Goal: Task Accomplishment & Management: Complete application form

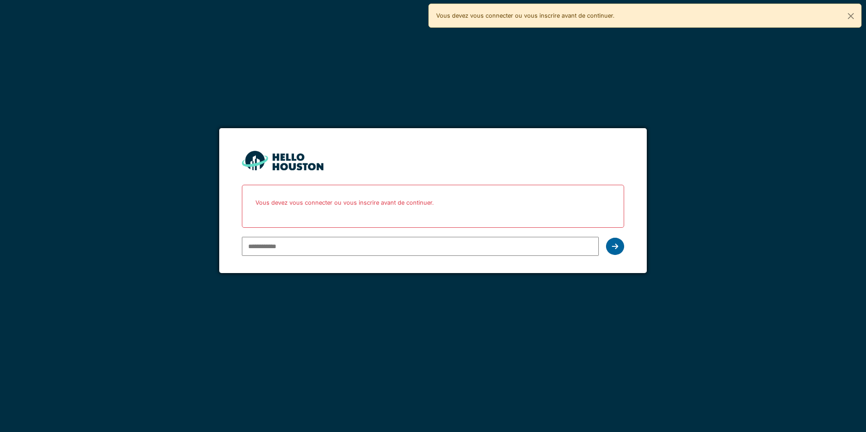
type input "**********"
click at [615, 243] on icon at bounding box center [615, 246] width 6 height 7
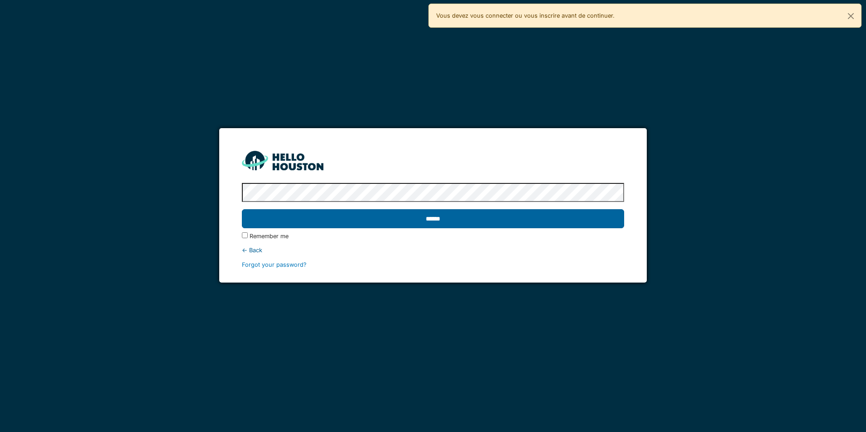
click at [266, 221] on input "******" at bounding box center [433, 218] width 382 height 19
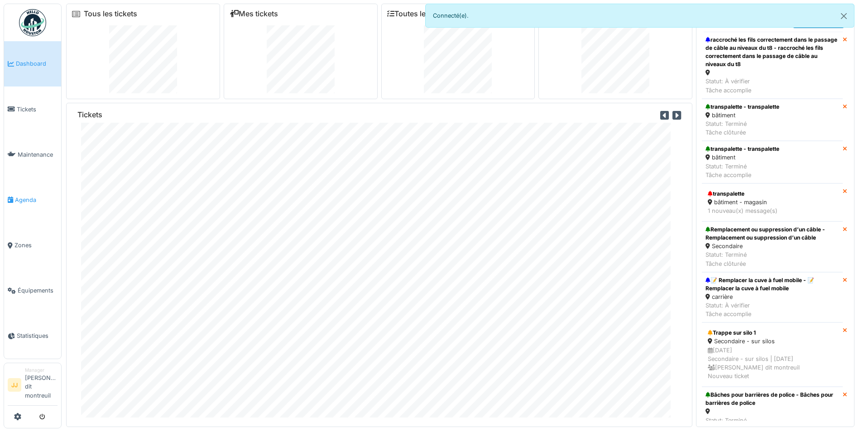
click at [26, 199] on span "Agenda" at bounding box center [36, 200] width 43 height 9
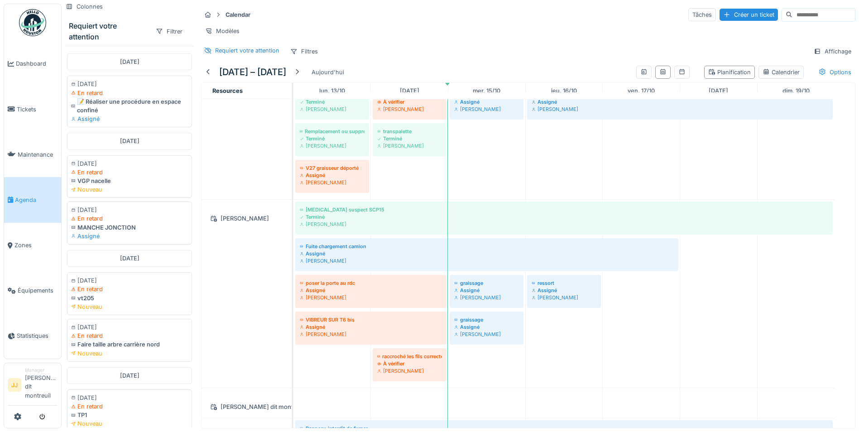
scroll to position [136, 0]
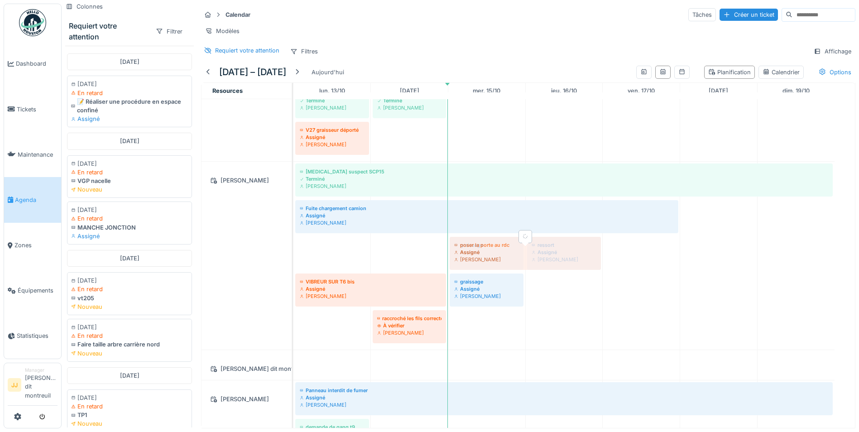
drag, startPoint x: 341, startPoint y: 260, endPoint x: 484, endPoint y: 262, distance: 142.6
click at [293, 262] on div "Bruit suspect SCP15 Terminé Guillaume Lunel Fuite chargement camion Assigné Gui…" at bounding box center [293, 256] width 0 height 188
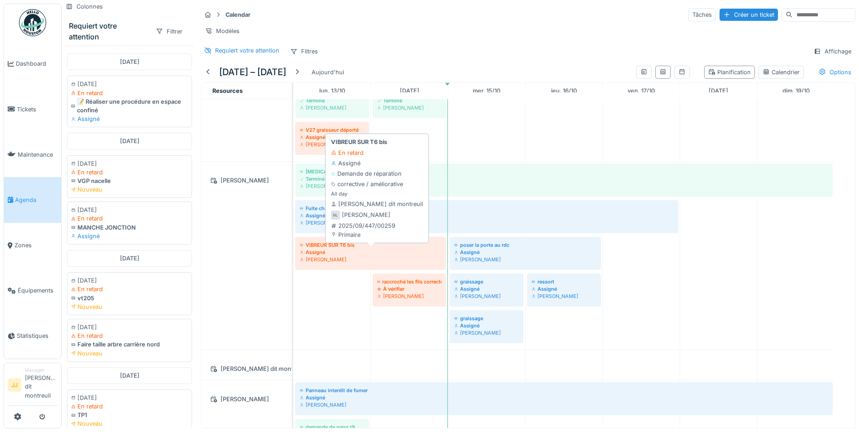
click at [358, 263] on div "Guillaume Lunel" at bounding box center [371, 259] width 142 height 7
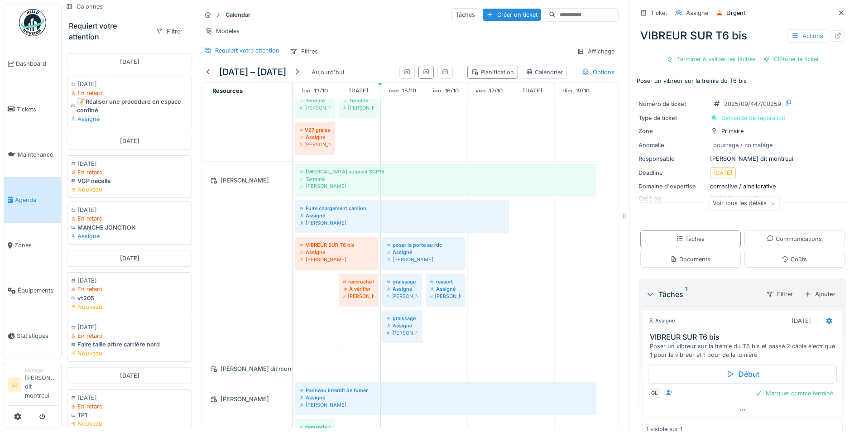
scroll to position [17, 0]
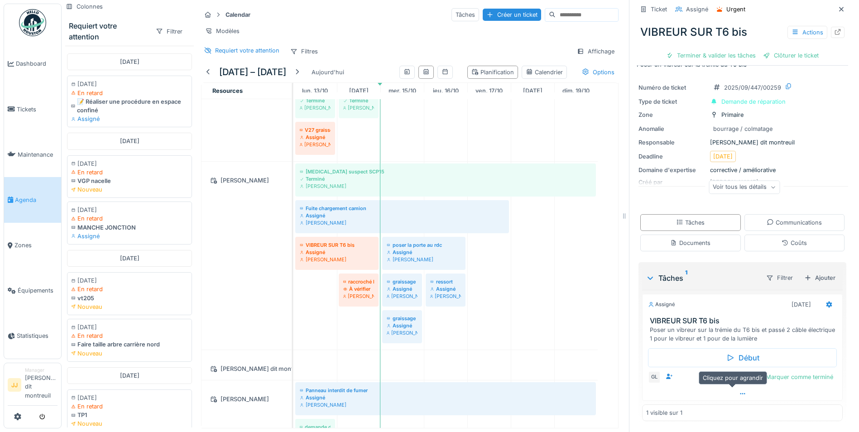
click at [739, 395] on icon at bounding box center [742, 394] width 7 height 6
click at [808, 376] on div at bounding box center [811, 378] width 7 height 9
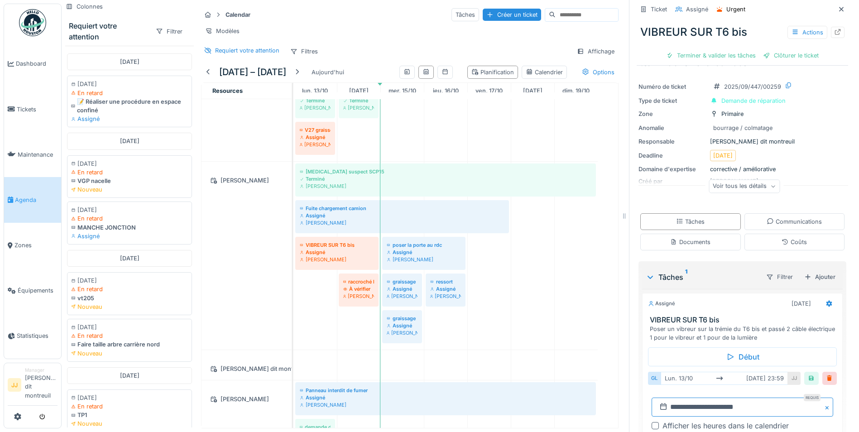
click at [747, 398] on input "**********" at bounding box center [742, 406] width 182 height 19
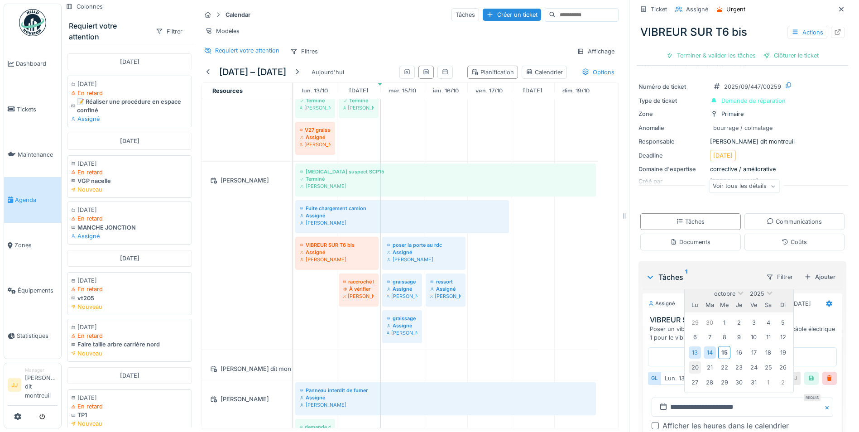
click at [689, 362] on div "20" at bounding box center [695, 367] width 12 height 12
click at [690, 364] on div "20" at bounding box center [695, 367] width 12 height 12
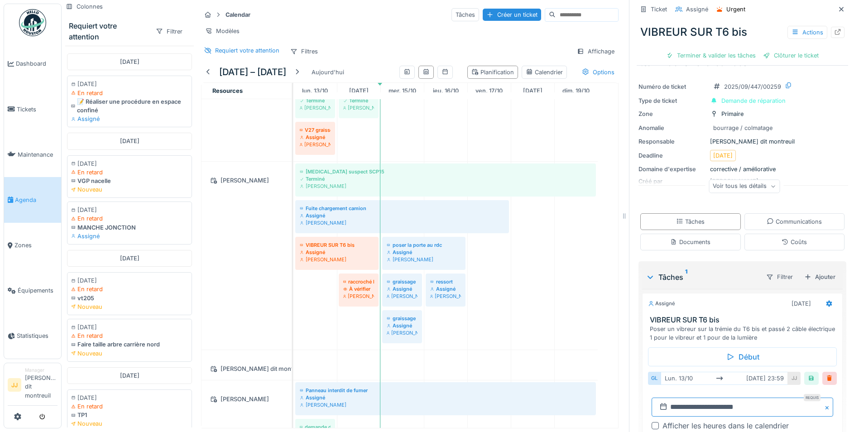
click at [756, 401] on input "**********" at bounding box center [742, 406] width 182 height 19
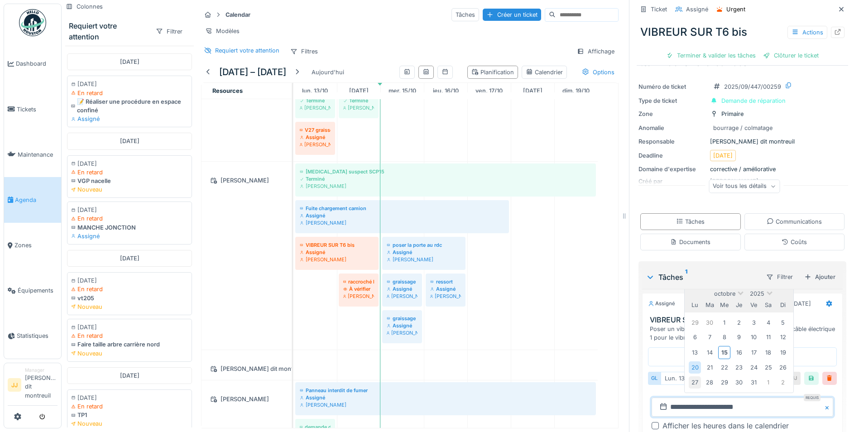
click at [693, 379] on div "27" at bounding box center [695, 382] width 12 height 12
click at [694, 378] on div "27" at bounding box center [695, 382] width 12 height 12
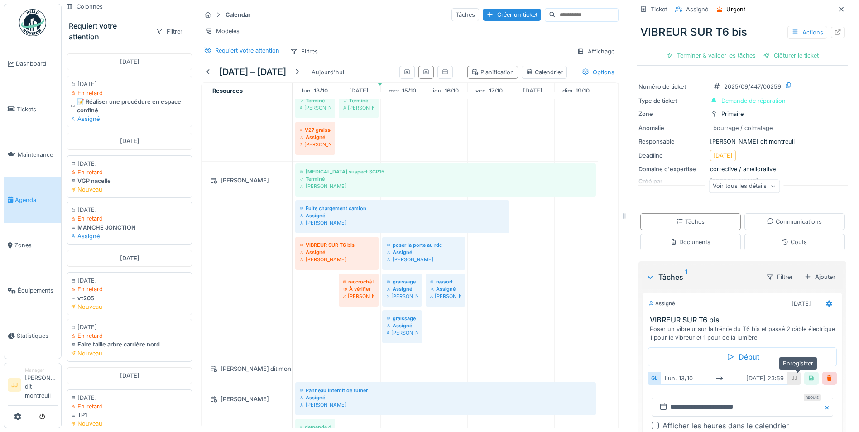
click at [804, 373] on div at bounding box center [811, 378] width 14 height 13
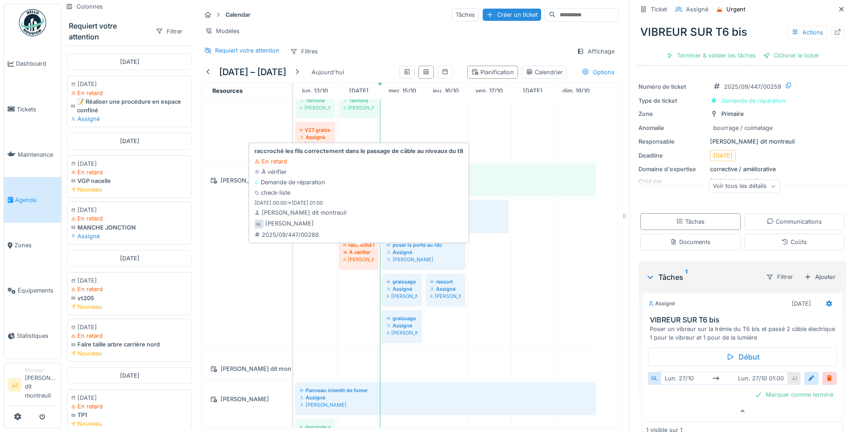
click at [353, 254] on div "À vérifier" at bounding box center [358, 252] width 31 height 7
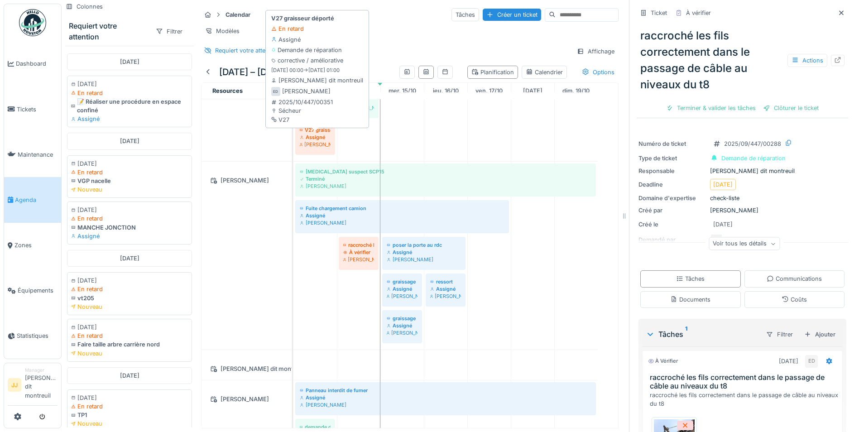
click at [324, 147] on div "[PERSON_NAME]" at bounding box center [315, 144] width 31 height 7
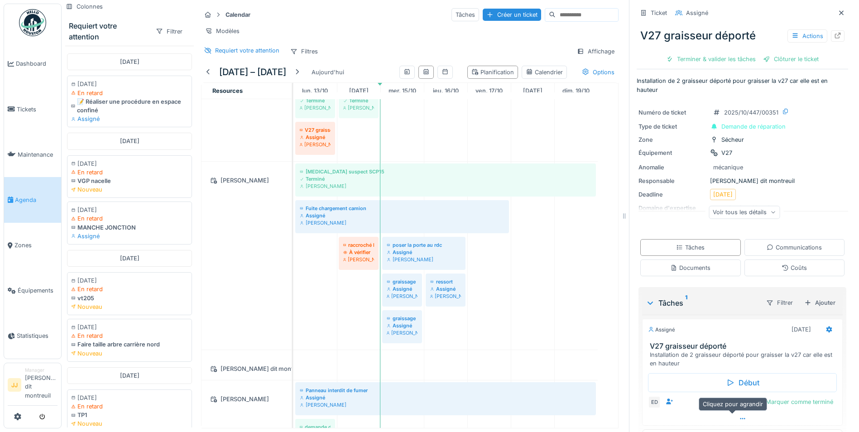
click at [727, 417] on div at bounding box center [742, 418] width 200 height 13
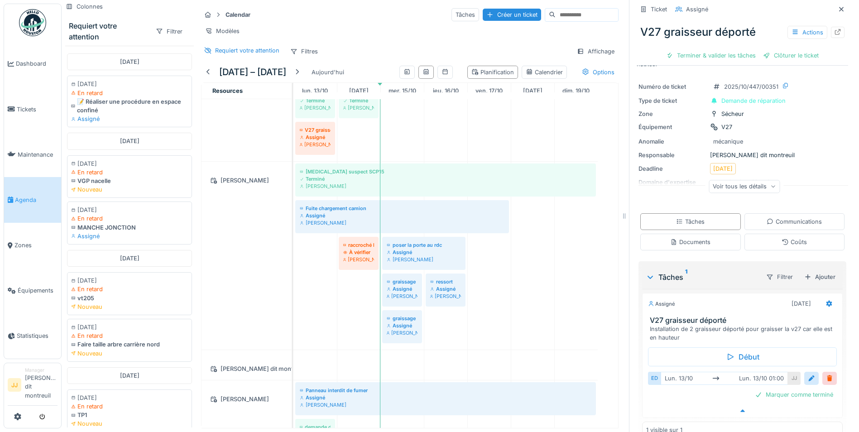
scroll to position [26, 0]
click at [804, 372] on div at bounding box center [811, 377] width 14 height 13
click at [736, 402] on input "**********" at bounding box center [742, 406] width 182 height 19
click at [823, 406] on button "Close" at bounding box center [828, 406] width 10 height 19
click at [756, 402] on input "text" at bounding box center [742, 406] width 182 height 19
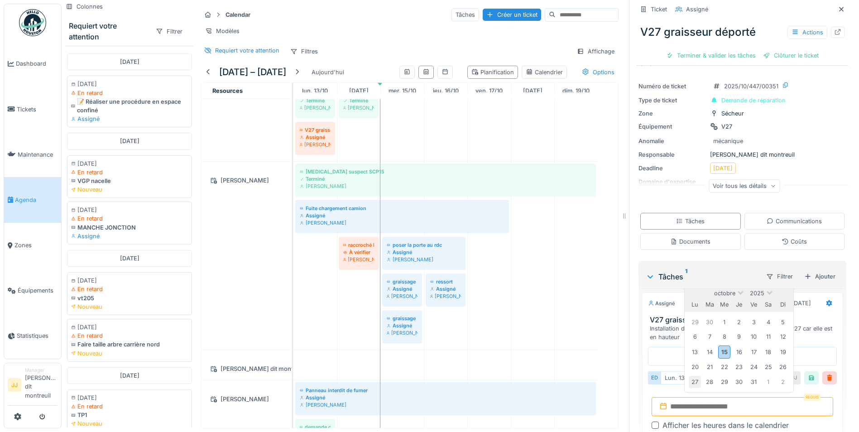
click at [689, 377] on div "27" at bounding box center [695, 382] width 12 height 12
click at [694, 380] on div "27" at bounding box center [695, 382] width 12 height 12
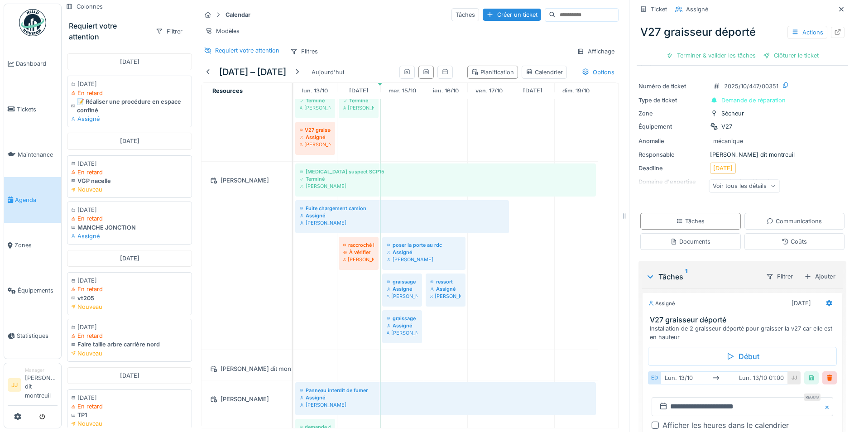
click at [629, 345] on div "**********" at bounding box center [742, 216] width 226 height 432
click at [808, 373] on div at bounding box center [811, 377] width 7 height 9
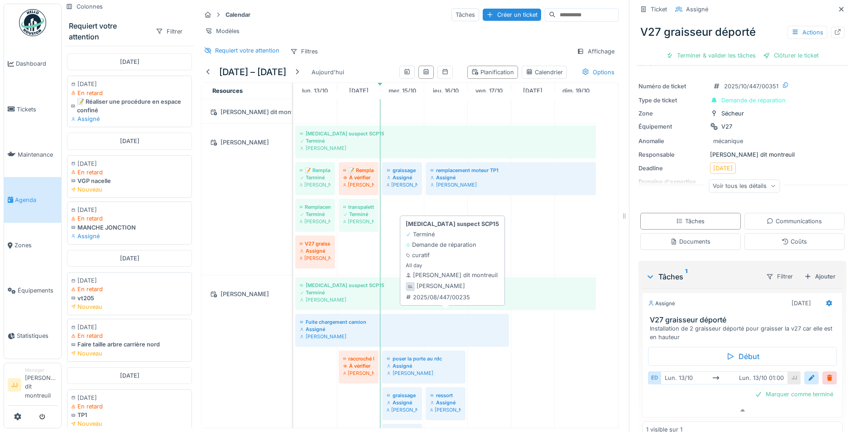
scroll to position [0, 0]
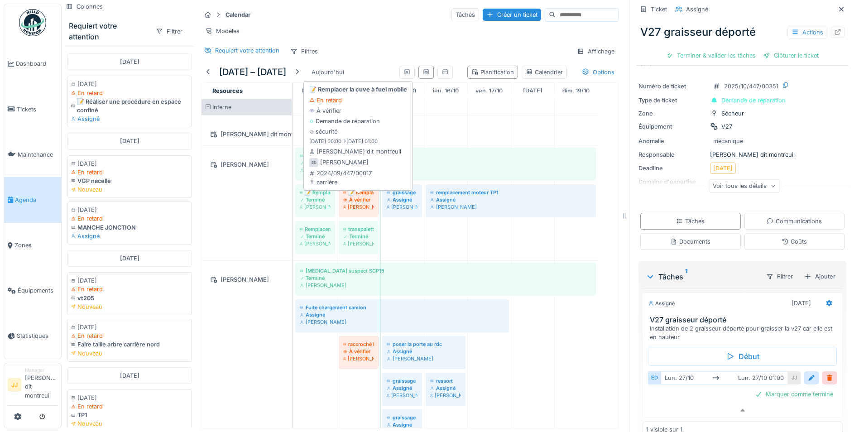
click at [363, 195] on div "📝 Remplacer la cuve à fuel mobile" at bounding box center [358, 192] width 31 height 7
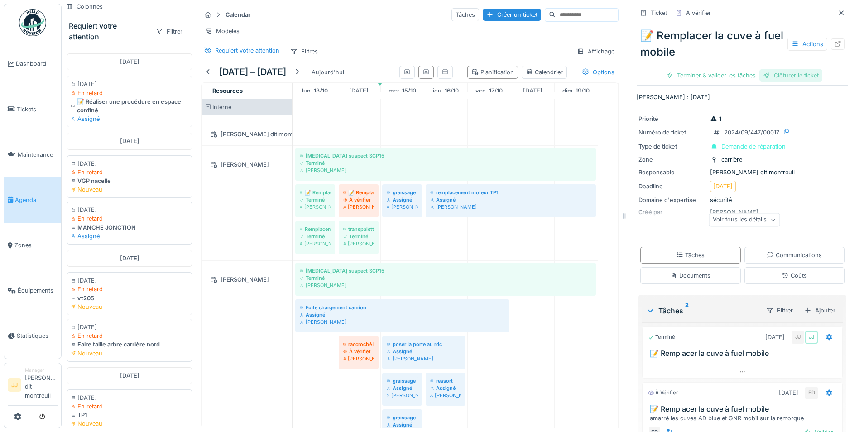
click at [793, 72] on div "Clôturer le ticket" at bounding box center [790, 75] width 63 height 12
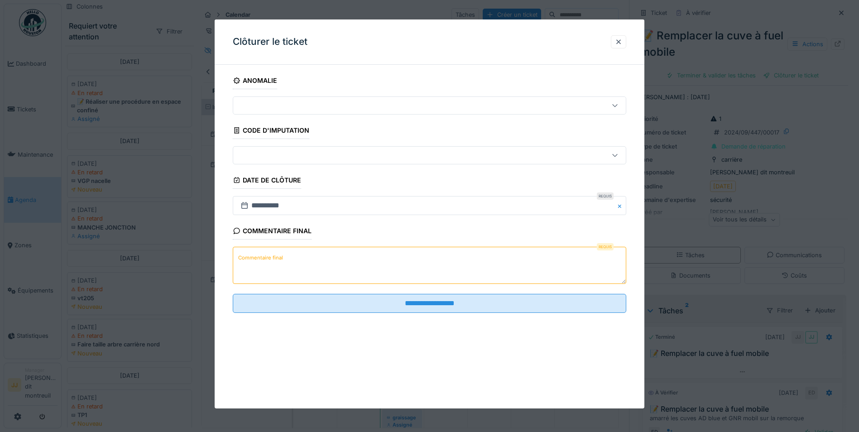
click at [386, 253] on textarea "Commentaire final" at bounding box center [429, 265] width 393 height 37
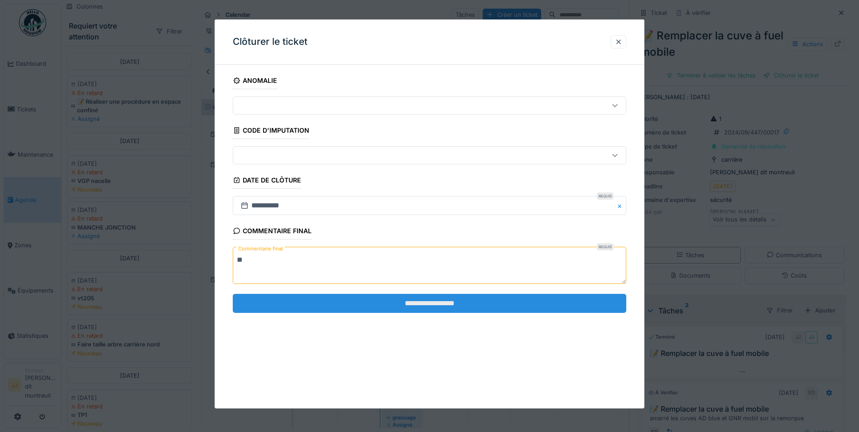
type textarea "**"
click at [400, 307] on input "**********" at bounding box center [429, 303] width 393 height 19
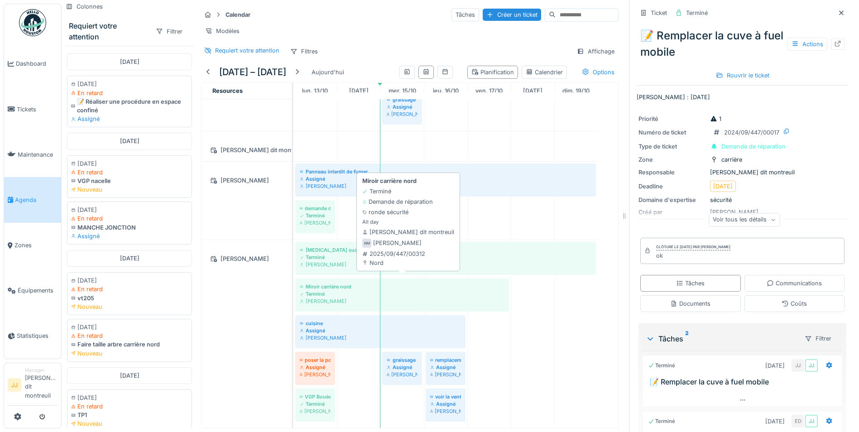
scroll to position [7, 0]
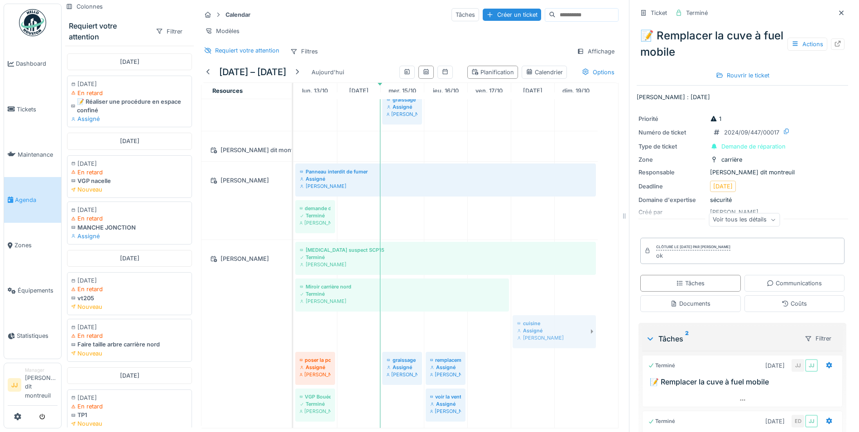
drag, startPoint x: 331, startPoint y: 315, endPoint x: 532, endPoint y: 336, distance: 201.7
click at [532, 336] on div "Bruit suspect SCP15 Terminé Elouan David 📝 Remplacer la cuve à fuel mobile Term…" at bounding box center [455, 104] width 325 height 646
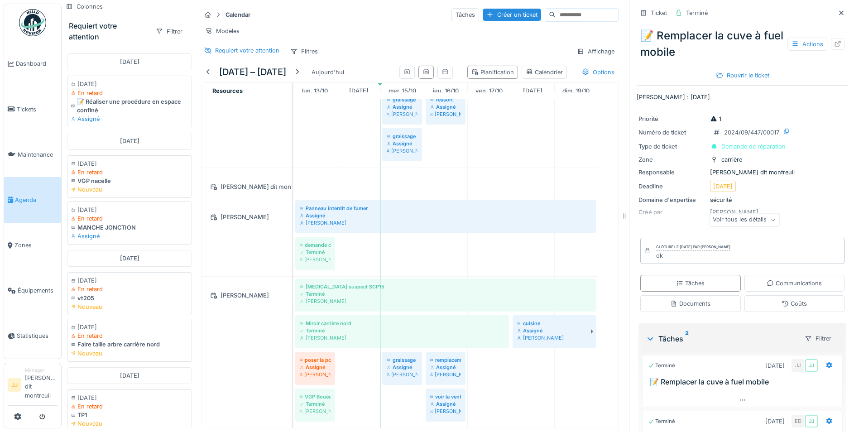
scroll to position [295, 0]
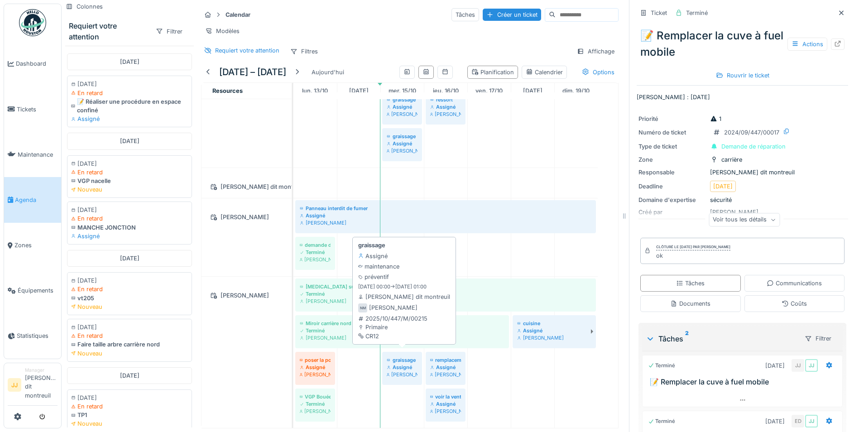
click at [404, 371] on div "[PERSON_NAME]" at bounding box center [402, 374] width 31 height 7
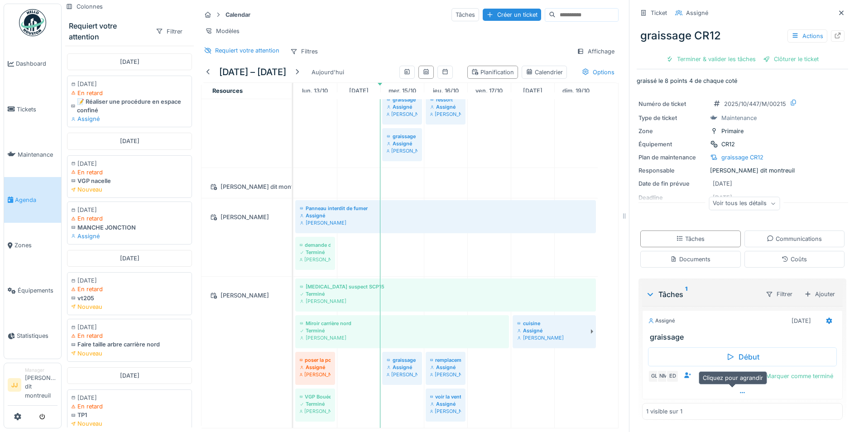
click at [739, 390] on icon at bounding box center [742, 393] width 7 height 6
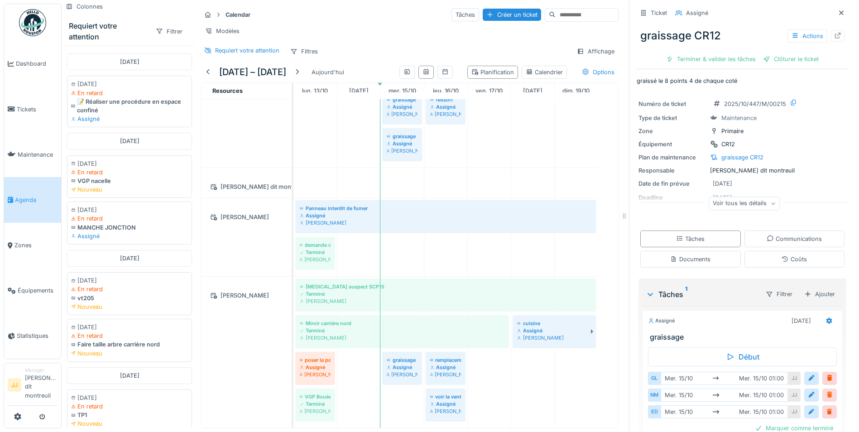
click at [826, 393] on div at bounding box center [829, 395] width 7 height 9
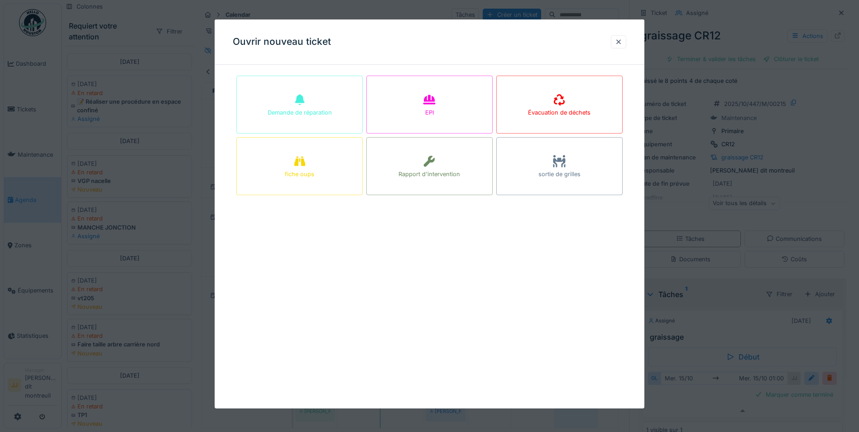
click at [618, 44] on div at bounding box center [618, 42] width 7 height 9
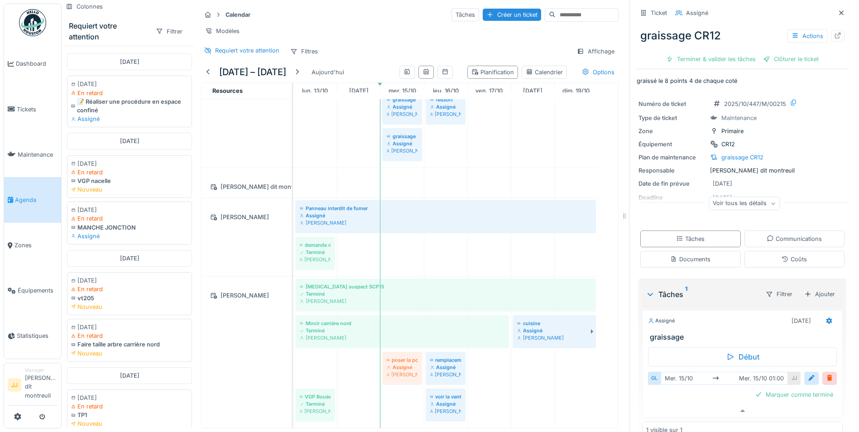
drag, startPoint x: 312, startPoint y: 357, endPoint x: 408, endPoint y: 369, distance: 96.3
click at [293, 369] on div "Bruit suspect SCP15 Terminé Nicolas Menard Miroir carrière nord Terminé Nicolas…" at bounding box center [293, 352] width 0 height 151
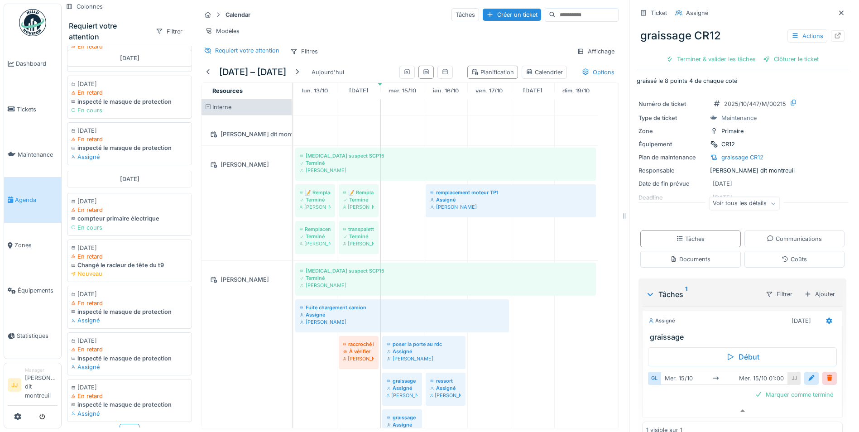
scroll to position [7, 0]
click at [120, 424] on div "Plus" at bounding box center [130, 430] width 20 height 13
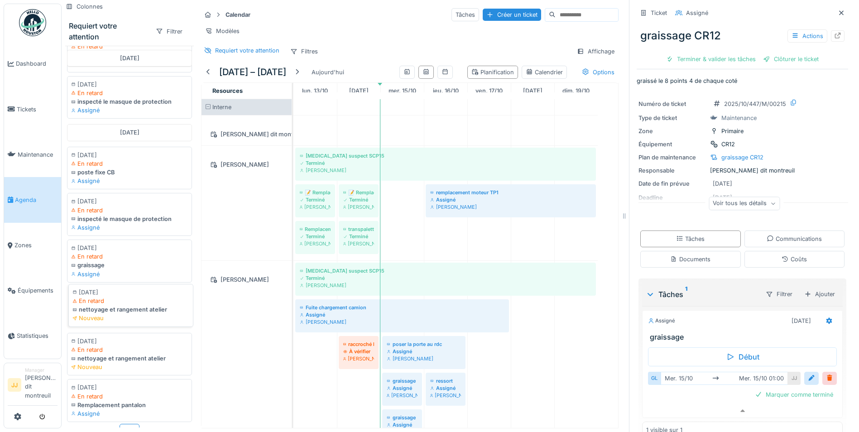
scroll to position [1703, 0]
click at [124, 424] on div "Plus" at bounding box center [130, 430] width 20 height 13
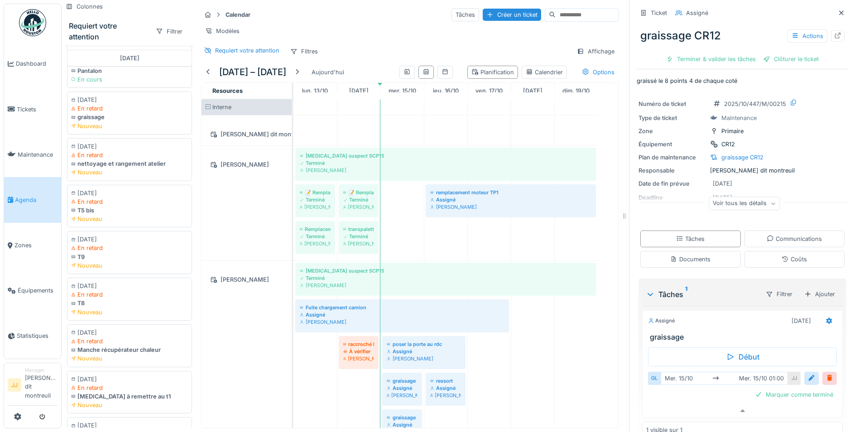
scroll to position [2473, 0]
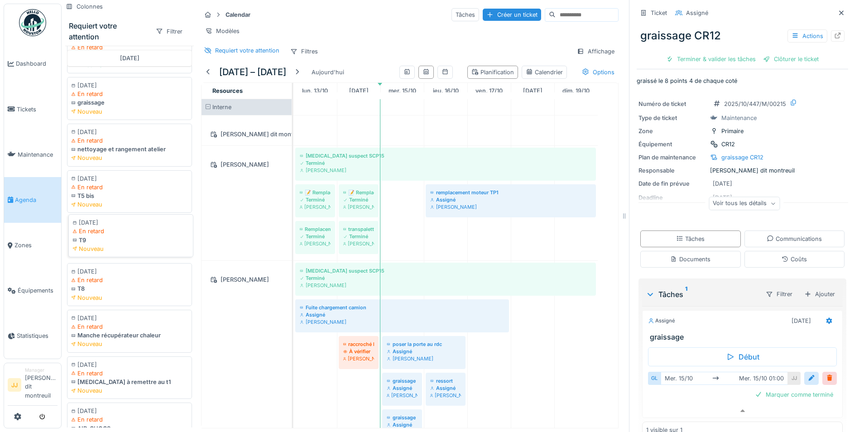
click at [125, 252] on div "Nouveau" at bounding box center [130, 248] width 117 height 9
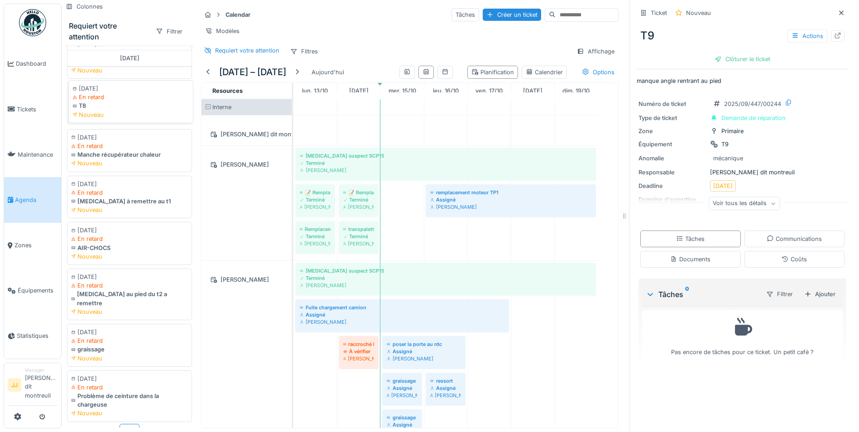
scroll to position [2666, 0]
click at [124, 424] on div "Plus" at bounding box center [130, 430] width 20 height 13
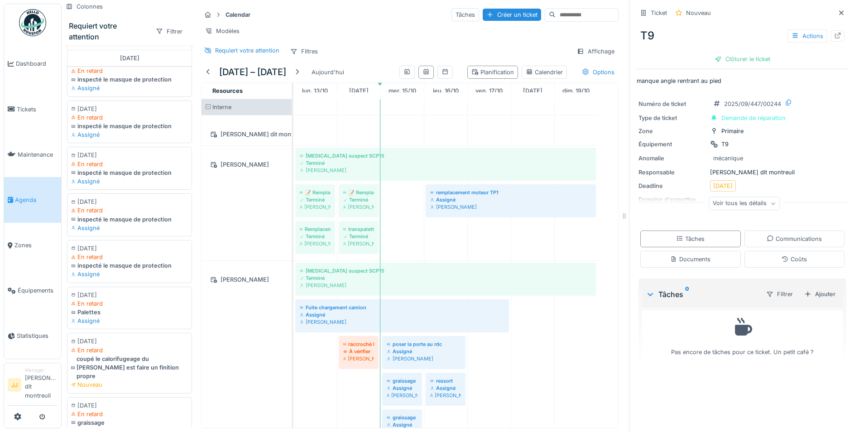
scroll to position [3210, 0]
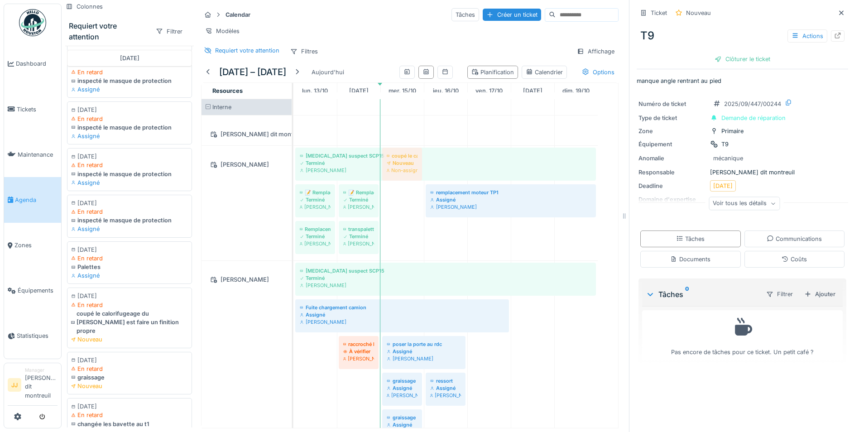
drag, startPoint x: 122, startPoint y: 312, endPoint x: 397, endPoint y: 215, distance: 291.8
click at [397, 215] on div "Colonnes Requiert votre attention Filtrer septembre 2024 24/09/2024 En retard 📝…" at bounding box center [342, 216] width 560 height 432
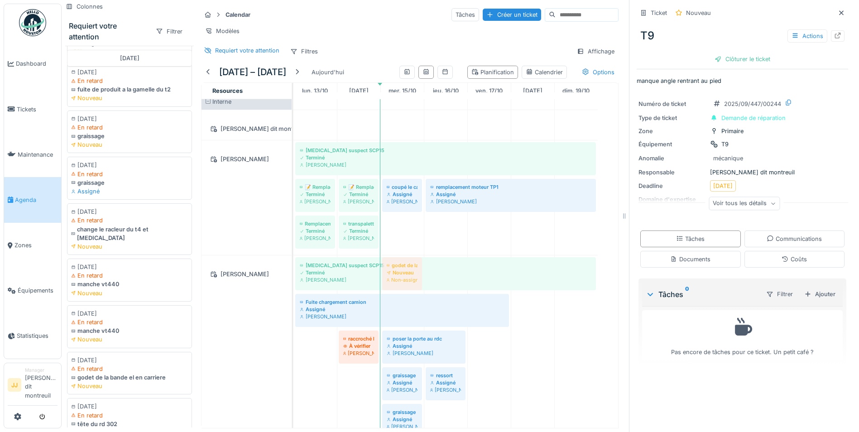
scroll to position [6, 0]
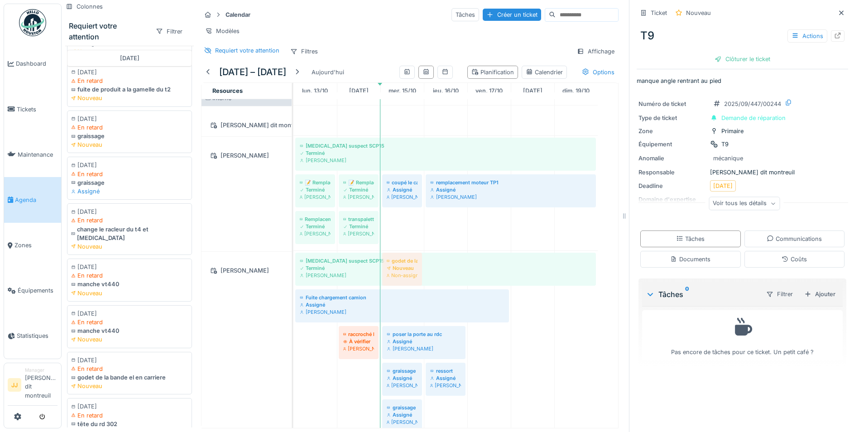
drag, startPoint x: 92, startPoint y: 362, endPoint x: 400, endPoint y: 397, distance: 309.8
click at [400, 397] on div "Colonnes Requiert votre attention Filtrer septembre 2024 24/09/2024 En retard 📝…" at bounding box center [342, 216] width 560 height 432
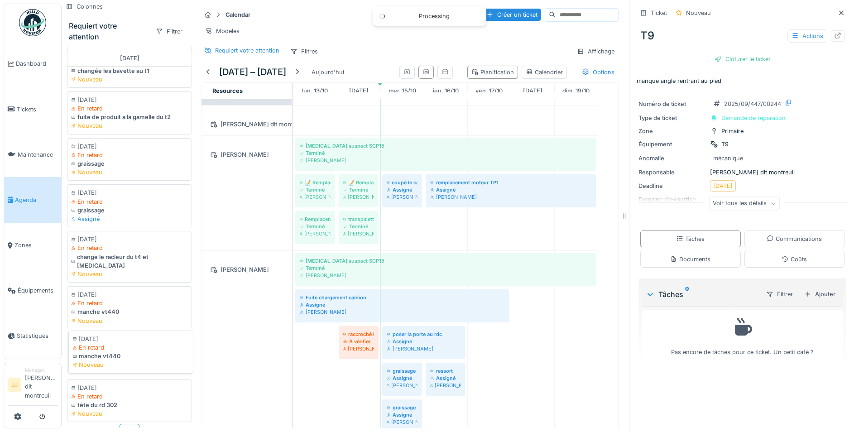
scroll to position [3503, 0]
click at [127, 424] on div "Plus" at bounding box center [130, 430] width 20 height 13
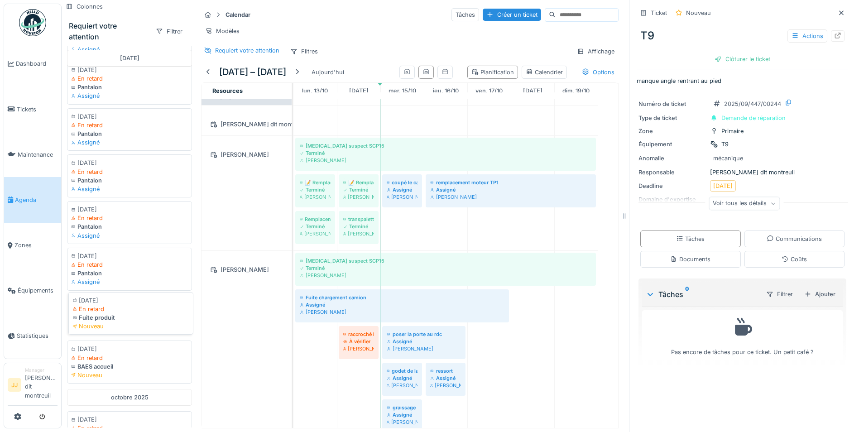
click at [113, 322] on div "Nouveau" at bounding box center [130, 326] width 117 height 9
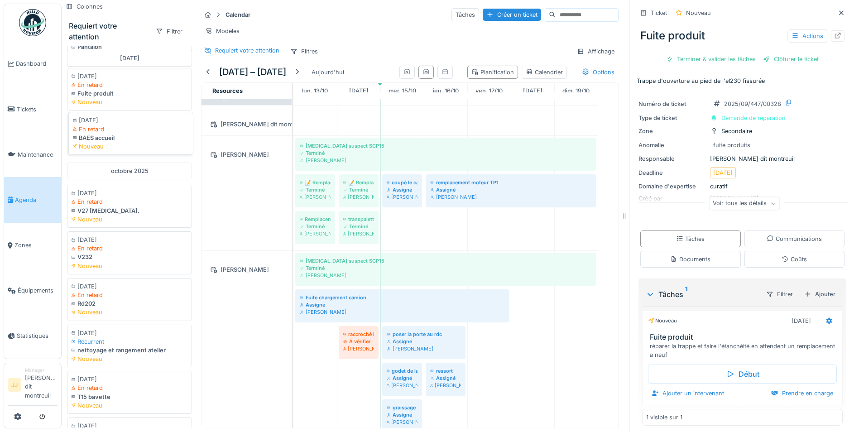
scroll to position [4228, 0]
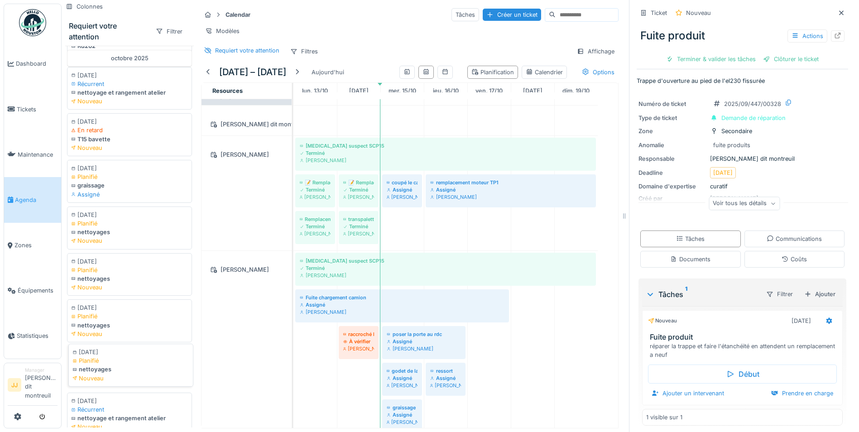
drag, startPoint x: 114, startPoint y: 359, endPoint x: 109, endPoint y: 357, distance: 5.7
click at [109, 374] on div "Nouveau" at bounding box center [130, 378] width 117 height 9
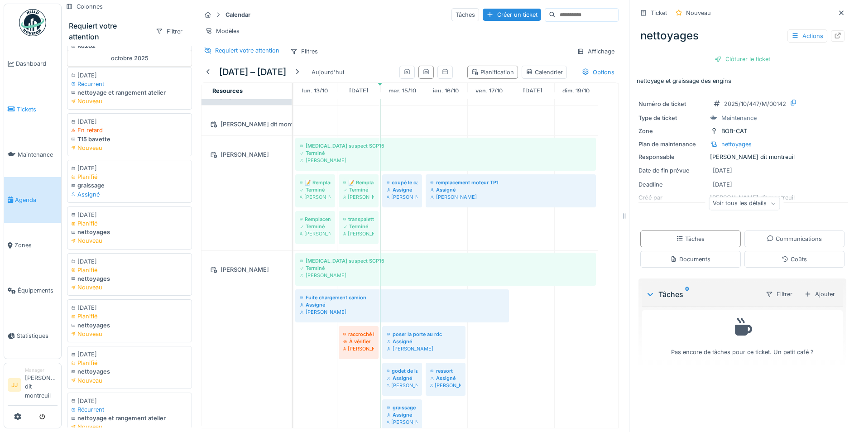
click at [36, 116] on link "Tickets" at bounding box center [32, 108] width 57 height 45
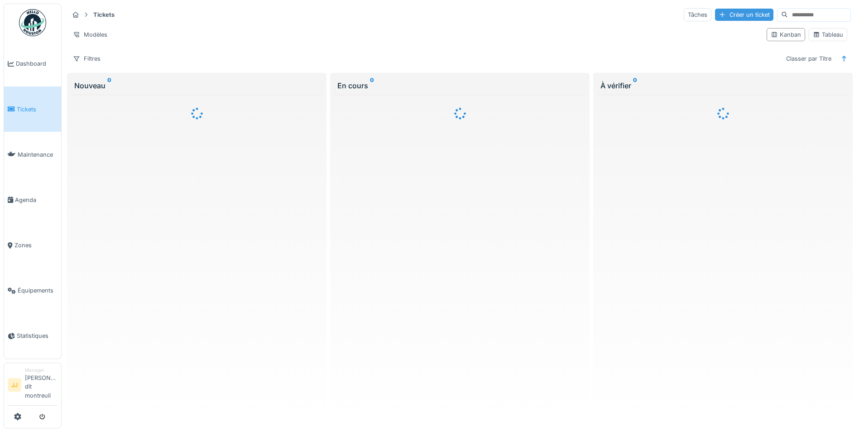
click at [721, 17] on div "Créer un ticket" at bounding box center [744, 15] width 58 height 12
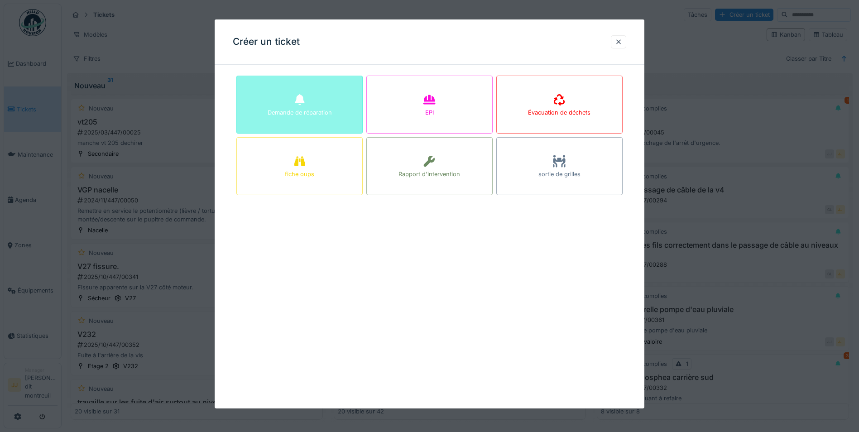
click at [311, 128] on div "Demande de réparation" at bounding box center [299, 105] width 126 height 58
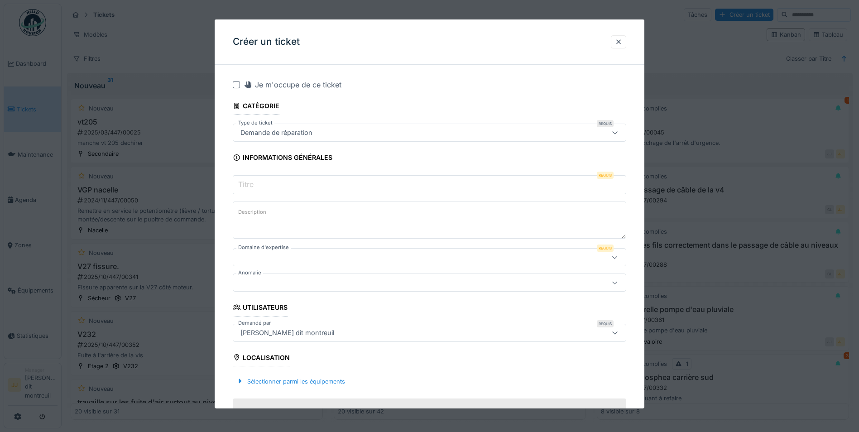
click at [359, 178] on input "Titre" at bounding box center [429, 184] width 393 height 19
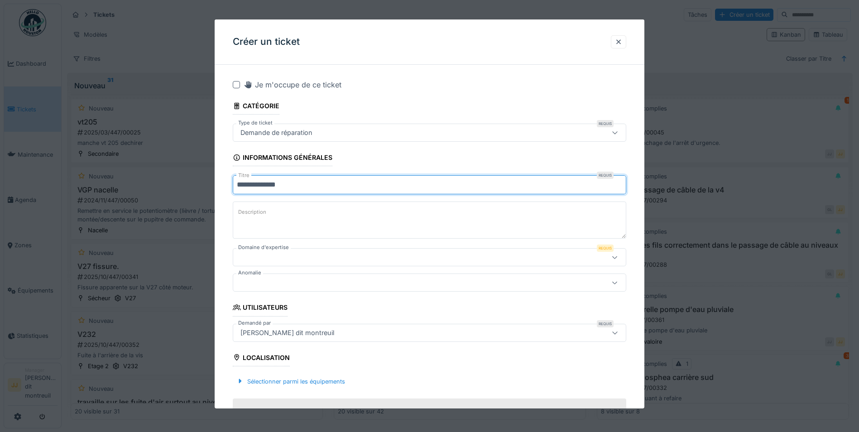
click at [272, 186] on input "**********" at bounding box center [429, 184] width 393 height 19
type input "**********"
click at [281, 212] on textarea "Description" at bounding box center [429, 219] width 393 height 37
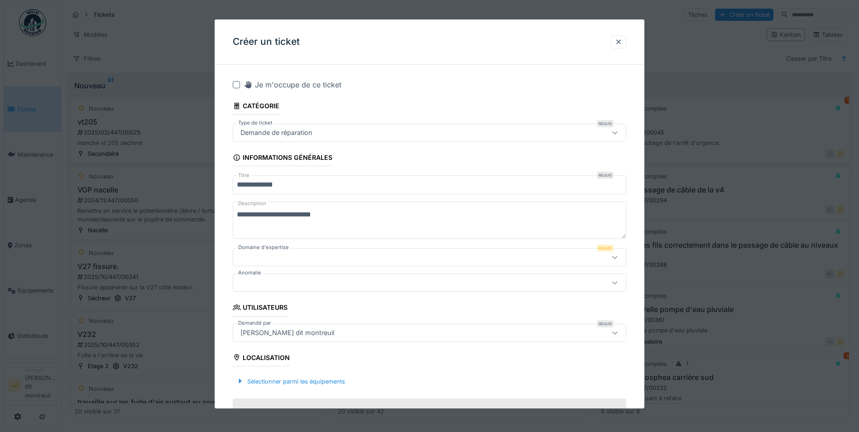
click at [307, 216] on textarea "**********" at bounding box center [429, 219] width 393 height 37
drag, startPoint x: 307, startPoint y: 216, endPoint x: 295, endPoint y: 225, distance: 14.9
click at [295, 225] on textarea "**********" at bounding box center [429, 219] width 393 height 37
click at [303, 214] on textarea "**********" at bounding box center [429, 219] width 393 height 37
click at [319, 213] on textarea "**********" at bounding box center [429, 219] width 393 height 37
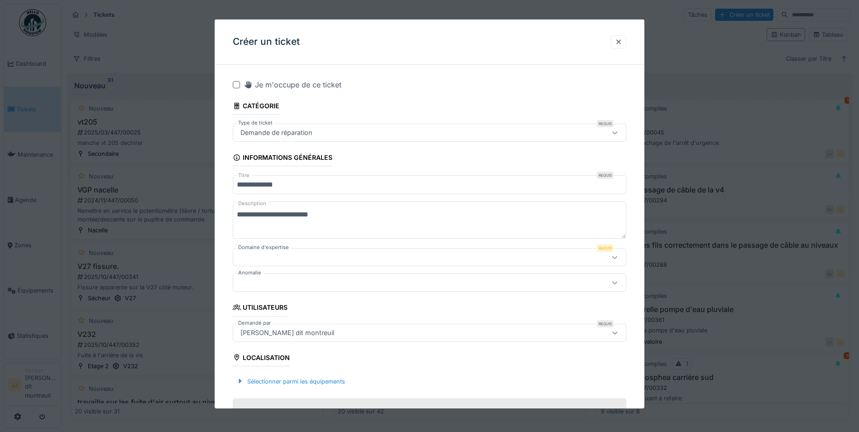
drag, startPoint x: 319, startPoint y: 213, endPoint x: 309, endPoint y: 217, distance: 10.8
click at [309, 217] on textarea "**********" at bounding box center [429, 219] width 393 height 37
click at [298, 214] on textarea "**********" at bounding box center [429, 219] width 393 height 37
drag, startPoint x: 346, startPoint y: 212, endPoint x: 224, endPoint y: 217, distance: 121.9
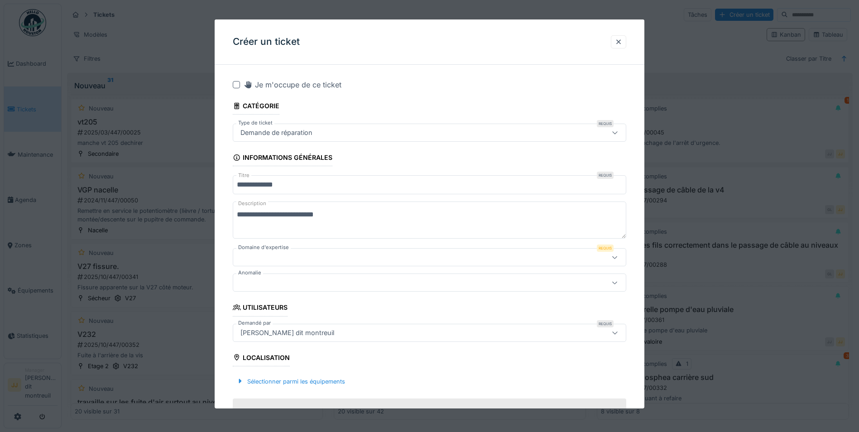
click at [224, 217] on div "**********" at bounding box center [430, 428] width 430 height 713
type textarea "**********"
click at [296, 263] on div at bounding box center [429, 257] width 393 height 18
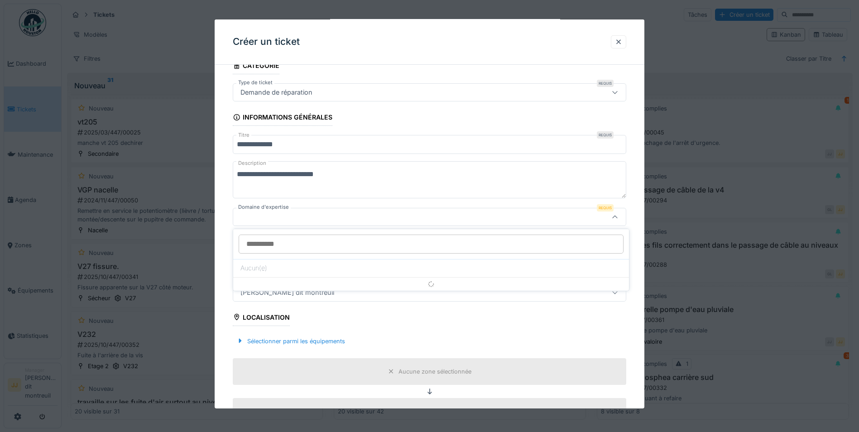
scroll to position [43, 0]
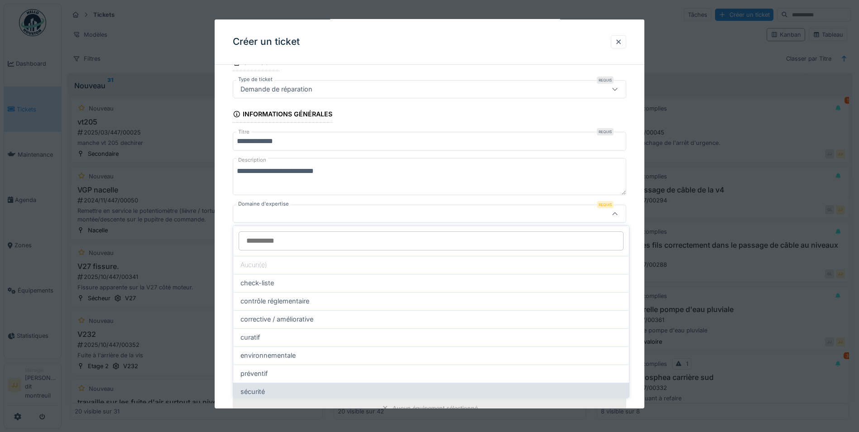
click at [300, 390] on div "sécurité" at bounding box center [430, 392] width 381 height 10
type input "****"
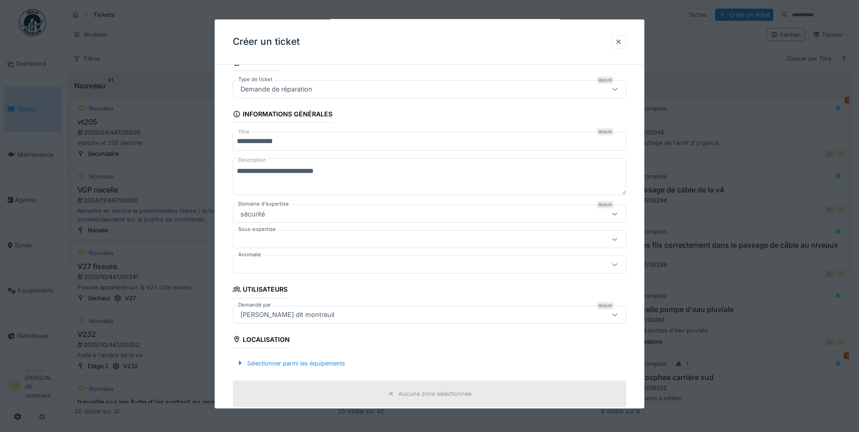
click at [318, 243] on div at bounding box center [406, 239] width 339 height 10
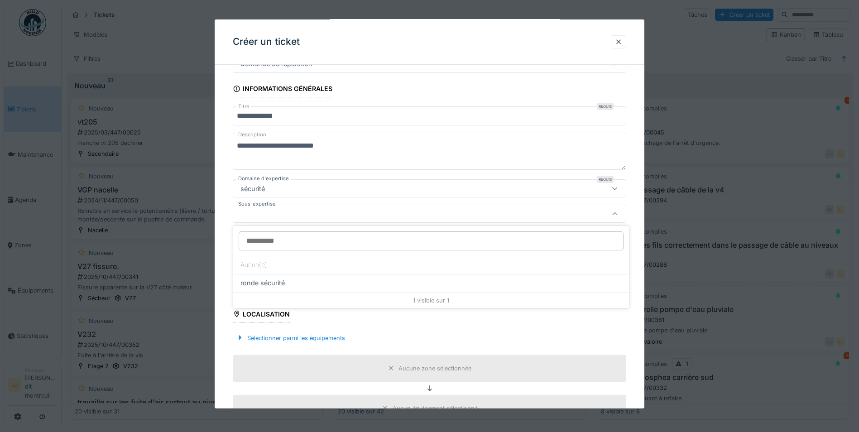
click at [322, 173] on fieldset "**********" at bounding box center [429, 363] width 393 height 720
click at [324, 241] on div at bounding box center [406, 239] width 339 height 10
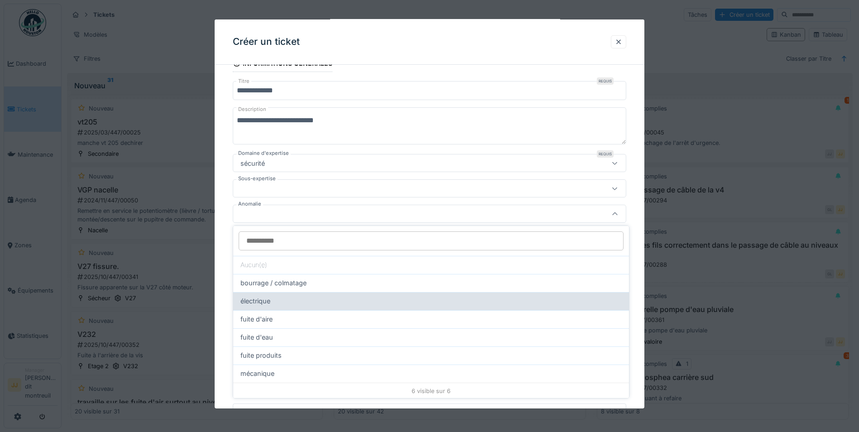
click at [305, 302] on div "électrique" at bounding box center [430, 301] width 381 height 10
type input "**"
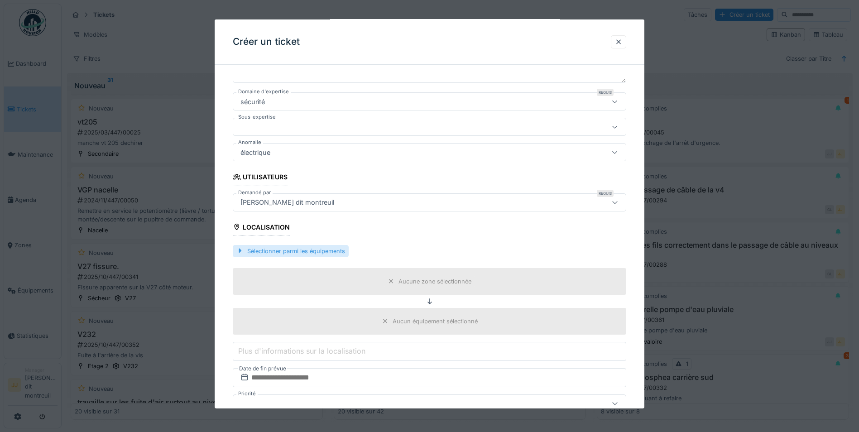
scroll to position [185, 0]
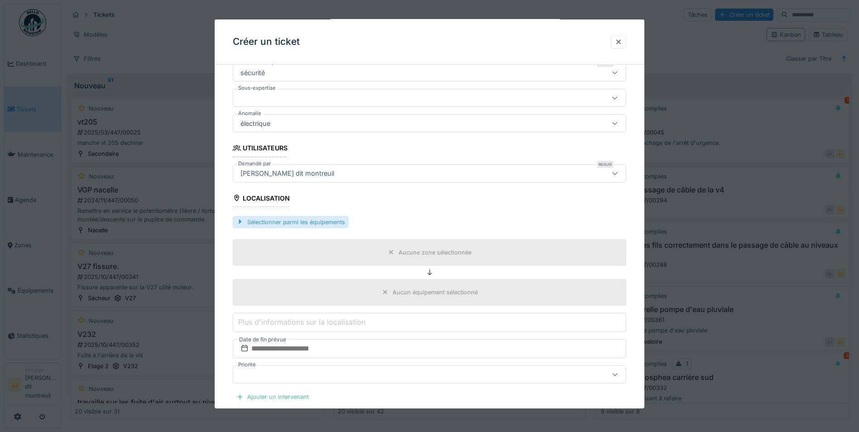
click at [317, 217] on div "Sélectionner parmi les équipements" at bounding box center [291, 222] width 116 height 12
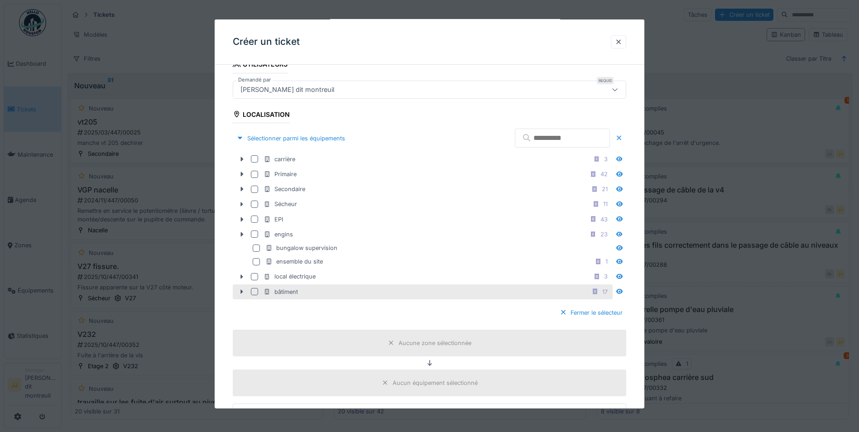
scroll to position [275, 0]
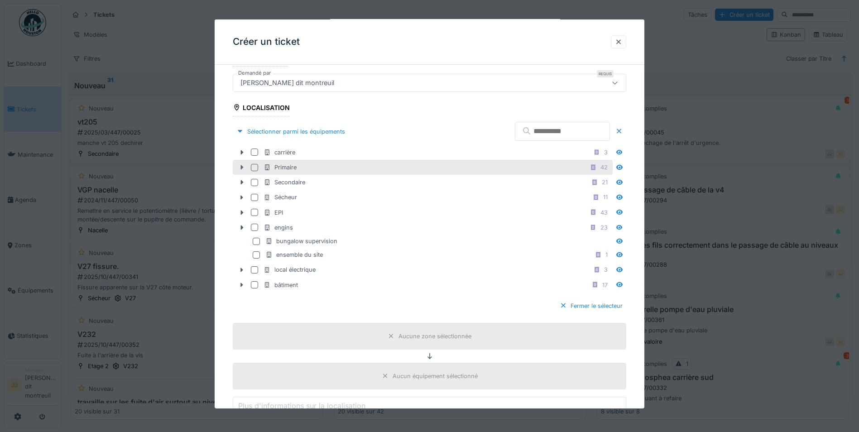
click at [239, 169] on icon at bounding box center [241, 167] width 7 height 6
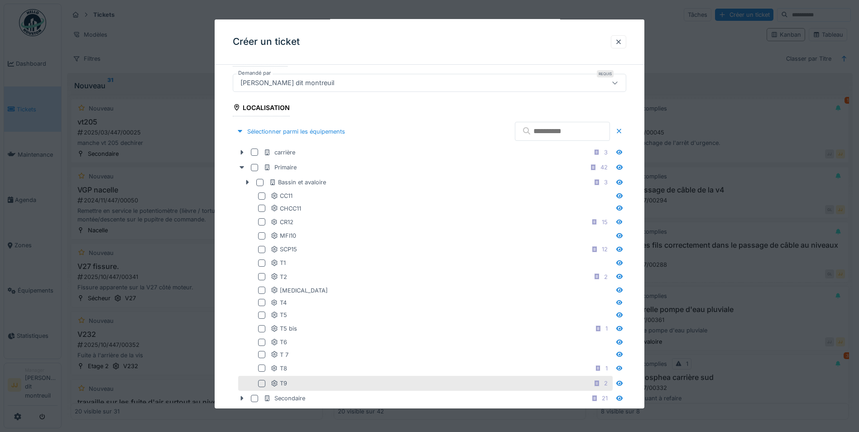
click at [263, 383] on div at bounding box center [261, 383] width 7 height 7
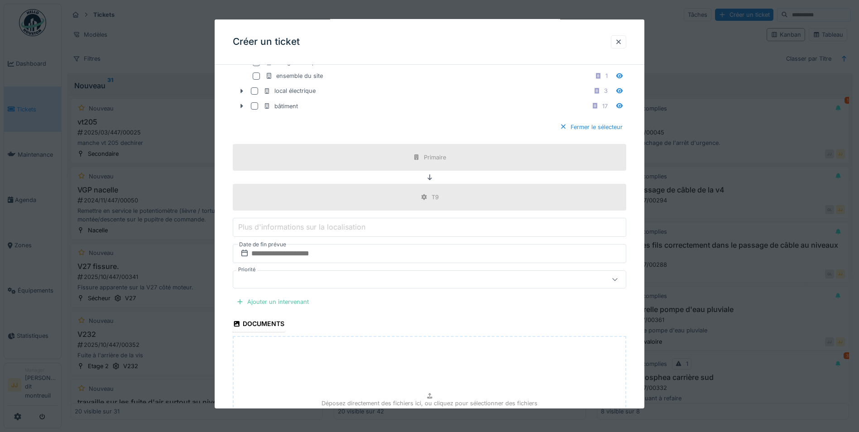
scroll to position [728, 0]
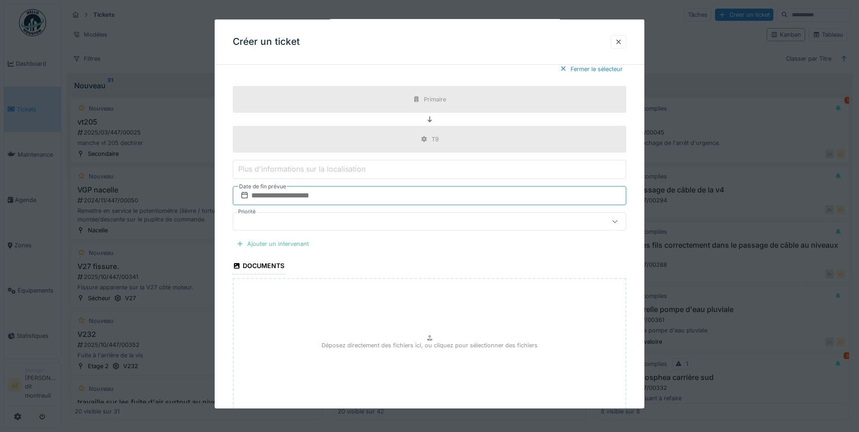
click at [316, 193] on input "text" at bounding box center [429, 195] width 393 height 19
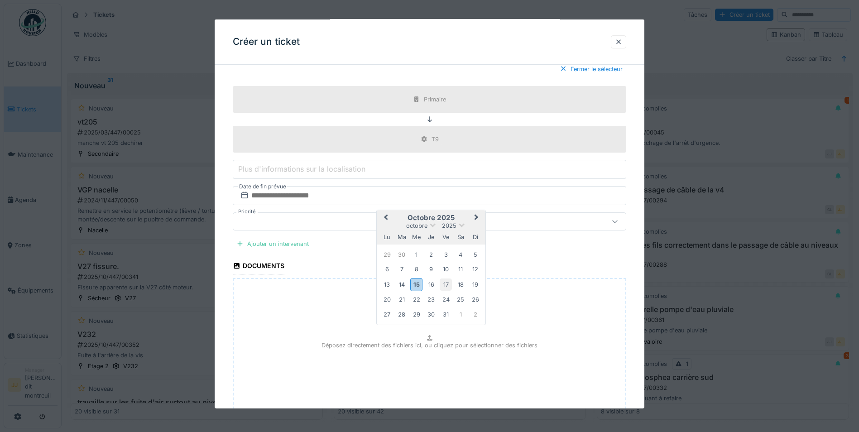
click at [447, 283] on div "17" at bounding box center [446, 284] width 12 height 12
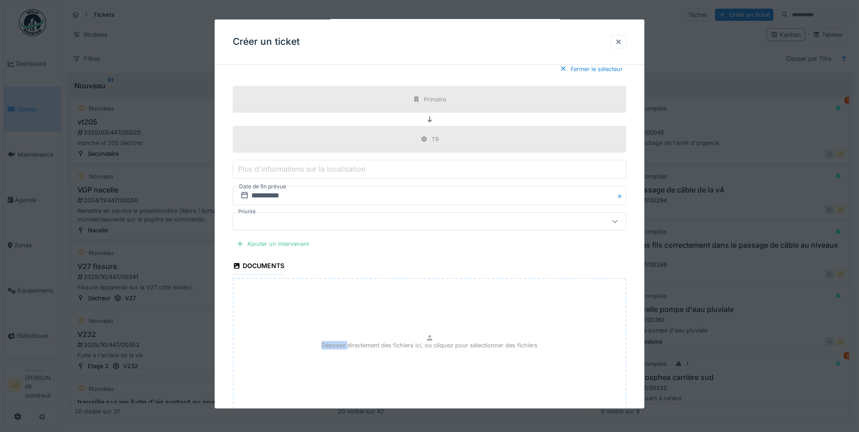
click at [447, 283] on div "Déposez directement des fichiers ici, ou cliquez pour sélectionner des fichiers" at bounding box center [429, 346] width 393 height 136
click at [300, 242] on div "Ajouter un intervenant" at bounding box center [273, 244] width 80 height 12
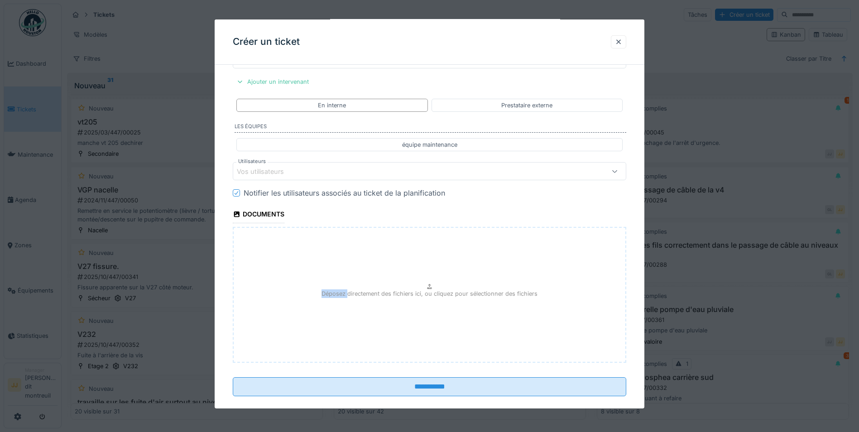
scroll to position [903, 0]
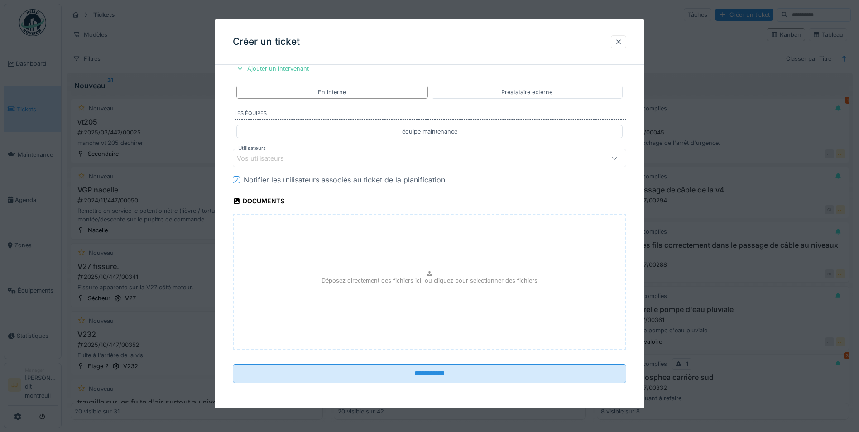
click at [367, 155] on div "Vos utilisateurs" at bounding box center [406, 158] width 339 height 10
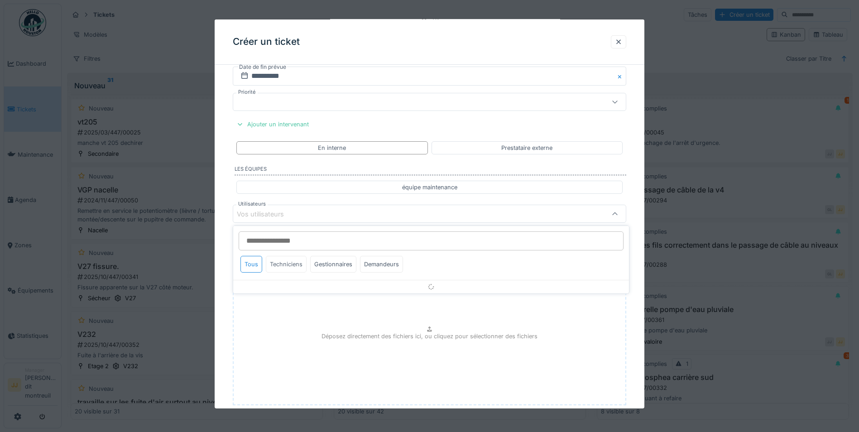
click at [288, 268] on div "Techniciens" at bounding box center [286, 264] width 41 height 17
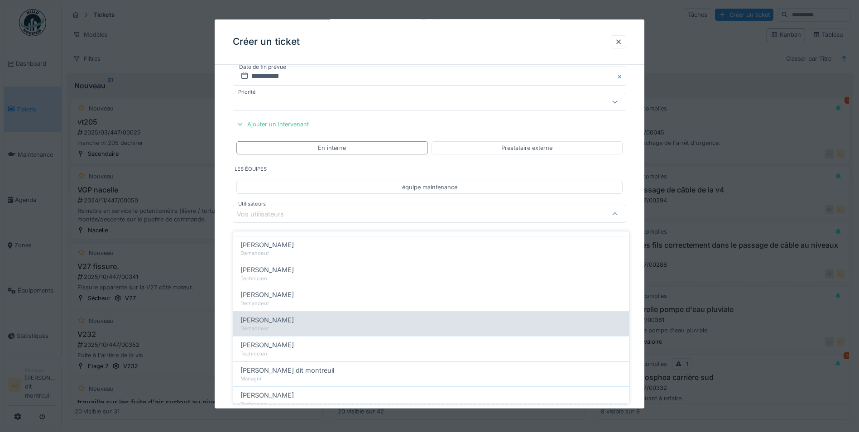
scroll to position [91, 0]
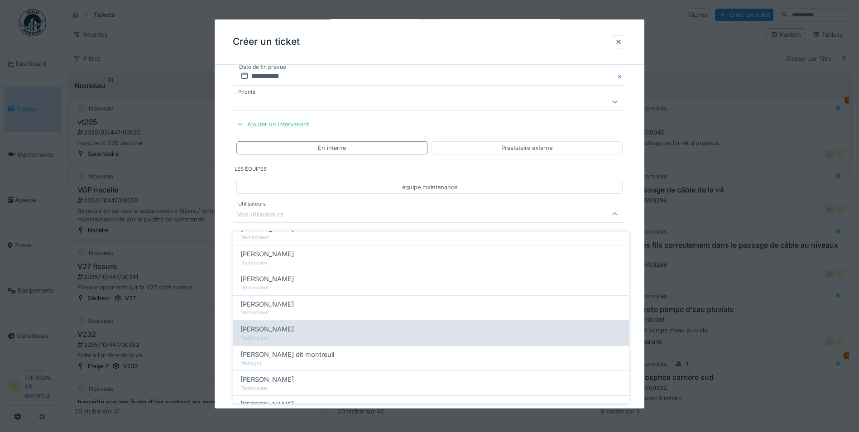
click at [292, 334] on div "Technicien" at bounding box center [430, 338] width 381 height 8
type input "*****"
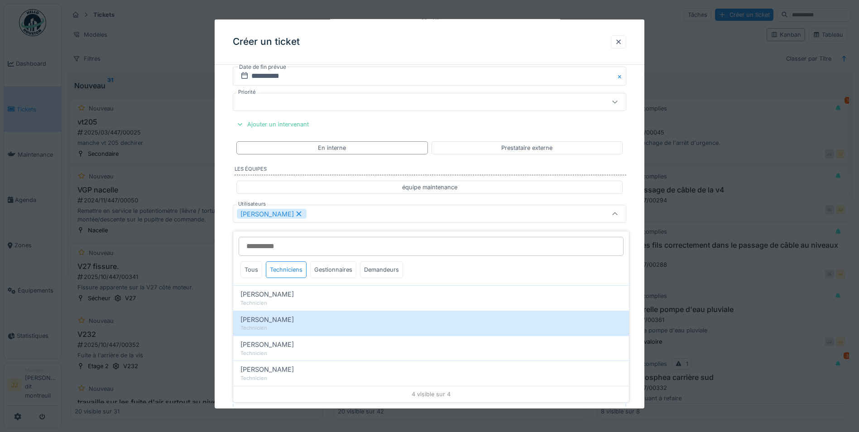
click at [446, 215] on div "[PERSON_NAME]" at bounding box center [406, 214] width 339 height 10
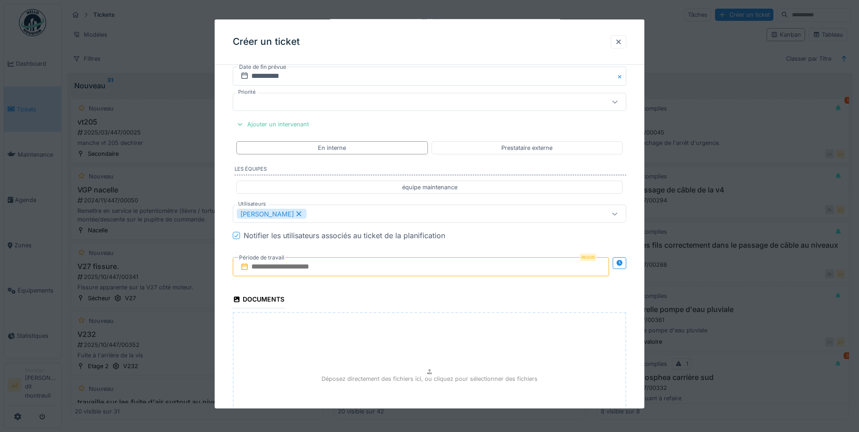
click at [304, 273] on input "text" at bounding box center [421, 266] width 376 height 19
click at [428, 356] on div "16" at bounding box center [422, 355] width 12 height 12
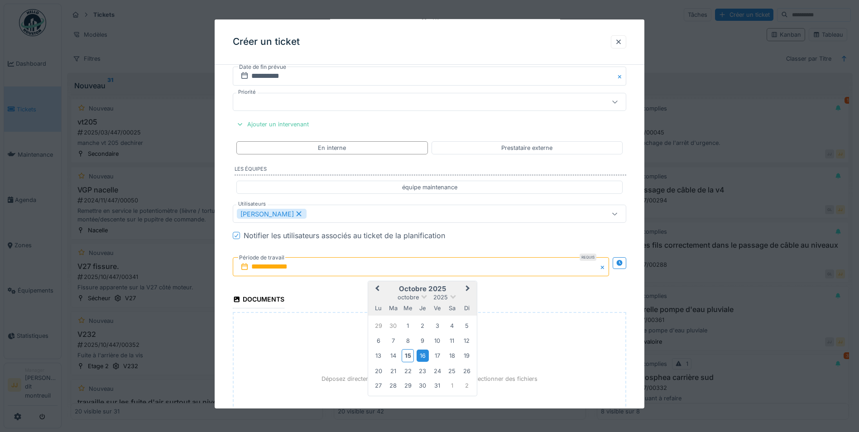
click at [423, 355] on div "16" at bounding box center [422, 355] width 12 height 12
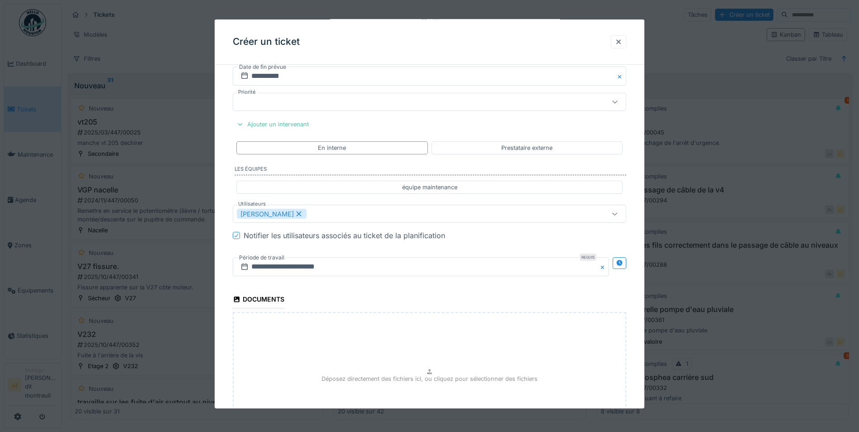
scroll to position [946, 0]
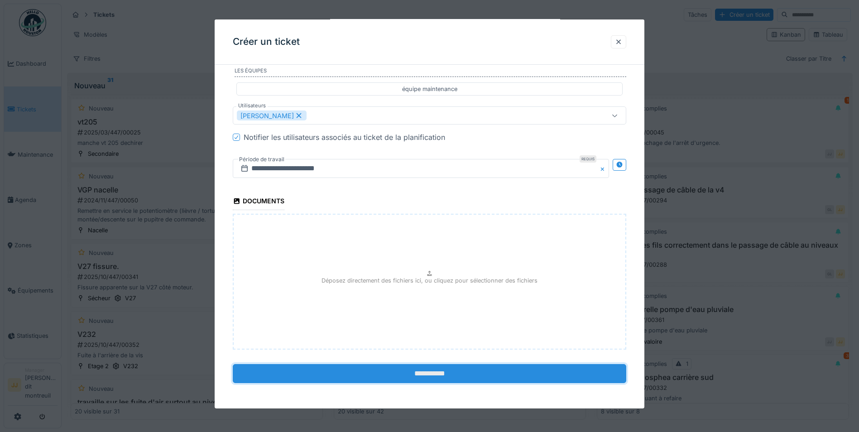
click at [461, 374] on input "**********" at bounding box center [429, 373] width 393 height 19
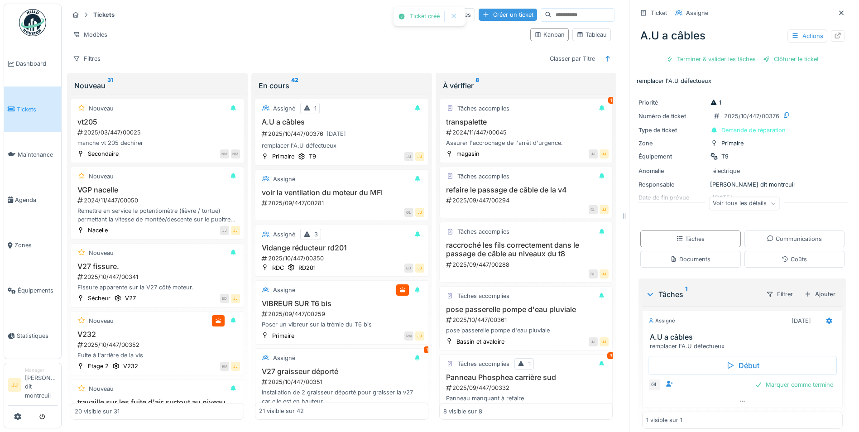
click at [500, 11] on div "Créer un ticket" at bounding box center [508, 15] width 58 height 12
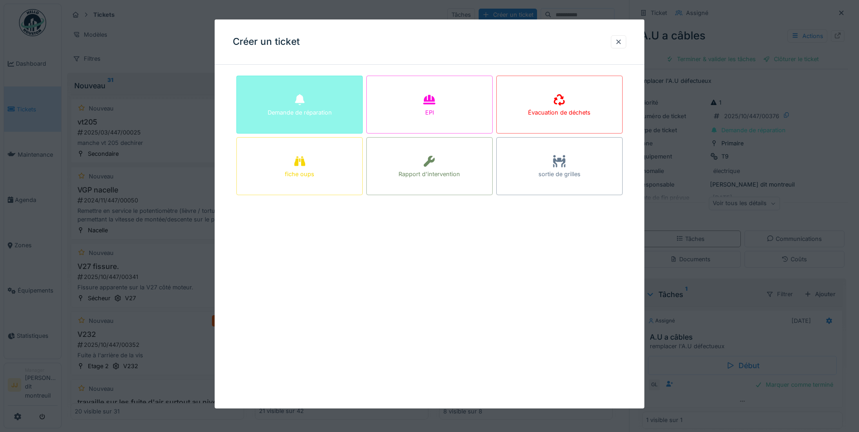
click at [358, 108] on div "Demande de réparation" at bounding box center [299, 105] width 126 height 58
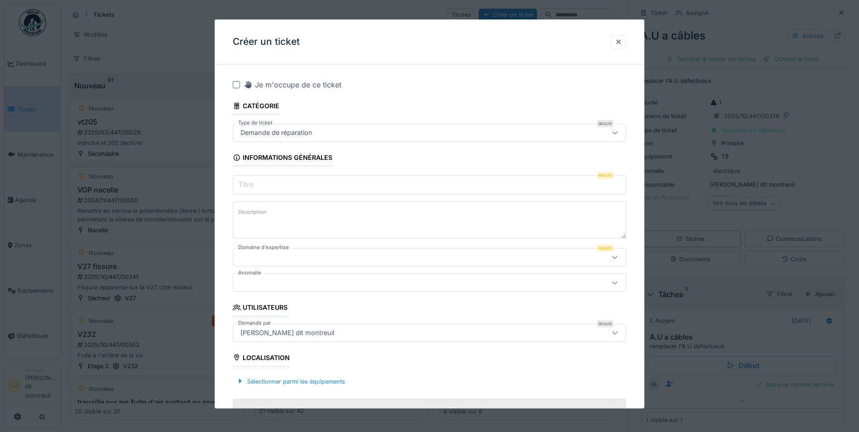
paste textarea "**********"
type textarea "**********"
click at [288, 190] on input "Titre" at bounding box center [429, 184] width 393 height 19
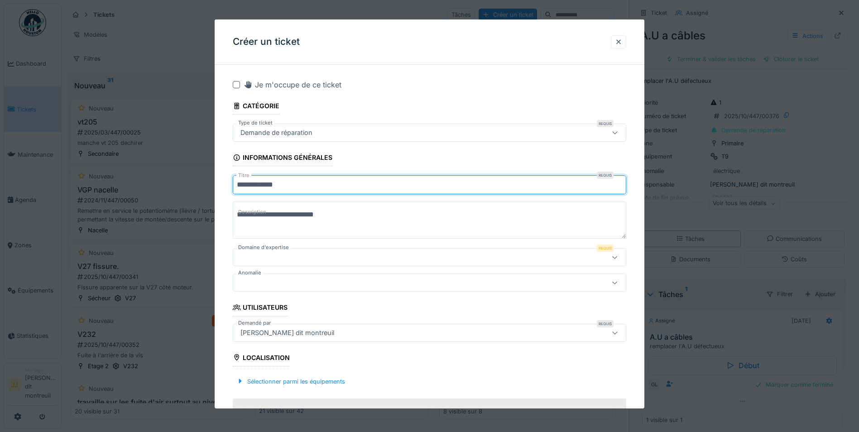
type input "**********"
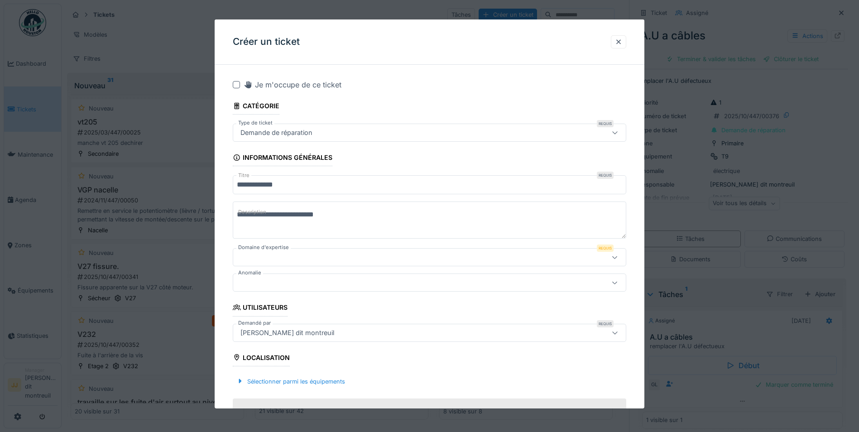
click at [263, 257] on div at bounding box center [406, 257] width 339 height 10
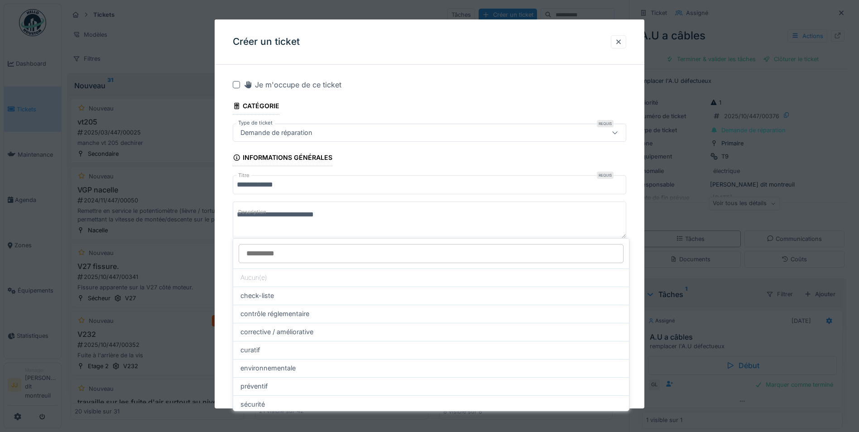
scroll to position [43, 0]
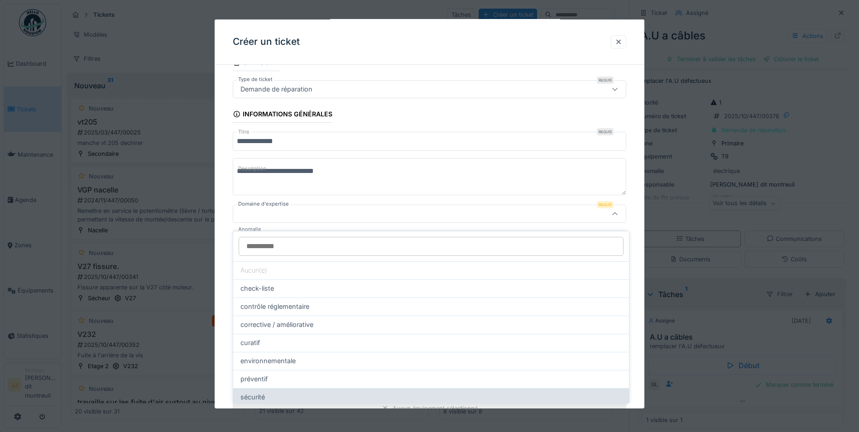
click at [282, 392] on div "sécurité" at bounding box center [430, 397] width 381 height 10
type input "****"
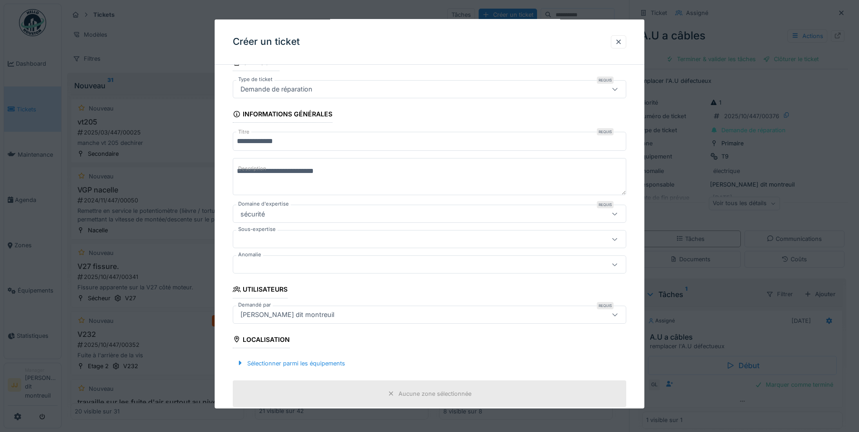
click at [305, 270] on div at bounding box center [429, 264] width 393 height 18
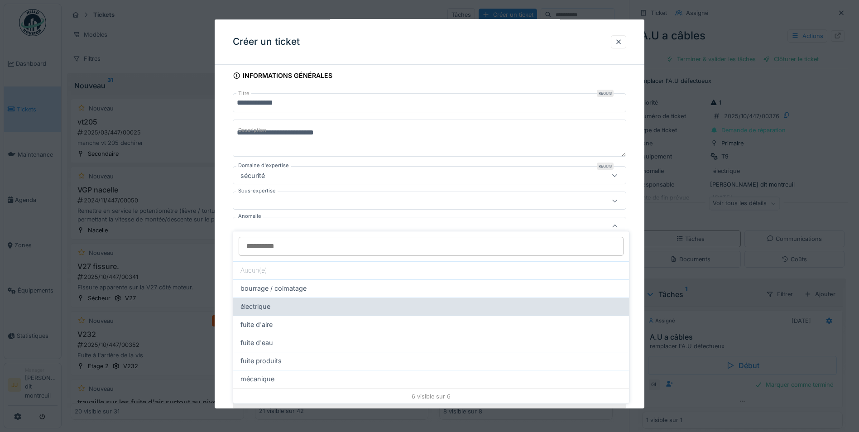
scroll to position [94, 0]
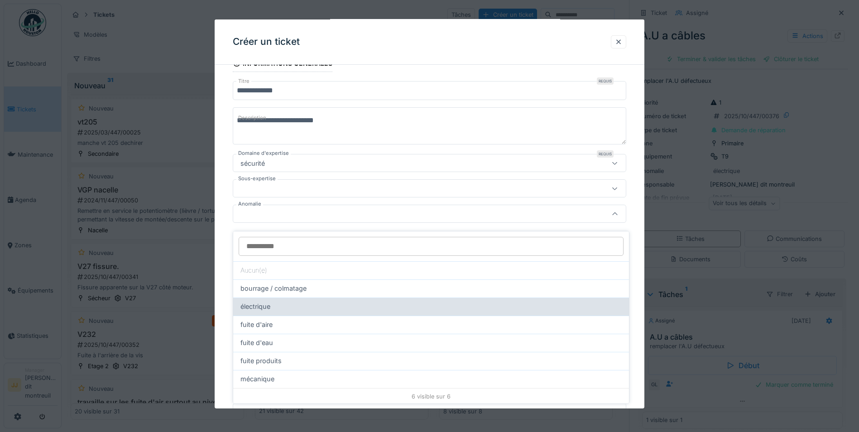
click at [298, 302] on div "électrique" at bounding box center [430, 307] width 381 height 10
type input "**"
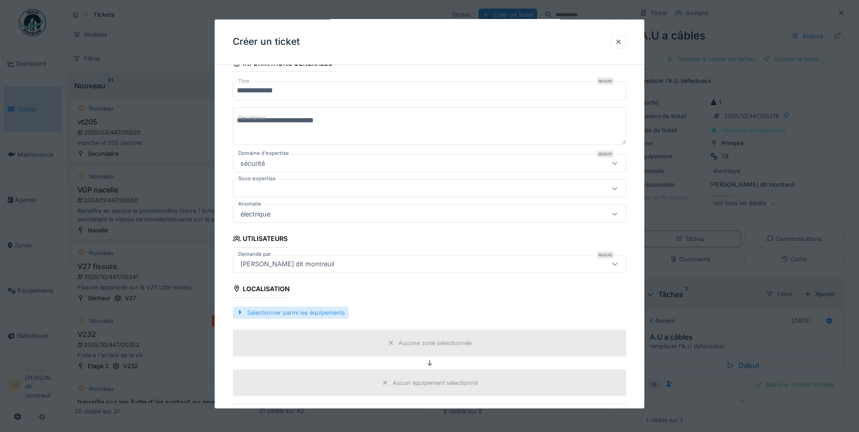
click at [298, 312] on div "Sélectionner parmi les équipements" at bounding box center [291, 312] width 116 height 12
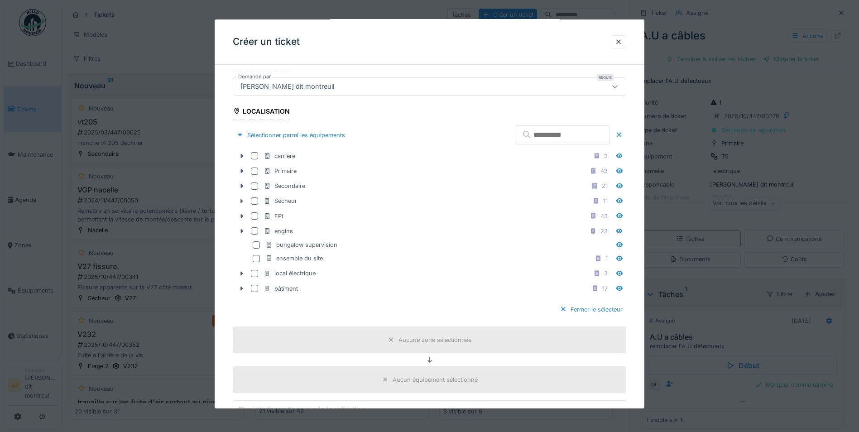
scroll to position [275, 0]
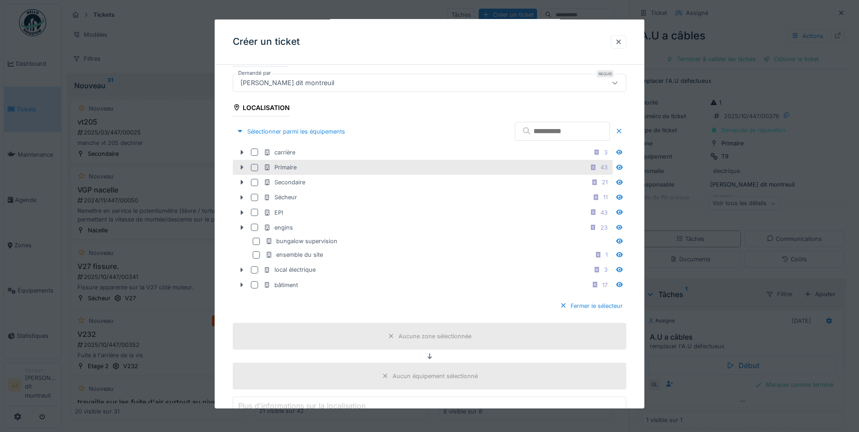
click at [239, 169] on icon at bounding box center [241, 167] width 7 height 6
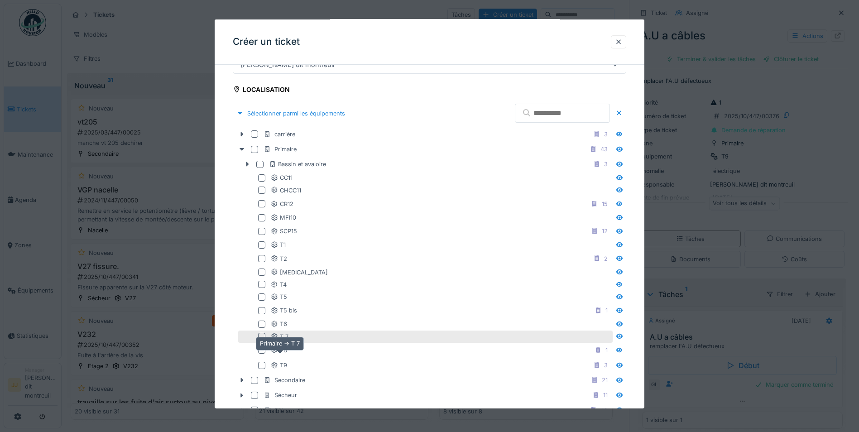
scroll to position [321, 0]
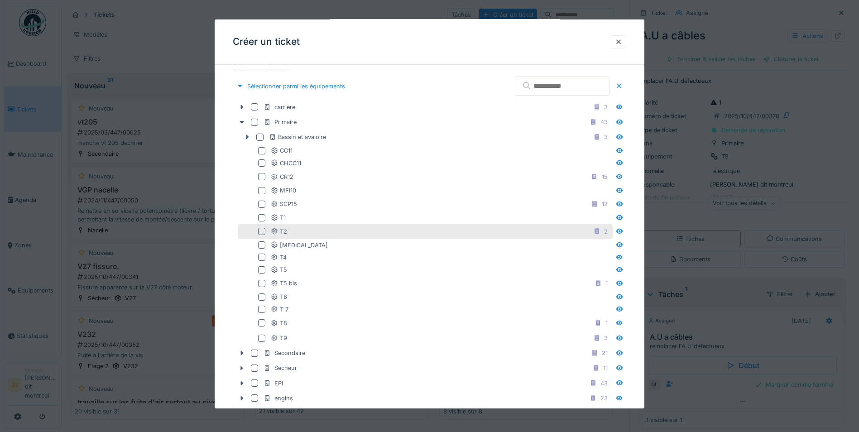
click at [258, 230] on div at bounding box center [261, 231] width 7 height 7
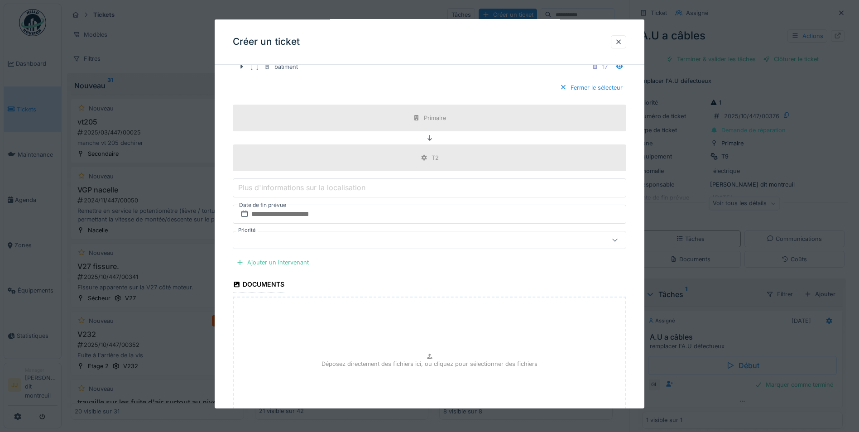
scroll to position [728, 0]
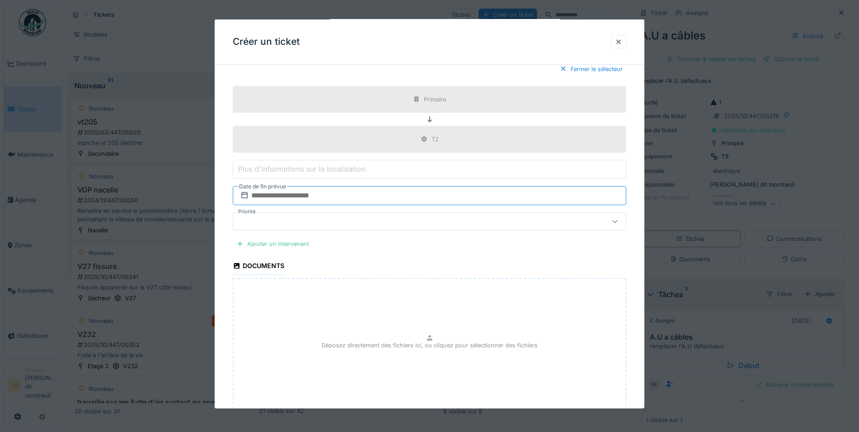
click at [295, 192] on input "text" at bounding box center [429, 195] width 393 height 19
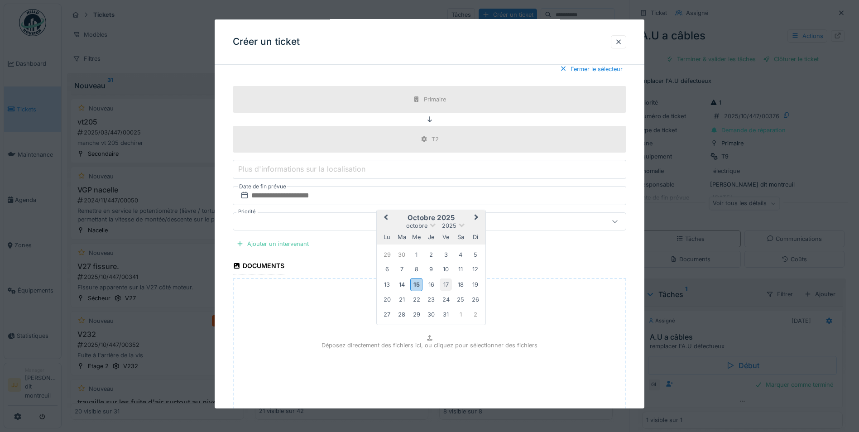
click at [444, 281] on div "17" at bounding box center [446, 284] width 12 height 12
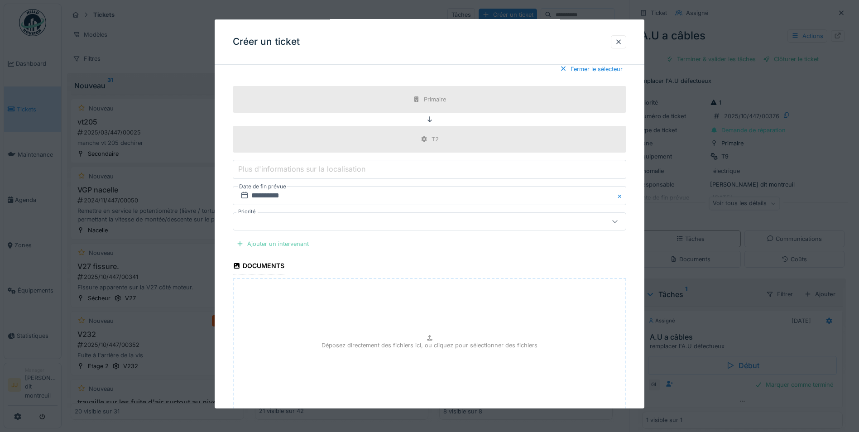
click at [269, 243] on div "Ajouter un intervenant" at bounding box center [273, 244] width 80 height 12
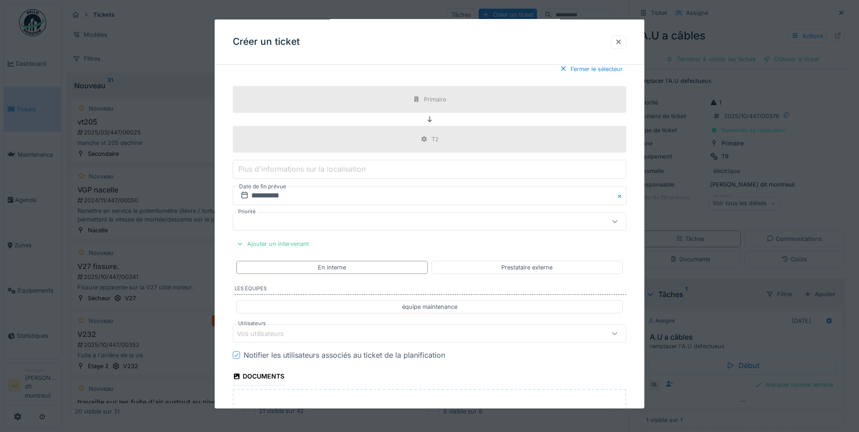
click at [279, 336] on div "Vos utilisateurs" at bounding box center [267, 334] width 60 height 10
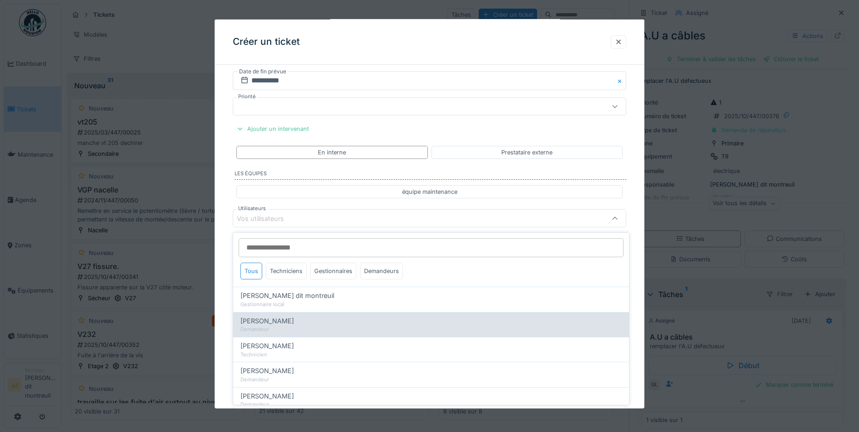
scroll to position [847, 0]
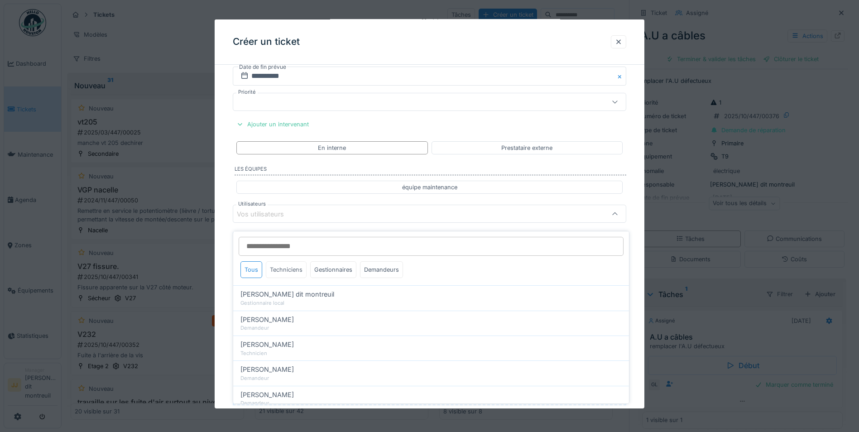
click at [287, 270] on div "Techniciens" at bounding box center [286, 269] width 41 height 17
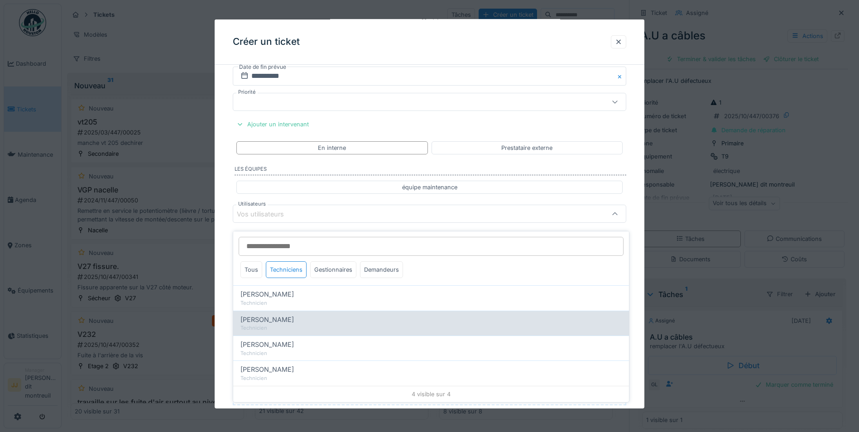
click at [264, 316] on span "[PERSON_NAME]" at bounding box center [266, 320] width 53 height 10
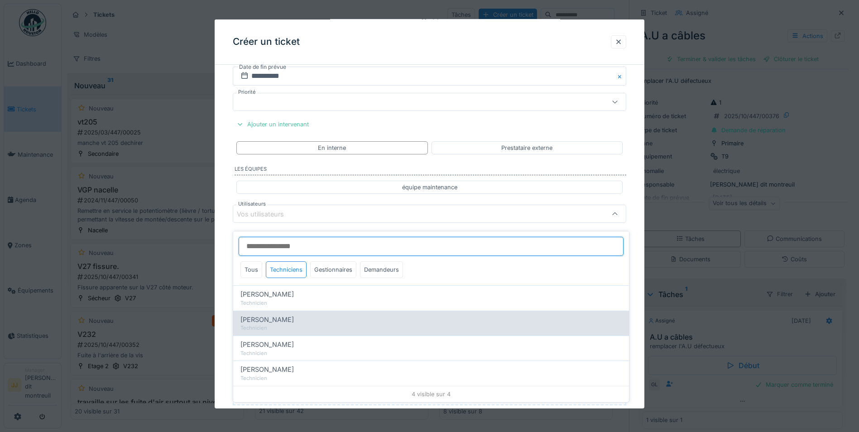
type input "*****"
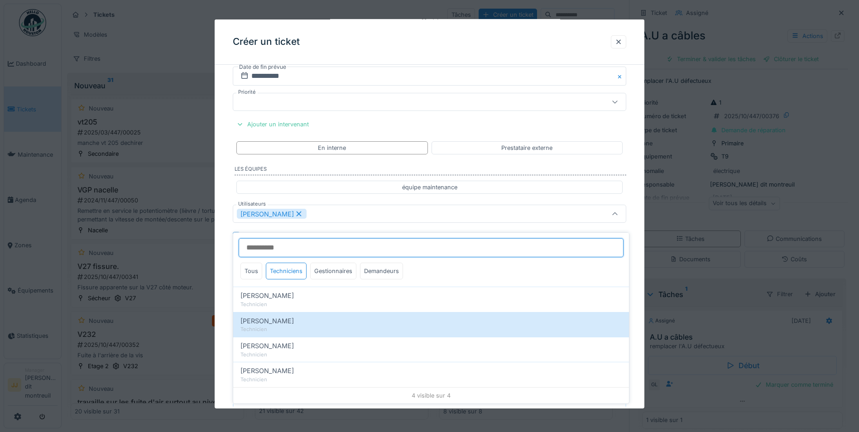
scroll to position [7, 0]
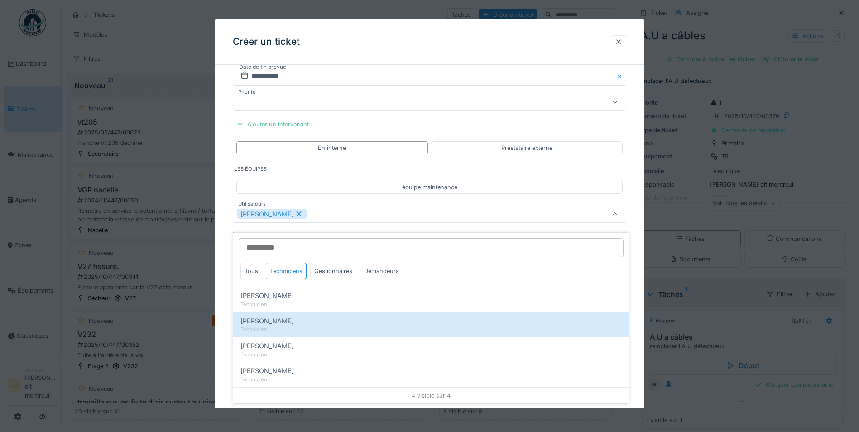
click at [383, 216] on div "[PERSON_NAME]" at bounding box center [406, 214] width 339 height 10
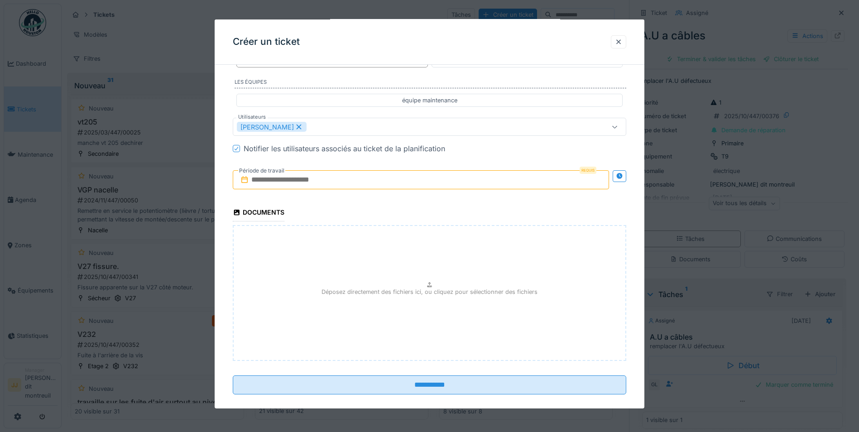
scroll to position [938, 0]
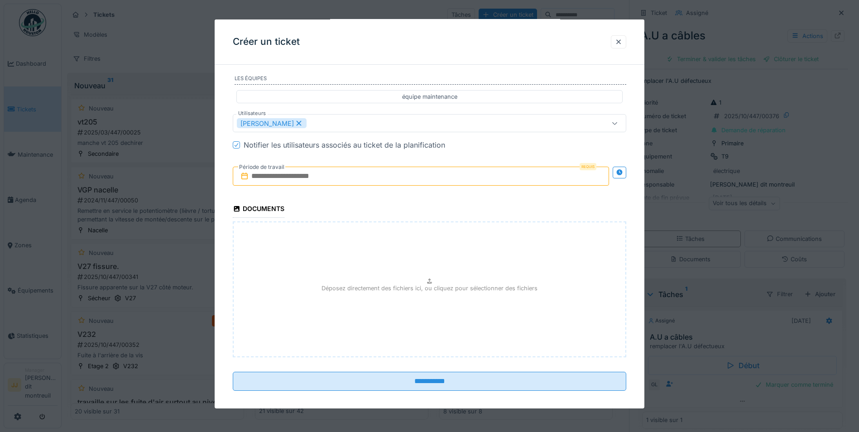
click at [357, 175] on input "text" at bounding box center [421, 176] width 376 height 19
click at [418, 263] on div "16" at bounding box center [422, 265] width 12 height 12
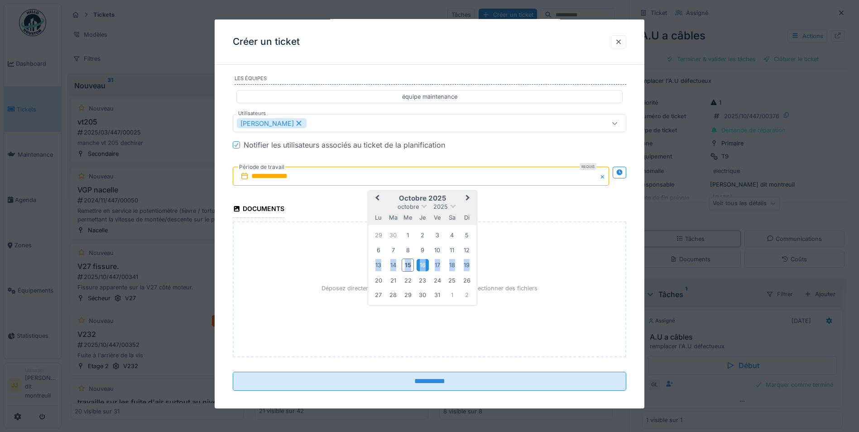
click at [418, 263] on div "16" at bounding box center [422, 265] width 12 height 12
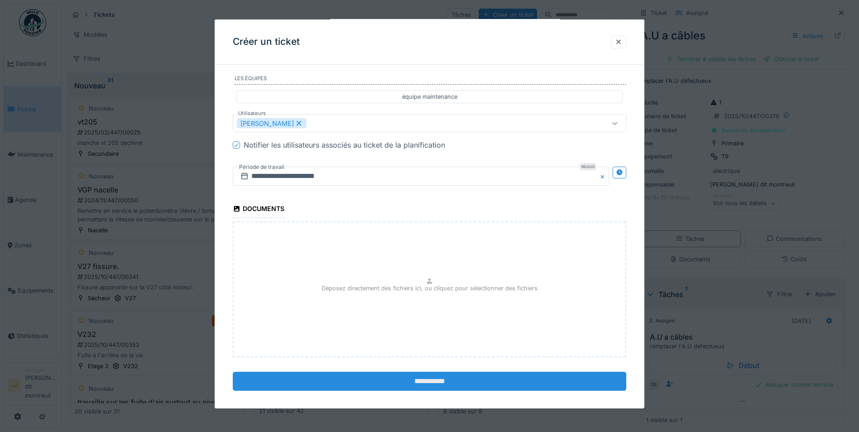
click at [384, 390] on input "**********" at bounding box center [429, 380] width 393 height 19
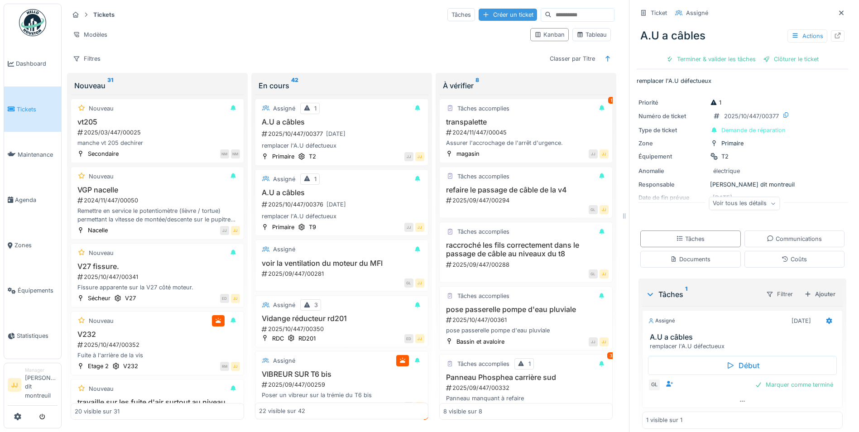
click at [482, 11] on div at bounding box center [485, 14] width 7 height 9
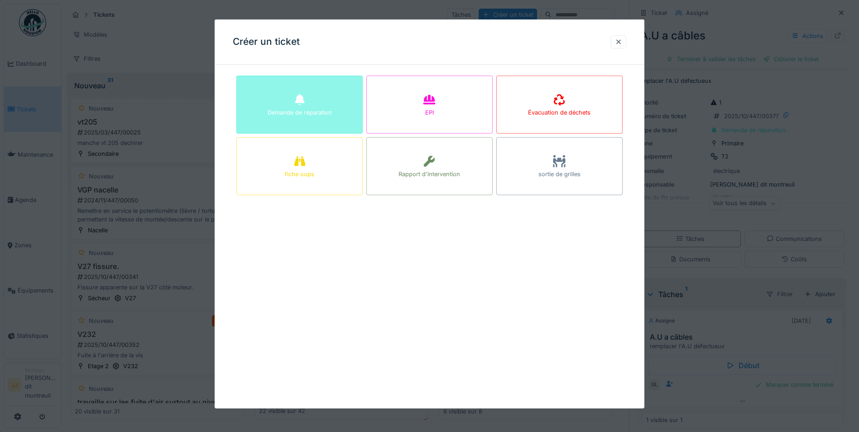
click at [280, 122] on div "Demande de réparation" at bounding box center [299, 105] width 126 height 58
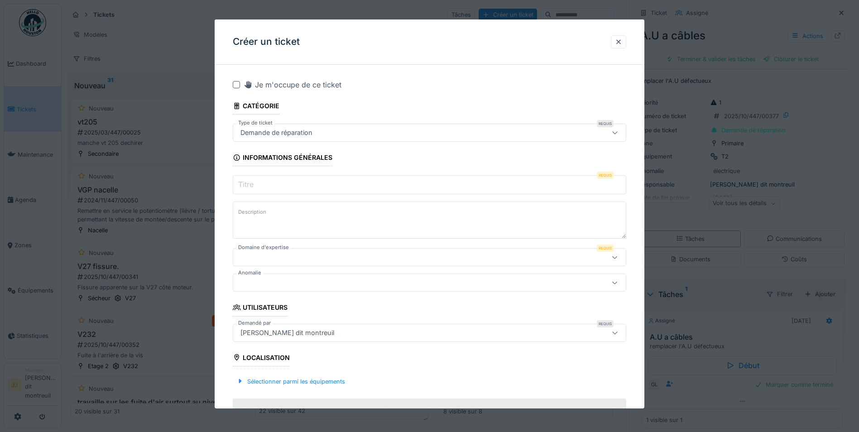
click at [278, 182] on input "Titre" at bounding box center [429, 184] width 393 height 19
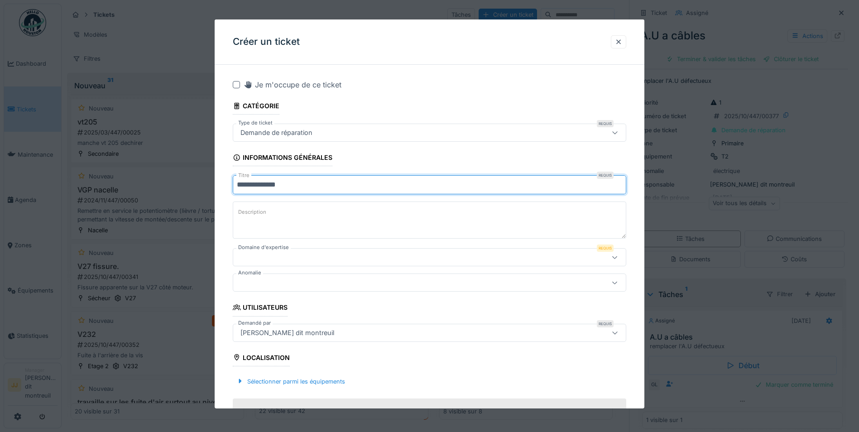
click at [267, 183] on input "**********" at bounding box center [429, 184] width 393 height 19
type input "**********"
click at [297, 203] on textarea "Description" at bounding box center [429, 219] width 393 height 37
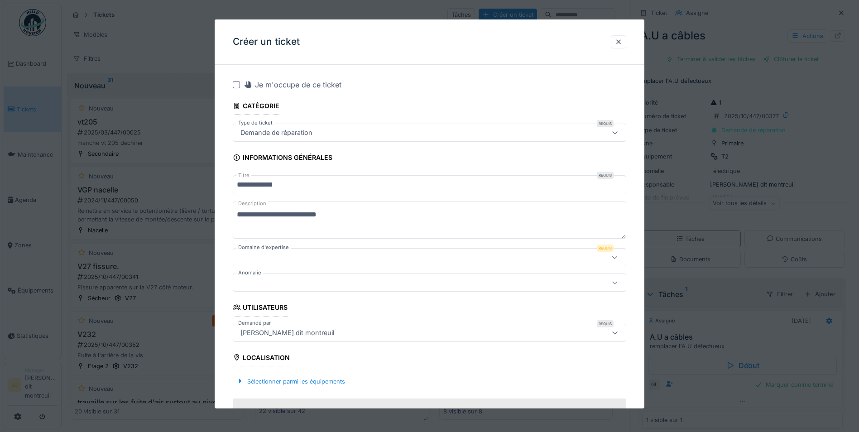
click at [283, 215] on textarea "**********" at bounding box center [429, 219] width 393 height 37
type textarea "**********"
click at [290, 261] on div at bounding box center [406, 257] width 339 height 10
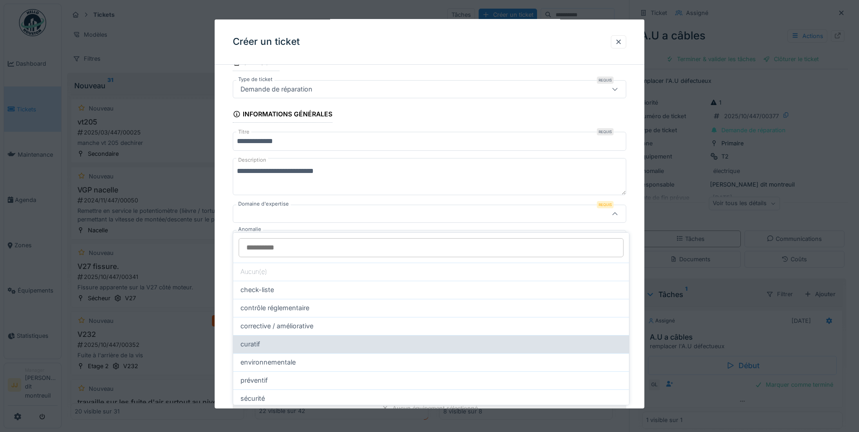
click at [287, 335] on div "curatif" at bounding box center [431, 344] width 396 height 18
type input "****"
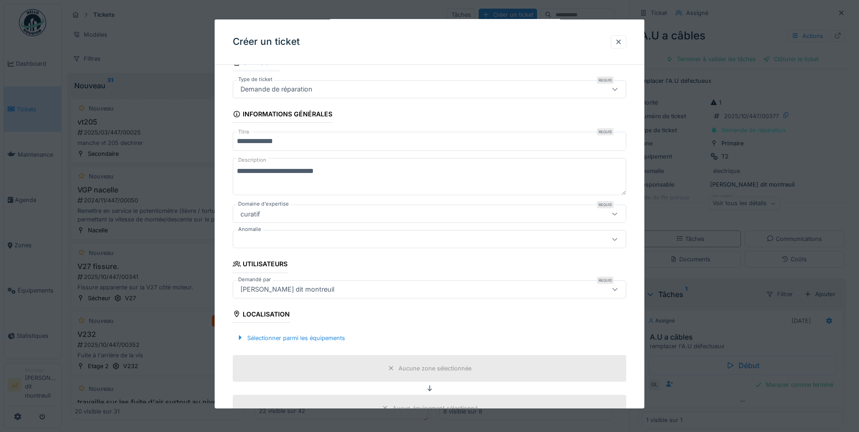
click at [275, 241] on div at bounding box center [406, 239] width 339 height 10
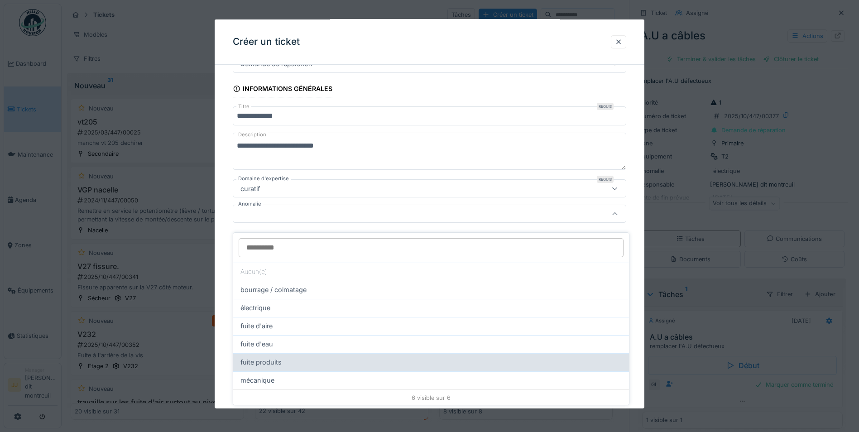
click at [256, 357] on span "fuite produits" at bounding box center [260, 362] width 41 height 10
type input "**"
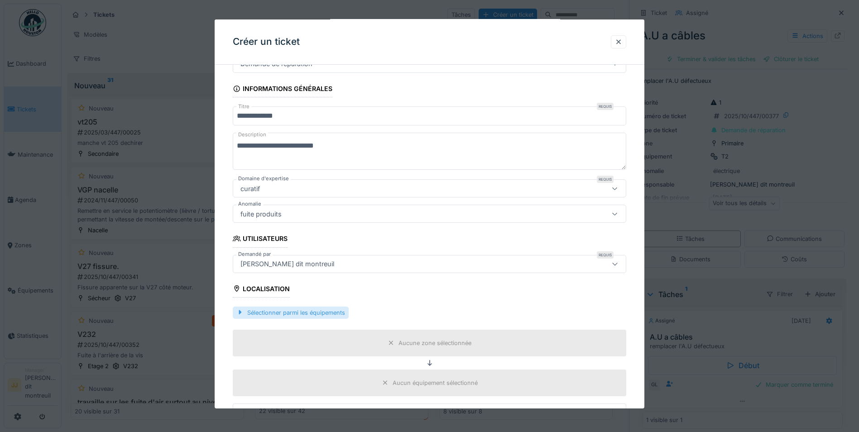
click at [263, 313] on div "Sélectionner parmi les équipements" at bounding box center [291, 312] width 116 height 12
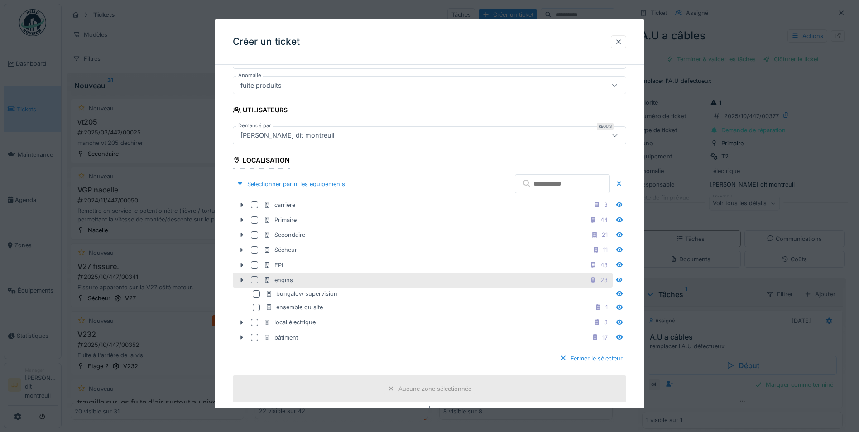
scroll to position [205, 0]
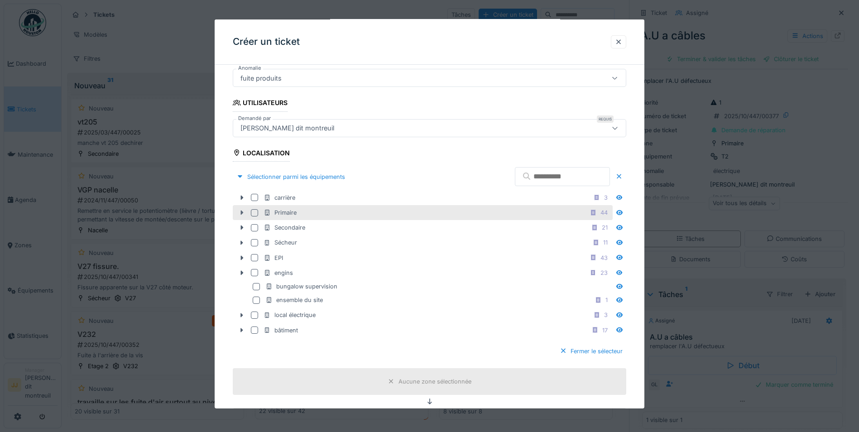
click at [244, 210] on icon at bounding box center [241, 213] width 7 height 6
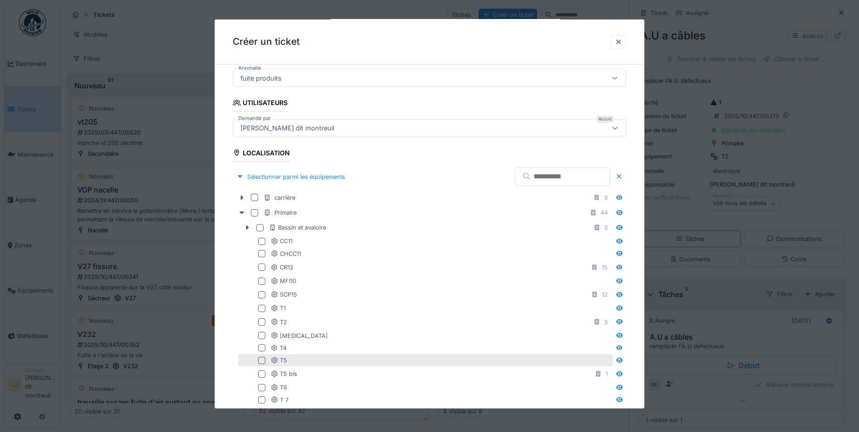
scroll to position [250, 0]
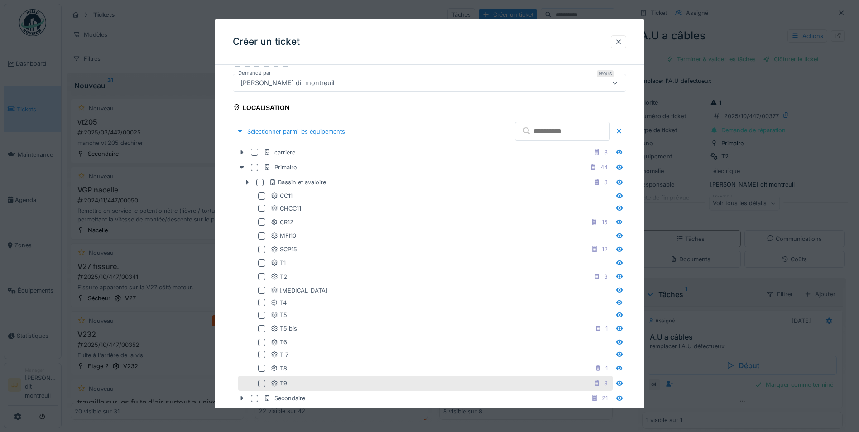
click at [261, 382] on div at bounding box center [261, 383] width 7 height 7
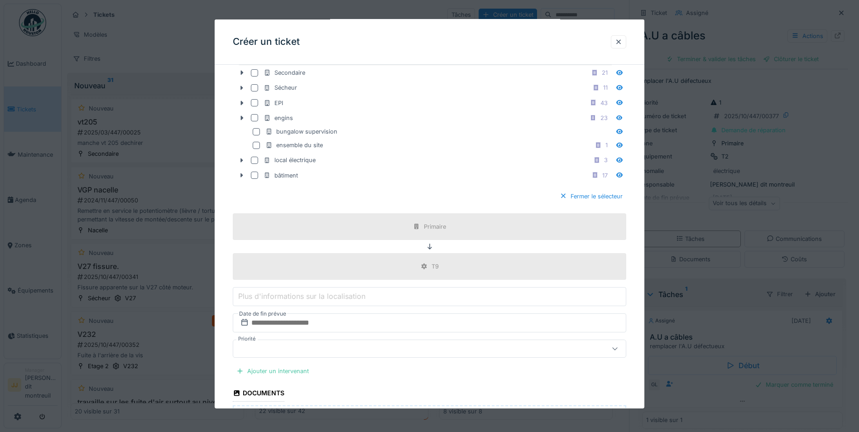
scroll to position [612, 0]
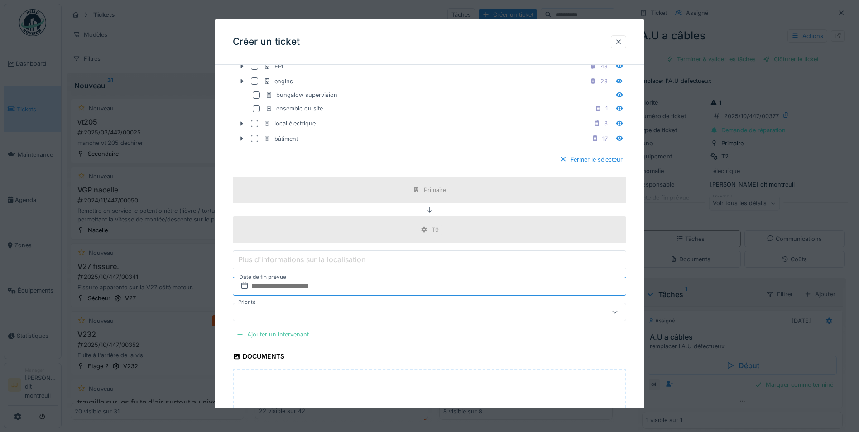
click at [378, 289] on input "text" at bounding box center [429, 286] width 393 height 19
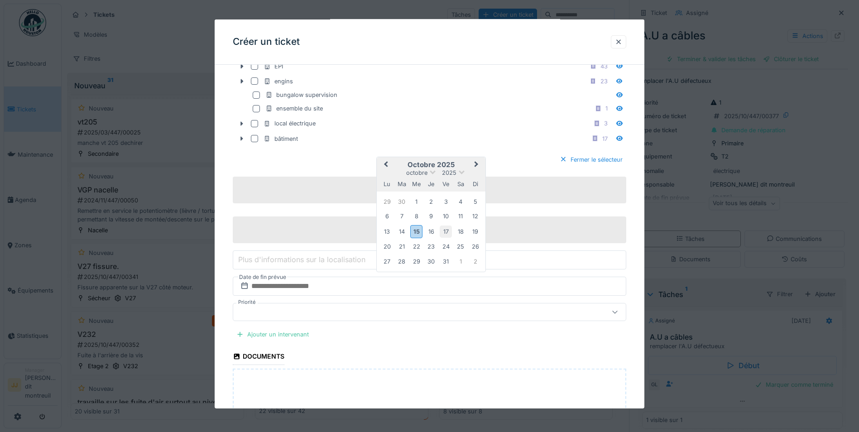
click at [444, 230] on div "17" at bounding box center [446, 231] width 12 height 12
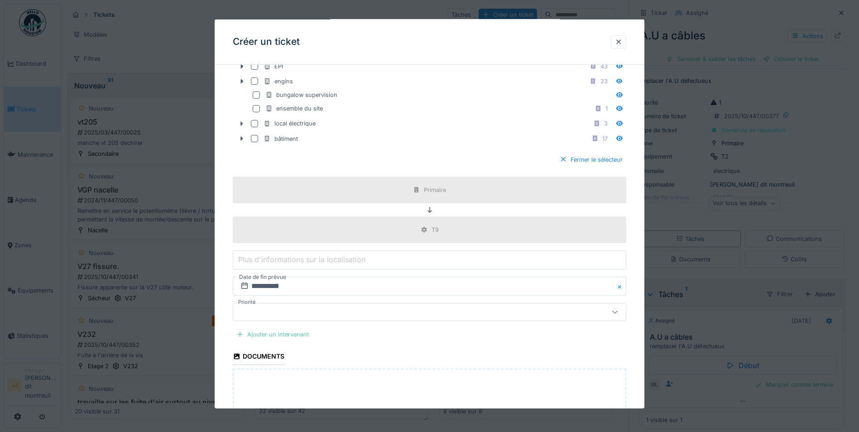
click at [277, 331] on div "Ajouter un intervenant" at bounding box center [273, 334] width 80 height 12
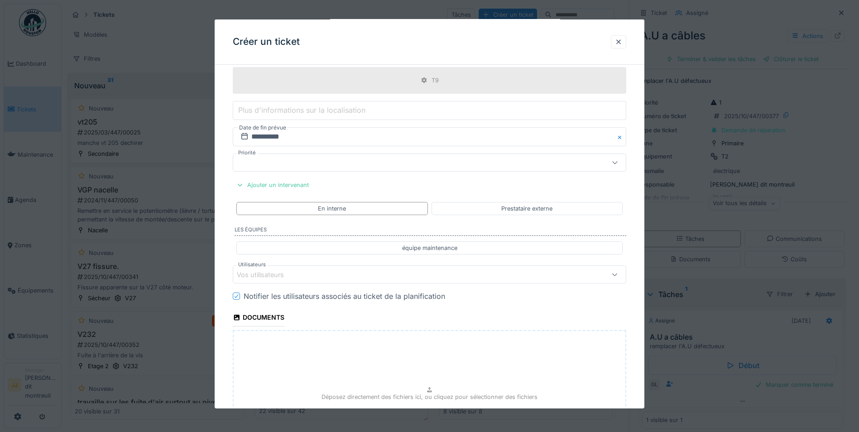
scroll to position [838, 0]
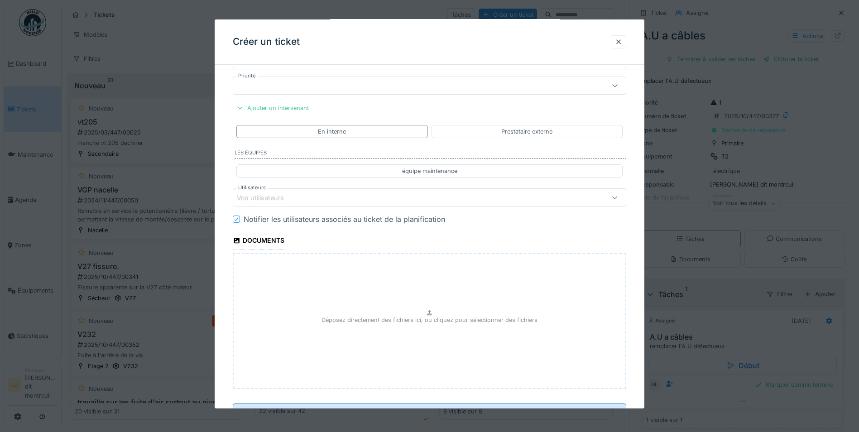
click at [302, 196] on div "Vos utilisateurs" at bounding box center [406, 197] width 339 height 10
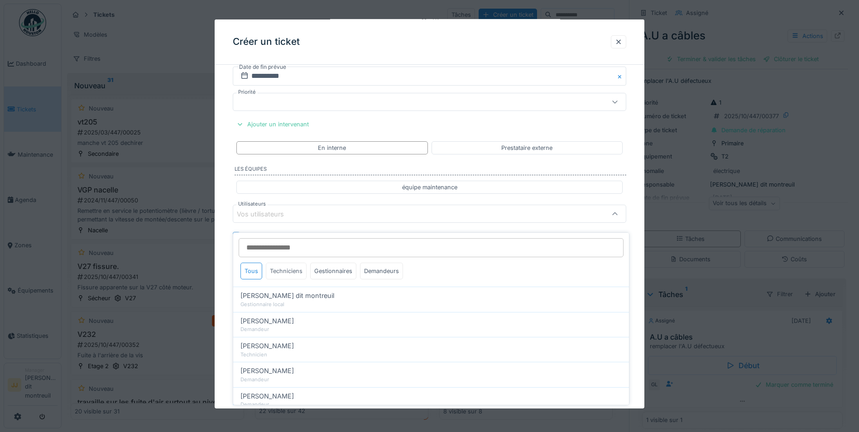
click at [287, 266] on div "Techniciens" at bounding box center [286, 271] width 41 height 17
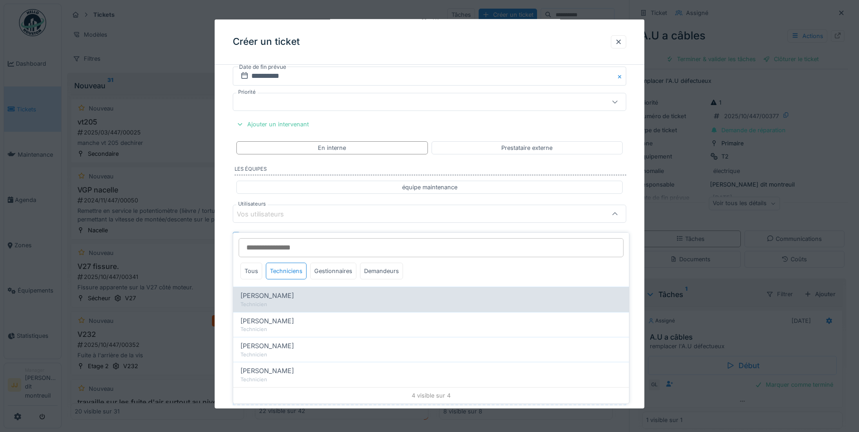
click at [263, 291] on span "[PERSON_NAME]" at bounding box center [266, 296] width 53 height 10
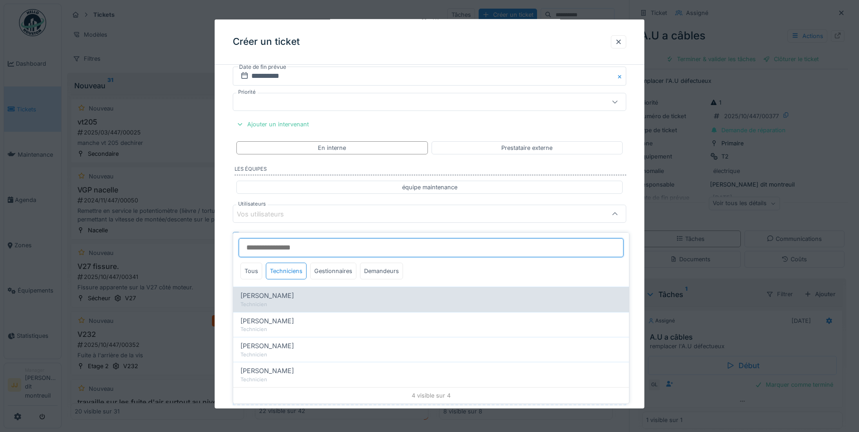
type input "*****"
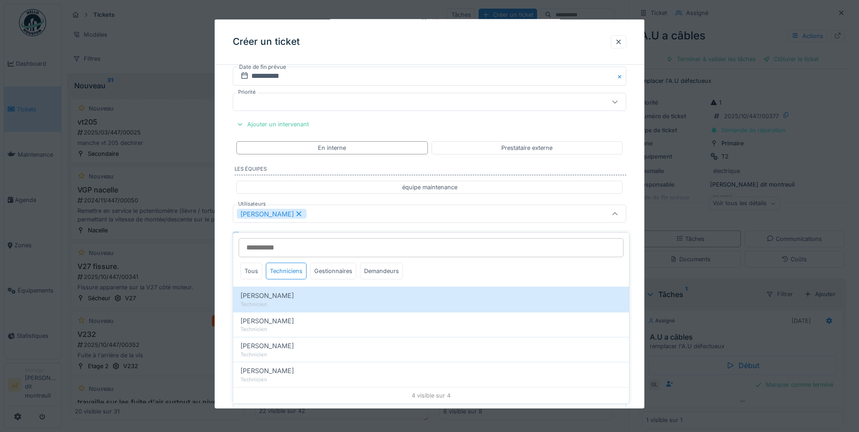
click at [349, 218] on div "[PERSON_NAME]" at bounding box center [406, 214] width 339 height 10
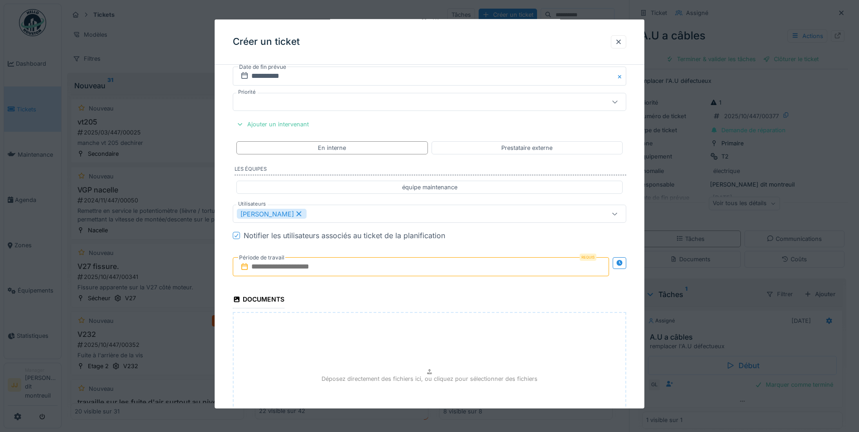
click at [338, 259] on input "text" at bounding box center [421, 266] width 376 height 19
click at [417, 356] on div "16" at bounding box center [422, 355] width 12 height 12
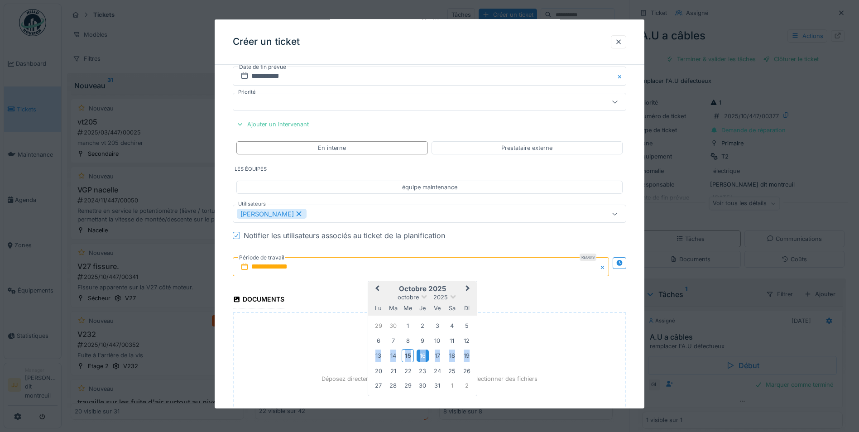
click at [417, 356] on div "16" at bounding box center [422, 355] width 12 height 12
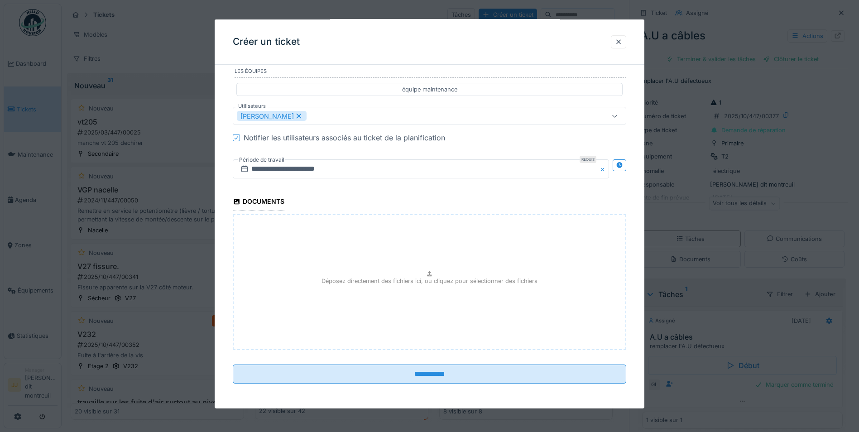
scroll to position [920, 0]
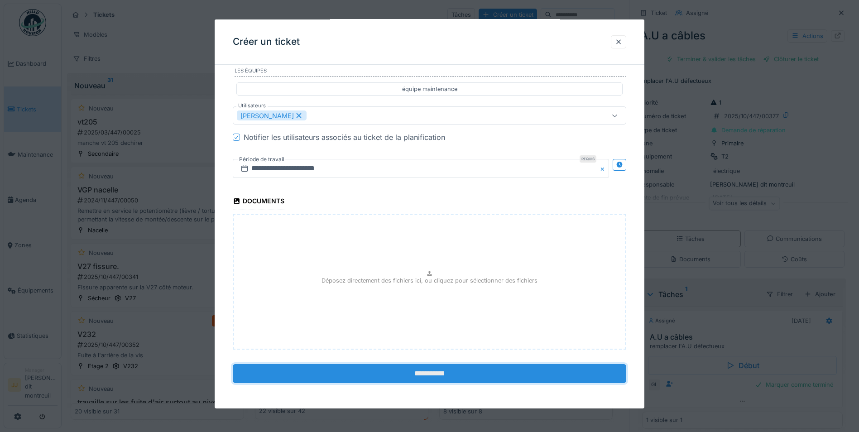
click at [410, 376] on input "**********" at bounding box center [429, 373] width 393 height 19
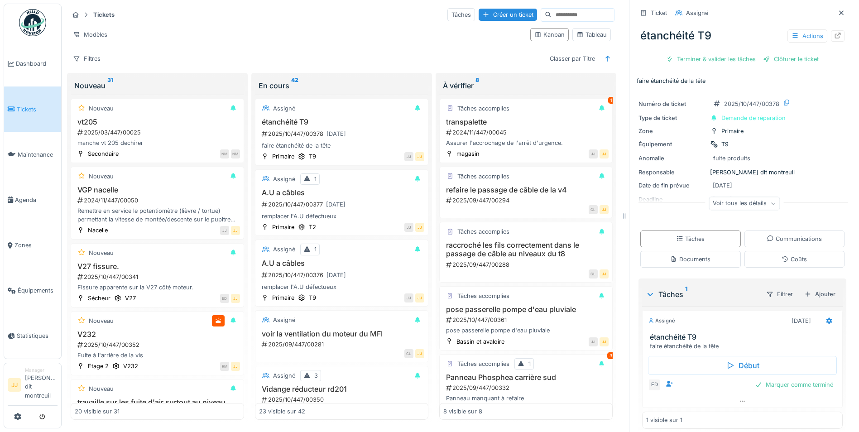
click at [585, 13] on input at bounding box center [582, 15] width 62 height 13
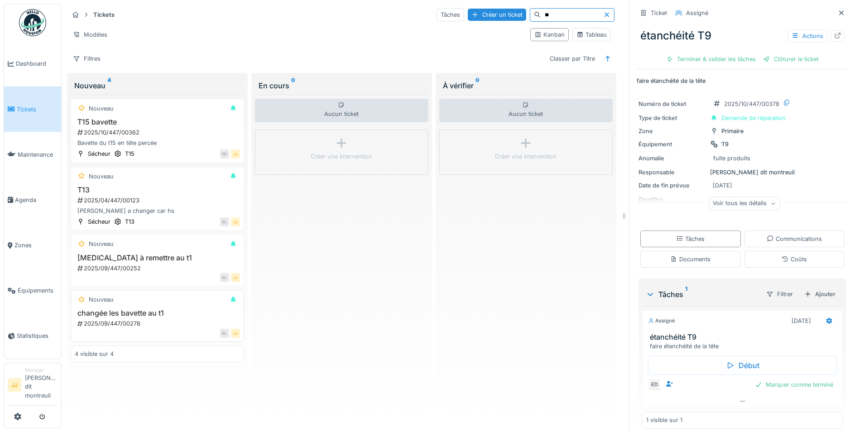
type input "**"
click at [150, 311] on h3 "changée les bavette au t1" at bounding box center [157, 313] width 165 height 9
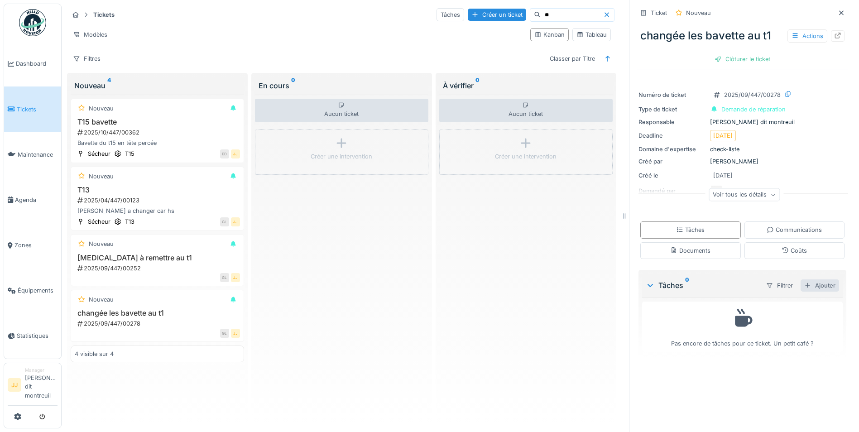
click at [821, 279] on div "Ajouter" at bounding box center [819, 285] width 38 height 12
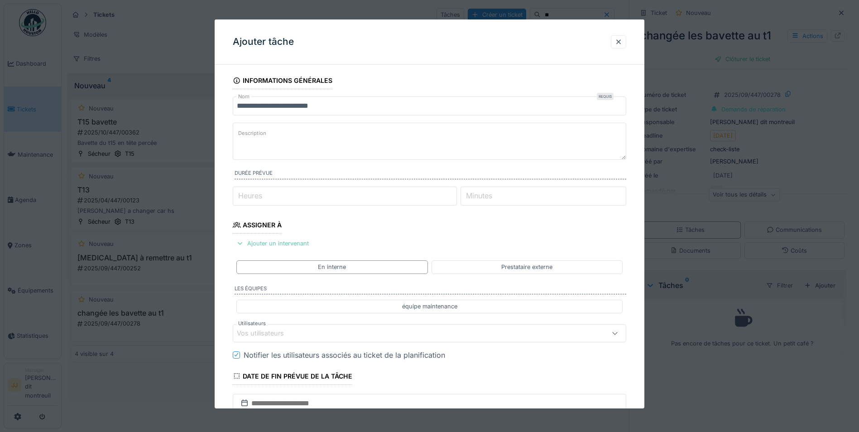
click at [287, 243] on div "Ajouter un intervenant" at bounding box center [273, 243] width 80 height 12
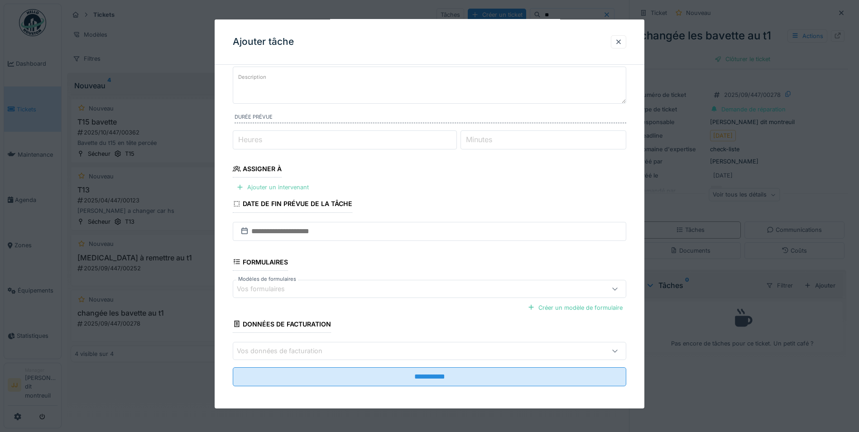
scroll to position [59, 0]
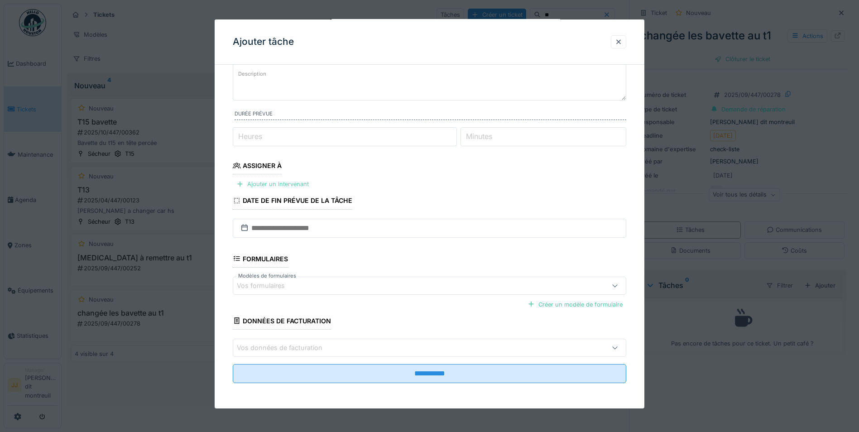
click at [271, 186] on div "Ajouter un intervenant" at bounding box center [273, 184] width 80 height 12
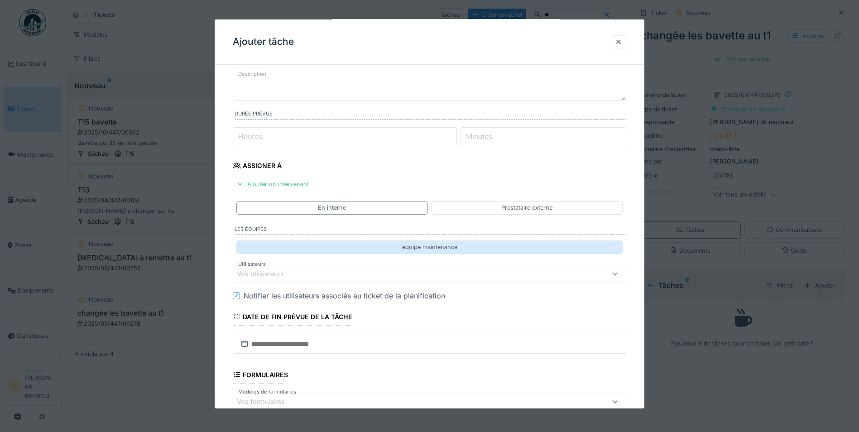
click at [282, 249] on div "équipe maintenance" at bounding box center [429, 246] width 386 height 13
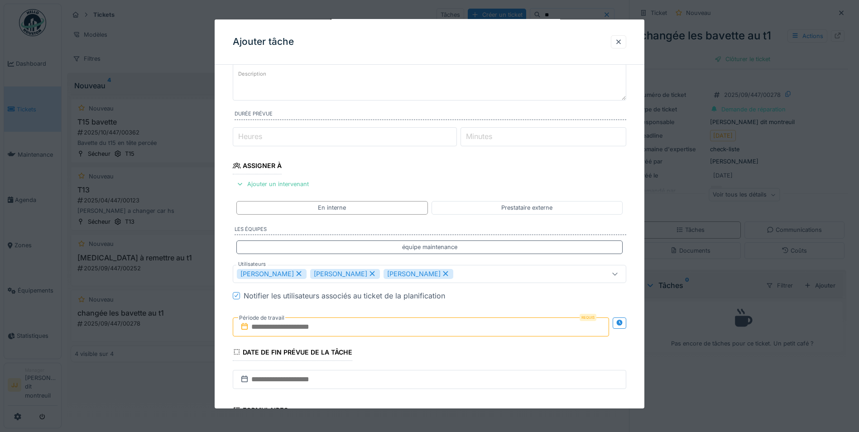
click at [294, 278] on div "[PERSON_NAME]" at bounding box center [272, 273] width 70 height 10
click at [298, 273] on div "[PERSON_NAME]" at bounding box center [272, 273] width 70 height 10
type input "*****"
click at [309, 326] on input "text" at bounding box center [421, 326] width 376 height 19
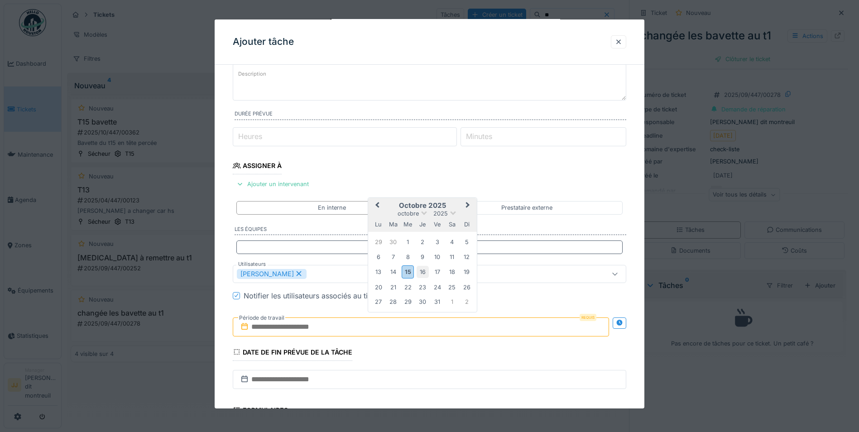
click at [416, 274] on div "16" at bounding box center [422, 272] width 12 height 12
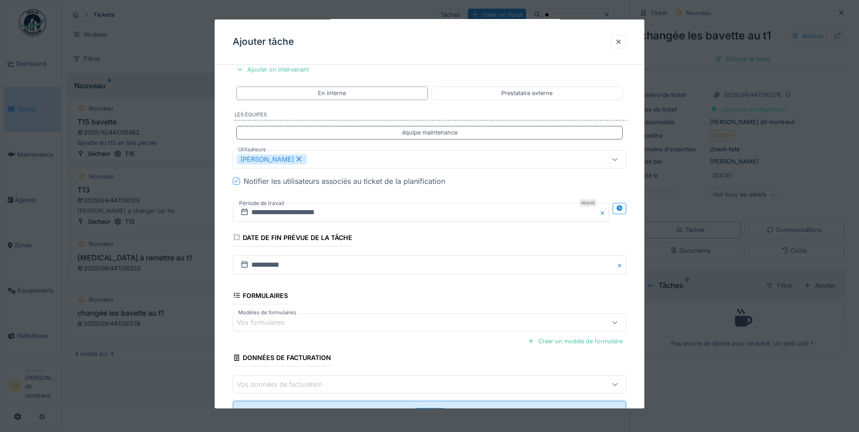
scroll to position [211, 0]
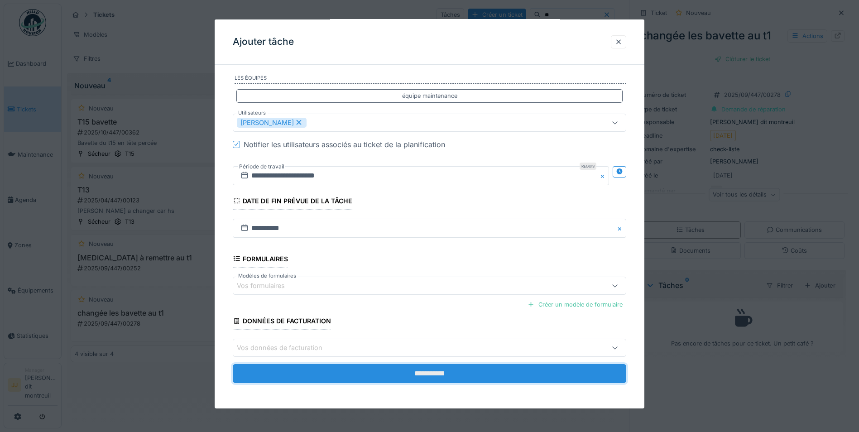
click at [417, 379] on input "**********" at bounding box center [429, 373] width 393 height 19
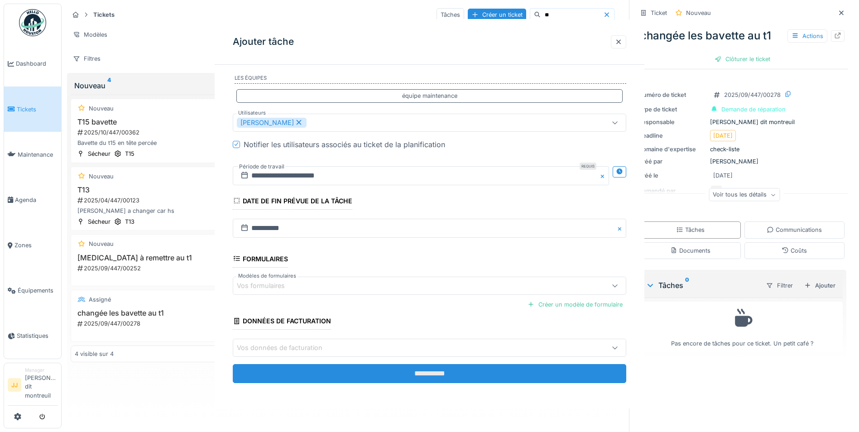
scroll to position [0, 0]
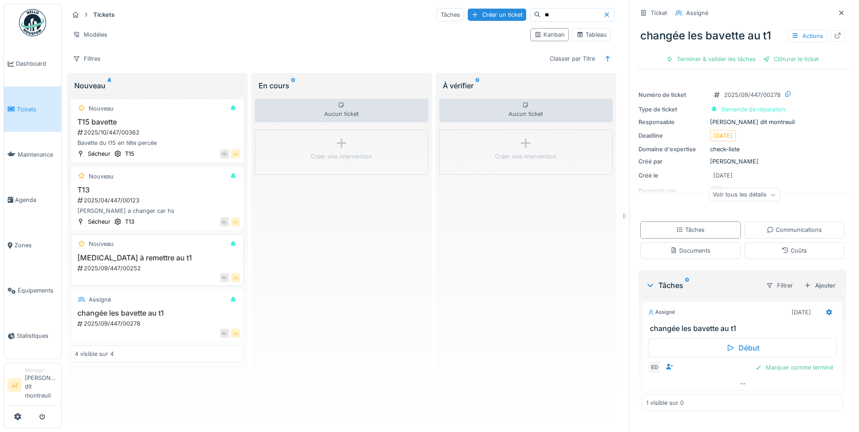
click at [109, 244] on div "Nouveau rouleaux à remettre au t1 2025/09/447/00252 GL JJ" at bounding box center [157, 260] width 173 height 52
click at [139, 264] on div "2025/09/447/00252" at bounding box center [158, 268] width 163 height 9
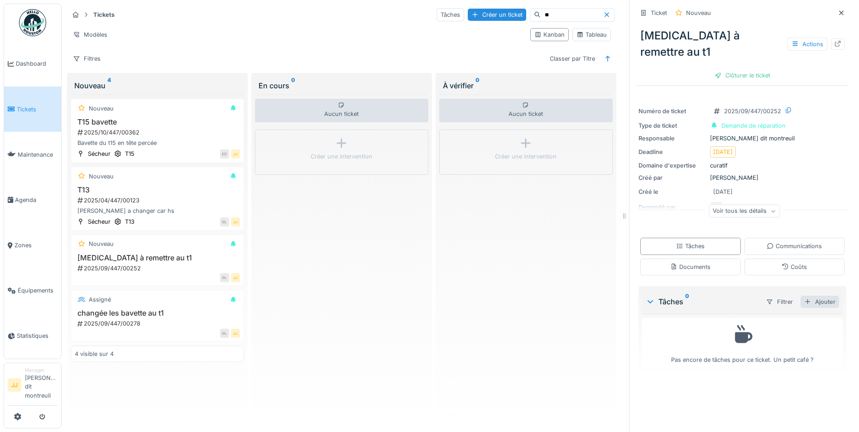
click at [811, 296] on div "Ajouter" at bounding box center [819, 302] width 38 height 12
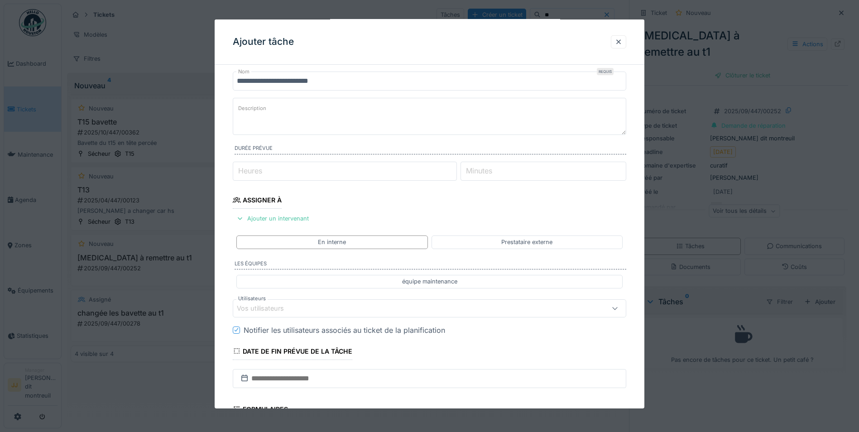
scroll to position [45, 0]
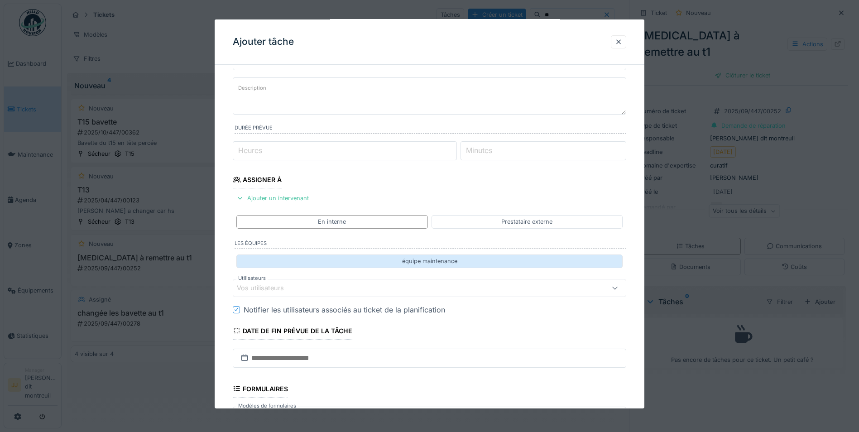
click at [286, 264] on div "équipe maintenance" at bounding box center [429, 260] width 386 height 13
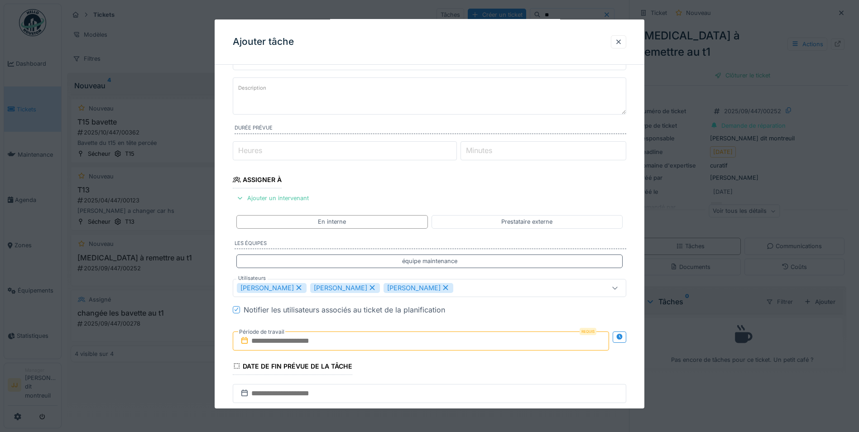
click at [368, 287] on icon at bounding box center [372, 287] width 8 height 6
type input "**********"
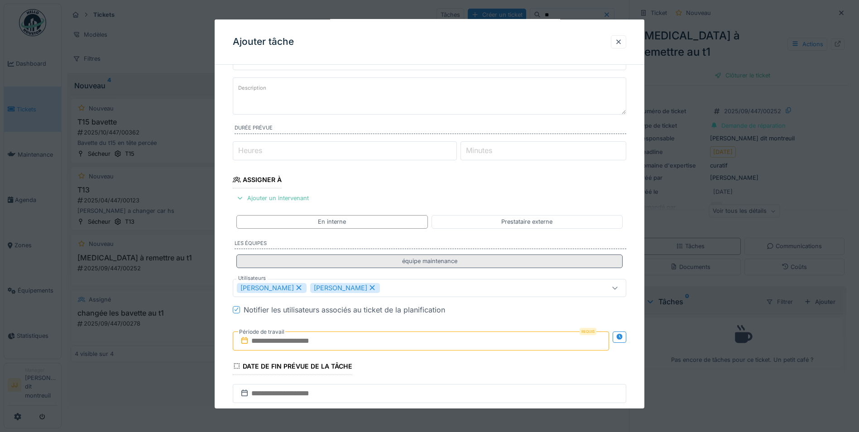
click at [374, 263] on div "équipe maintenance" at bounding box center [429, 260] width 386 height 13
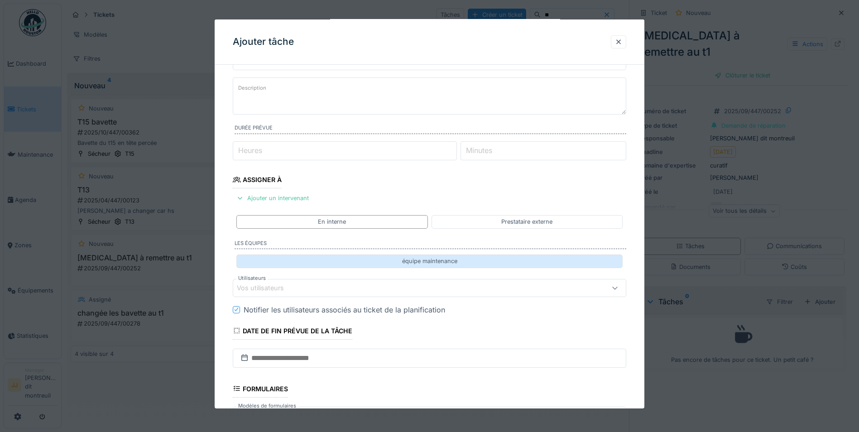
click at [374, 263] on div "équipe maintenance" at bounding box center [429, 260] width 386 height 13
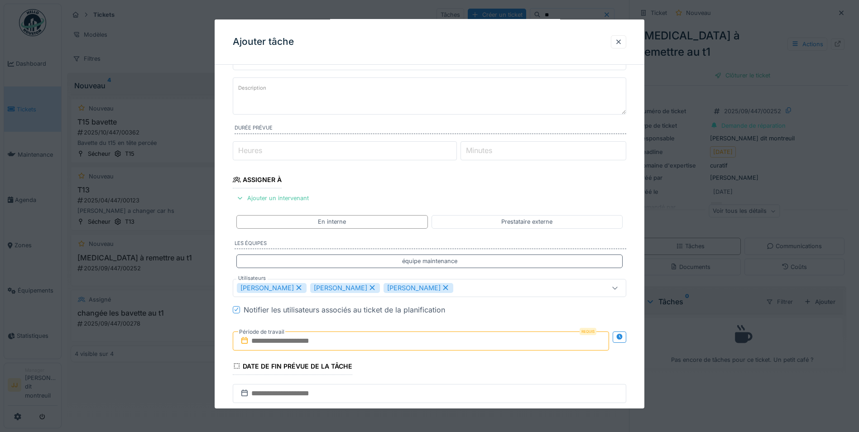
click at [443, 287] on icon at bounding box center [445, 287] width 5 height 5
type input "**********"
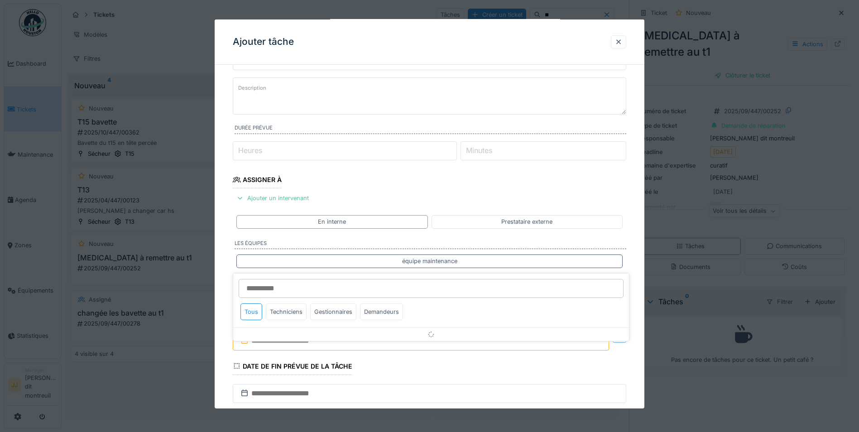
scroll to position [119, 0]
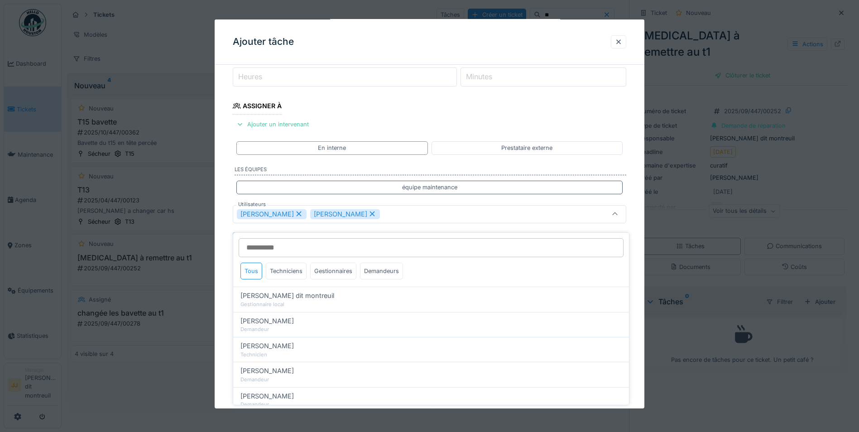
click at [385, 215] on div "Guillaume Lunel Nicolas Menard" at bounding box center [406, 214] width 339 height 10
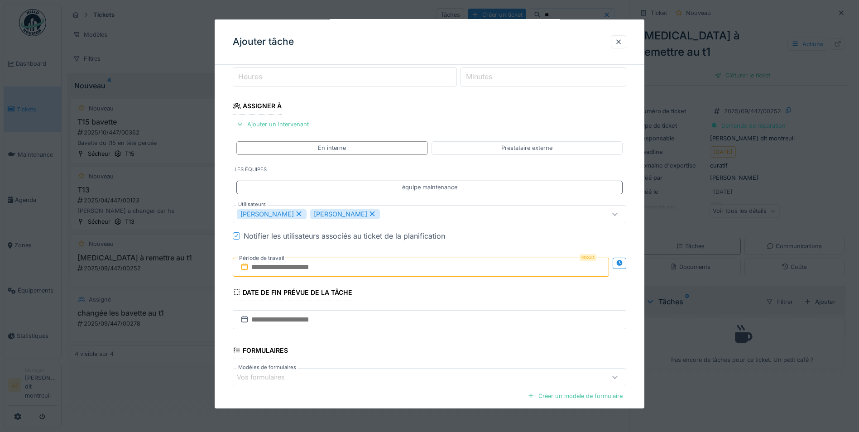
click at [345, 259] on input "text" at bounding box center [421, 266] width 376 height 19
click at [422, 354] on div "16" at bounding box center [422, 355] width 12 height 12
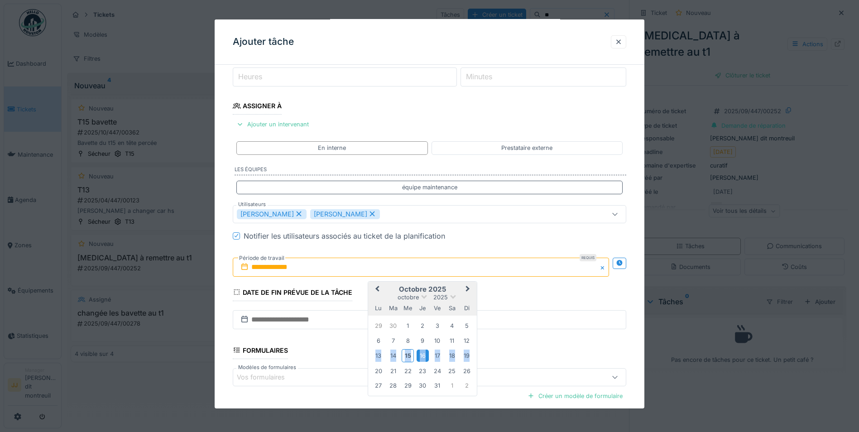
click at [422, 354] on div "16" at bounding box center [422, 355] width 12 height 12
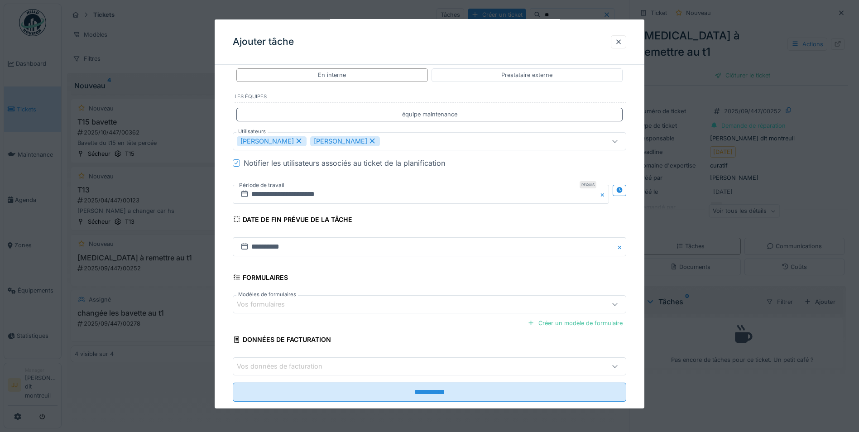
scroll to position [211, 0]
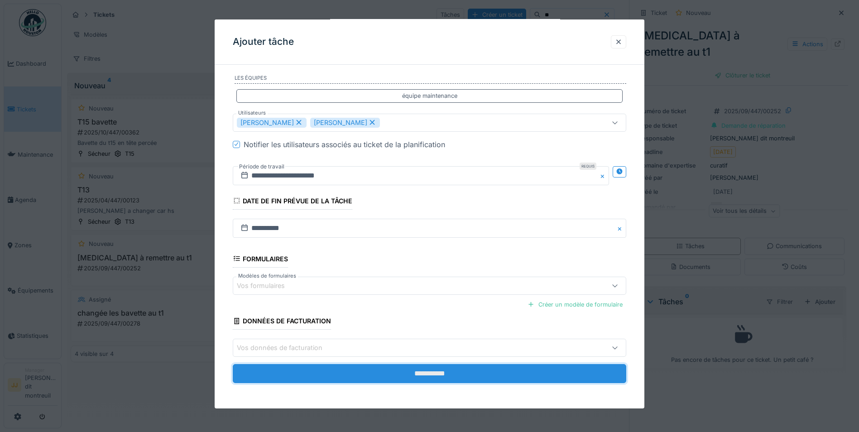
click at [377, 372] on input "**********" at bounding box center [429, 373] width 393 height 19
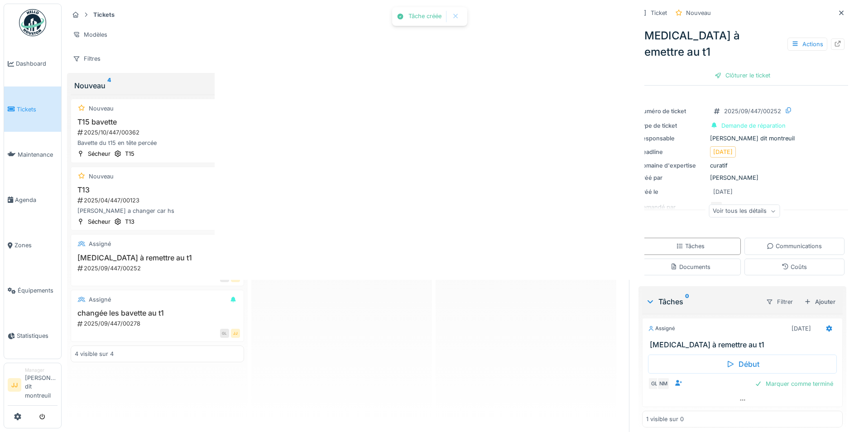
scroll to position [0, 0]
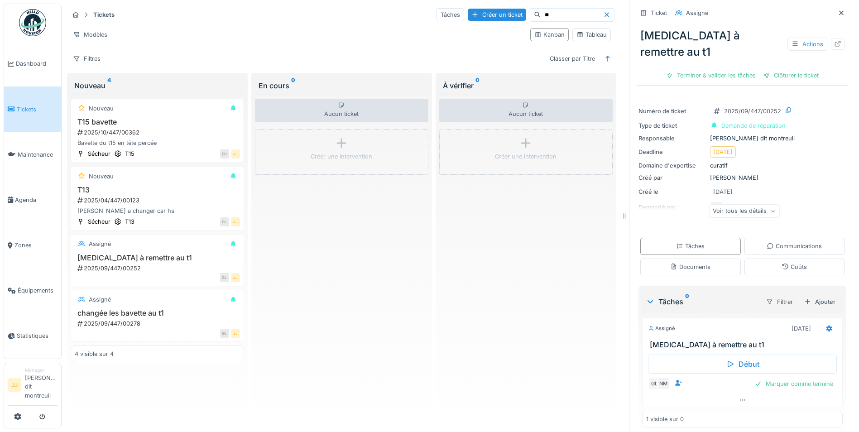
click at [138, 128] on div "2025/10/447/00362" at bounding box center [158, 132] width 163 height 9
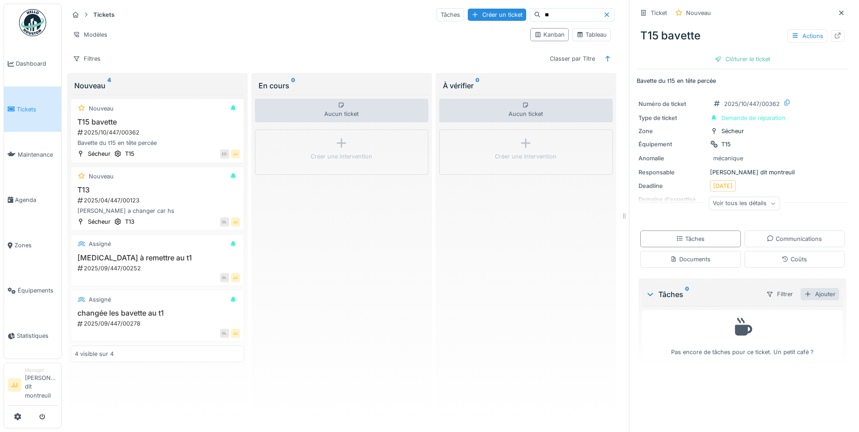
click at [813, 291] on div "Ajouter" at bounding box center [819, 294] width 38 height 12
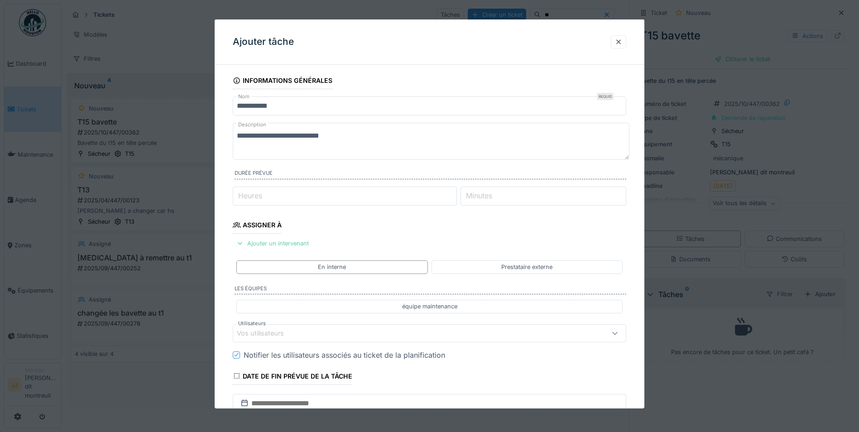
click at [292, 246] on div "Ajouter un intervenant" at bounding box center [273, 243] width 80 height 12
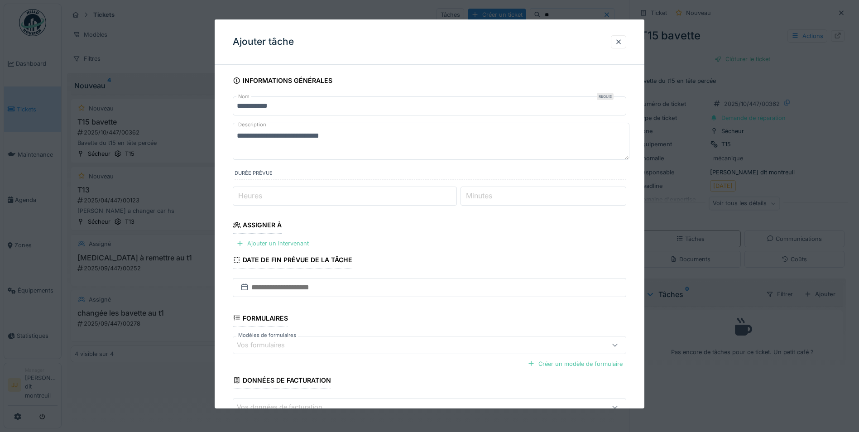
click at [292, 246] on div "Ajouter un intervenant" at bounding box center [273, 243] width 80 height 12
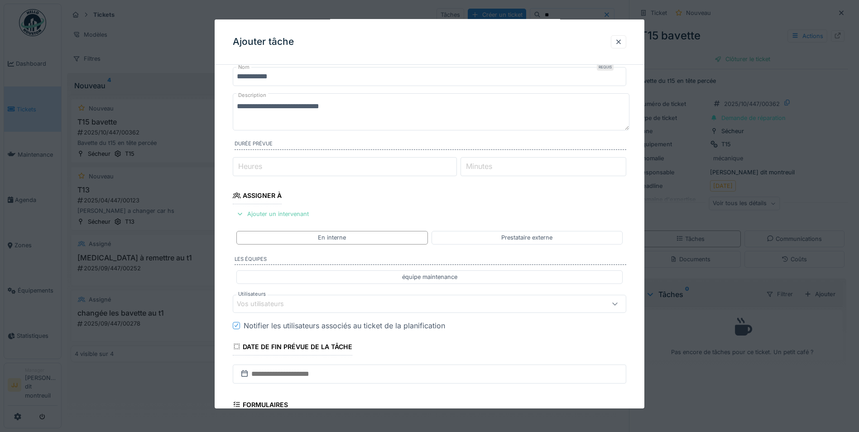
scroll to position [45, 0]
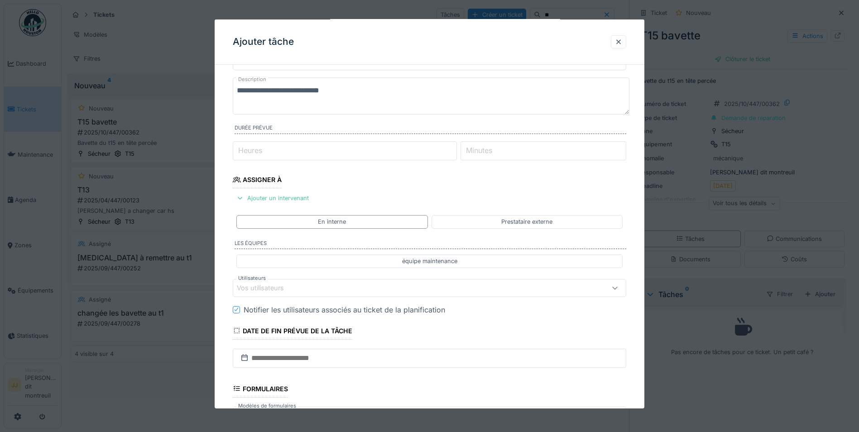
click at [302, 213] on div "En interne Prestataire externe" at bounding box center [429, 221] width 393 height 20
click at [302, 216] on div "En interne" at bounding box center [331, 221] width 191 height 13
click at [314, 300] on fieldset "**********" at bounding box center [429, 273] width 393 height 493
click at [316, 290] on div "Vos utilisateurs" at bounding box center [406, 287] width 339 height 10
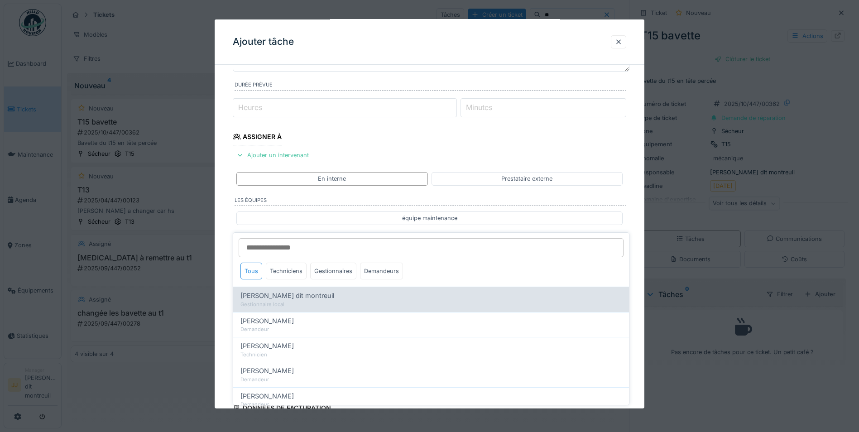
scroll to position [119, 0]
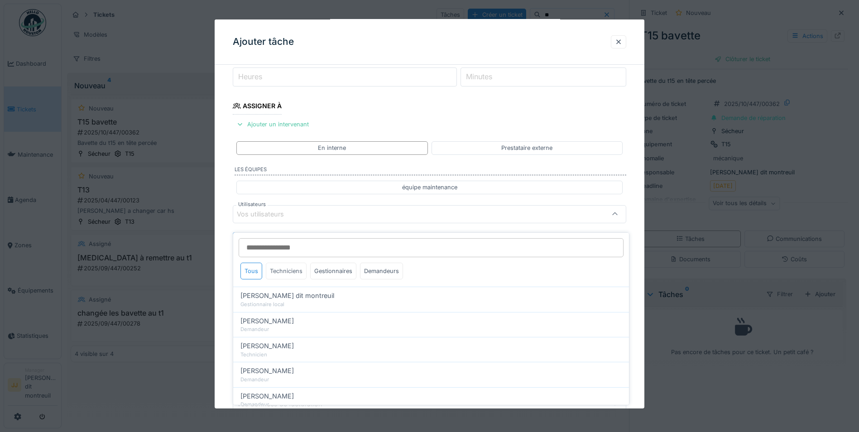
click at [278, 263] on div "Techniciens" at bounding box center [286, 271] width 41 height 17
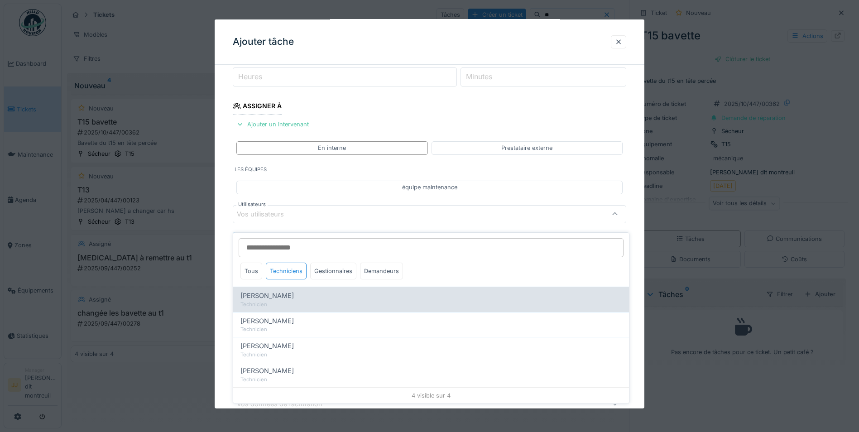
click at [280, 291] on span "[PERSON_NAME]" at bounding box center [266, 296] width 53 height 10
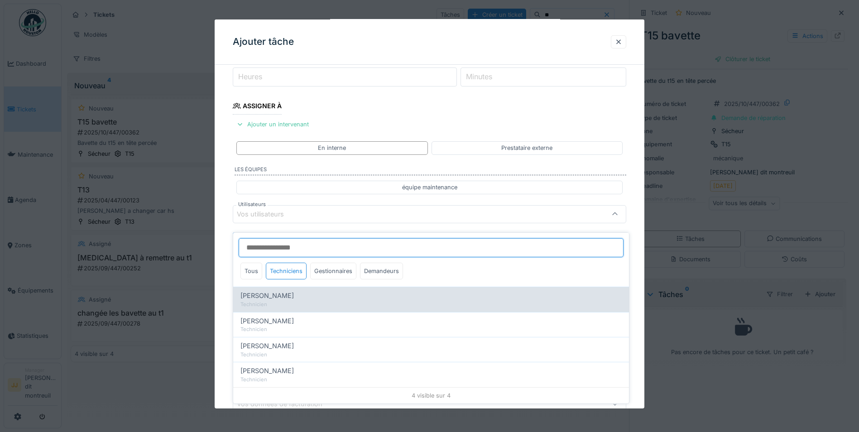
type input "*****"
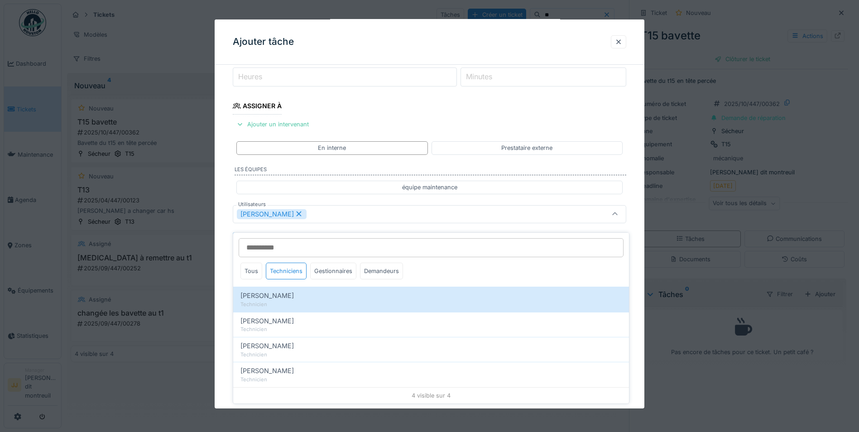
click at [377, 210] on div "[PERSON_NAME]" at bounding box center [406, 214] width 339 height 10
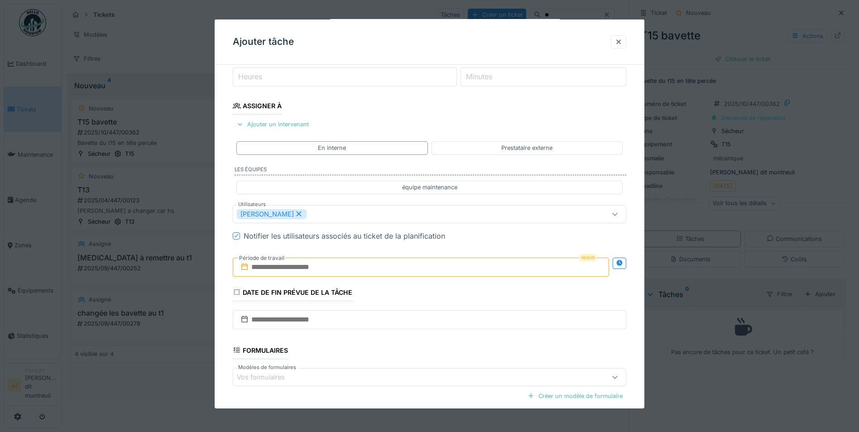
click at [343, 274] on input "text" at bounding box center [421, 266] width 376 height 19
click at [416, 354] on div "16" at bounding box center [422, 355] width 12 height 12
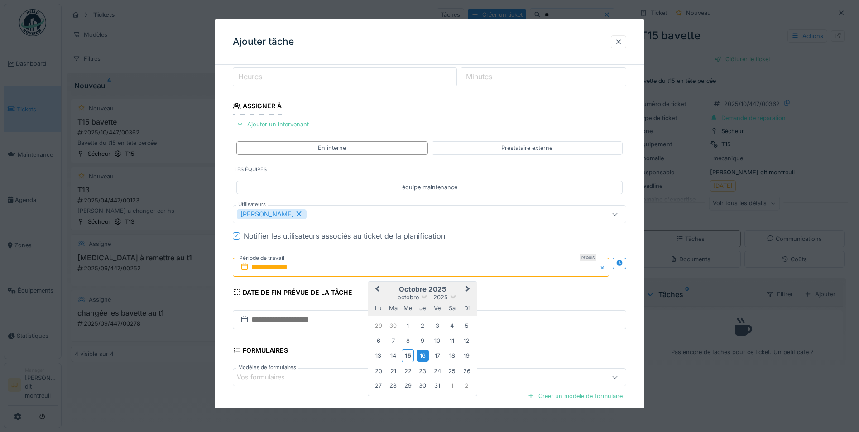
click at [416, 354] on div "16" at bounding box center [422, 355] width 12 height 12
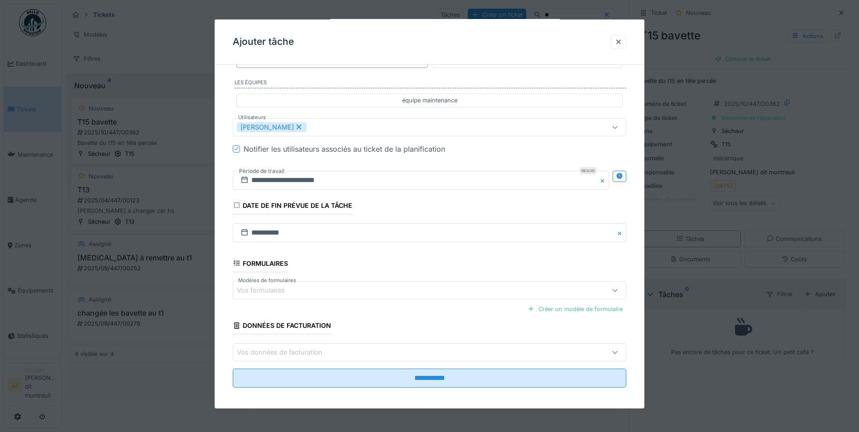
scroll to position [211, 0]
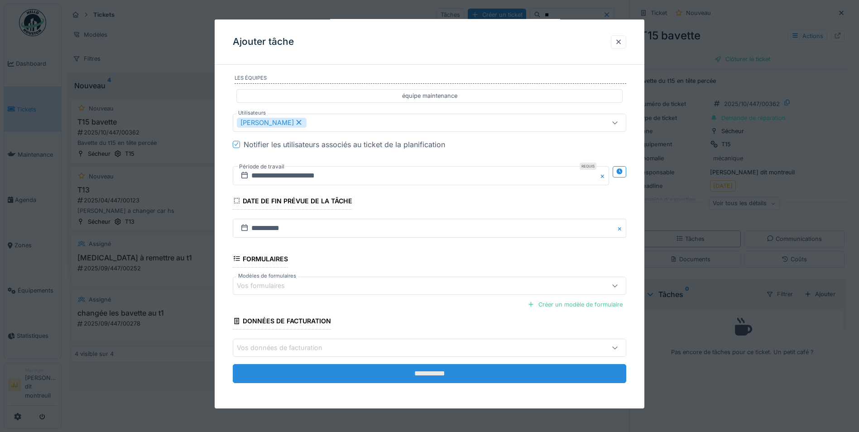
click at [414, 378] on input "**********" at bounding box center [429, 373] width 393 height 19
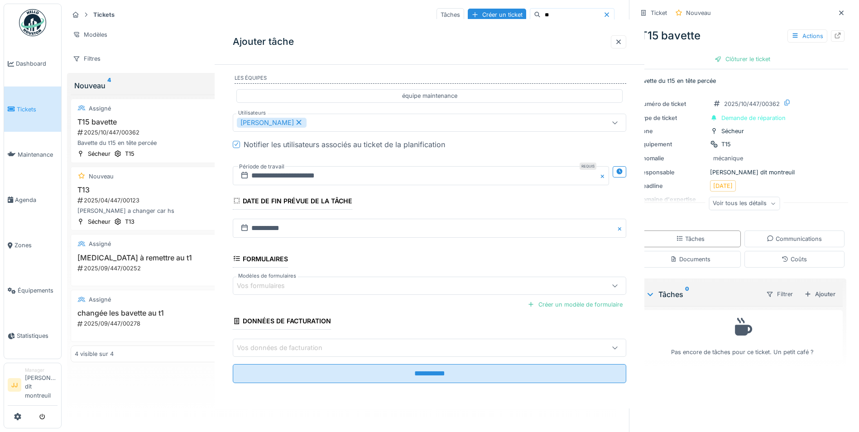
scroll to position [0, 0]
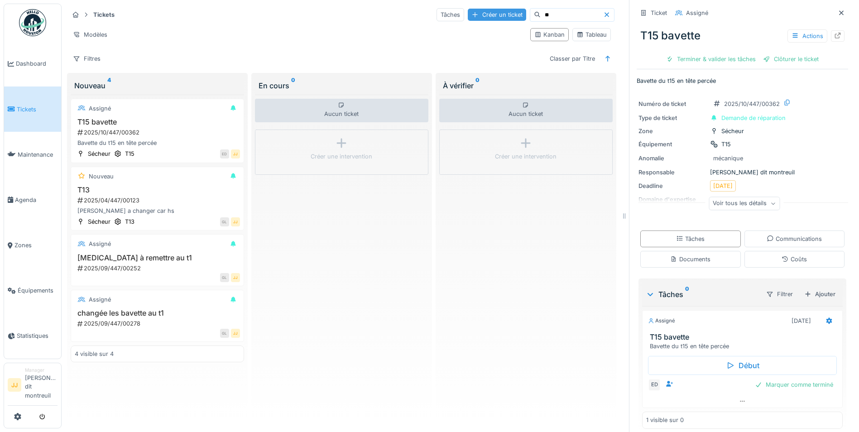
click at [468, 12] on div "Créer un ticket" at bounding box center [497, 15] width 58 height 12
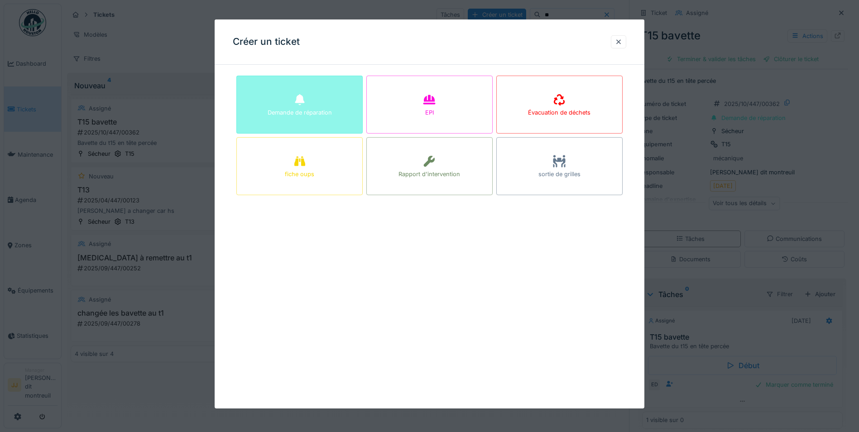
click at [281, 128] on div "Demande de réparation" at bounding box center [299, 105] width 126 height 58
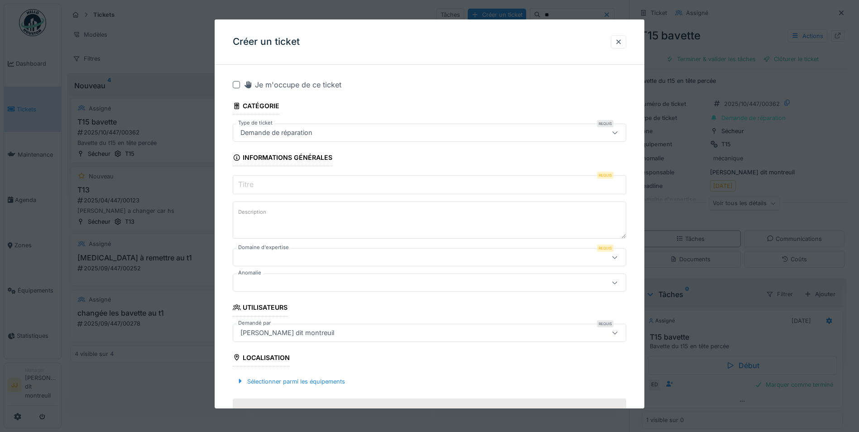
click at [305, 182] on input "Titre" at bounding box center [429, 184] width 393 height 19
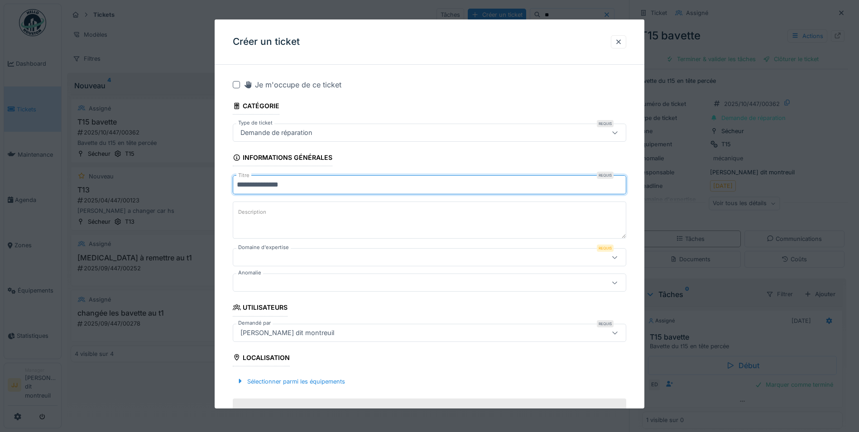
type input "**********"
click at [310, 215] on textarea "Description" at bounding box center [429, 219] width 393 height 37
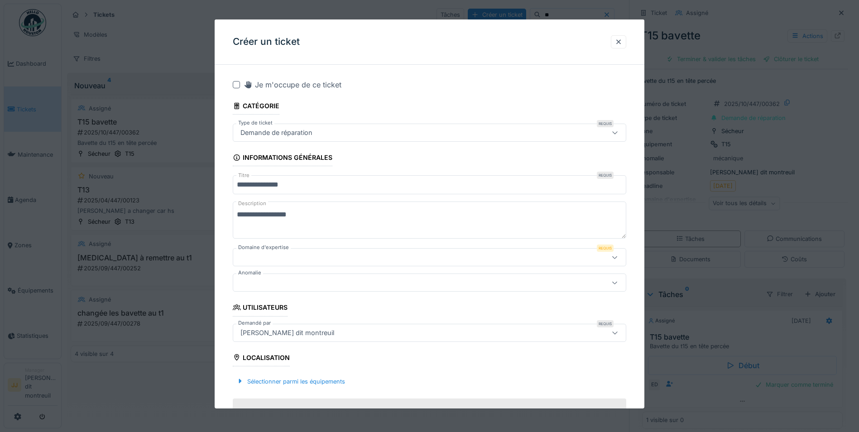
type textarea "**********"
click at [287, 252] on div at bounding box center [429, 257] width 393 height 18
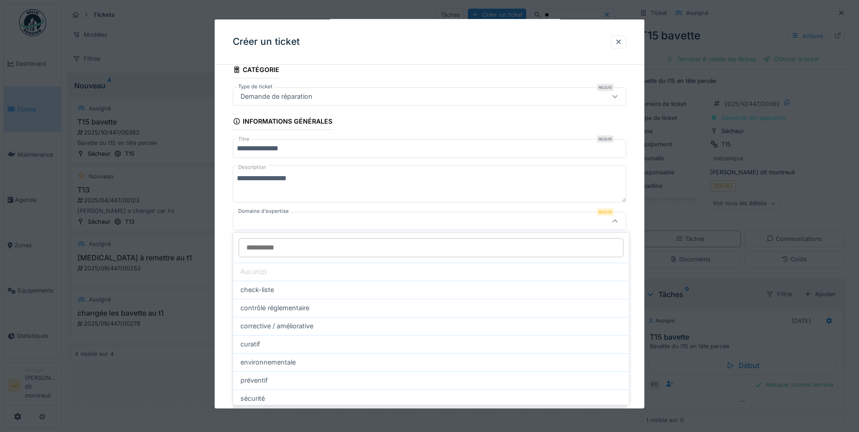
scroll to position [43, 0]
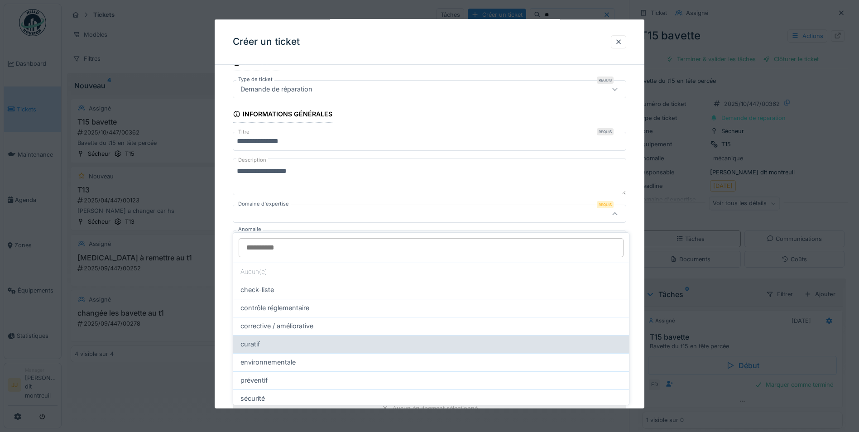
click at [298, 339] on div "curatif" at bounding box center [430, 344] width 381 height 10
type input "****"
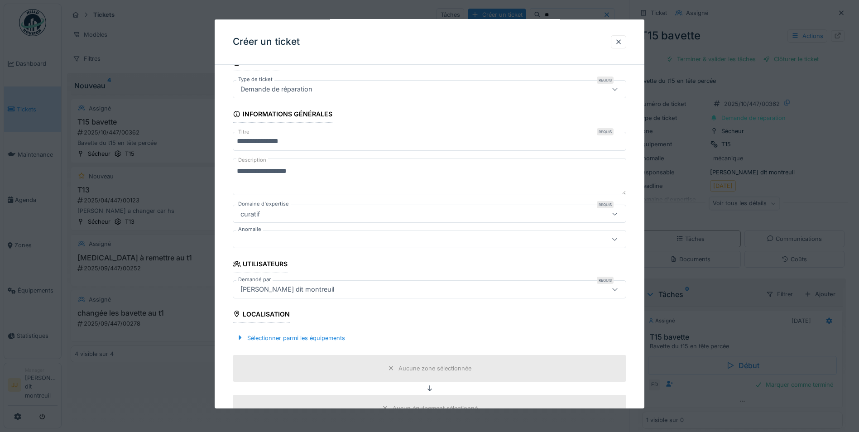
click at [326, 240] on div at bounding box center [406, 239] width 339 height 10
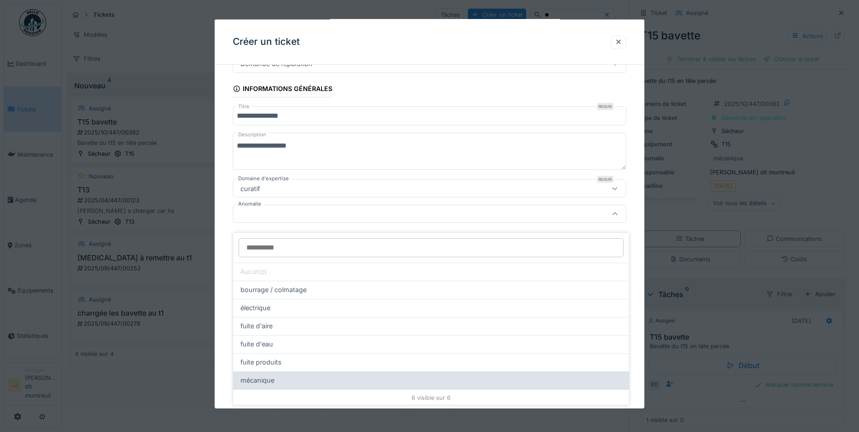
click at [294, 379] on div "mécanique" at bounding box center [431, 380] width 396 height 18
type input "**"
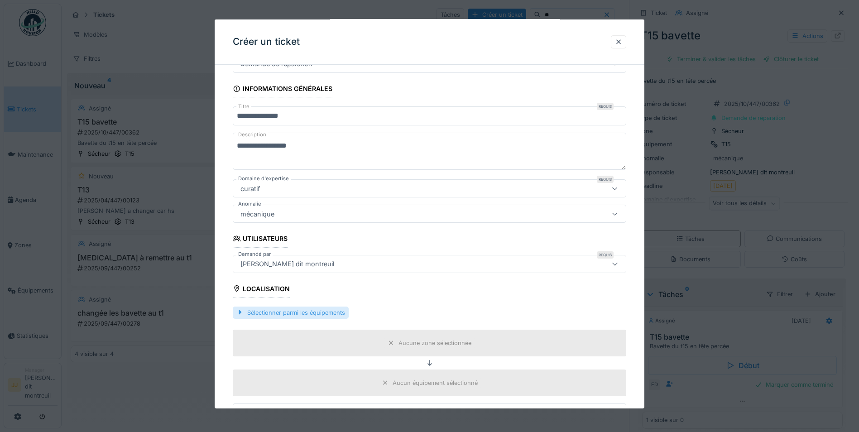
click at [279, 316] on div "Sélectionner parmi les équipements" at bounding box center [291, 312] width 116 height 12
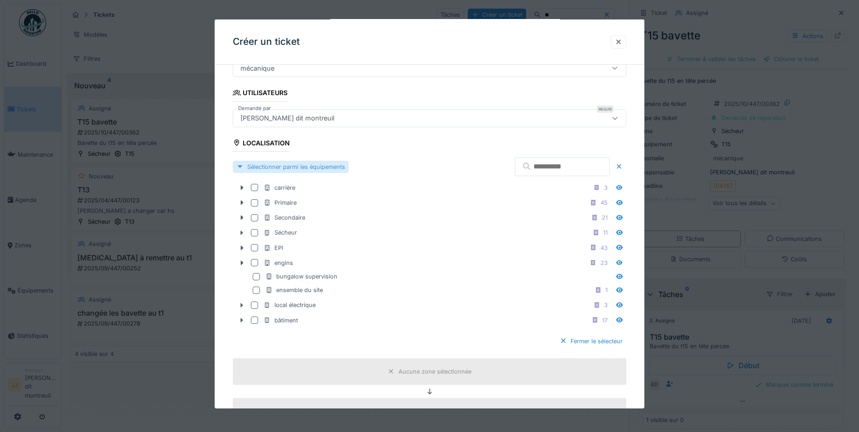
scroll to position [250, 0]
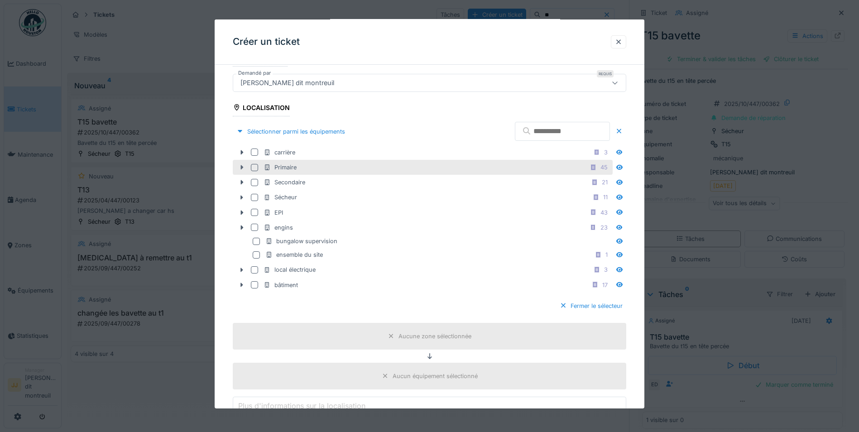
click at [248, 165] on div at bounding box center [242, 168] width 14 height 10
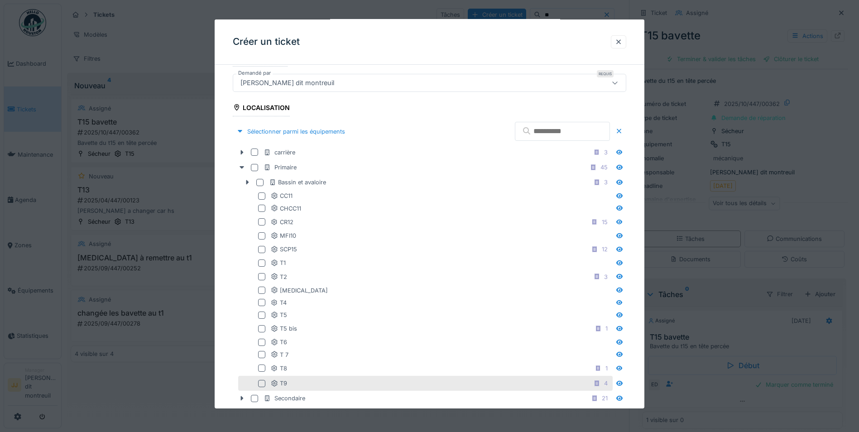
click at [263, 380] on div at bounding box center [261, 383] width 7 height 7
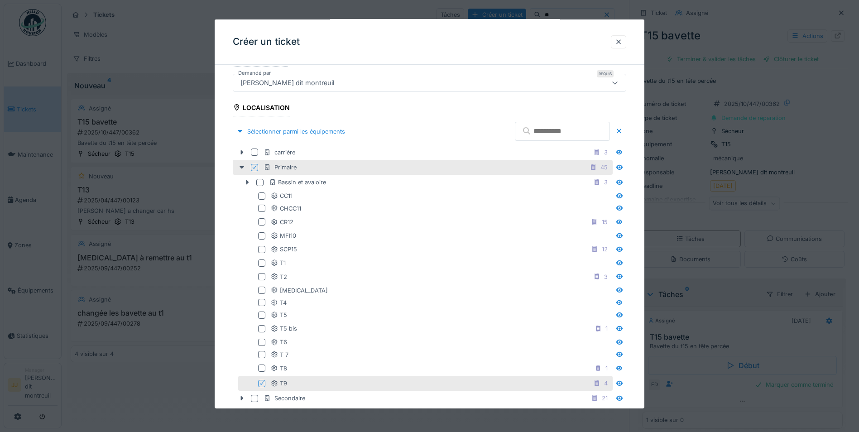
click at [387, 106] on fieldset "**********" at bounding box center [429, 364] width 393 height 1085
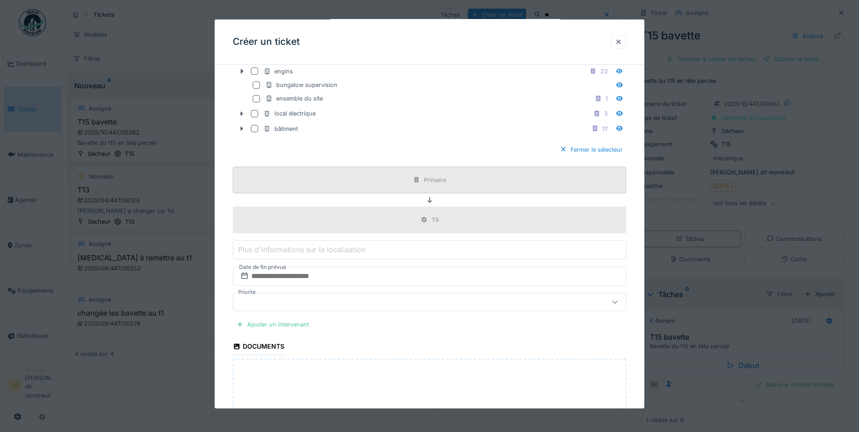
scroll to position [703, 0]
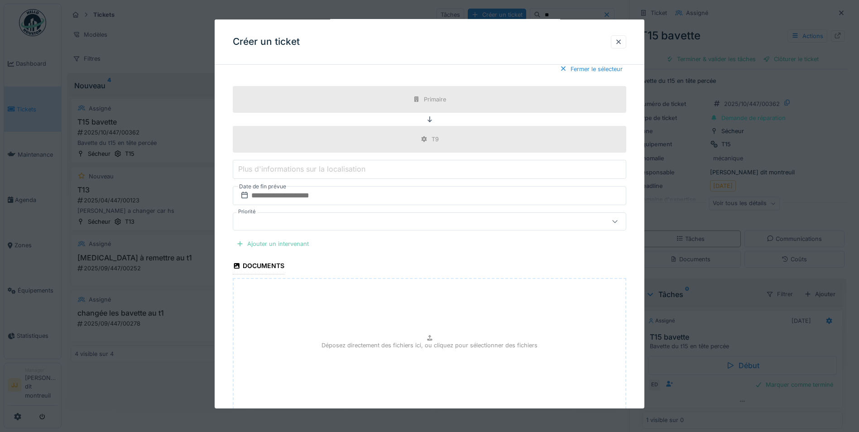
click at [275, 246] on div "Ajouter un intervenant" at bounding box center [273, 244] width 80 height 12
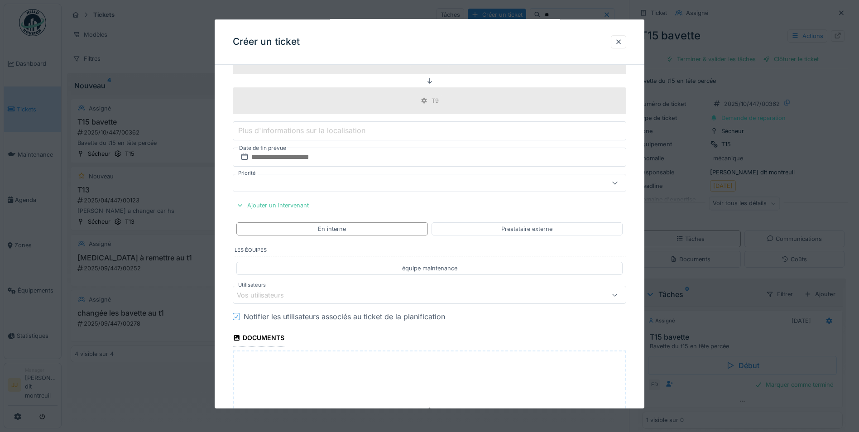
scroll to position [793, 0]
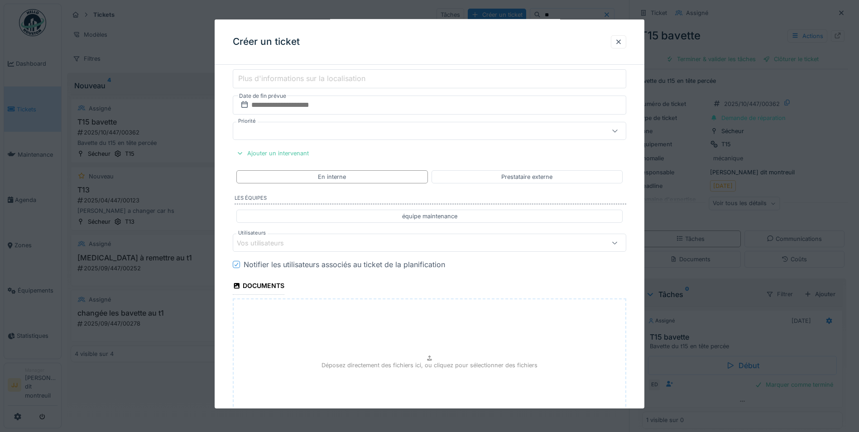
click at [302, 243] on div "Vos utilisateurs" at bounding box center [406, 243] width 339 height 10
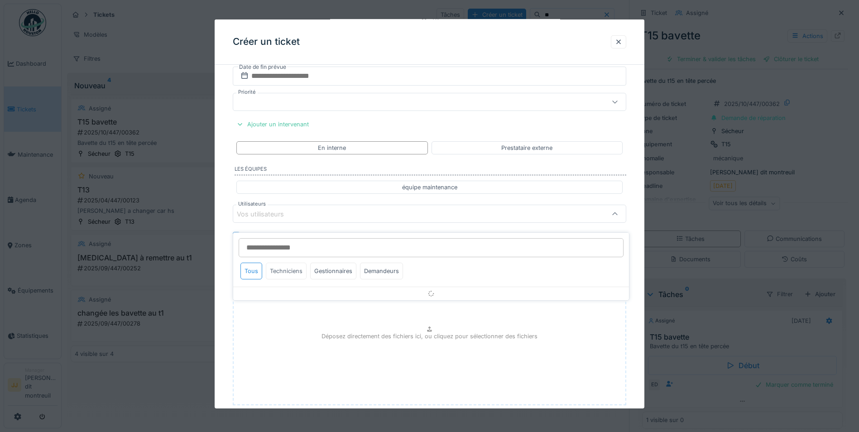
click at [299, 268] on div "Techniciens" at bounding box center [286, 271] width 41 height 17
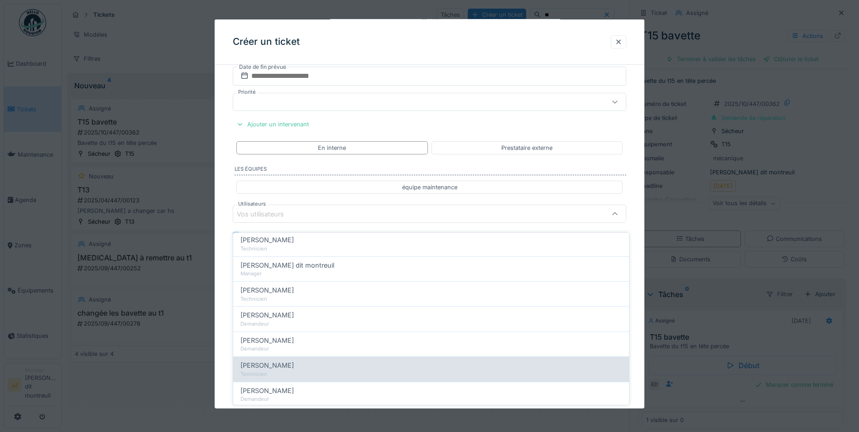
scroll to position [226, 0]
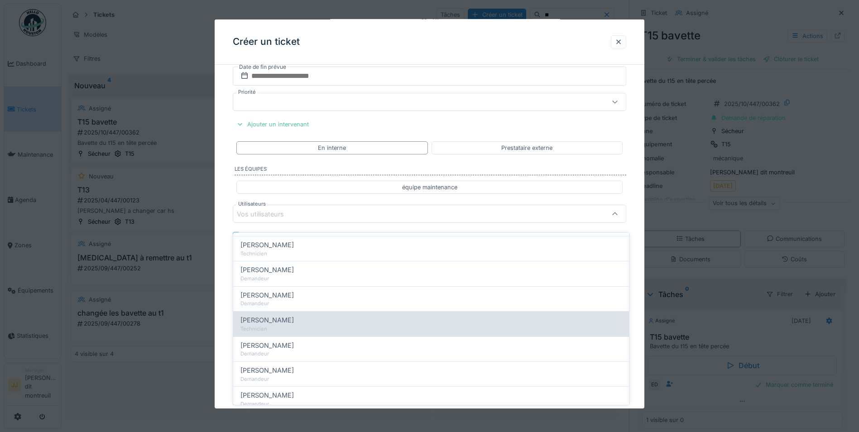
click at [301, 326] on div "Nicolas Menard Technicien" at bounding box center [431, 323] width 396 height 25
type input "*****"
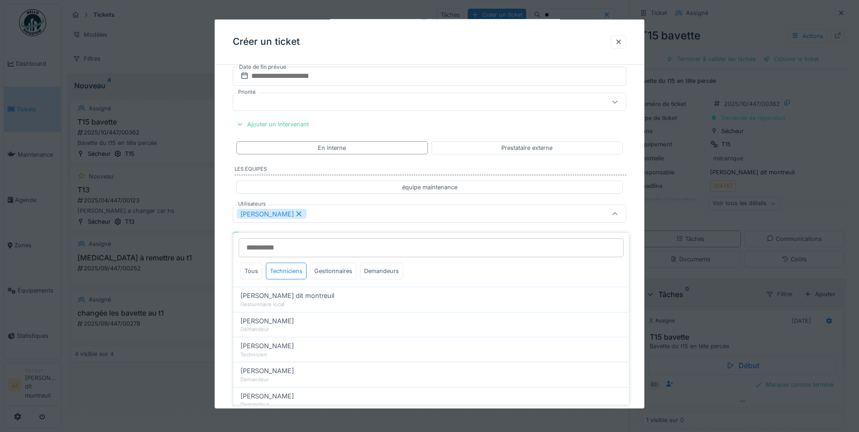
click at [363, 206] on div "[PERSON_NAME]" at bounding box center [429, 214] width 393 height 18
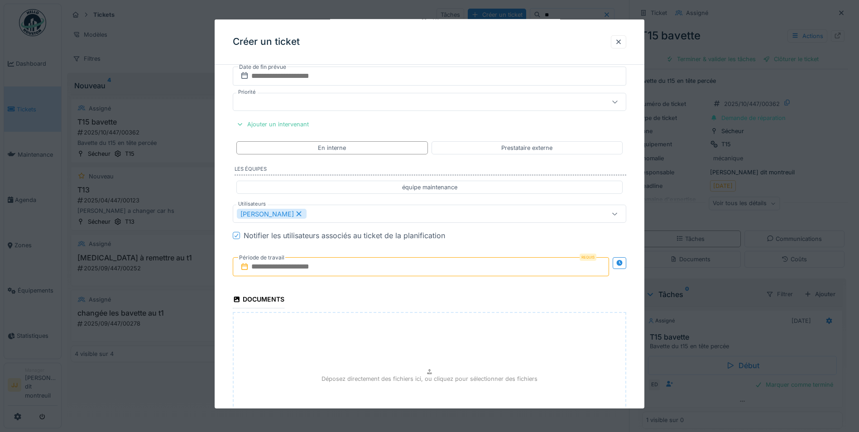
click at [341, 269] on input "text" at bounding box center [421, 266] width 376 height 19
click at [423, 354] on div "16" at bounding box center [422, 355] width 12 height 12
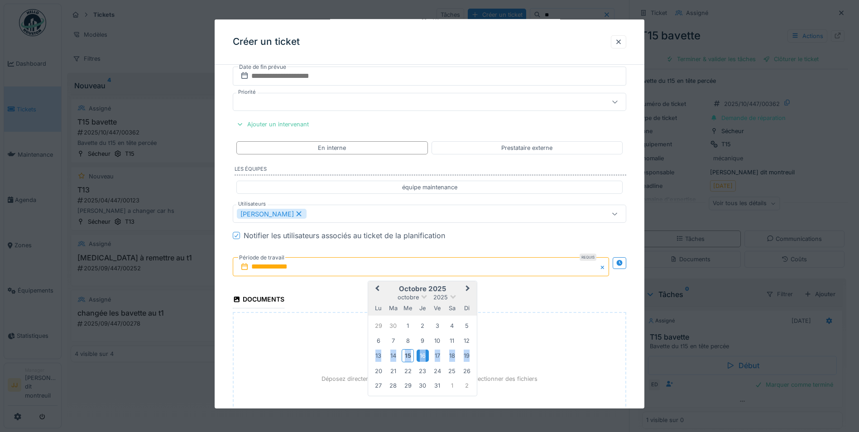
click at [423, 354] on div "16" at bounding box center [422, 355] width 12 height 12
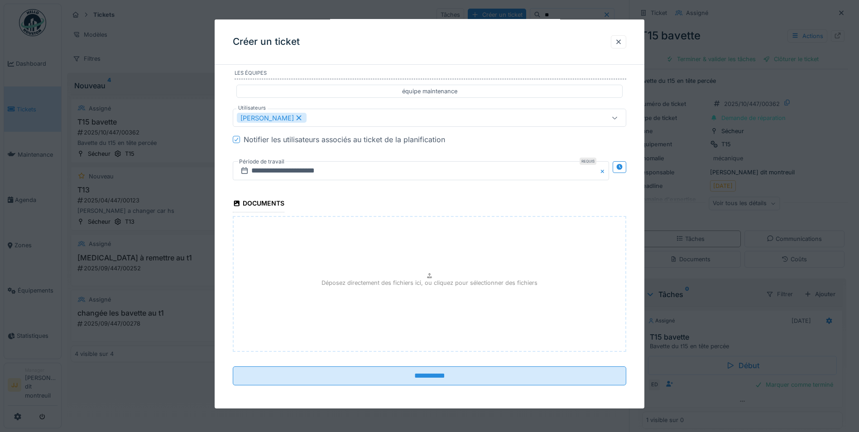
scroll to position [920, 0]
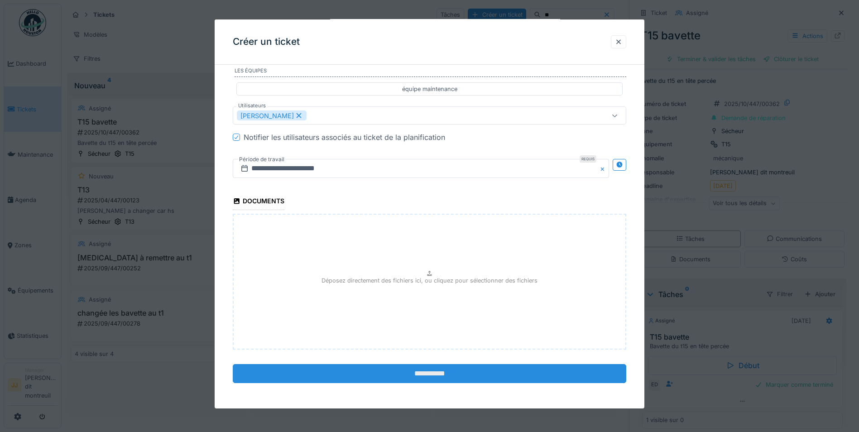
click at [415, 374] on input "**********" at bounding box center [429, 373] width 393 height 19
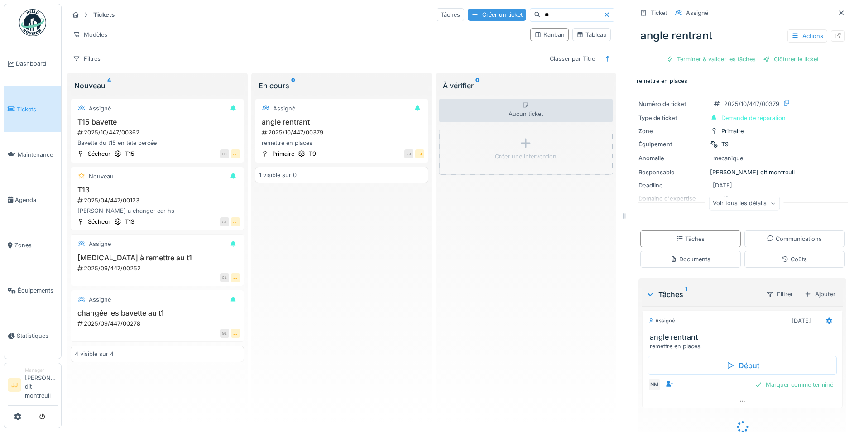
click at [490, 10] on div "Créer un ticket" at bounding box center [497, 15] width 58 height 12
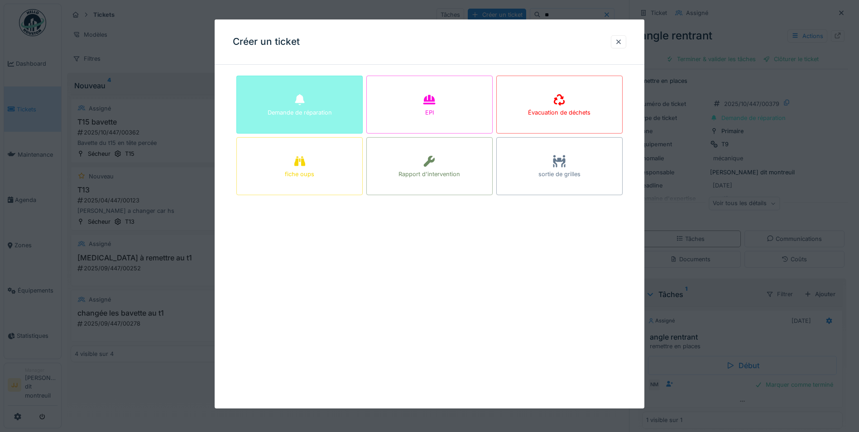
click at [332, 88] on div "Demande de réparation" at bounding box center [299, 105] width 126 height 58
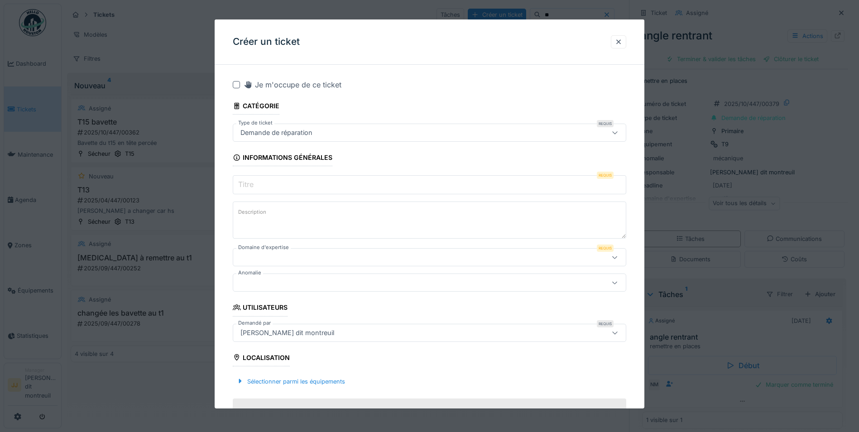
click at [288, 184] on input "Titre" at bounding box center [429, 184] width 393 height 19
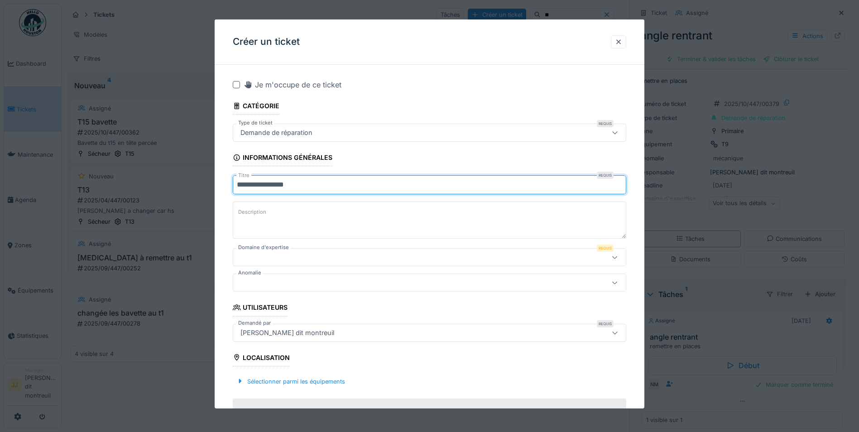
type input "**********"
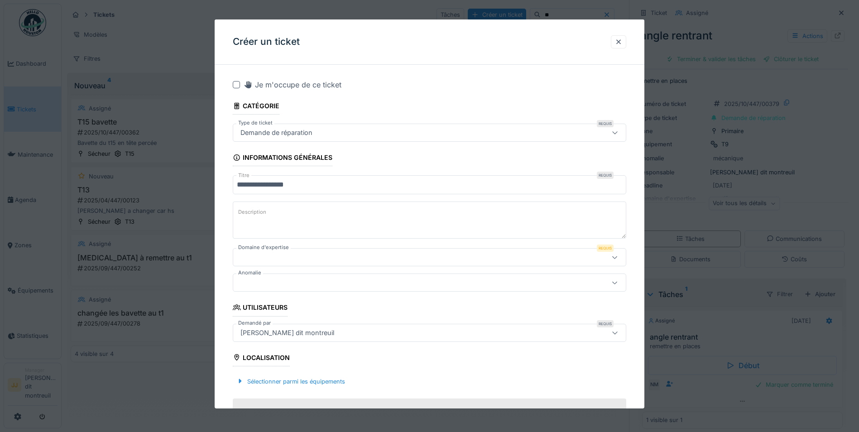
click at [282, 204] on textarea "Description" at bounding box center [429, 219] width 393 height 37
type textarea "**********"
click at [275, 254] on div at bounding box center [406, 257] width 339 height 10
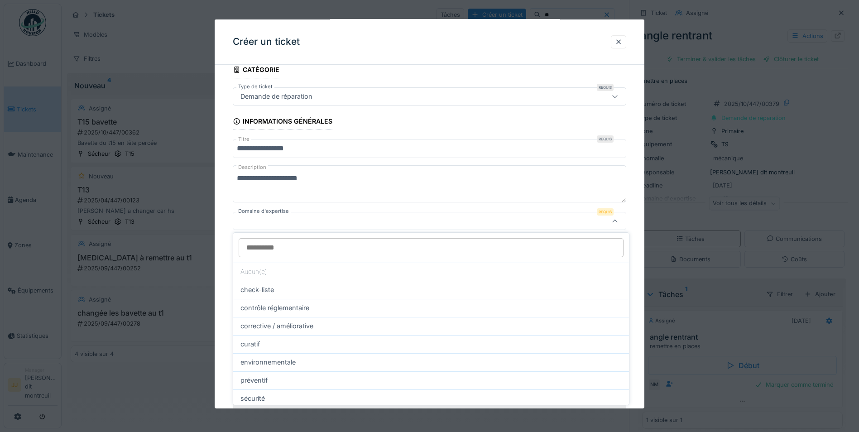
scroll to position [43, 0]
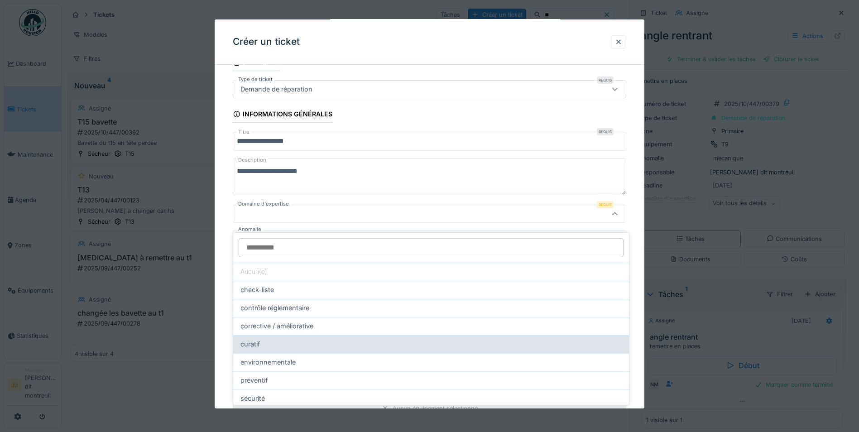
click at [284, 339] on div "curatif" at bounding box center [430, 344] width 381 height 10
type input "****"
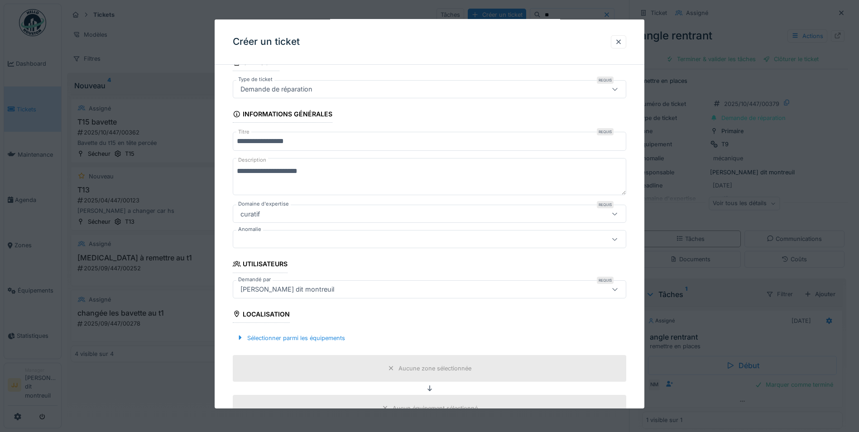
click at [291, 241] on div at bounding box center [406, 239] width 339 height 10
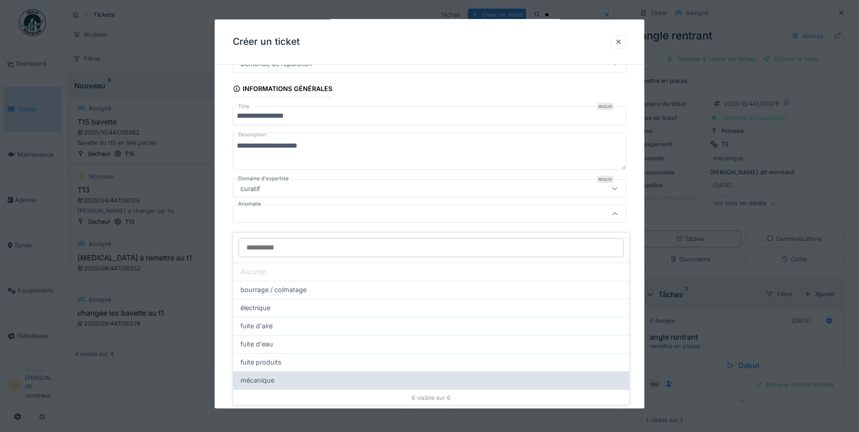
drag, startPoint x: 288, startPoint y: 374, endPoint x: 342, endPoint y: 257, distance: 128.8
click at [288, 375] on div "mécanique" at bounding box center [430, 380] width 381 height 10
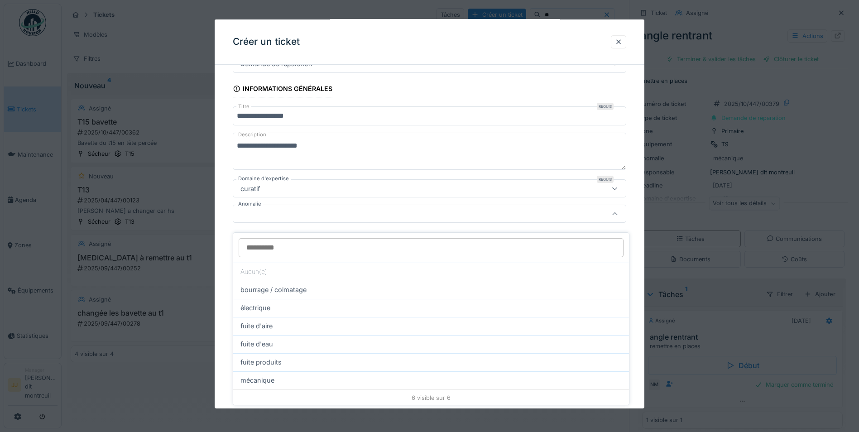
type input "**"
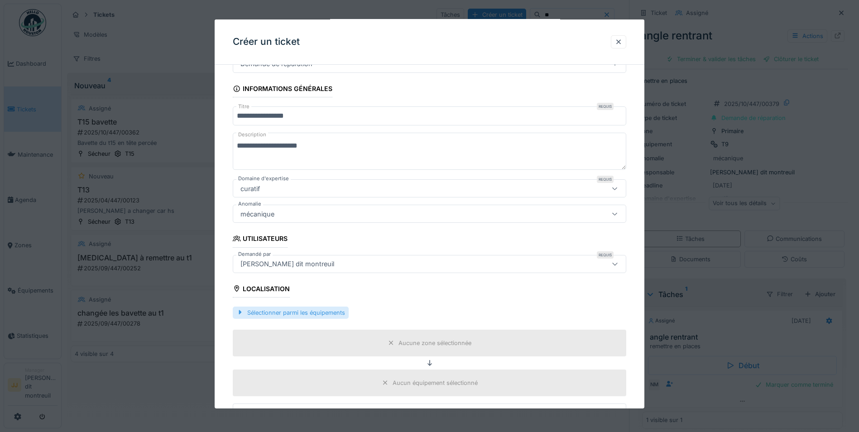
click at [297, 306] on div "Sélectionner parmi les équipements" at bounding box center [429, 312] width 393 height 27
click at [297, 311] on div "Sélectionner parmi les équipements" at bounding box center [291, 312] width 116 height 12
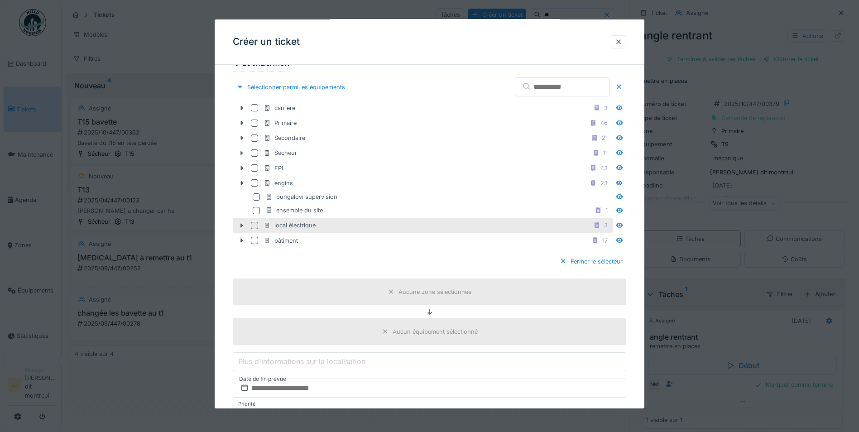
scroll to position [295, 0]
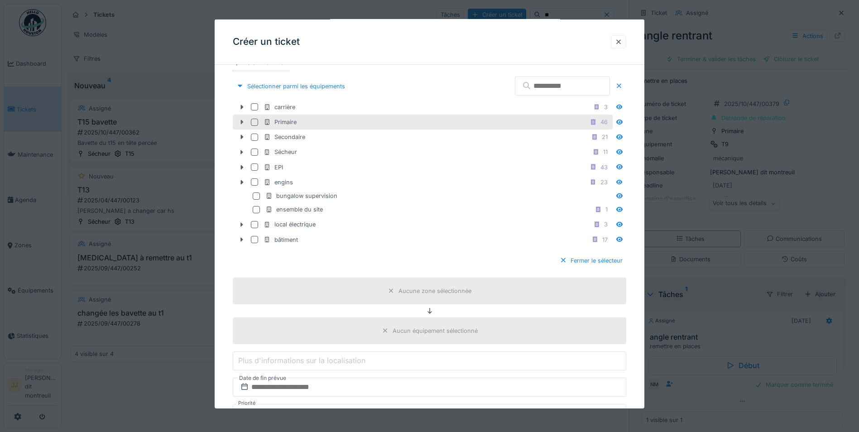
click at [244, 121] on icon at bounding box center [241, 122] width 7 height 6
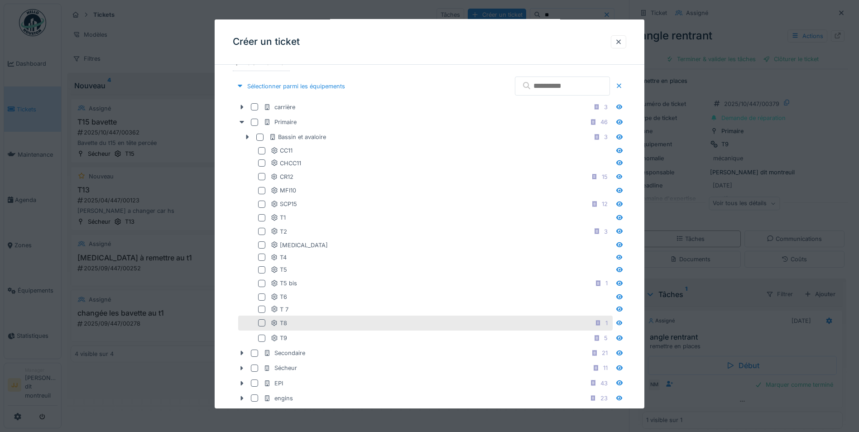
click at [263, 323] on div at bounding box center [261, 322] width 7 height 7
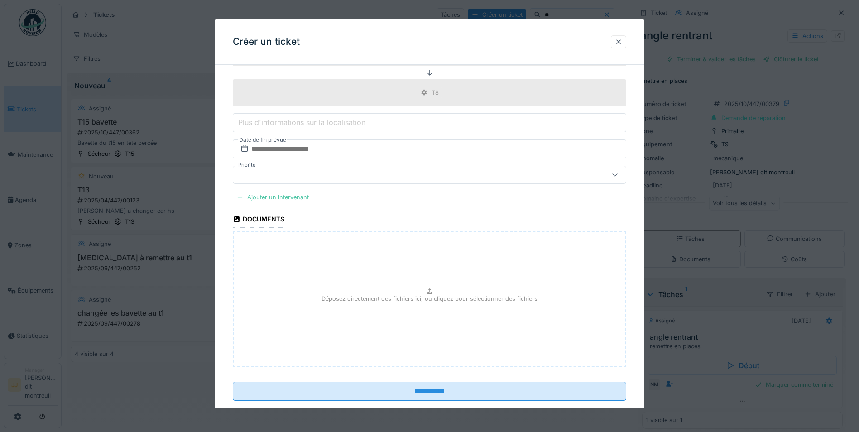
scroll to position [767, 0]
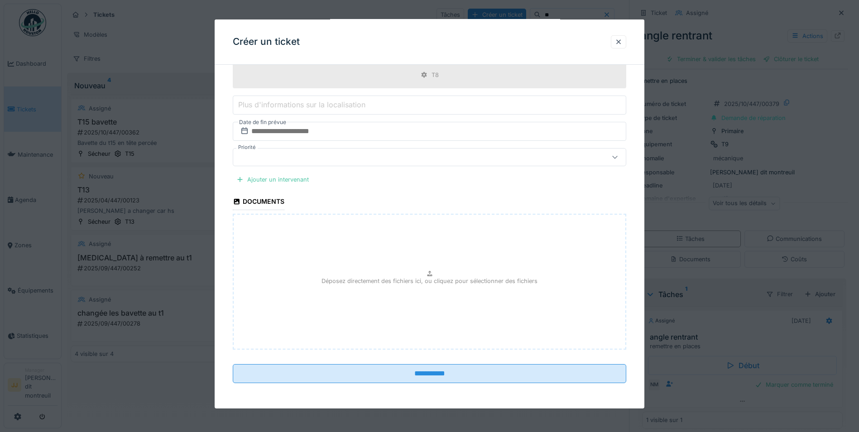
click at [270, 183] on div "Ajouter un intervenant" at bounding box center [273, 179] width 80 height 12
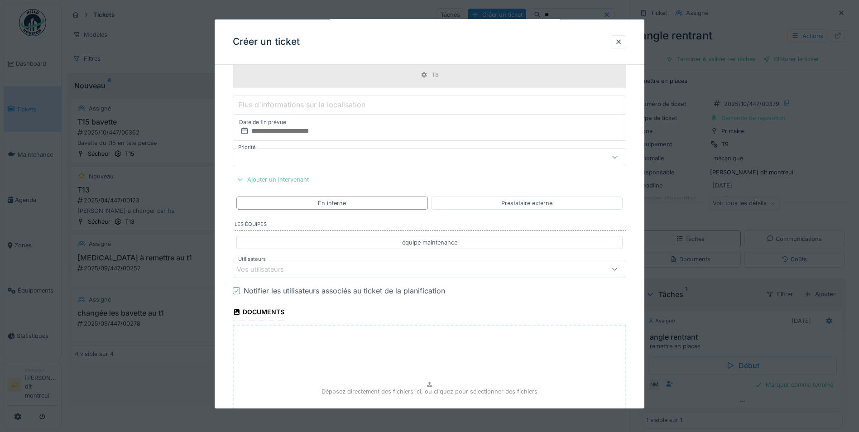
scroll to position [857, 0]
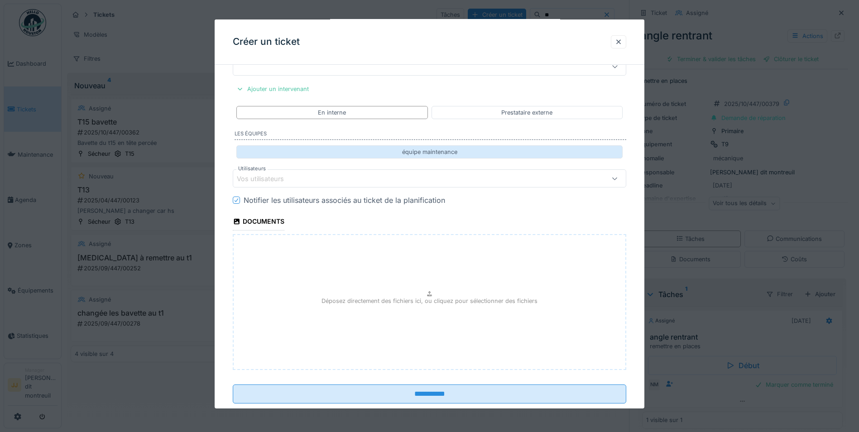
click at [290, 153] on div "équipe maintenance" at bounding box center [429, 151] width 386 height 13
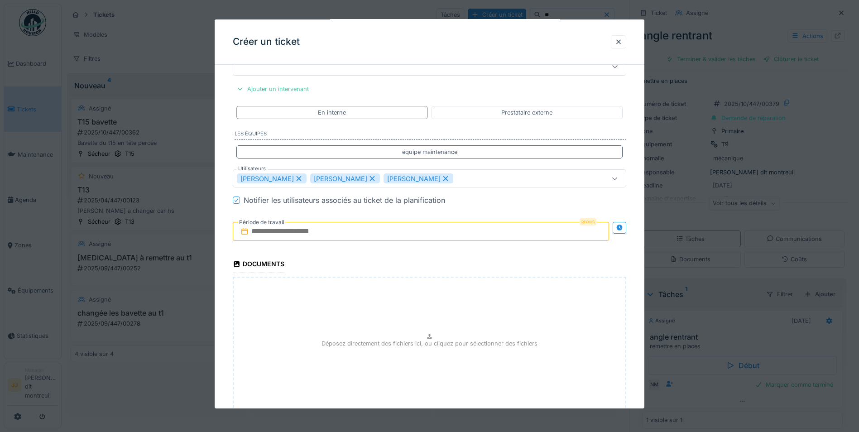
click at [297, 177] on icon at bounding box center [299, 178] width 5 height 5
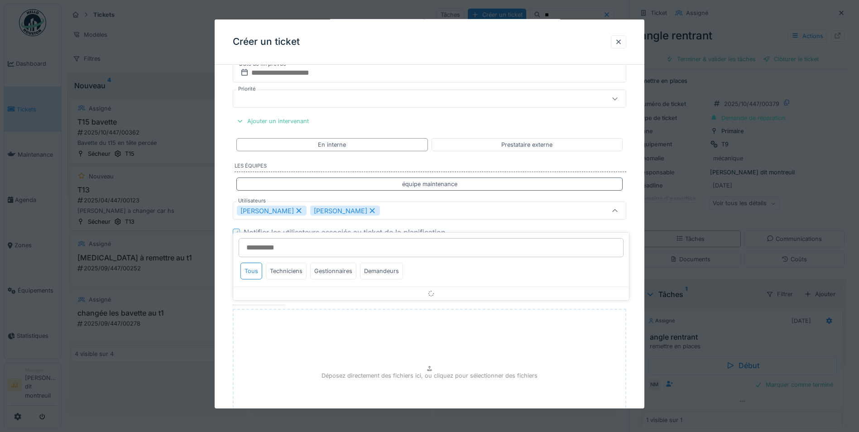
scroll to position [822, 0]
click at [368, 215] on icon at bounding box center [372, 214] width 8 height 6
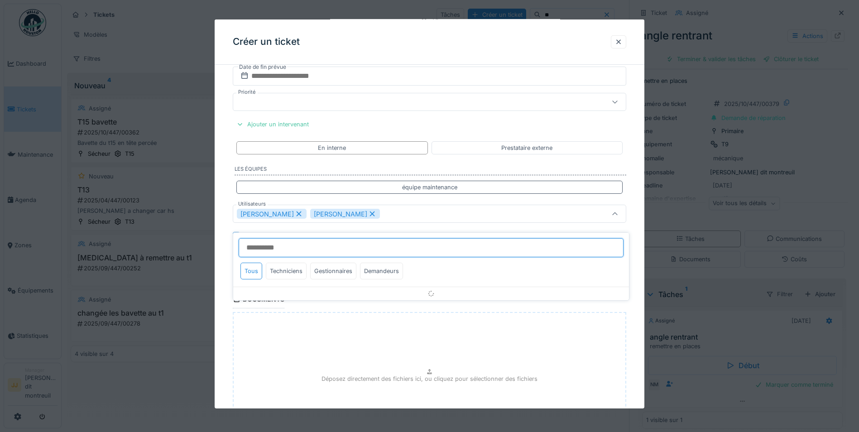
type input "*****"
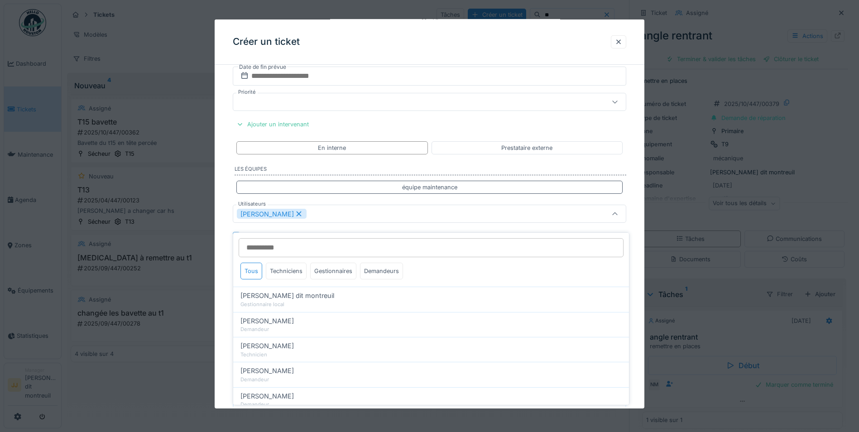
click at [345, 216] on div "[PERSON_NAME]" at bounding box center [406, 214] width 339 height 10
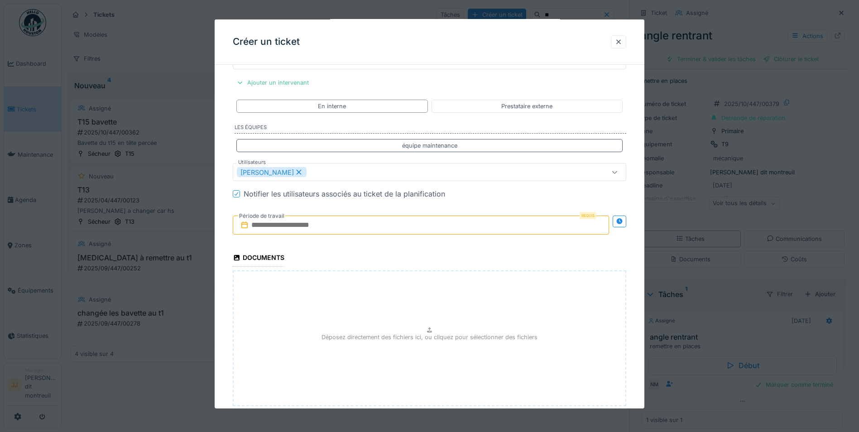
scroll to position [913, 0]
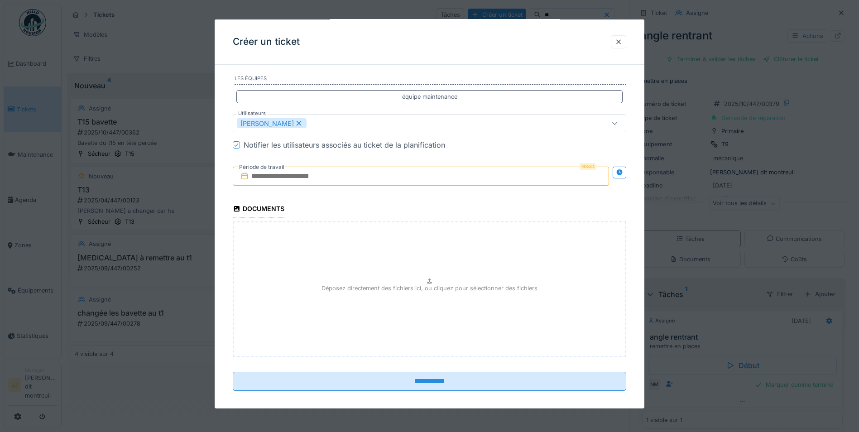
click at [335, 183] on input "text" at bounding box center [421, 176] width 376 height 19
click at [424, 268] on div "16" at bounding box center [422, 265] width 12 height 12
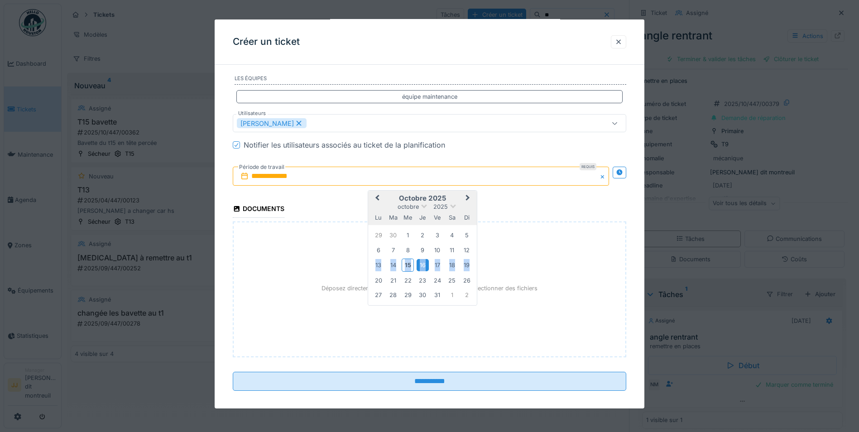
click at [424, 268] on div "16" at bounding box center [422, 265] width 12 height 12
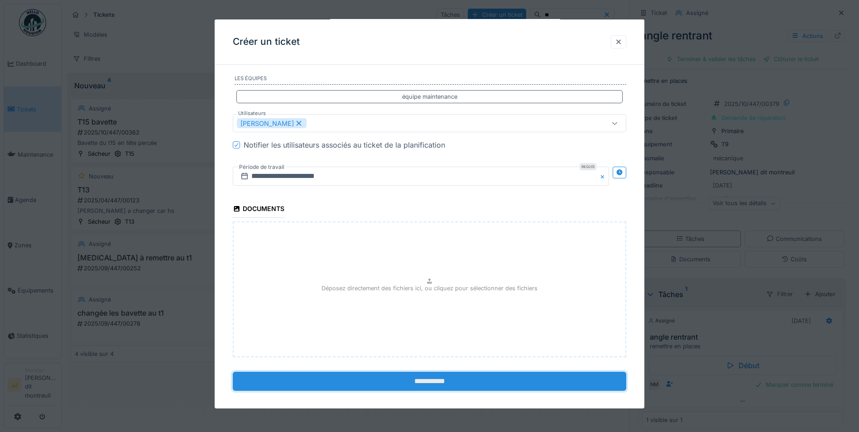
click at [433, 380] on input "**********" at bounding box center [429, 380] width 393 height 19
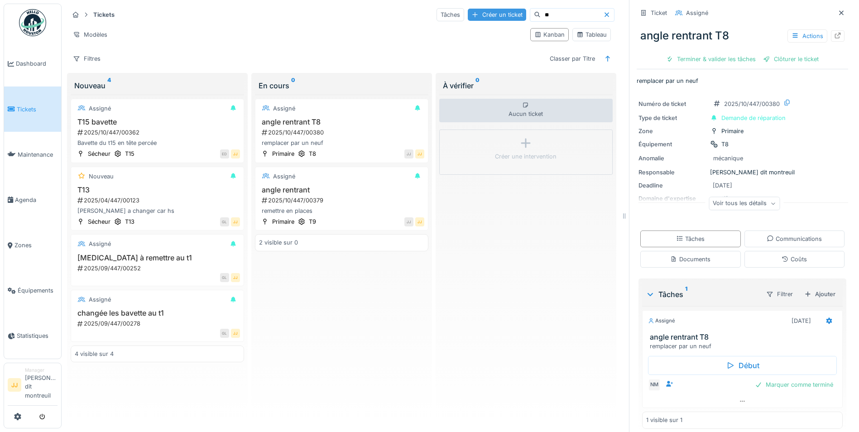
click at [476, 9] on div "Créer un ticket" at bounding box center [497, 15] width 58 height 12
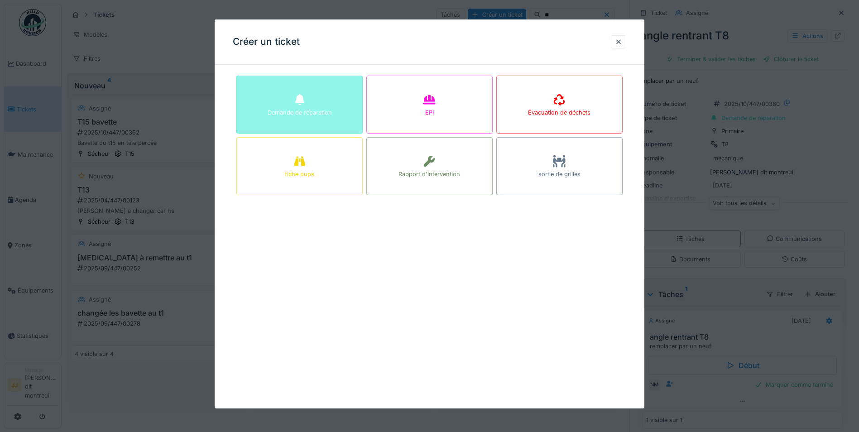
click at [284, 114] on div "Demande de réparation" at bounding box center [300, 112] width 64 height 9
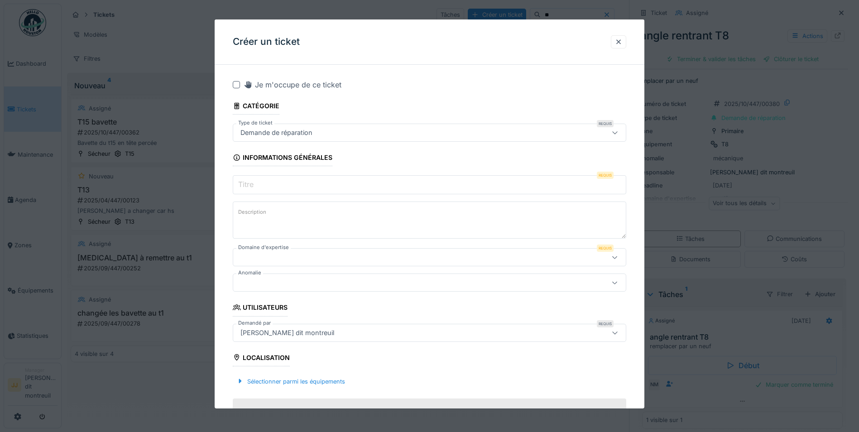
click at [308, 184] on input "Titre" at bounding box center [429, 184] width 393 height 19
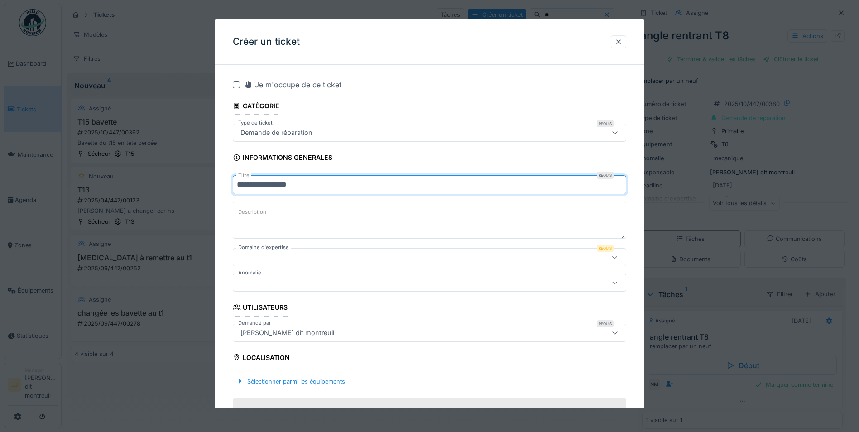
type input "**********"
click at [277, 211] on textarea "Description" at bounding box center [429, 219] width 393 height 37
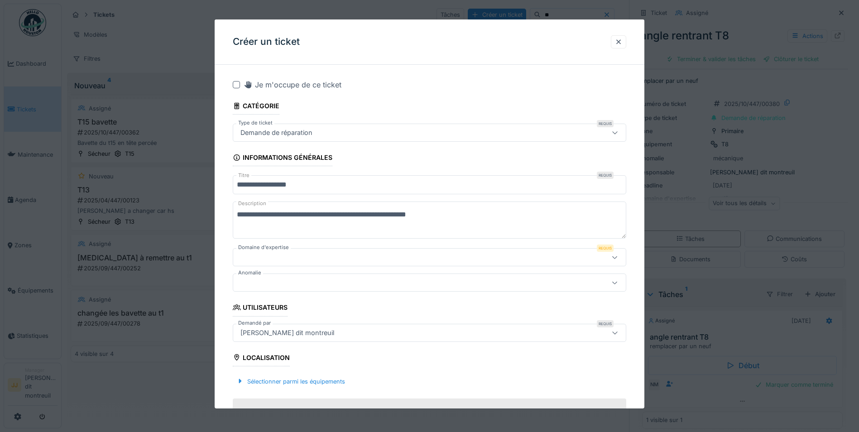
click at [448, 213] on textarea "**********" at bounding box center [429, 219] width 393 height 37
type textarea "**********"
click at [292, 246] on fieldset "**********" at bounding box center [429, 419] width 393 height 695
click at [287, 255] on div at bounding box center [406, 257] width 339 height 10
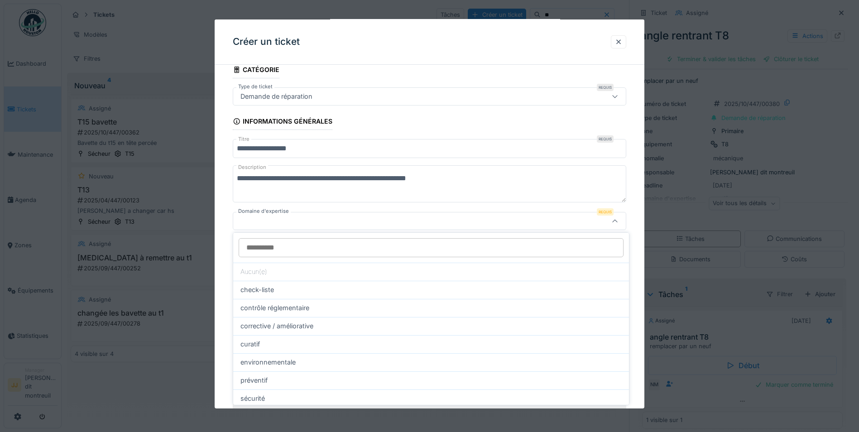
scroll to position [43, 0]
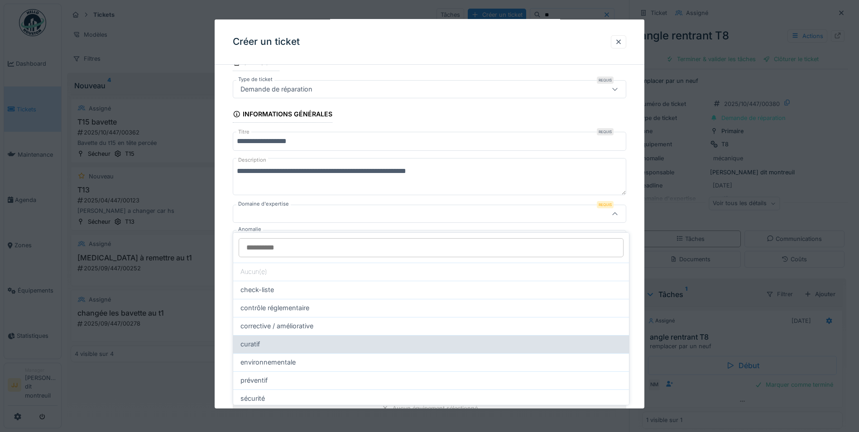
click at [284, 339] on div "curatif" at bounding box center [430, 344] width 381 height 10
type input "****"
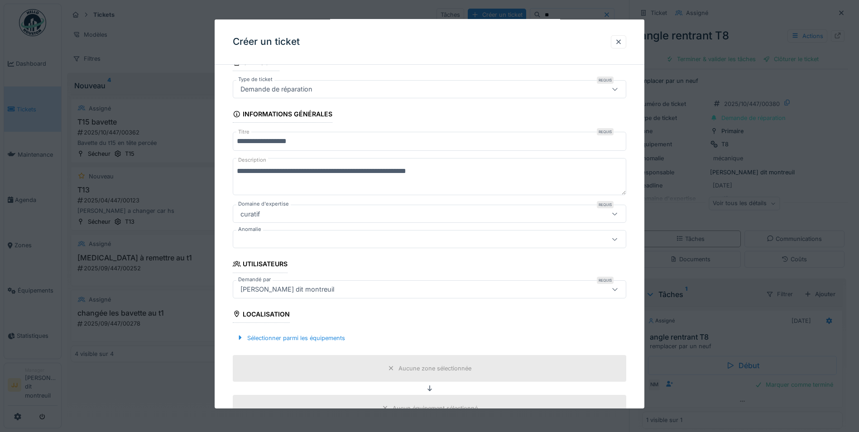
click at [307, 240] on div at bounding box center [406, 239] width 339 height 10
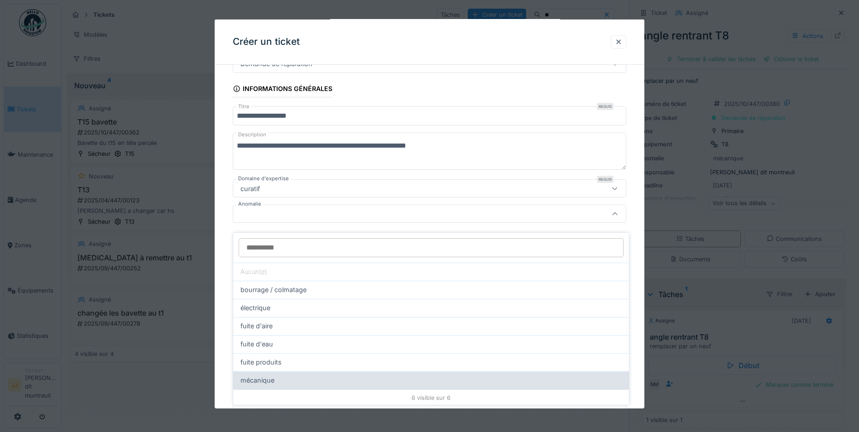
click at [266, 380] on div "mécanique" at bounding box center [431, 380] width 396 height 18
type input "**"
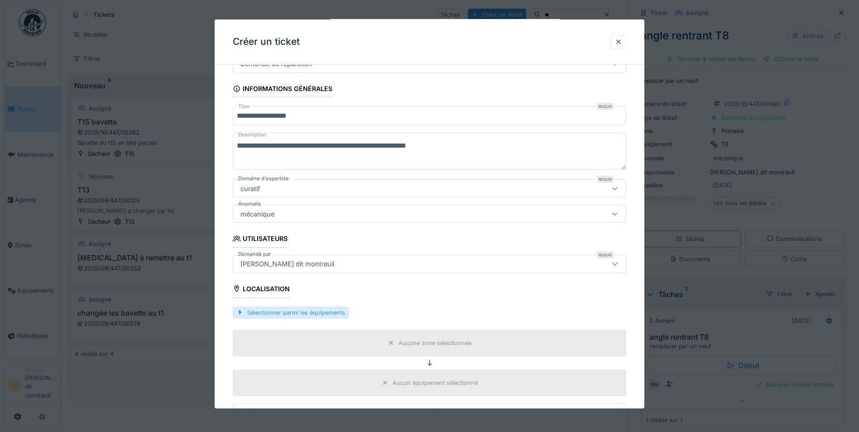
click at [300, 314] on div "Sélectionner parmi les équipements" at bounding box center [291, 312] width 116 height 12
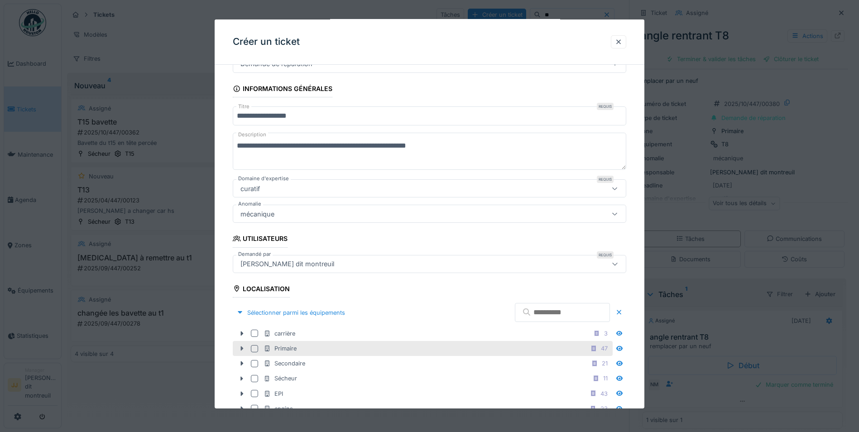
click at [238, 346] on icon at bounding box center [241, 348] width 7 height 6
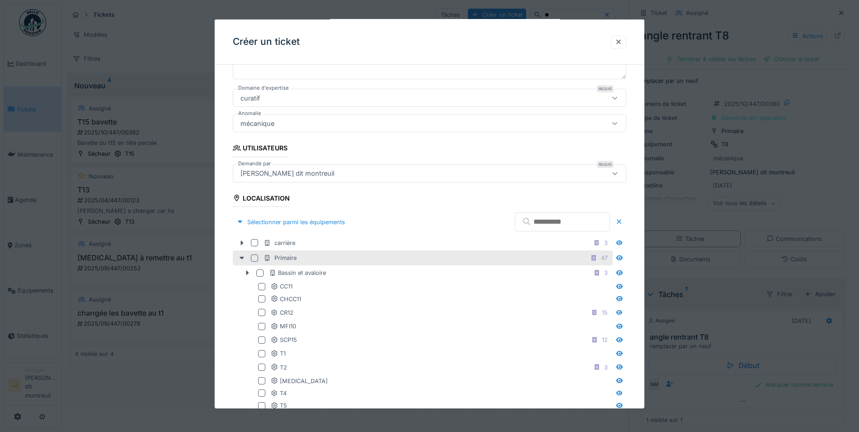
scroll to position [295, 0]
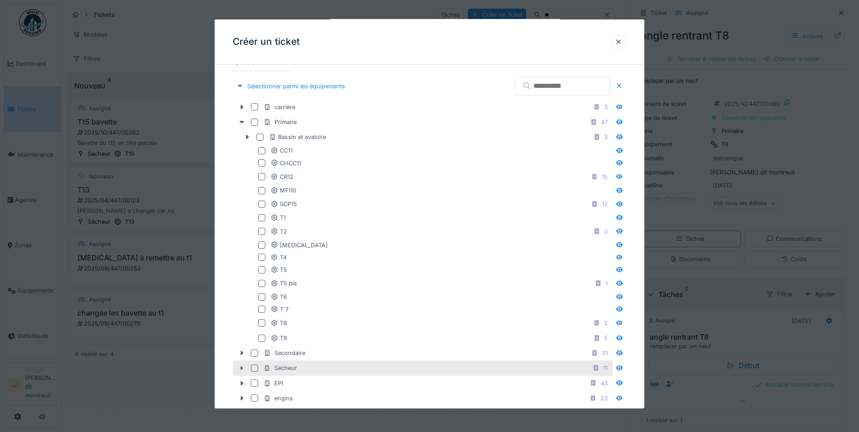
click at [244, 365] on icon at bounding box center [241, 368] width 7 height 6
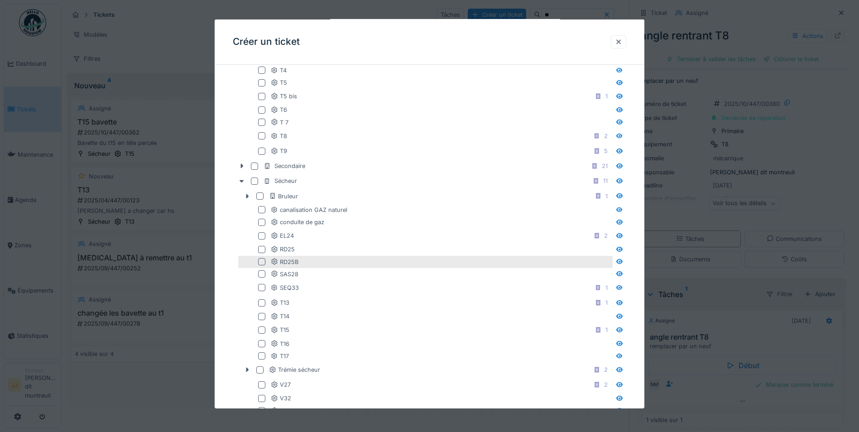
scroll to position [567, 0]
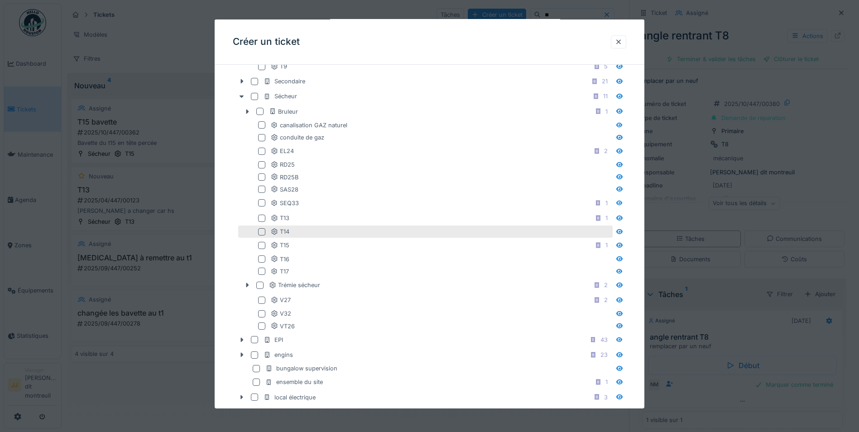
click at [263, 227] on div "T14" at bounding box center [425, 231] width 374 height 12
click at [259, 233] on div at bounding box center [261, 231] width 7 height 7
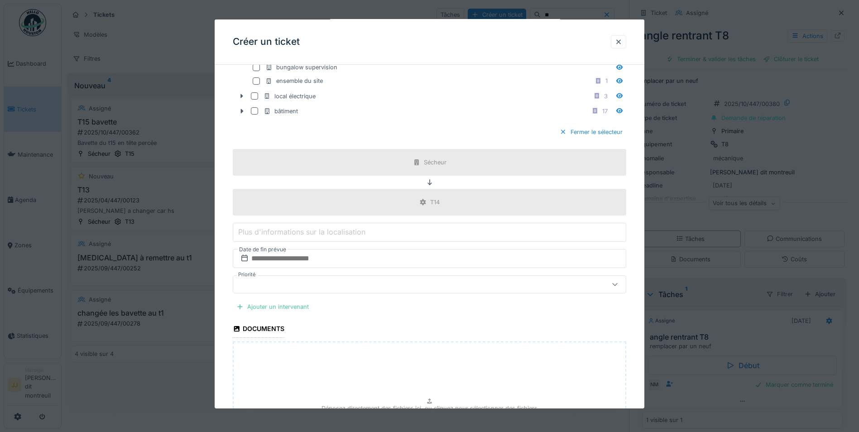
scroll to position [884, 0]
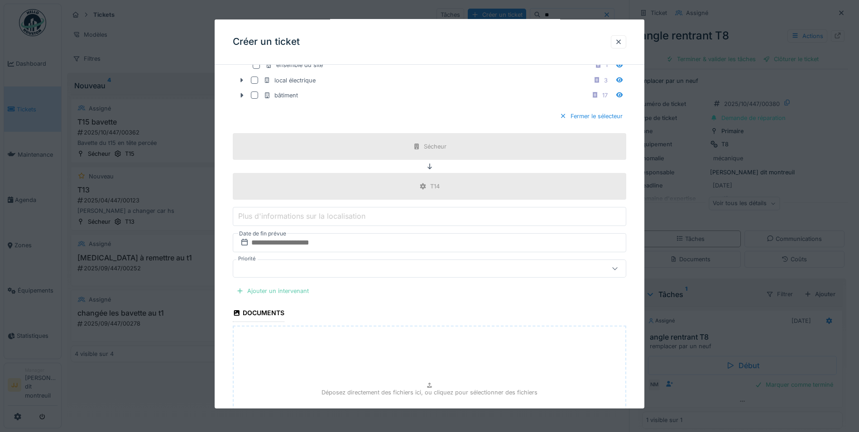
click at [289, 287] on div "Ajouter un intervenant" at bounding box center [273, 291] width 80 height 12
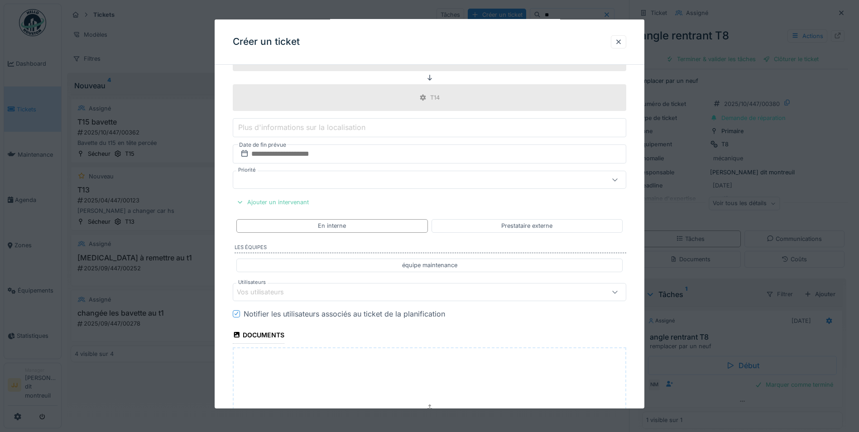
scroll to position [974, 0]
click at [301, 294] on div "Vos utilisateurs" at bounding box center [406, 290] width 339 height 10
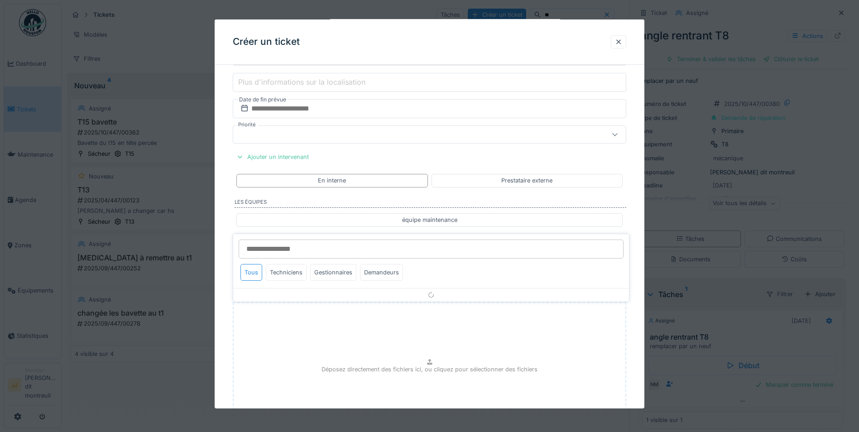
scroll to position [1050, 0]
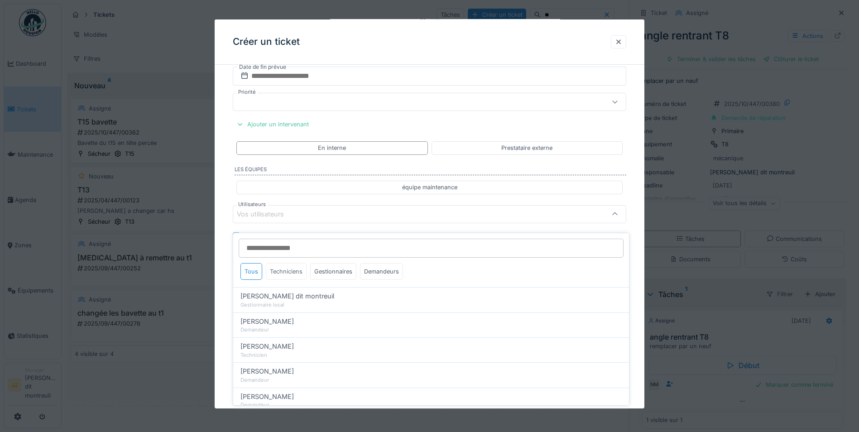
click at [298, 263] on div "Techniciens" at bounding box center [286, 271] width 41 height 17
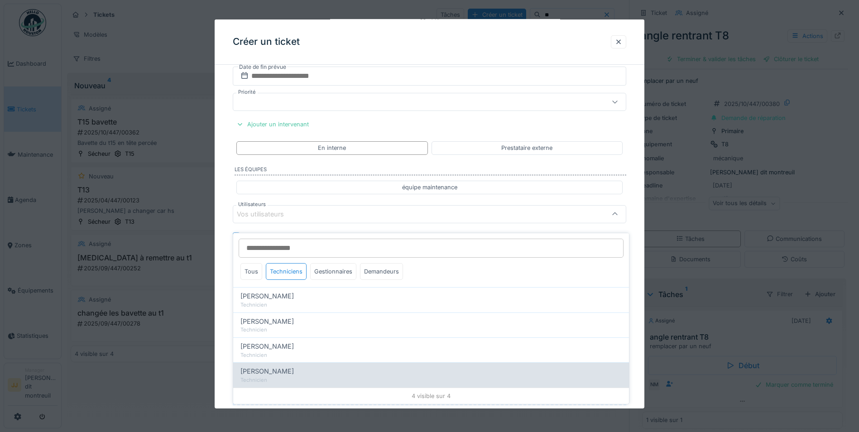
click at [272, 376] on div "Technicien" at bounding box center [430, 380] width 381 height 8
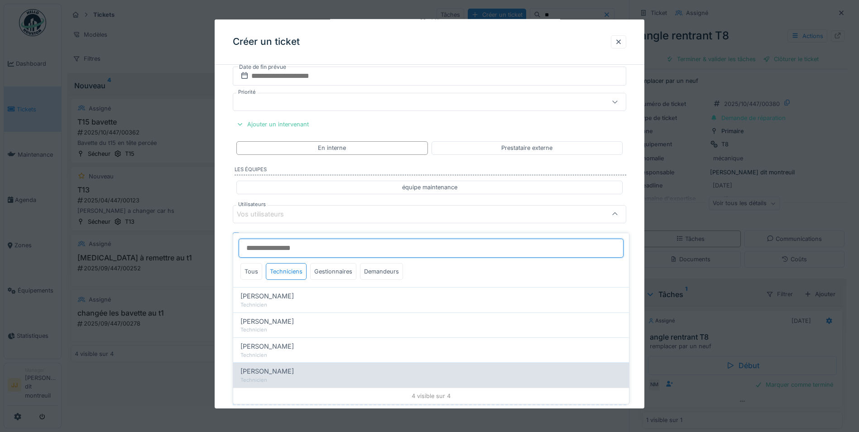
type input "*****"
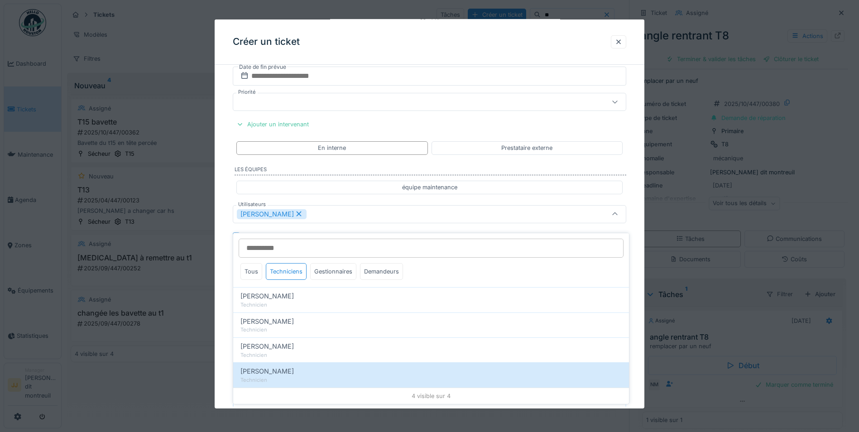
click at [343, 215] on div "[PERSON_NAME]" at bounding box center [406, 214] width 339 height 10
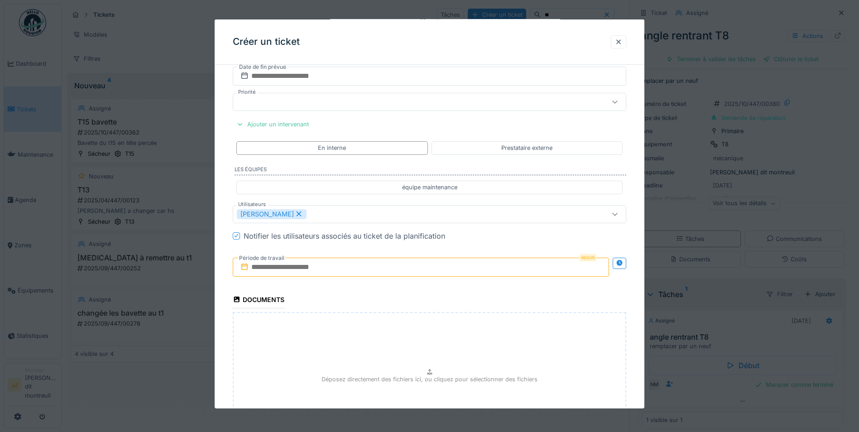
click at [341, 262] on input "text" at bounding box center [421, 267] width 376 height 19
click at [421, 362] on div "16" at bounding box center [422, 355] width 12 height 12
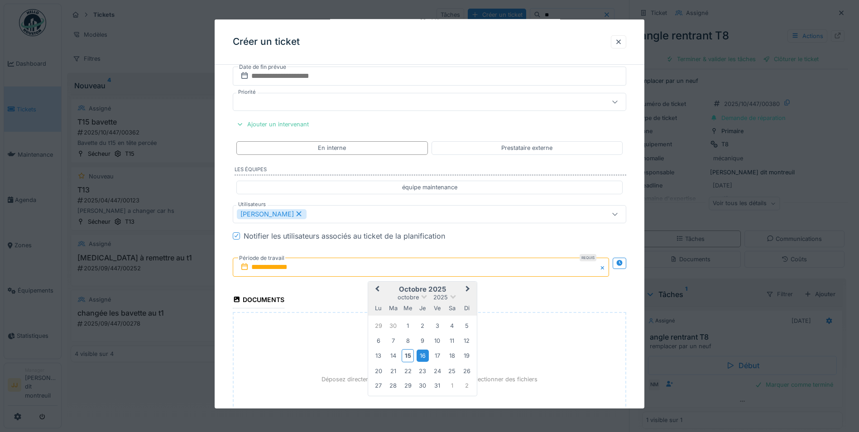
click at [421, 362] on div "16" at bounding box center [422, 355] width 12 height 12
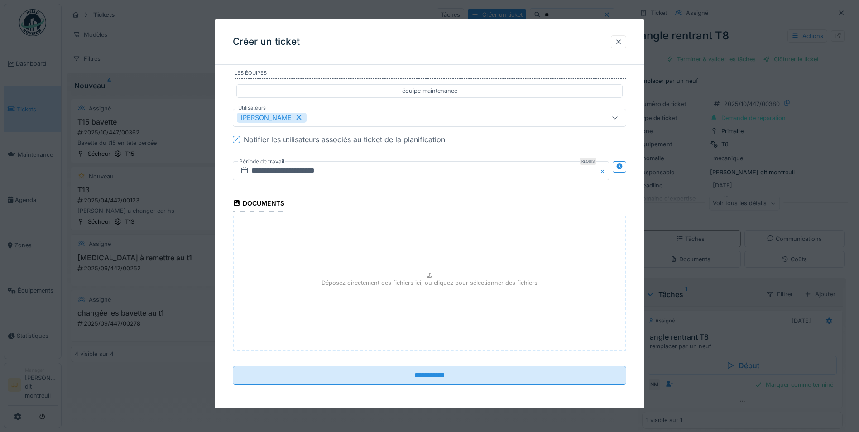
scroll to position [1149, 0]
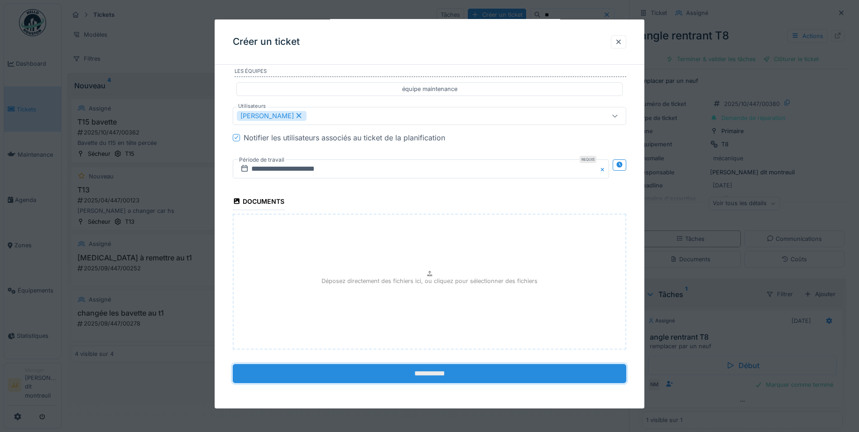
click at [418, 373] on input "**********" at bounding box center [429, 373] width 393 height 19
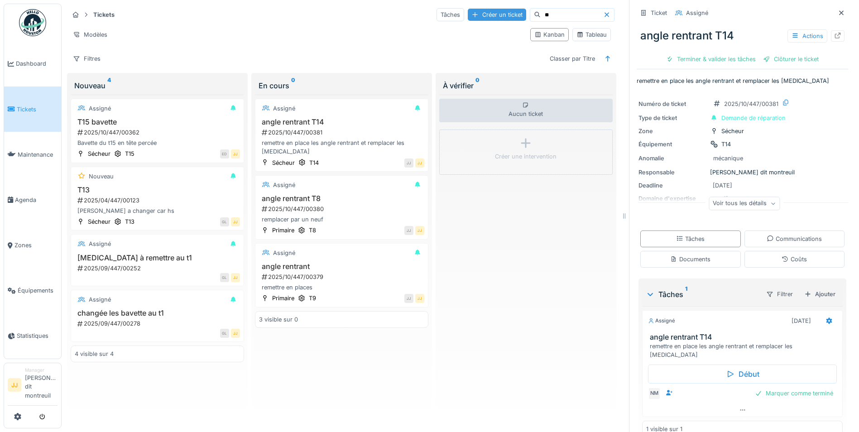
click at [469, 9] on div "Créer un ticket" at bounding box center [497, 15] width 58 height 12
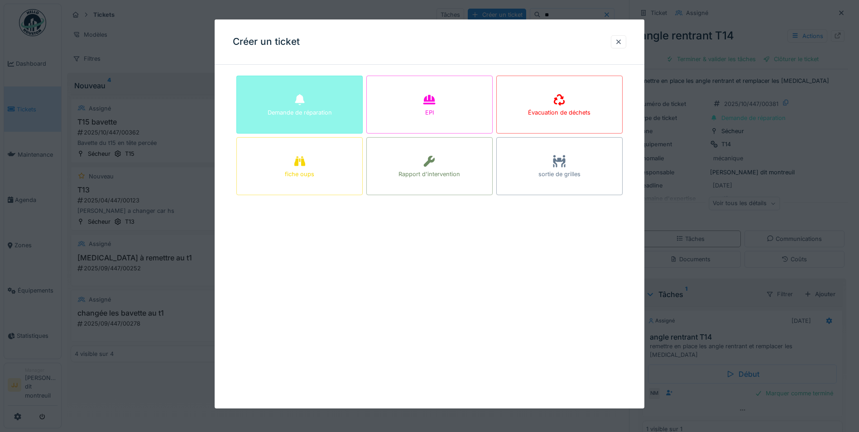
click at [324, 109] on div "Demande de réparation" at bounding box center [300, 112] width 64 height 9
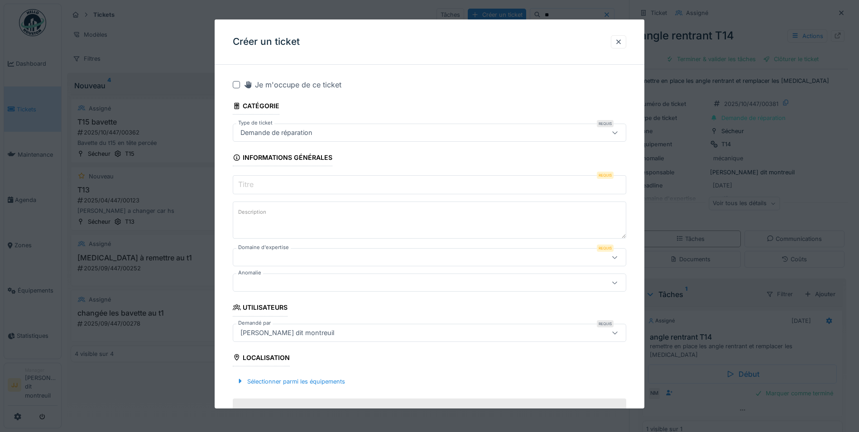
click at [303, 187] on input "Titre" at bounding box center [429, 184] width 393 height 19
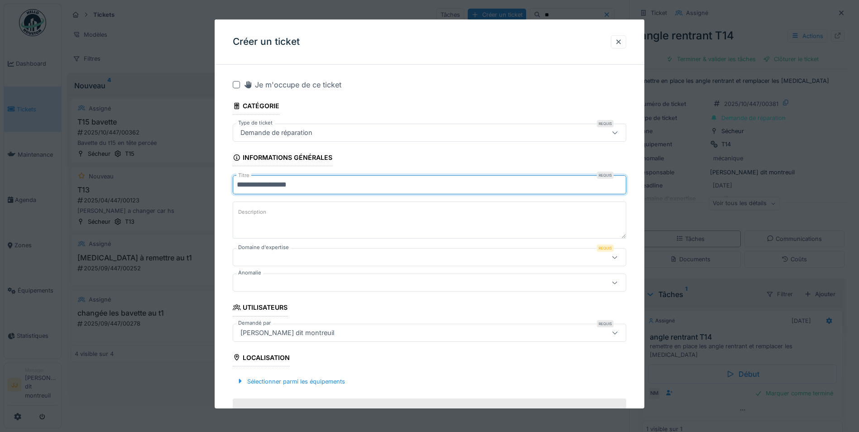
type input "**********"
click at [299, 205] on textarea "Description" at bounding box center [429, 219] width 393 height 37
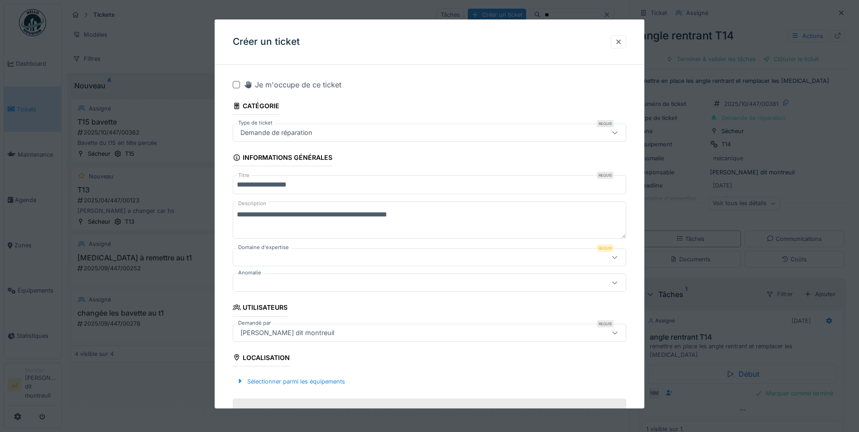
type textarea "**********"
click at [235, 258] on div at bounding box center [429, 257] width 393 height 18
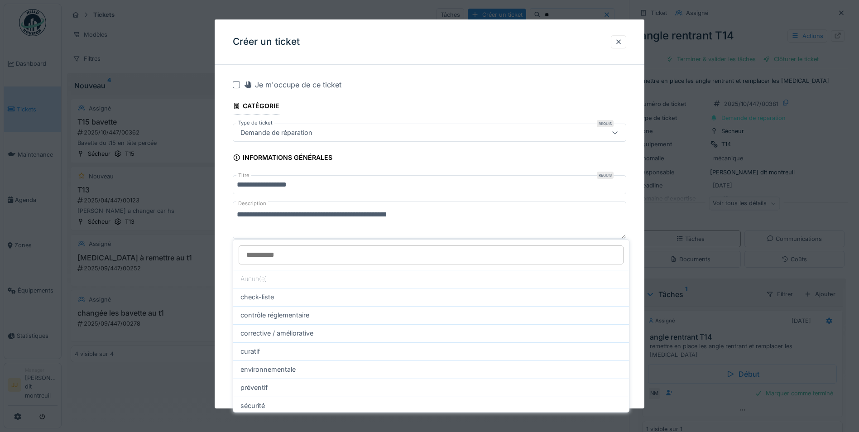
scroll to position [43, 0]
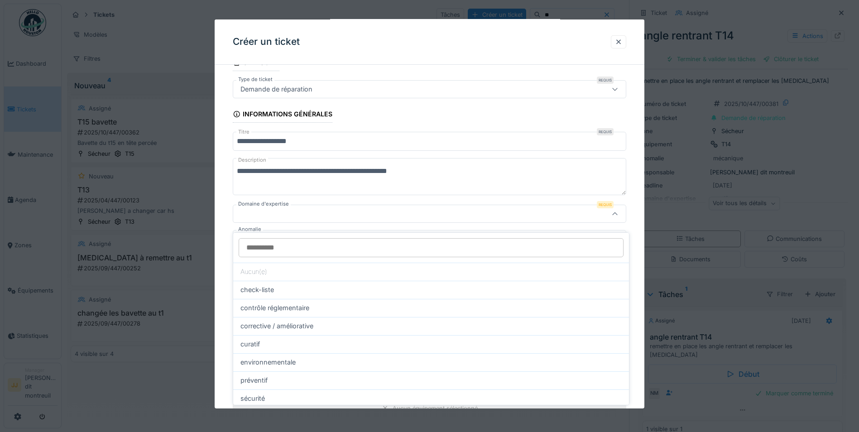
drag, startPoint x: 310, startPoint y: 388, endPoint x: 306, endPoint y: 376, distance: 12.9
click at [308, 389] on div "sécurité" at bounding box center [431, 398] width 396 height 18
type input "****"
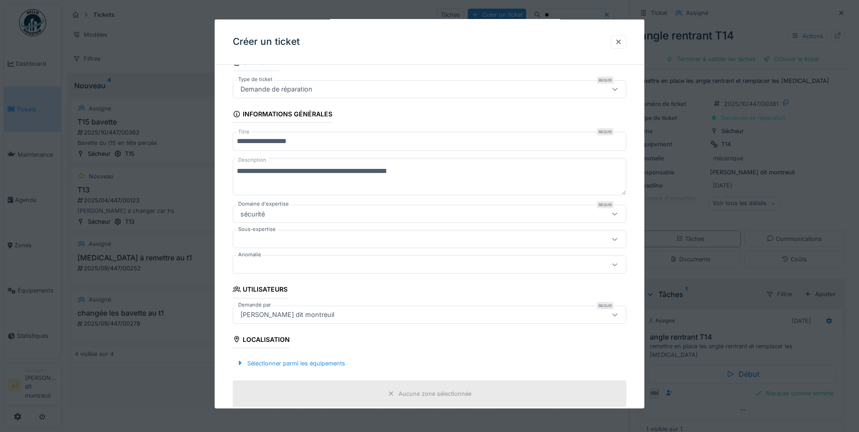
click at [306, 262] on div at bounding box center [406, 264] width 339 height 10
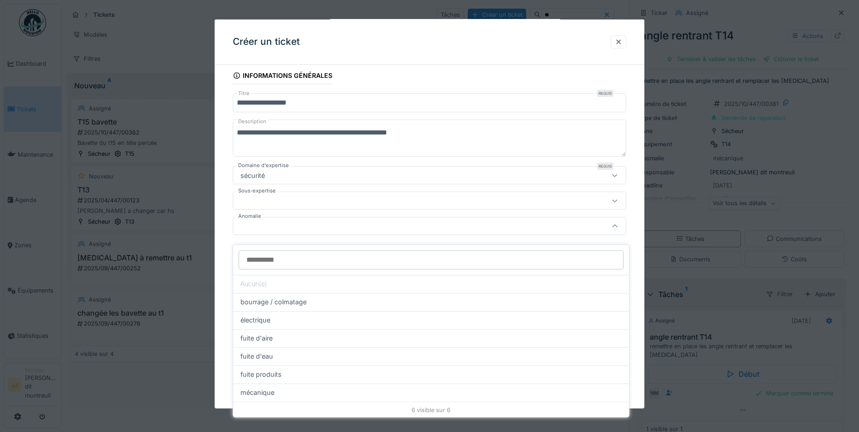
scroll to position [94, 0]
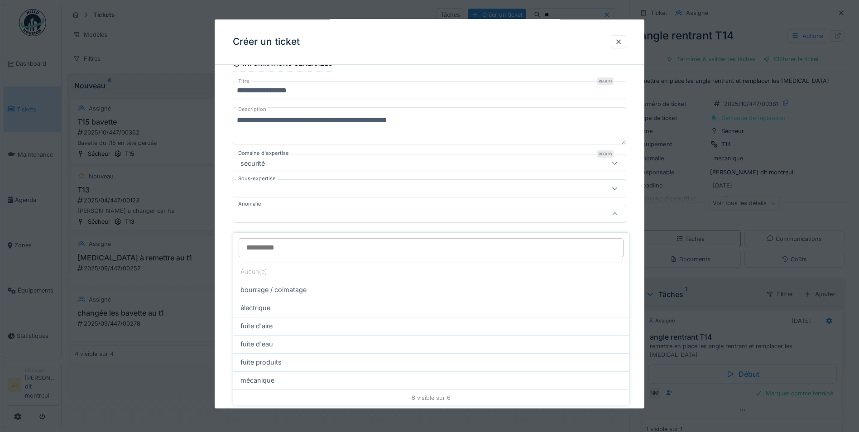
click at [288, 375] on div "mécanique" at bounding box center [430, 380] width 381 height 10
type input "**"
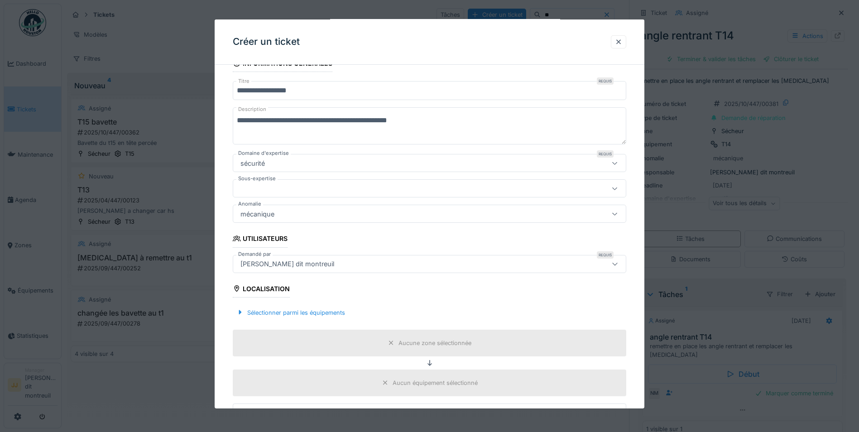
click at [309, 167] on div "sécurité" at bounding box center [406, 163] width 339 height 10
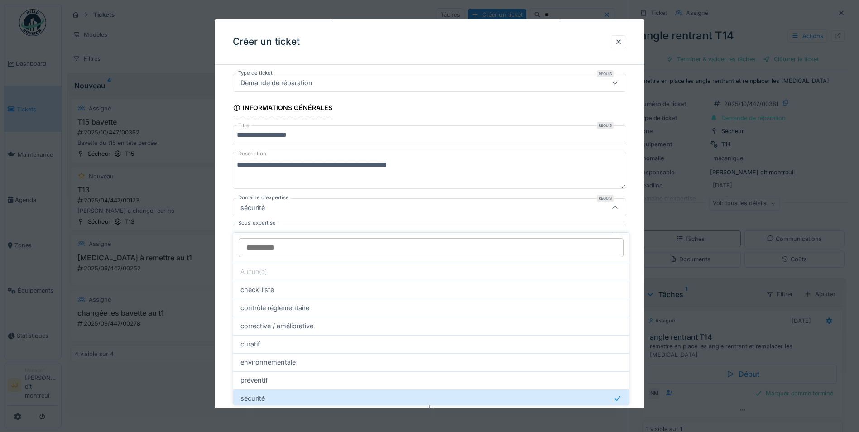
scroll to position [43, 0]
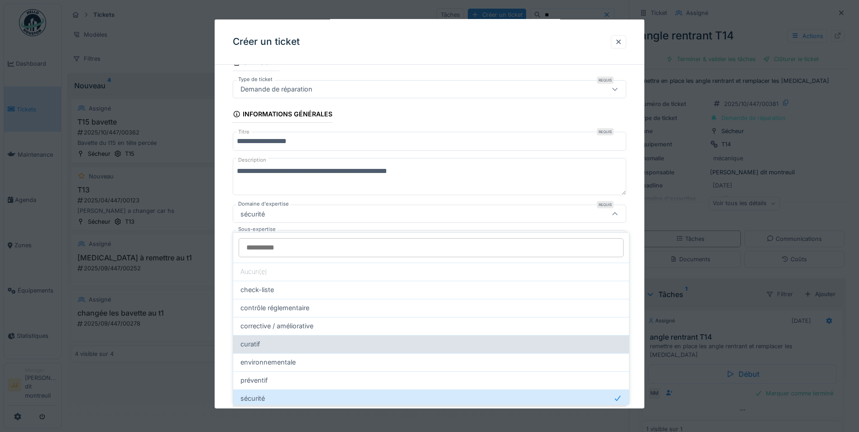
click at [291, 343] on div "curatif" at bounding box center [431, 344] width 396 height 18
type input "****"
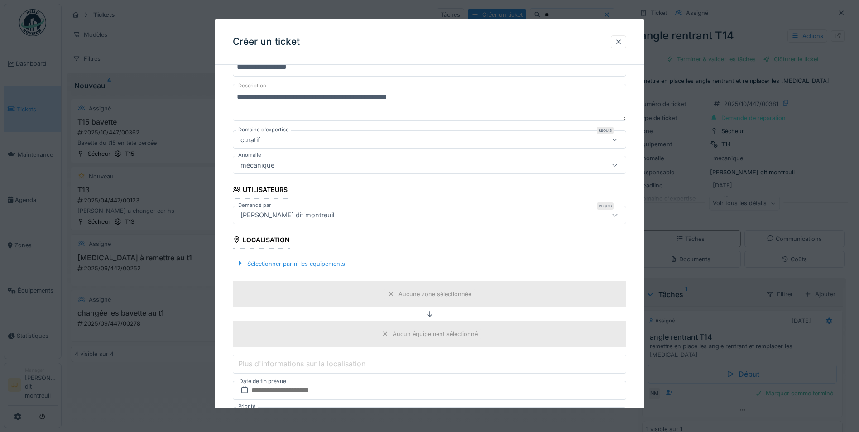
scroll to position [134, 0]
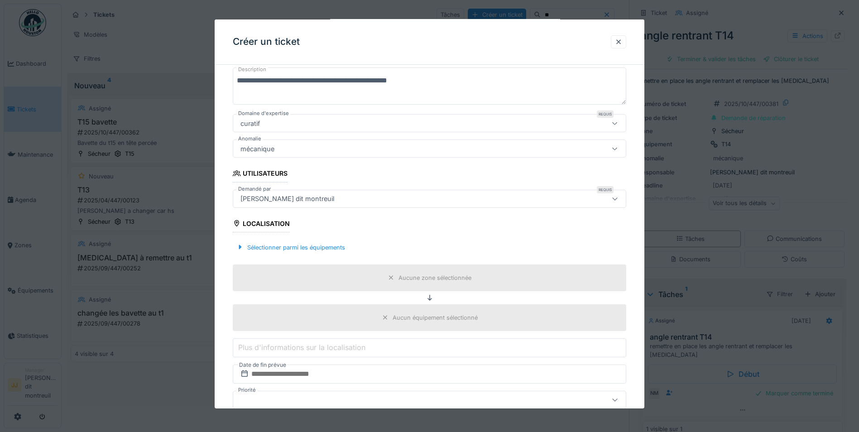
click at [301, 251] on div "Sélectionner parmi les équipements" at bounding box center [291, 247] width 116 height 12
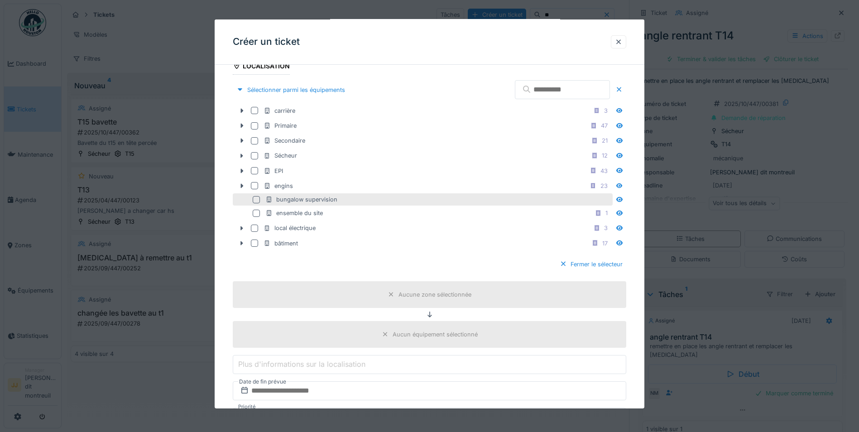
scroll to position [270, 0]
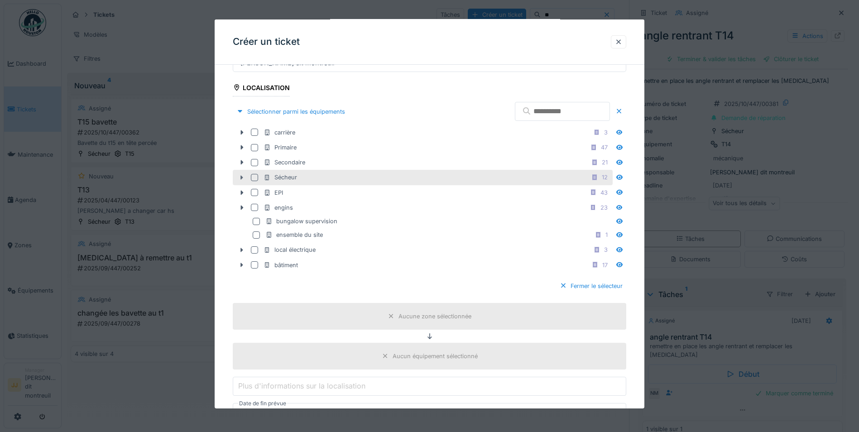
click at [244, 177] on icon at bounding box center [241, 177] width 7 height 6
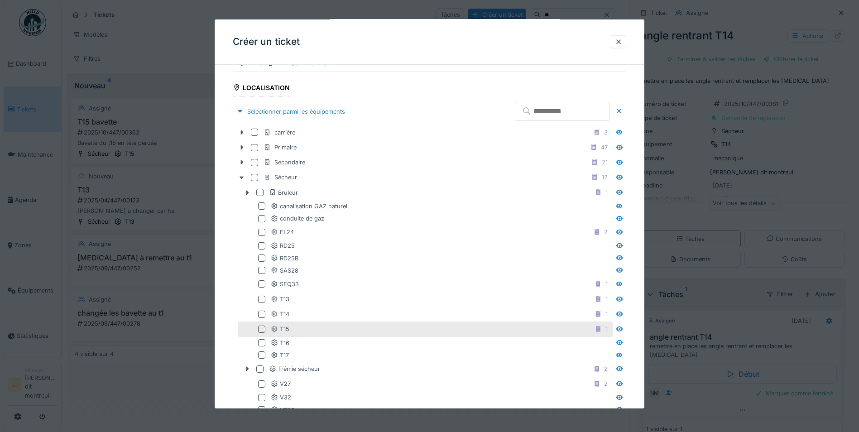
click at [266, 327] on div at bounding box center [263, 328] width 11 height 7
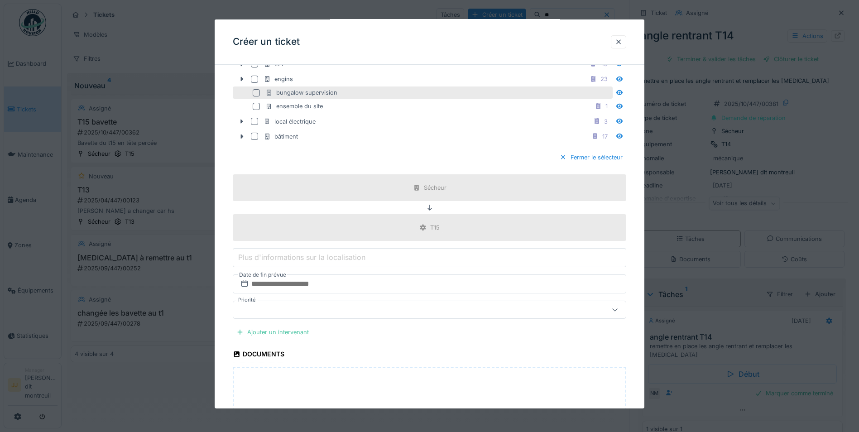
scroll to position [723, 0]
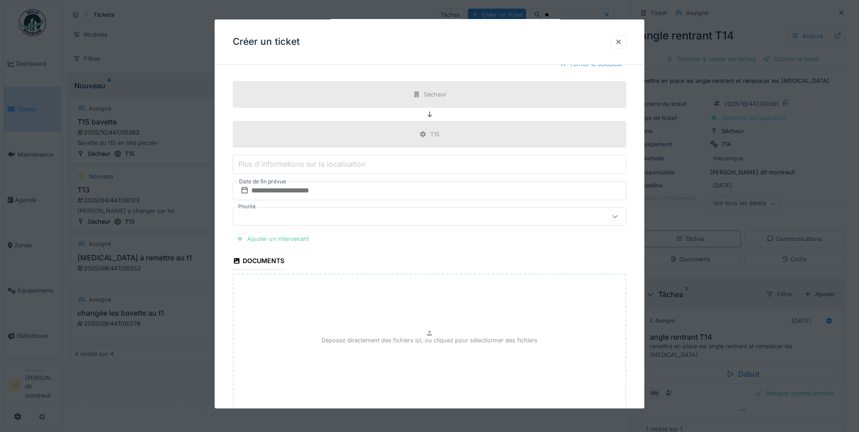
click at [278, 239] on div "Ajouter un intervenant" at bounding box center [273, 239] width 80 height 12
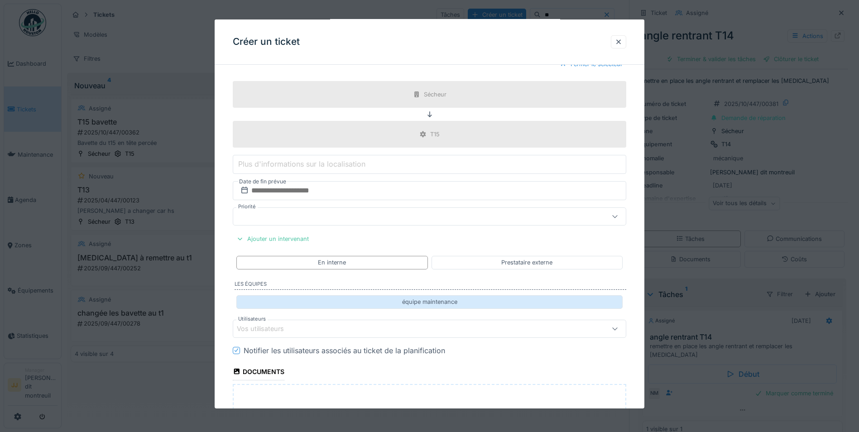
click at [274, 301] on div "équipe maintenance" at bounding box center [429, 301] width 386 height 13
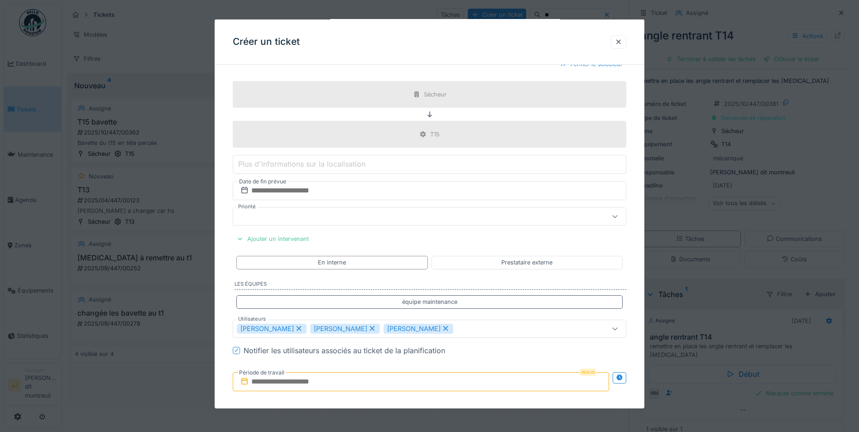
click at [297, 330] on icon at bounding box center [299, 328] width 5 height 5
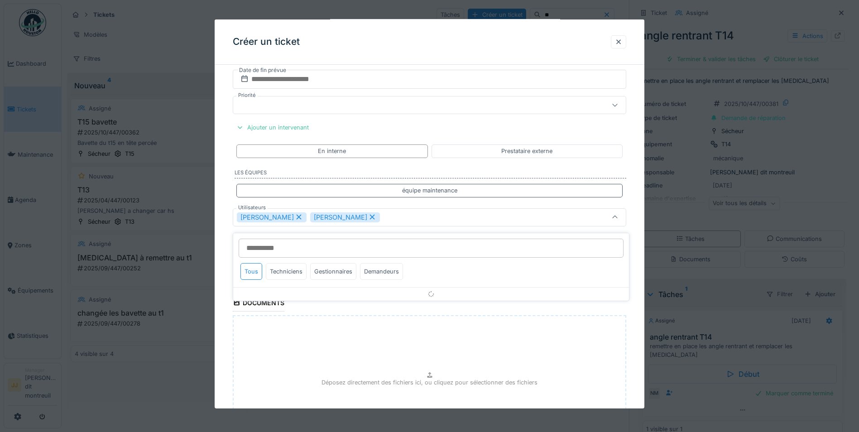
scroll to position [837, 0]
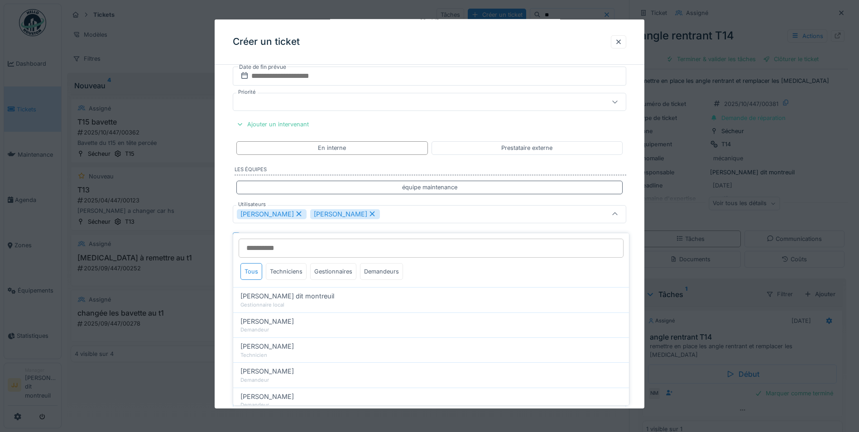
click at [370, 215] on icon at bounding box center [372, 213] width 5 height 5
type input "*****"
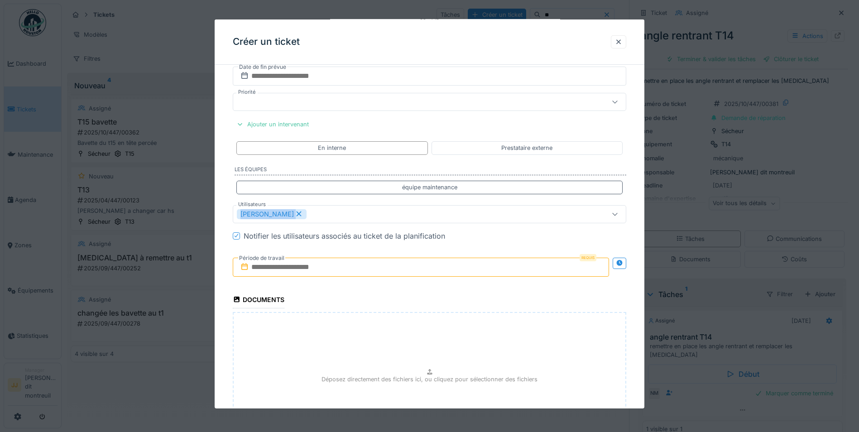
click at [355, 215] on div "[PERSON_NAME]" at bounding box center [406, 214] width 339 height 10
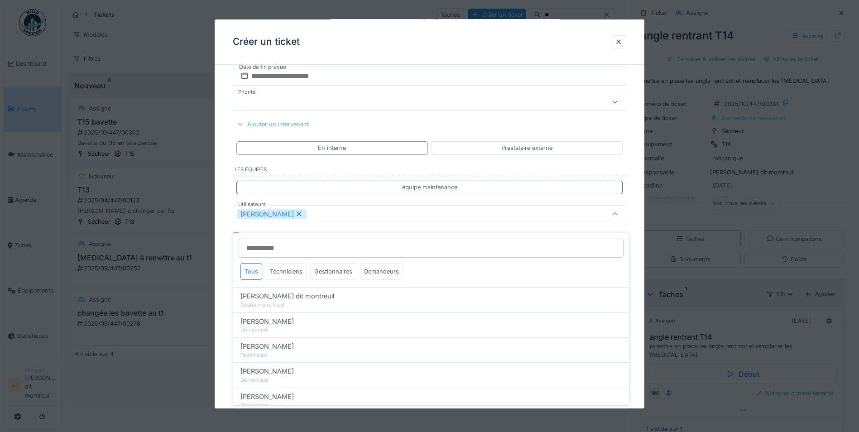
click at [355, 215] on div "[PERSON_NAME]" at bounding box center [406, 214] width 339 height 10
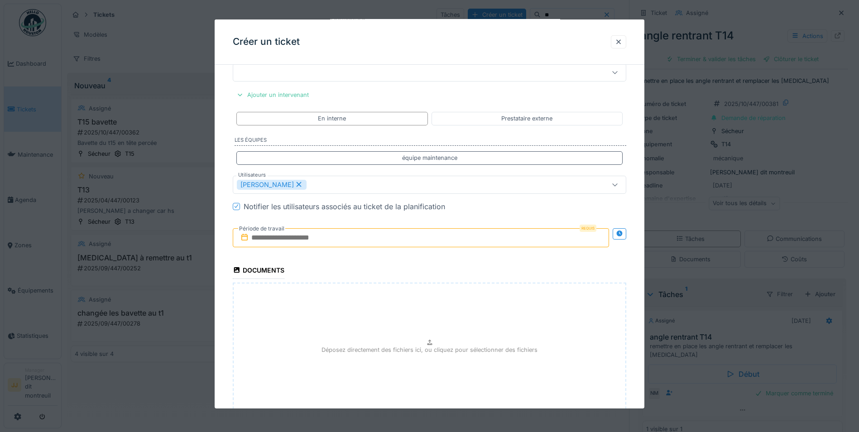
scroll to position [882, 0]
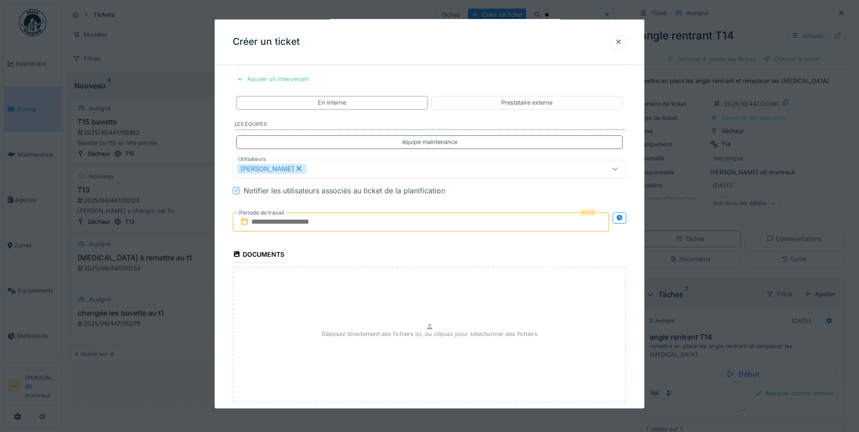
click at [340, 222] on input "text" at bounding box center [421, 221] width 376 height 19
click at [423, 309] on div "16" at bounding box center [422, 310] width 12 height 12
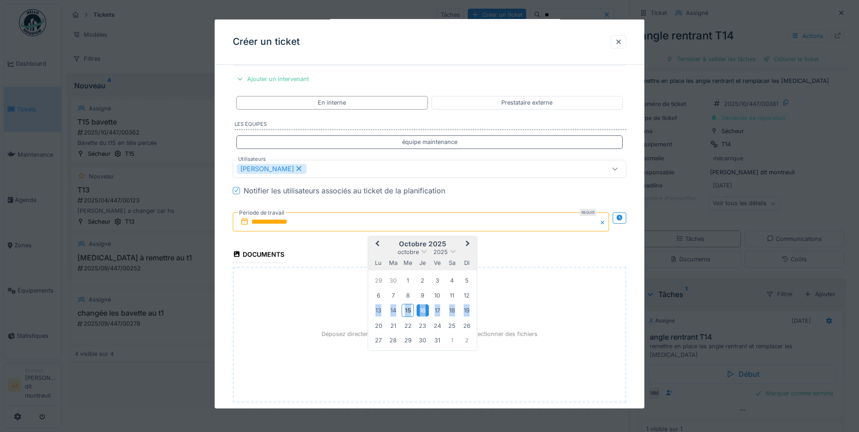
click at [423, 309] on div "16" at bounding box center [422, 310] width 12 height 12
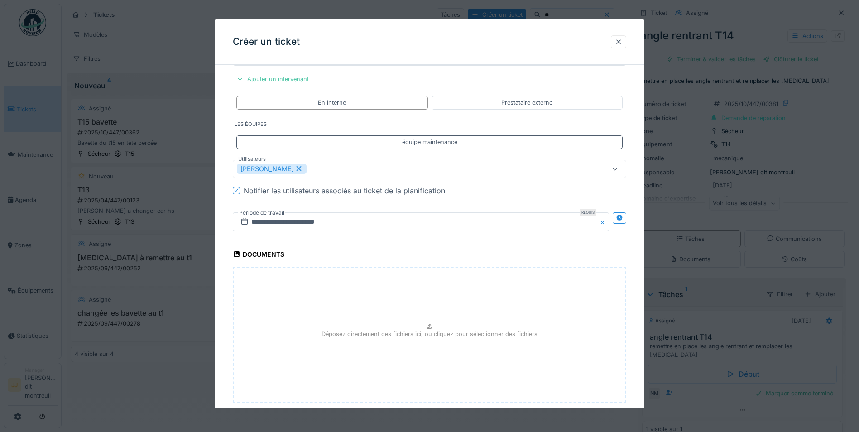
scroll to position [935, 0]
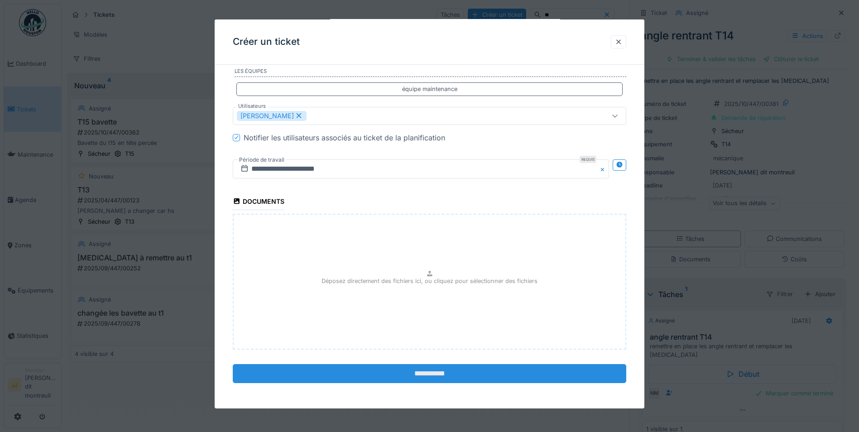
click at [438, 370] on input "**********" at bounding box center [429, 373] width 393 height 19
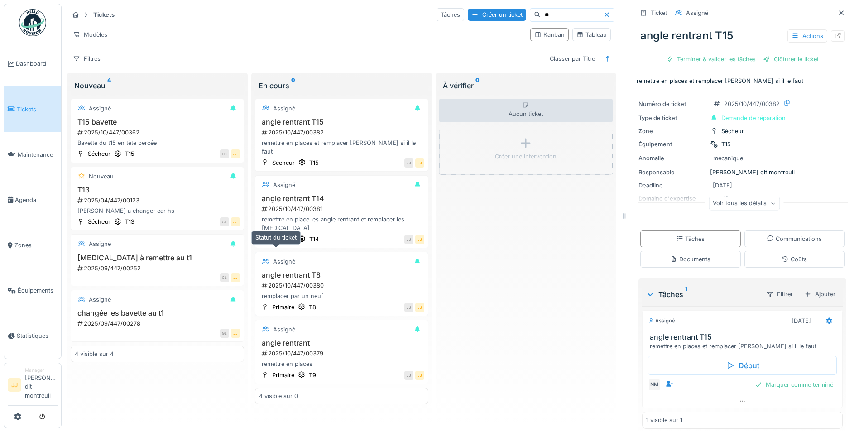
click at [277, 257] on div "Assigné" at bounding box center [284, 261] width 22 height 9
click at [483, 9] on div "Créer un ticket" at bounding box center [497, 15] width 58 height 12
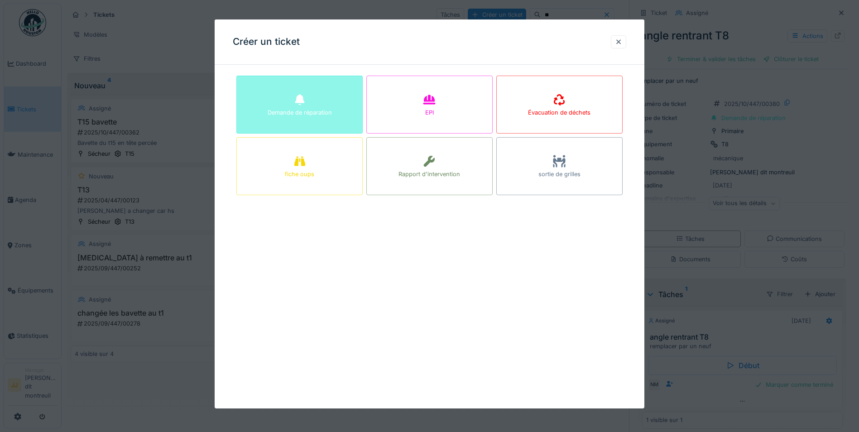
click at [358, 129] on div "Demande de réparation" at bounding box center [299, 105] width 126 height 58
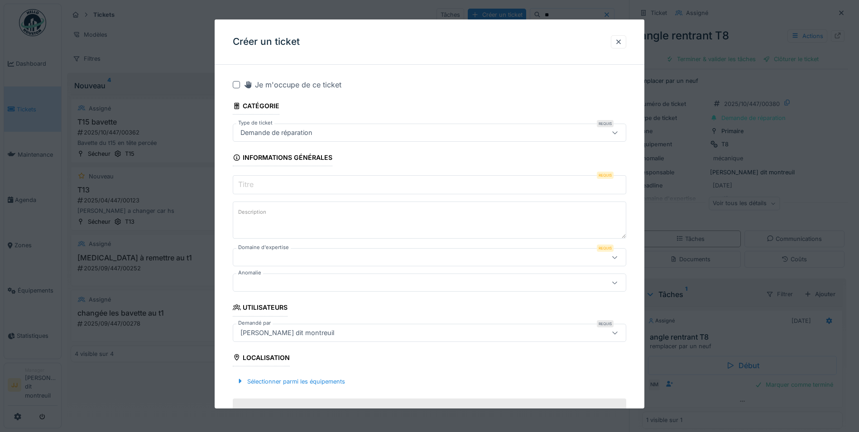
click at [297, 184] on input "Titre" at bounding box center [429, 184] width 393 height 19
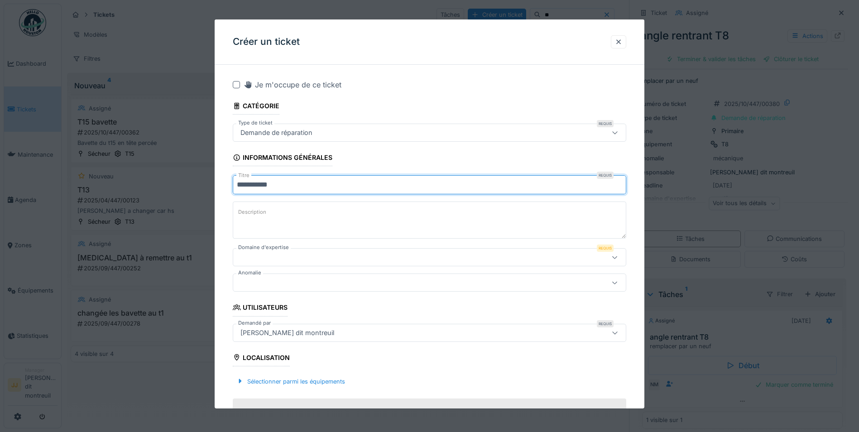
type input "**********"
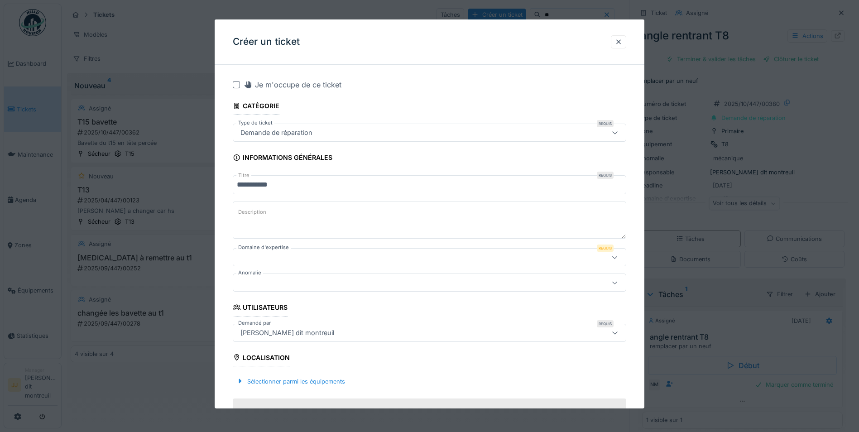
click at [299, 217] on textarea "Description" at bounding box center [429, 219] width 393 height 37
type textarea "**********"
click at [291, 260] on div at bounding box center [406, 257] width 339 height 10
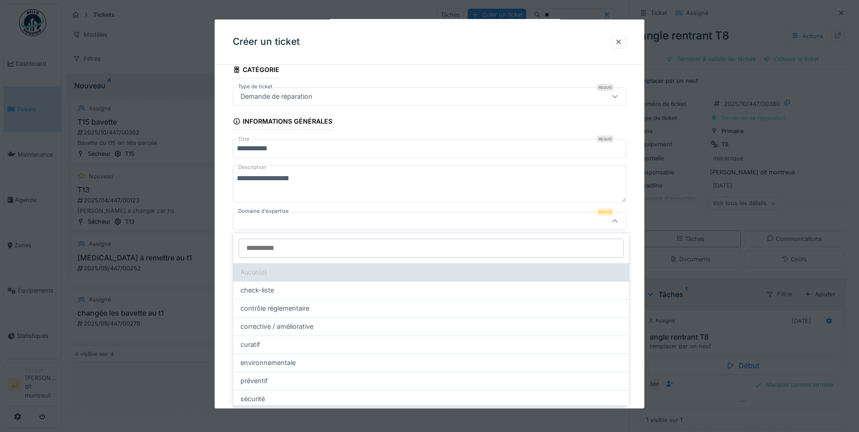
scroll to position [43, 0]
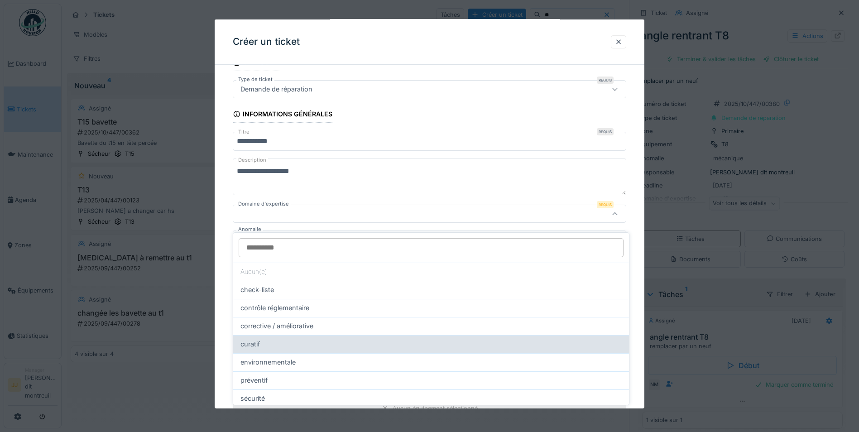
click at [280, 335] on div "curatif" at bounding box center [431, 344] width 396 height 18
type input "****"
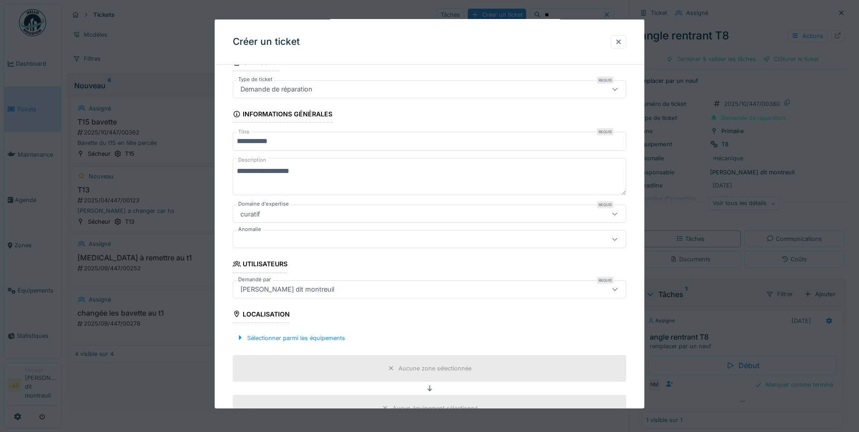
click at [332, 237] on div at bounding box center [406, 239] width 339 height 10
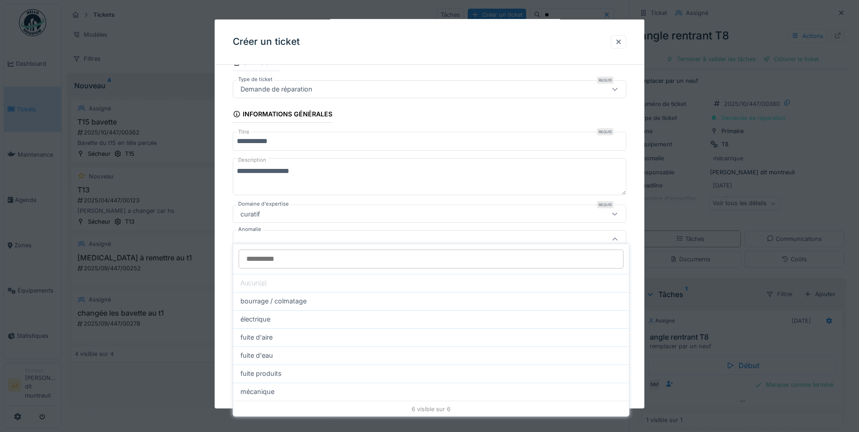
scroll to position [69, 0]
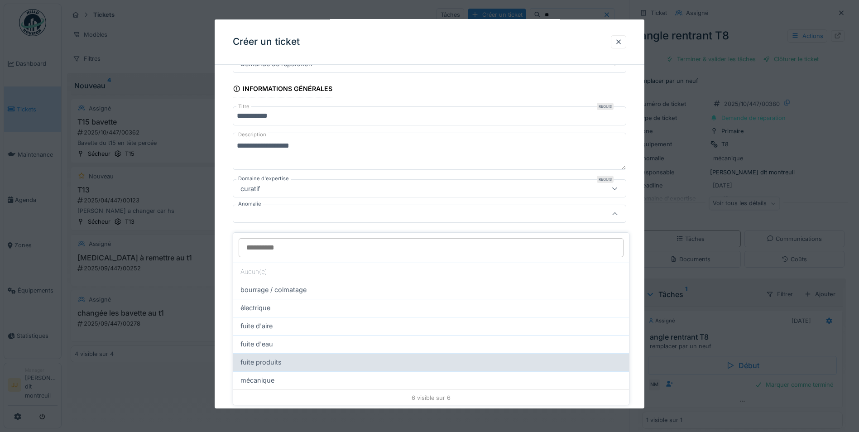
click at [283, 359] on div "fuite produits" at bounding box center [430, 362] width 381 height 10
type input "**"
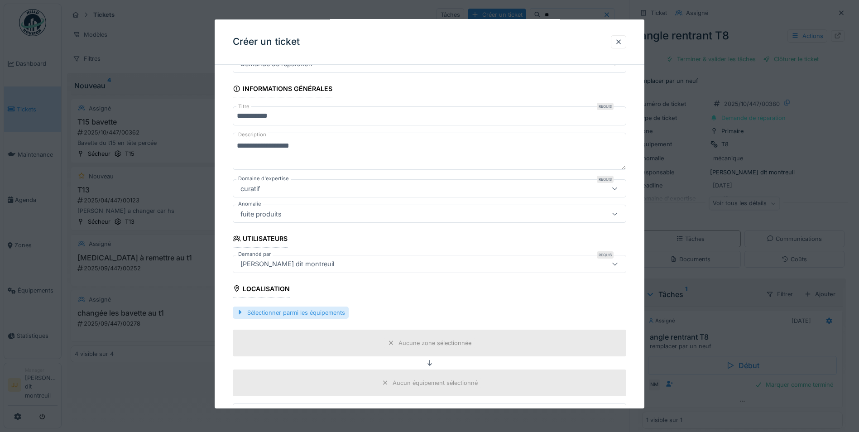
click at [297, 312] on div "Sélectionner parmi les équipements" at bounding box center [291, 312] width 116 height 12
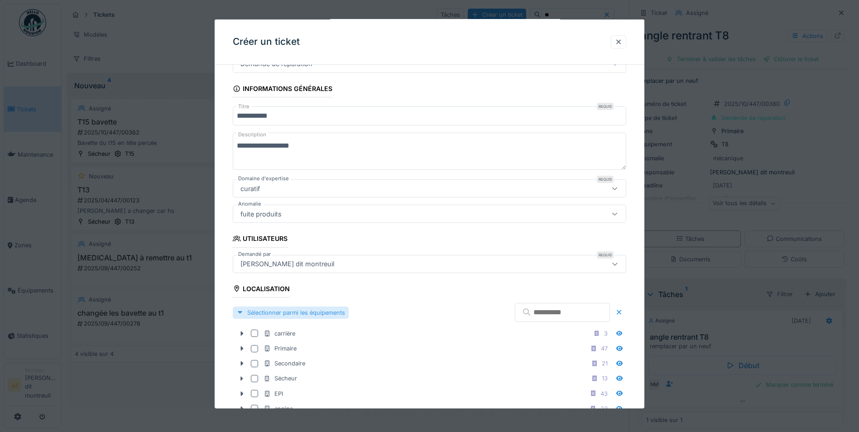
scroll to position [159, 0]
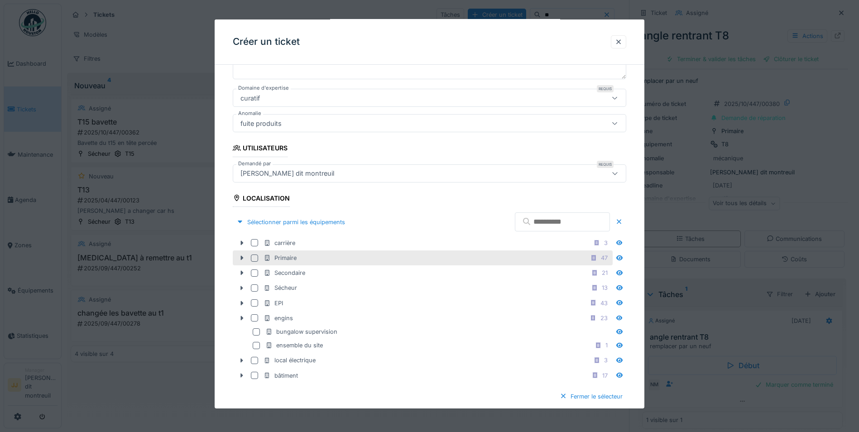
click at [233, 258] on div "Primaire 47" at bounding box center [423, 257] width 380 height 15
click at [239, 259] on icon at bounding box center [241, 258] width 7 height 6
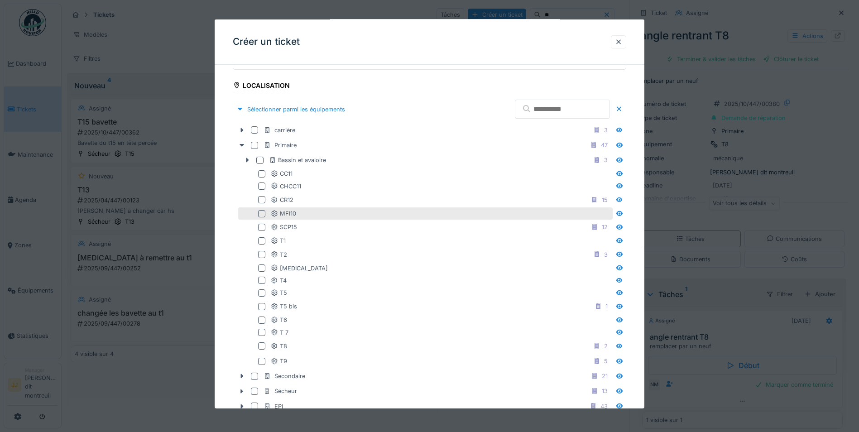
scroll to position [295, 0]
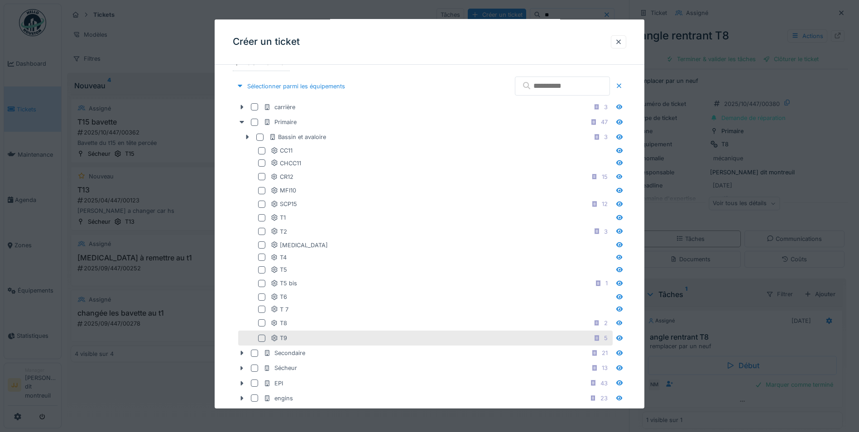
click at [258, 338] on div at bounding box center [261, 338] width 7 height 7
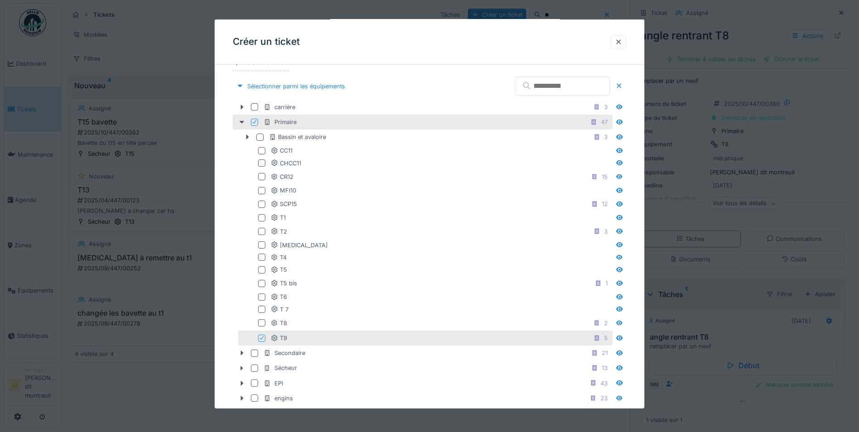
click at [258, 336] on div at bounding box center [261, 338] width 7 height 7
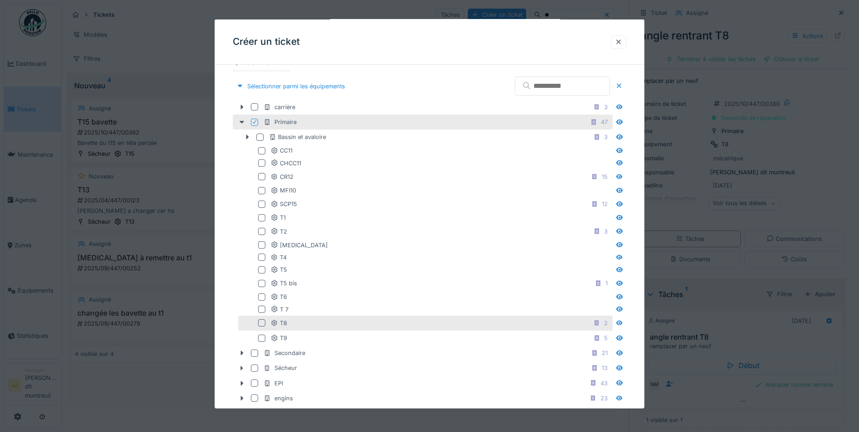
click at [260, 324] on div at bounding box center [261, 322] width 7 height 7
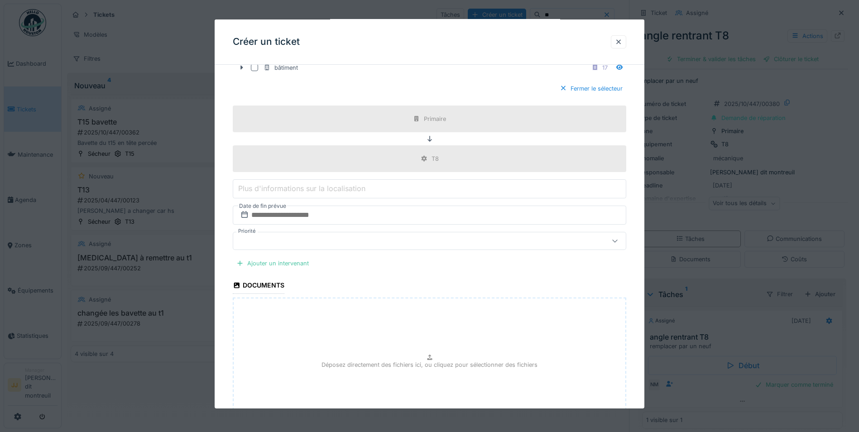
scroll to position [748, 0]
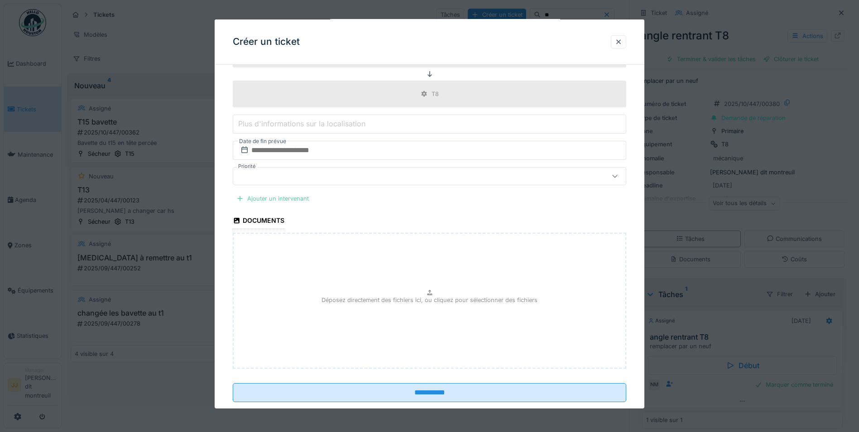
click at [268, 194] on div "Ajouter un intervenant" at bounding box center [273, 198] width 80 height 12
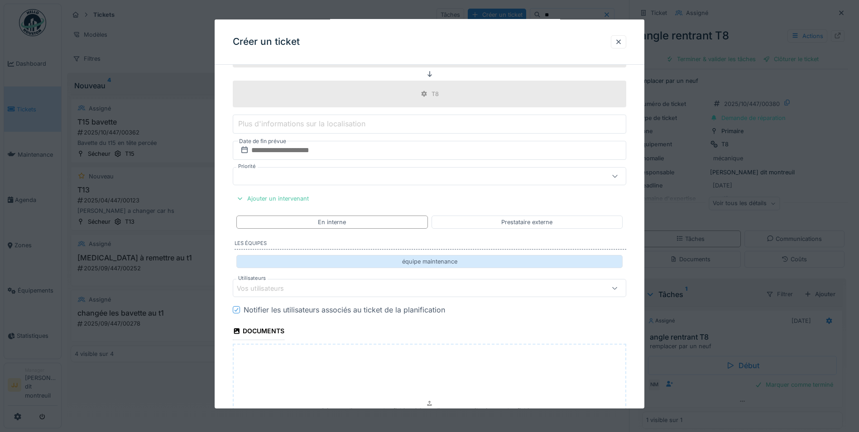
click at [310, 260] on div "équipe maintenance" at bounding box center [429, 261] width 386 height 13
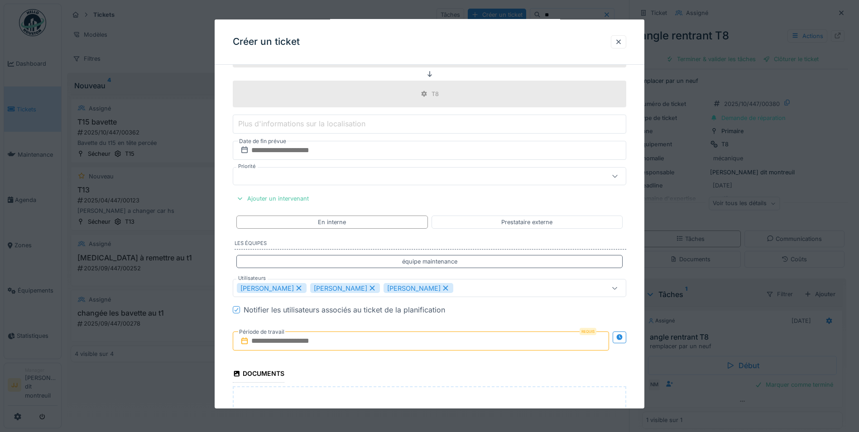
click at [298, 288] on icon at bounding box center [299, 288] width 8 height 6
click at [368, 286] on icon at bounding box center [372, 288] width 8 height 6
type input "*****"
click at [330, 338] on input "text" at bounding box center [421, 340] width 376 height 19
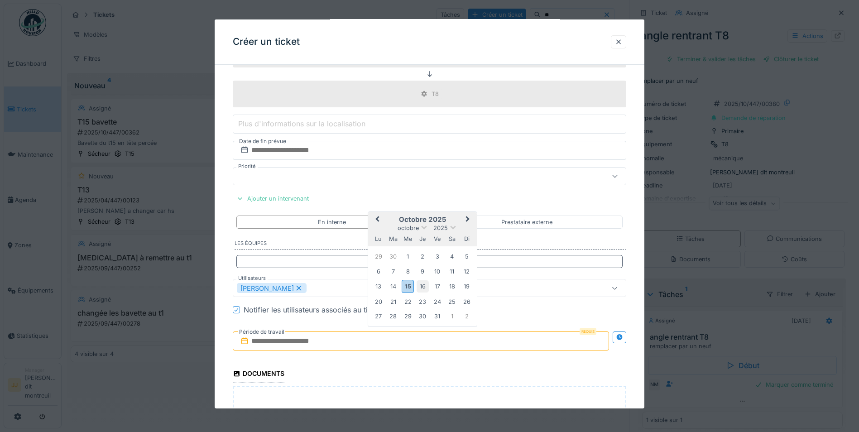
click at [417, 282] on div "16" at bounding box center [422, 286] width 12 height 12
click at [422, 287] on div "16" at bounding box center [422, 286] width 12 height 12
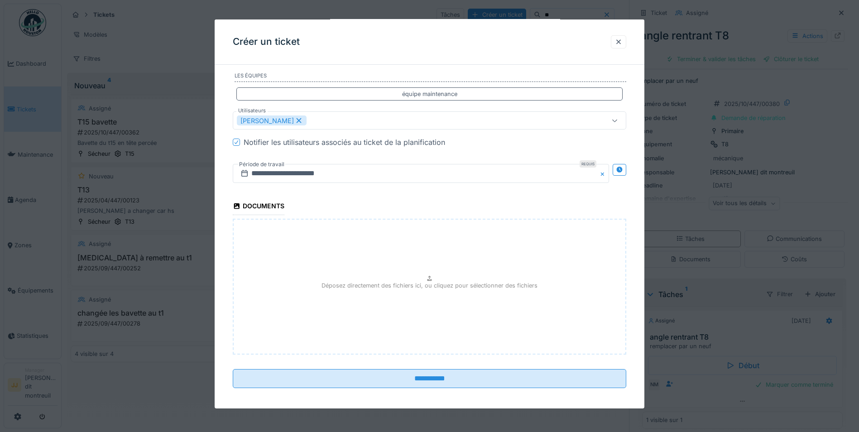
scroll to position [920, 0]
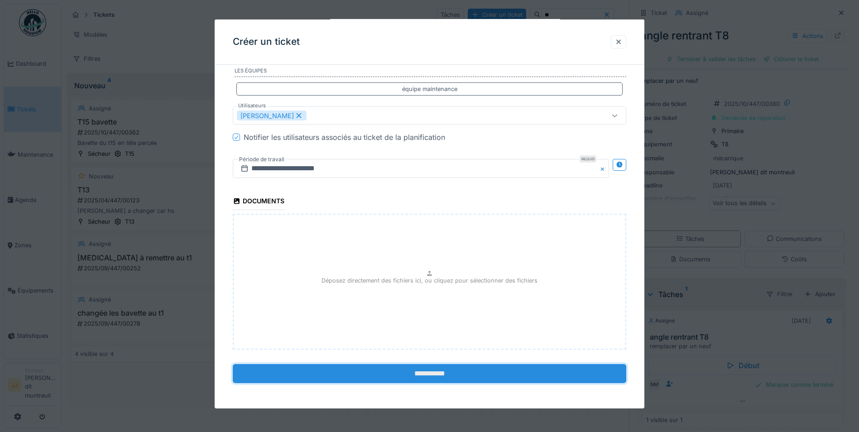
click at [407, 377] on input "**********" at bounding box center [429, 373] width 393 height 19
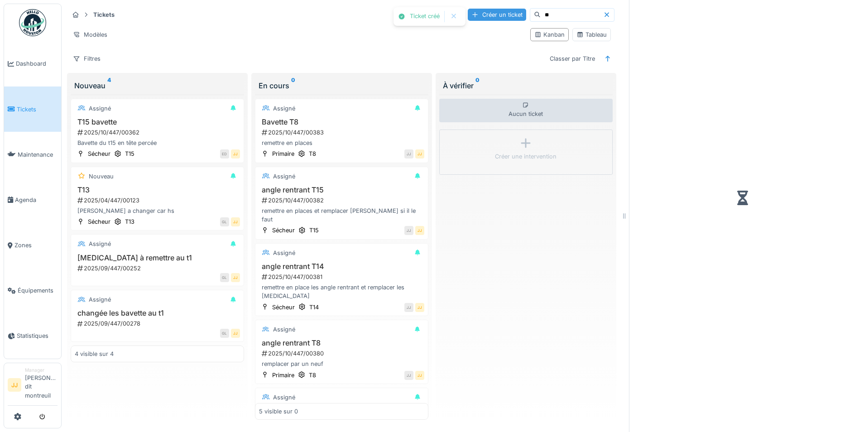
click at [483, 9] on div "Créer un ticket" at bounding box center [497, 15] width 58 height 12
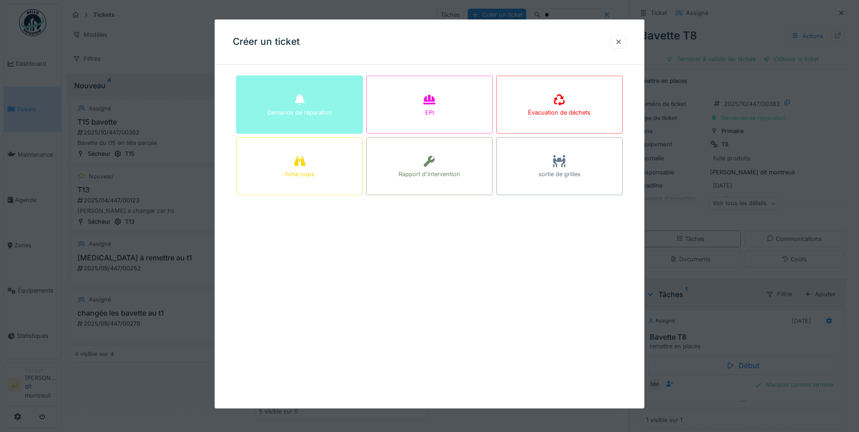
click at [289, 113] on div "Demande de réparation" at bounding box center [300, 112] width 64 height 9
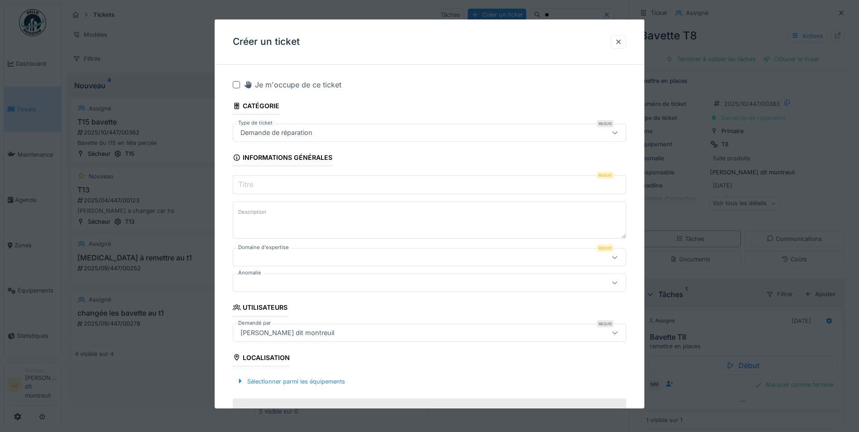
click at [292, 182] on input "Titre" at bounding box center [429, 184] width 393 height 19
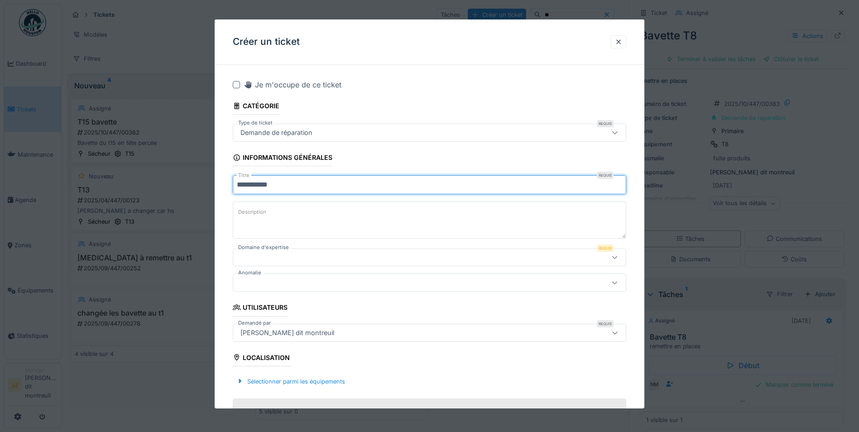
type input "**********"
click at [282, 215] on textarea "Description" at bounding box center [429, 219] width 393 height 37
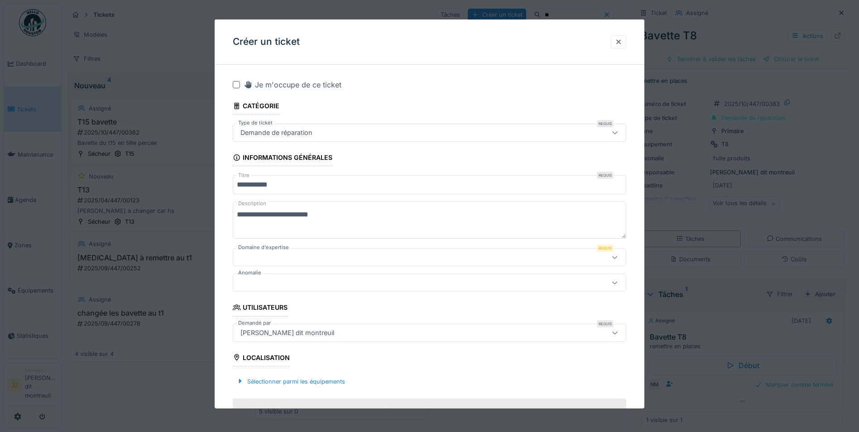
type textarea "**********"
click at [258, 260] on div at bounding box center [406, 257] width 339 height 10
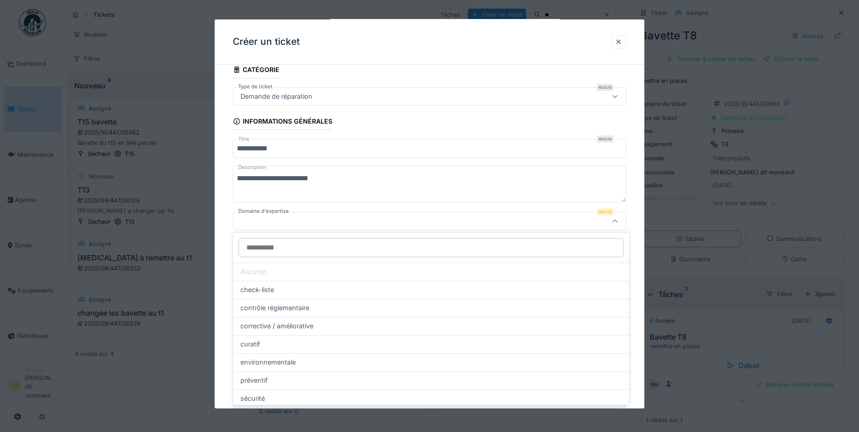
scroll to position [43, 0]
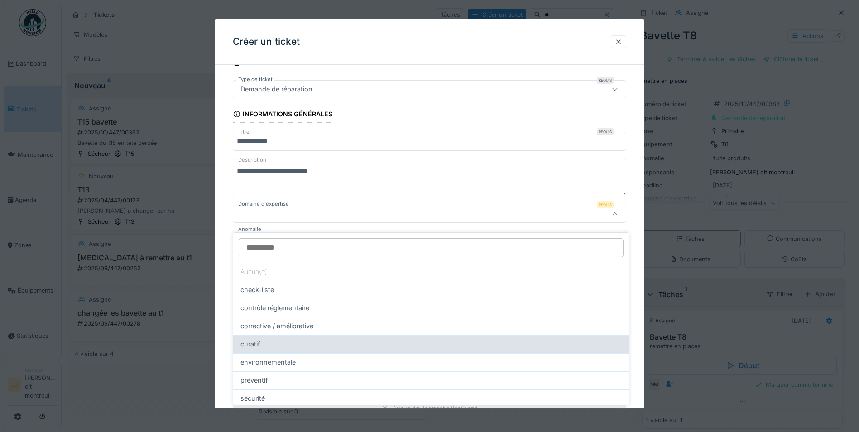
click at [250, 339] on span "curatif" at bounding box center [249, 344] width 19 height 10
type input "****"
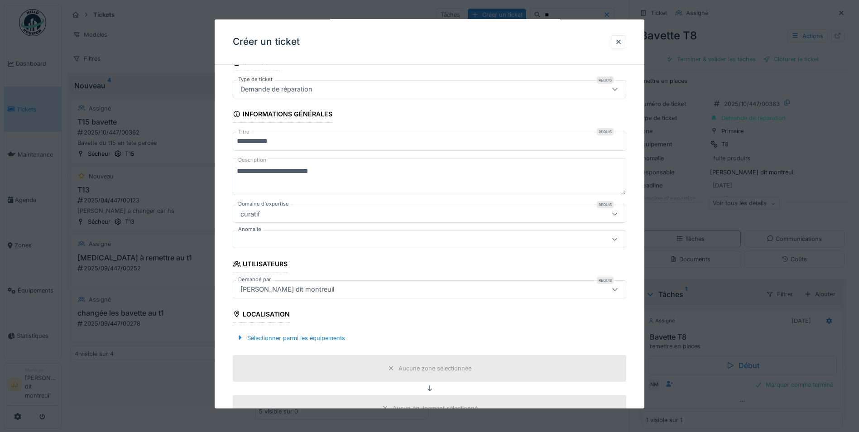
click at [292, 234] on div at bounding box center [406, 239] width 339 height 10
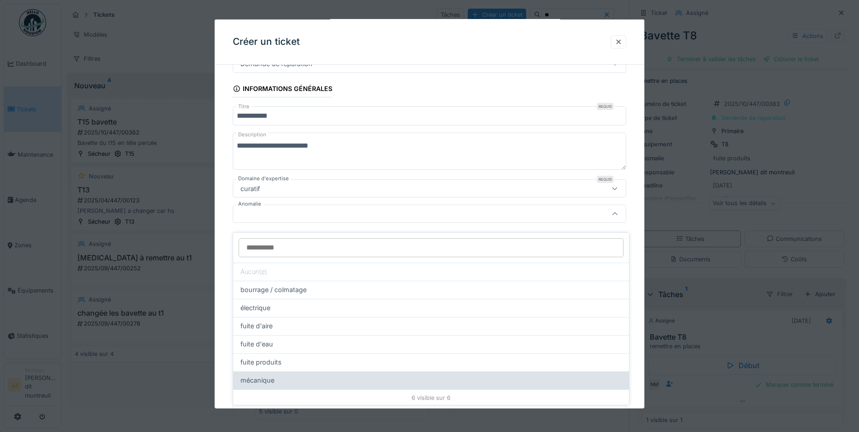
click at [254, 381] on div "mécanique" at bounding box center [431, 380] width 396 height 18
type input "**"
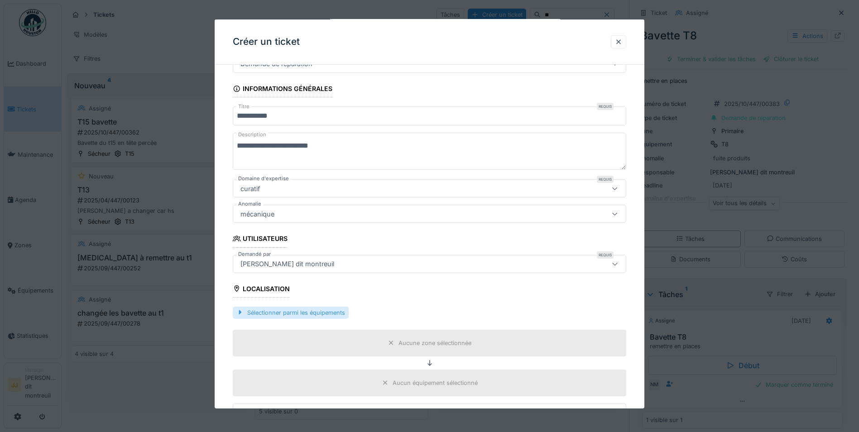
click at [269, 311] on div "Sélectionner parmi les équipements" at bounding box center [429, 312] width 393 height 27
click at [269, 311] on div "Sélectionner parmi les équipements" at bounding box center [291, 312] width 116 height 12
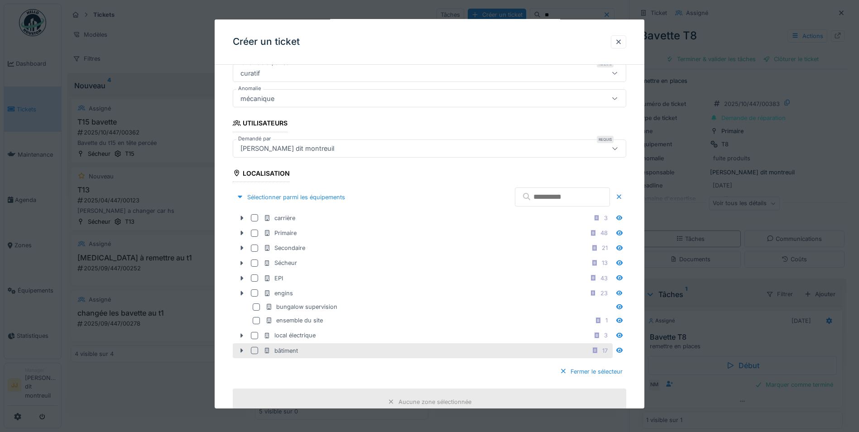
scroll to position [250, 0]
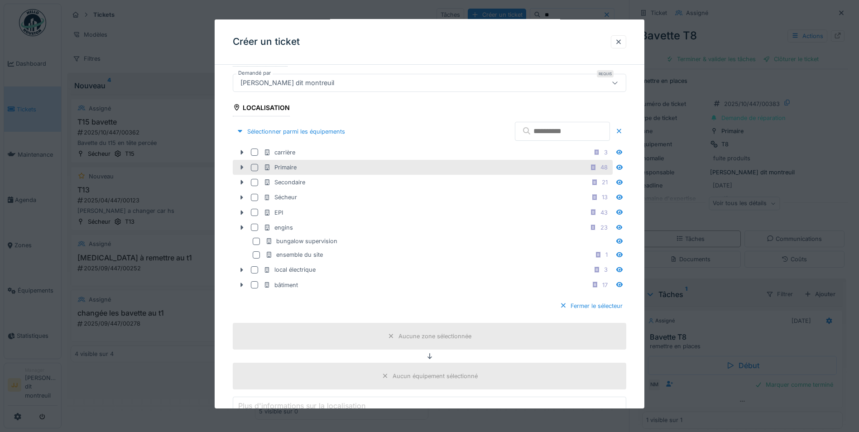
click at [242, 169] on icon at bounding box center [241, 167] width 7 height 6
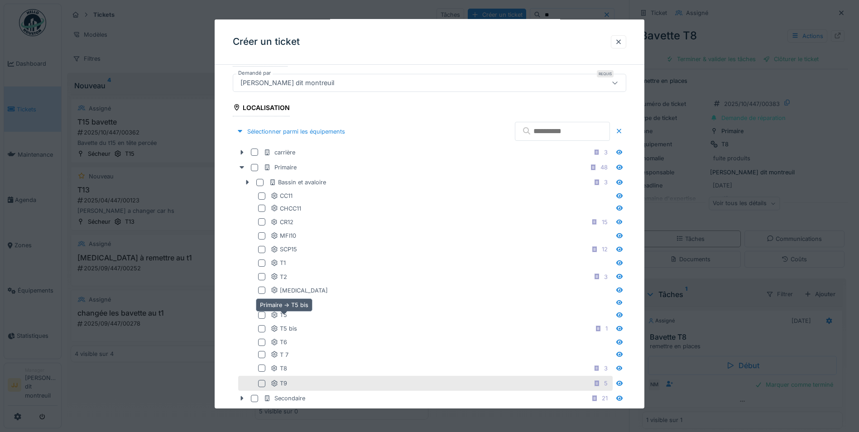
scroll to position [295, 0]
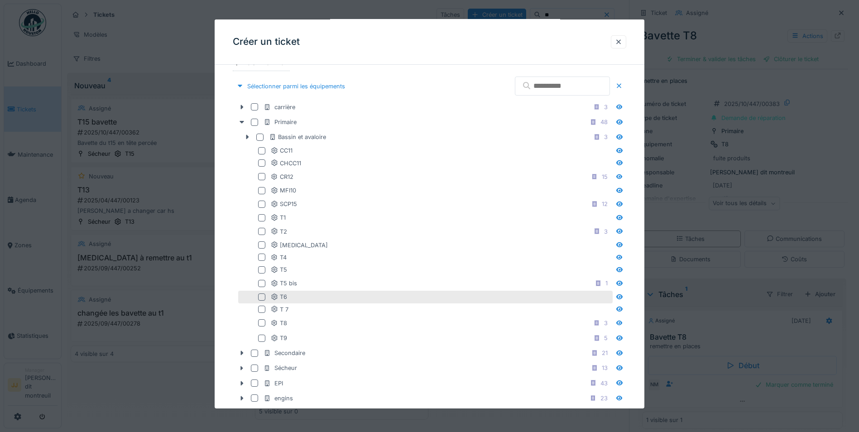
click at [257, 299] on div "T6" at bounding box center [425, 297] width 374 height 12
click at [262, 300] on div at bounding box center [261, 296] width 7 height 7
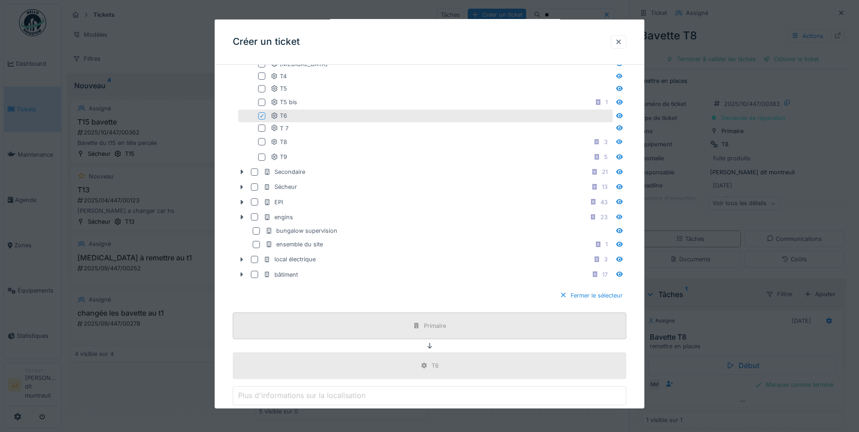
scroll to position [612, 0]
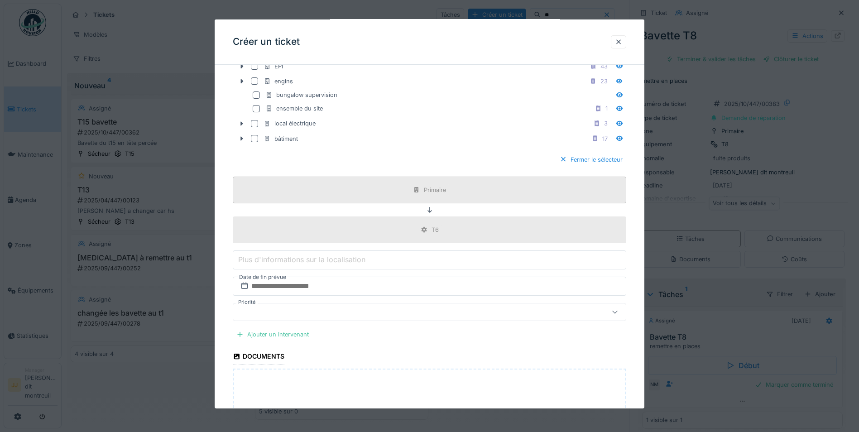
click at [275, 335] on div "Ajouter un intervenant" at bounding box center [273, 334] width 80 height 12
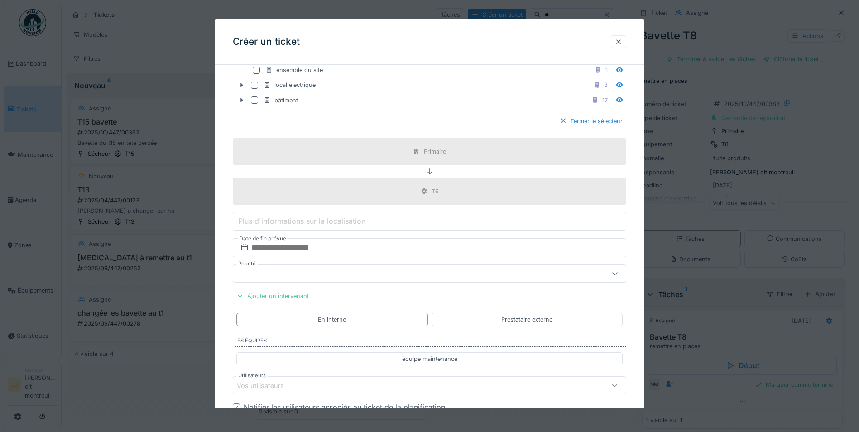
scroll to position [703, 0]
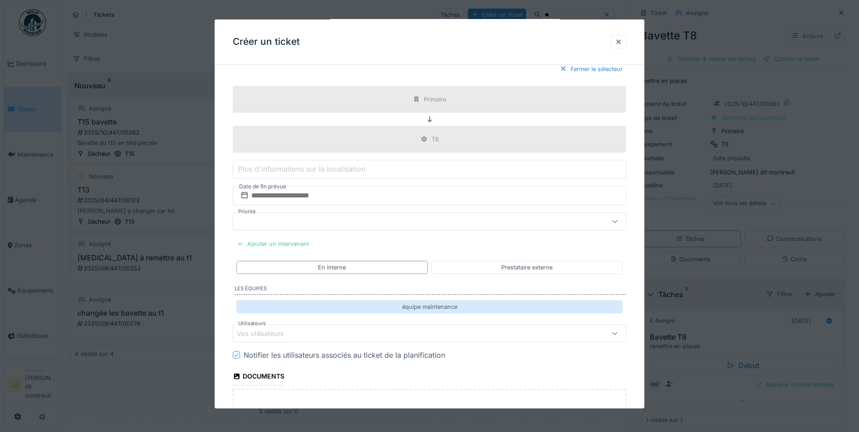
click at [305, 312] on div "équipe maintenance" at bounding box center [429, 306] width 386 height 13
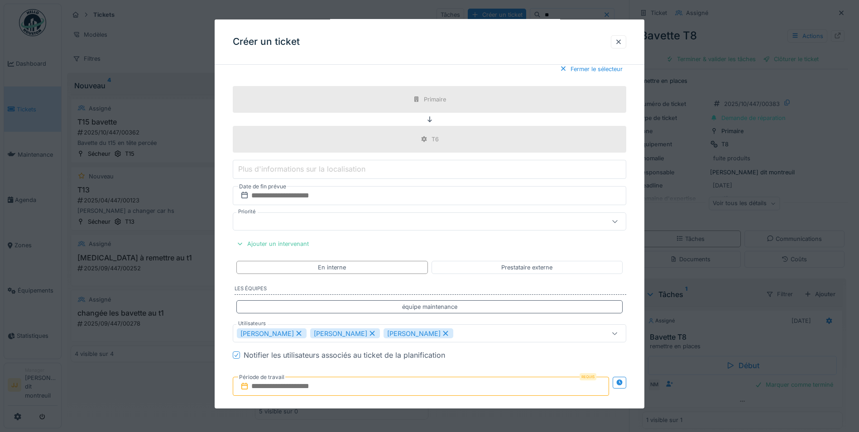
click at [297, 335] on icon at bounding box center [299, 333] width 8 height 6
click at [368, 334] on icon at bounding box center [372, 333] width 8 height 6
type input "*****"
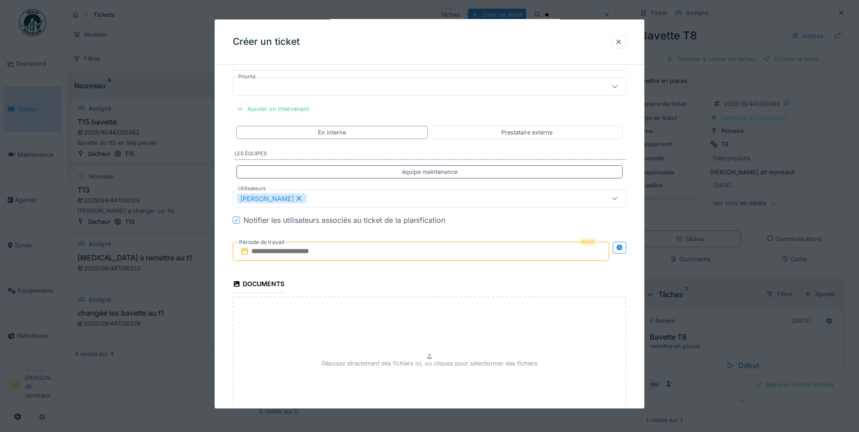
scroll to position [884, 0]
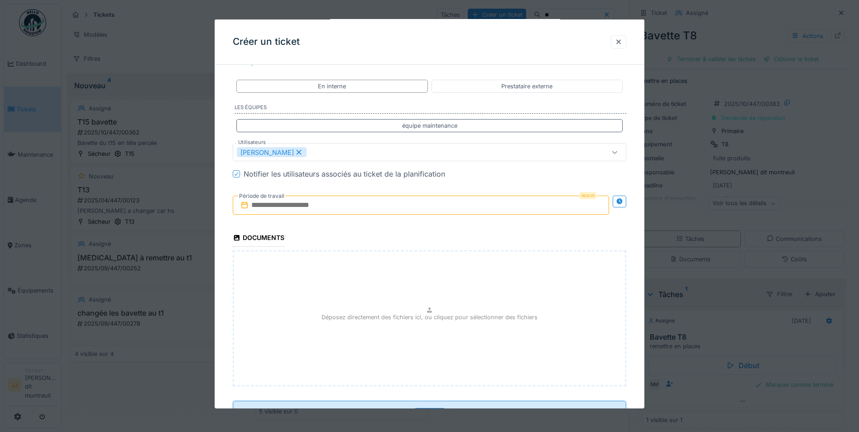
click at [338, 209] on input "text" at bounding box center [421, 205] width 376 height 19
click at [425, 293] on div "16" at bounding box center [422, 294] width 12 height 12
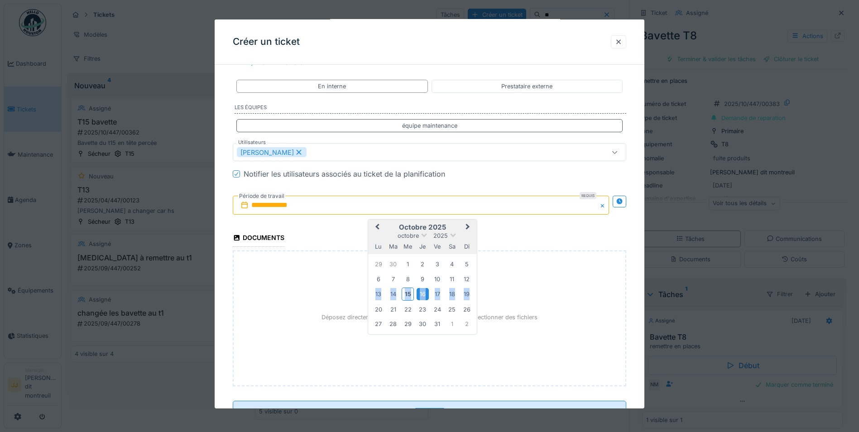
click at [425, 293] on div "16" at bounding box center [422, 294] width 12 height 12
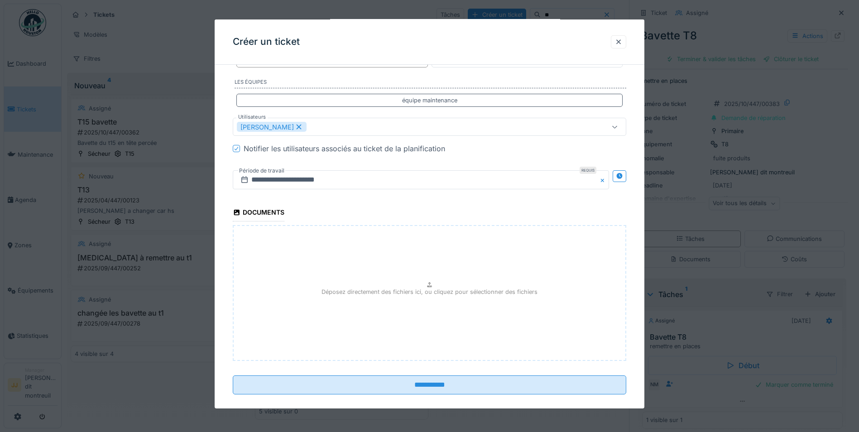
scroll to position [920, 0]
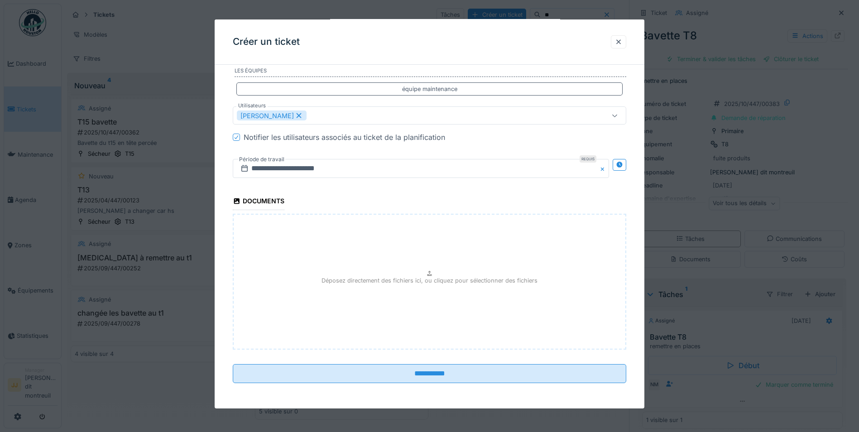
click at [297, 115] on icon at bounding box center [299, 115] width 5 height 5
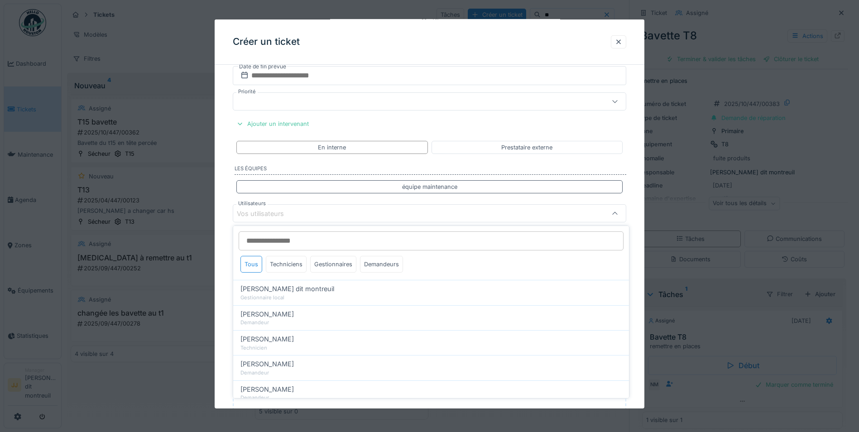
scroll to position [822, 0]
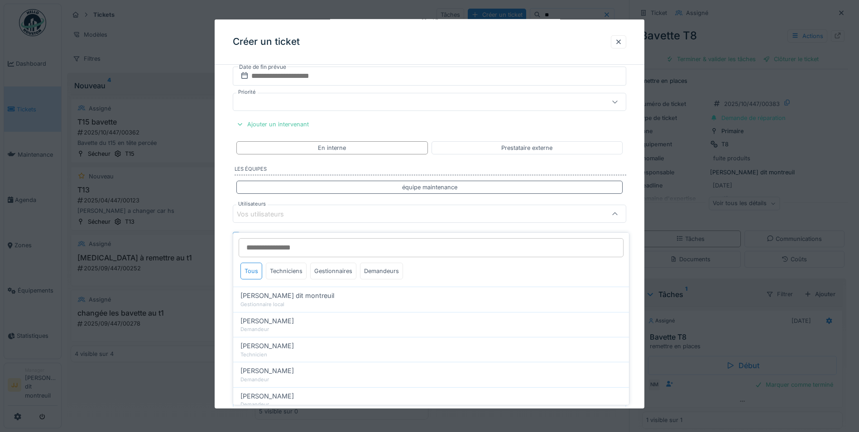
click at [293, 255] on div "Tous Techniciens Gestionnaires Demandeurs" at bounding box center [431, 260] width 396 height 54
click at [299, 263] on div "Techniciens" at bounding box center [286, 271] width 41 height 17
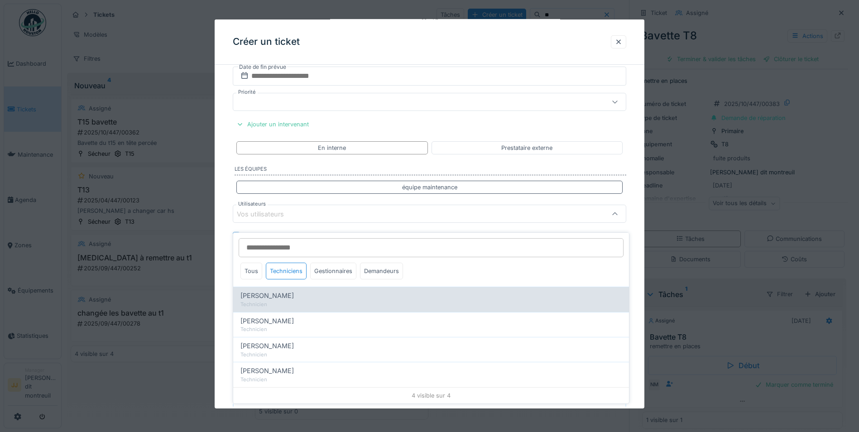
click at [290, 291] on div "[PERSON_NAME]" at bounding box center [430, 296] width 381 height 10
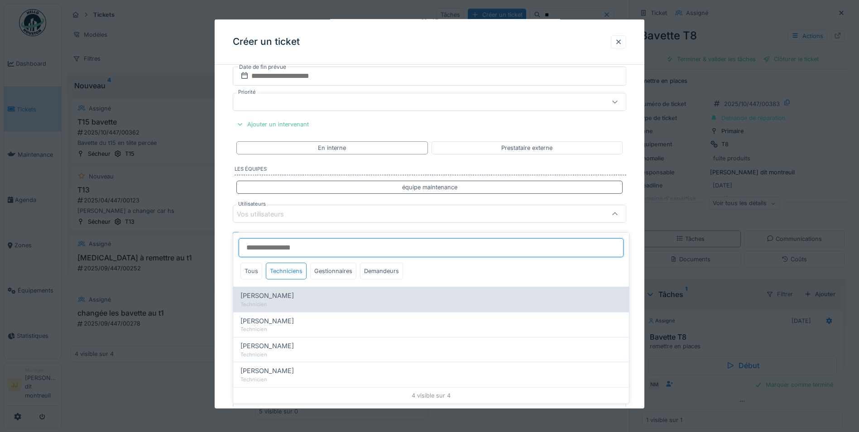
type input "*****"
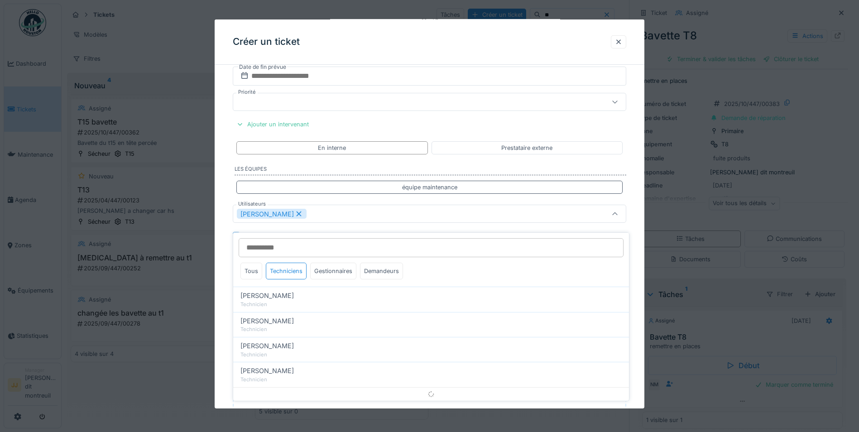
click at [369, 212] on div "[PERSON_NAME]" at bounding box center [406, 214] width 339 height 10
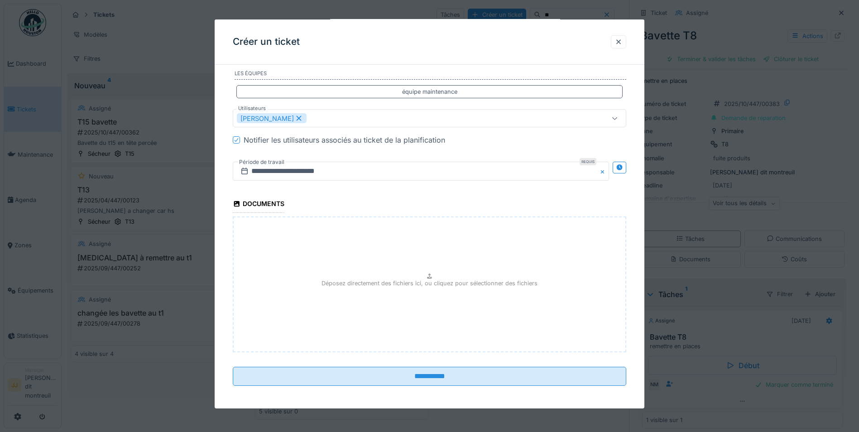
scroll to position [920, 0]
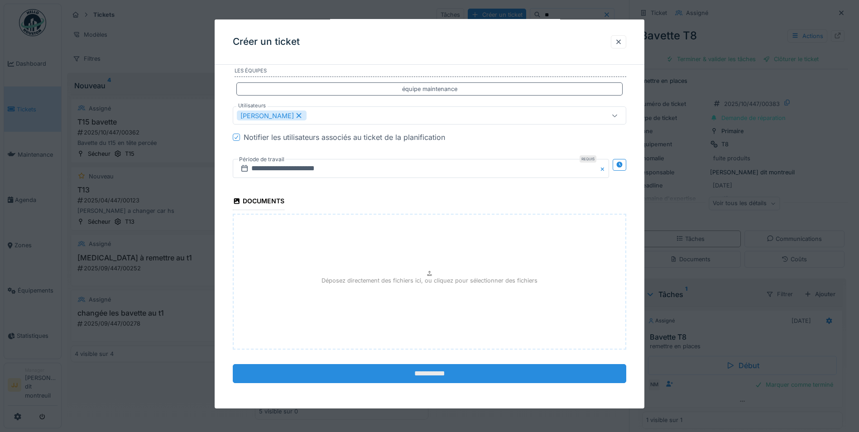
click at [413, 372] on input "**********" at bounding box center [429, 373] width 393 height 19
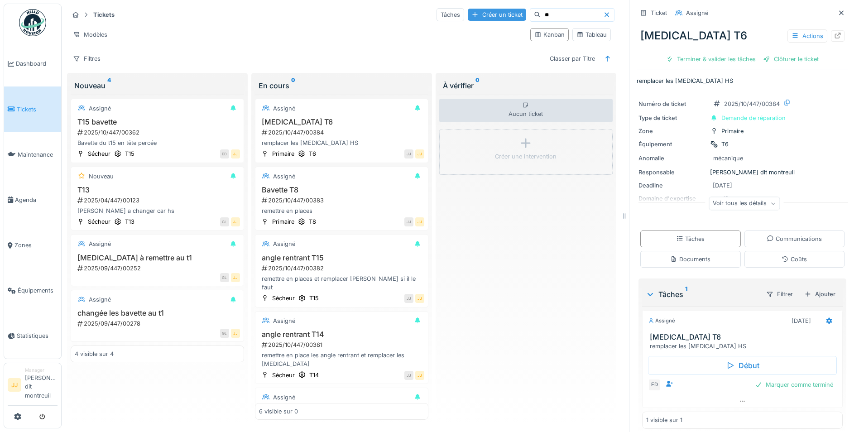
click at [481, 10] on div "Créer un ticket" at bounding box center [497, 15] width 58 height 12
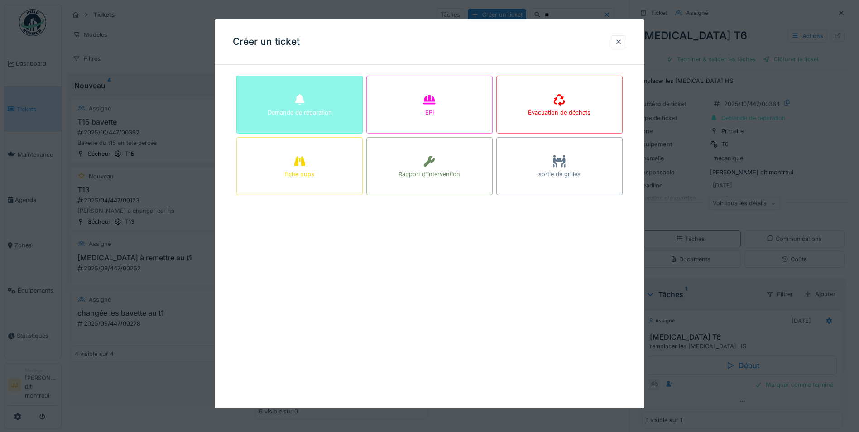
click at [318, 97] on div "Demande de réparation" at bounding box center [299, 105] width 126 height 58
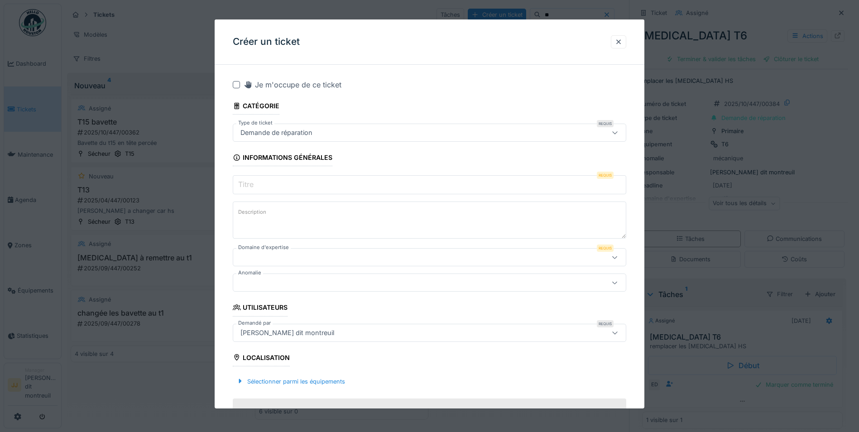
click at [280, 182] on input "Titre" at bounding box center [429, 184] width 393 height 19
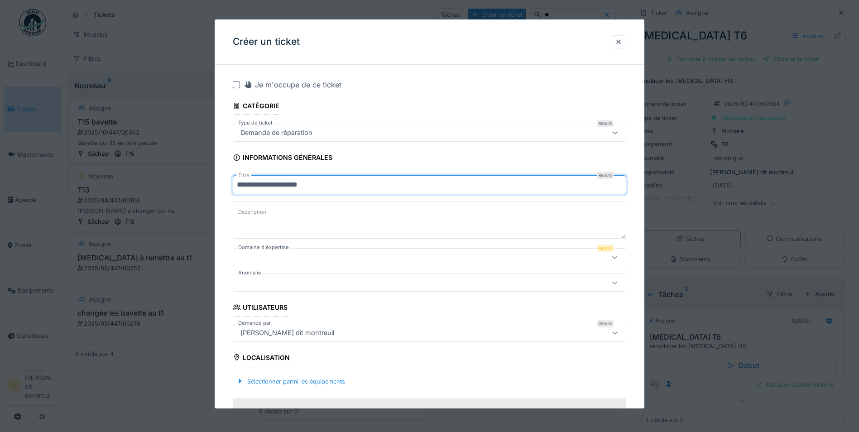
click at [291, 187] on input "**********" at bounding box center [429, 184] width 393 height 19
type input "**********"
click at [298, 204] on textarea "Description" at bounding box center [429, 219] width 393 height 37
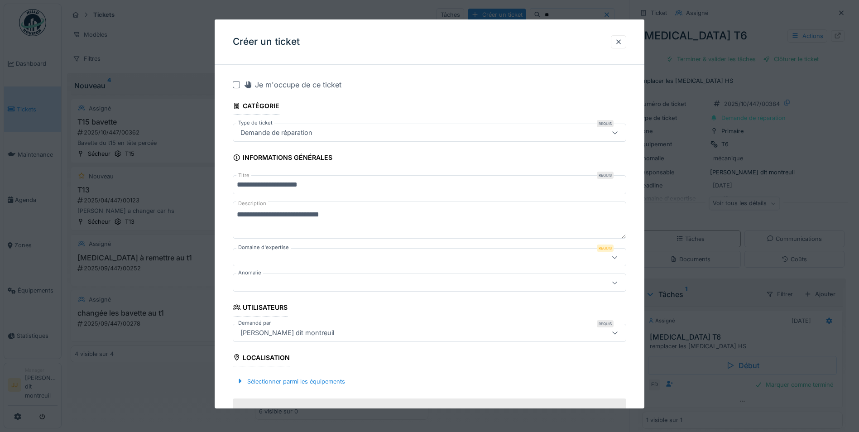
scroll to position [45, 0]
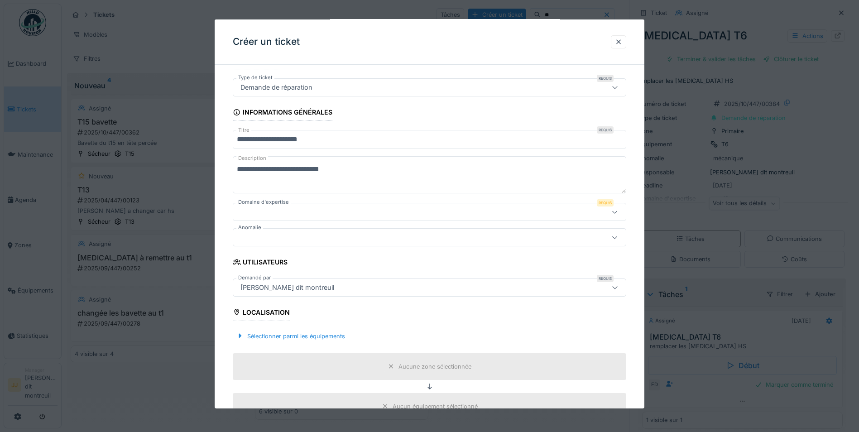
type textarea "**********"
click at [336, 212] on div at bounding box center [406, 212] width 339 height 10
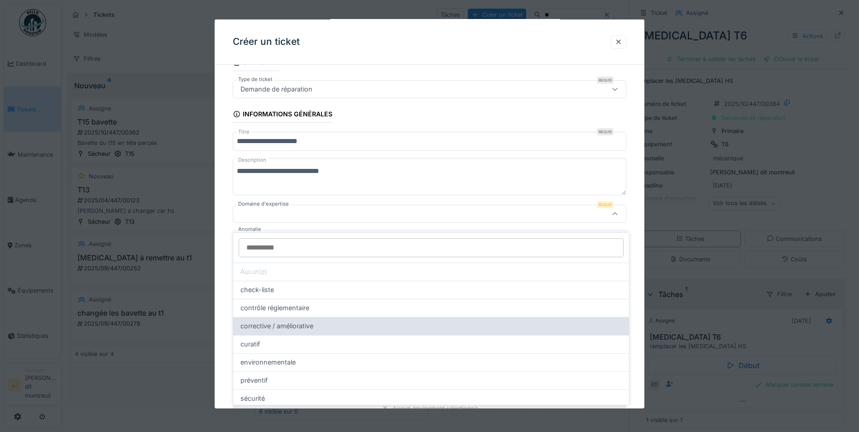
click at [289, 321] on span "corrective / améliorative" at bounding box center [276, 326] width 73 height 10
type input "****"
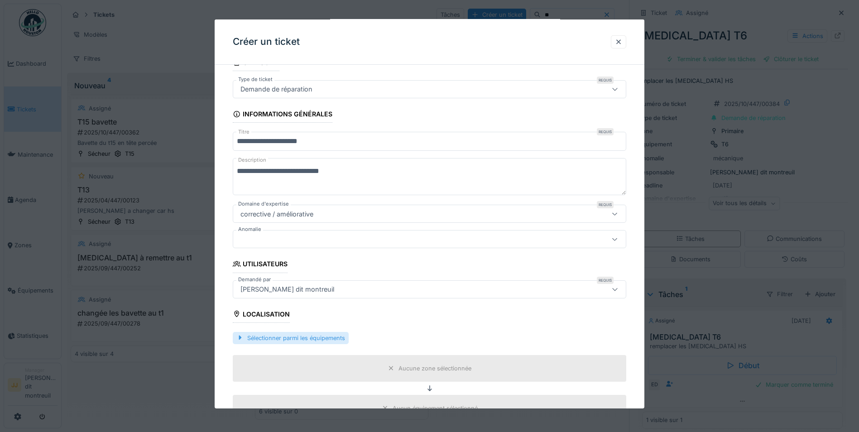
click at [291, 337] on div "Sélectionner parmi les équipements" at bounding box center [291, 338] width 116 height 12
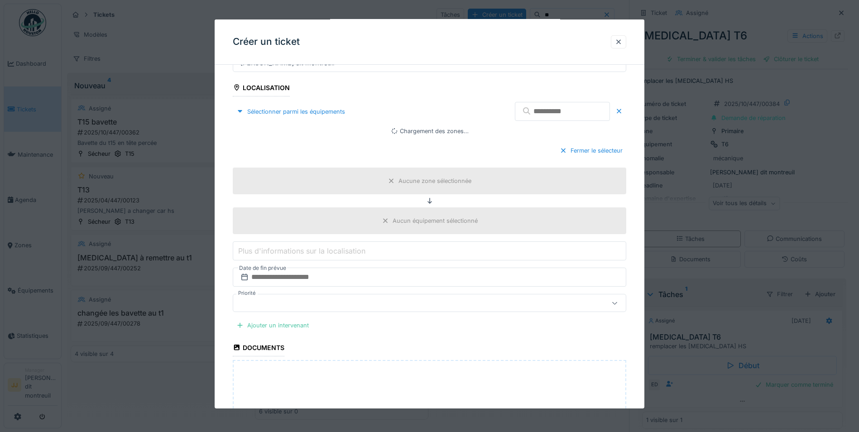
scroll to position [315, 0]
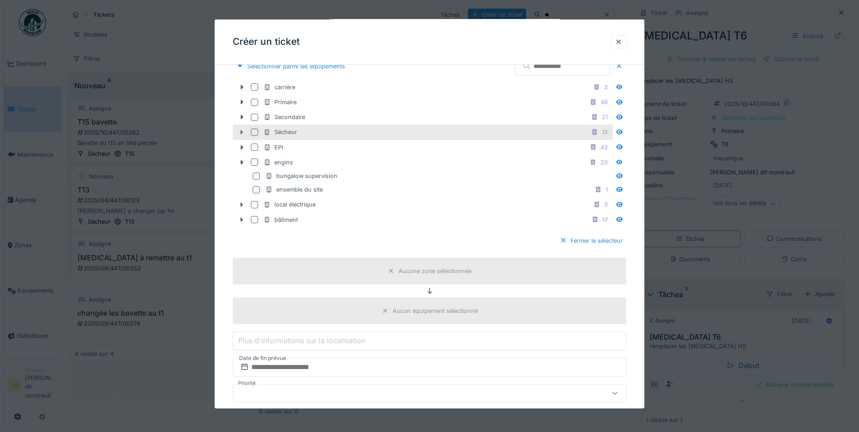
click at [242, 127] on div at bounding box center [242, 132] width 14 height 10
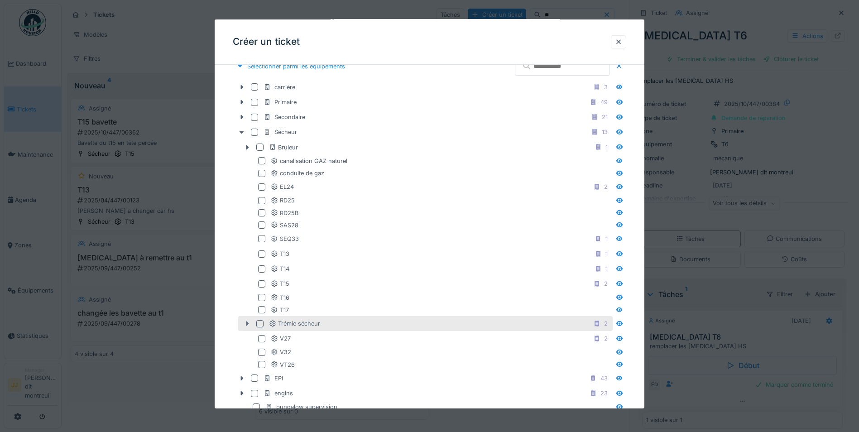
click at [246, 323] on icon at bounding box center [247, 323] width 3 height 5
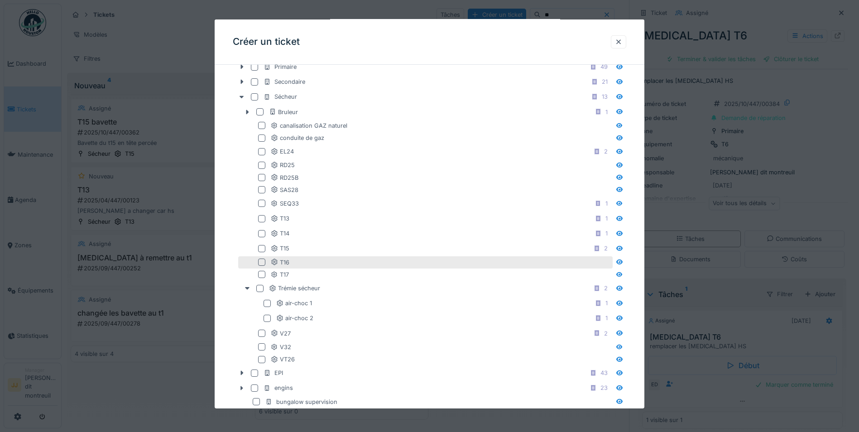
scroll to position [360, 0]
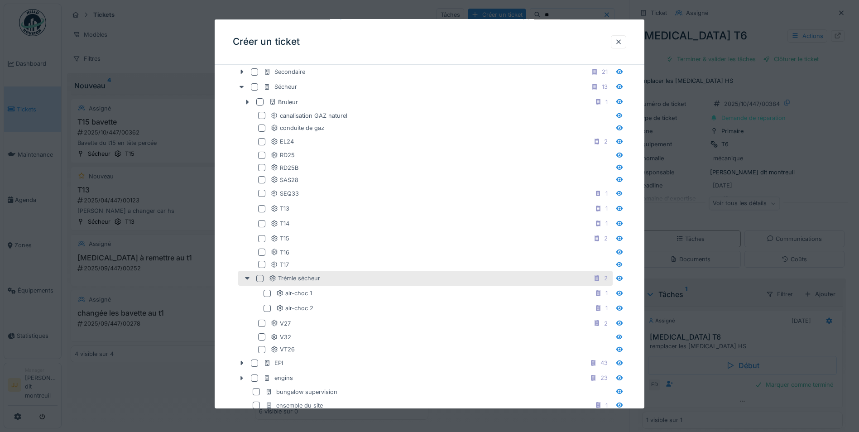
click at [262, 278] on div at bounding box center [259, 278] width 7 height 7
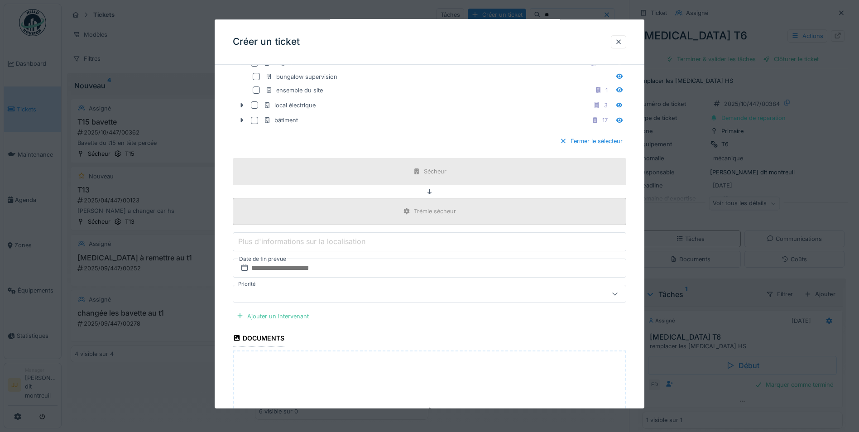
scroll to position [677, 0]
click at [263, 314] on div "Ajouter un intervenant" at bounding box center [273, 314] width 80 height 12
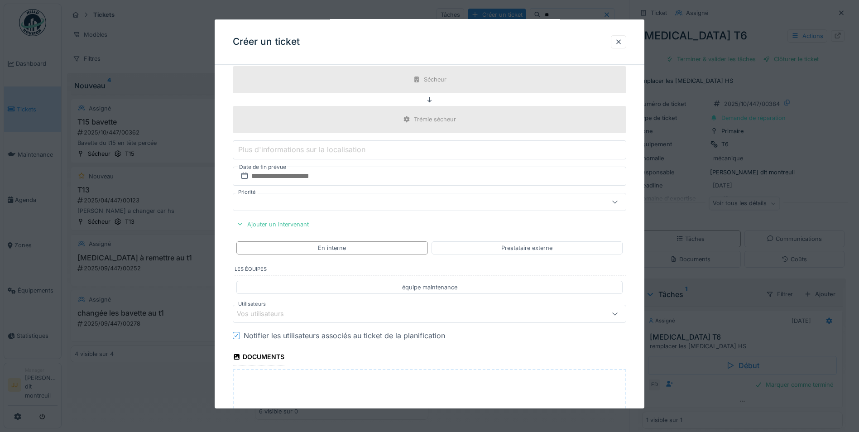
scroll to position [768, 0]
click at [530, 251] on div "Prestataire externe" at bounding box center [526, 247] width 51 height 9
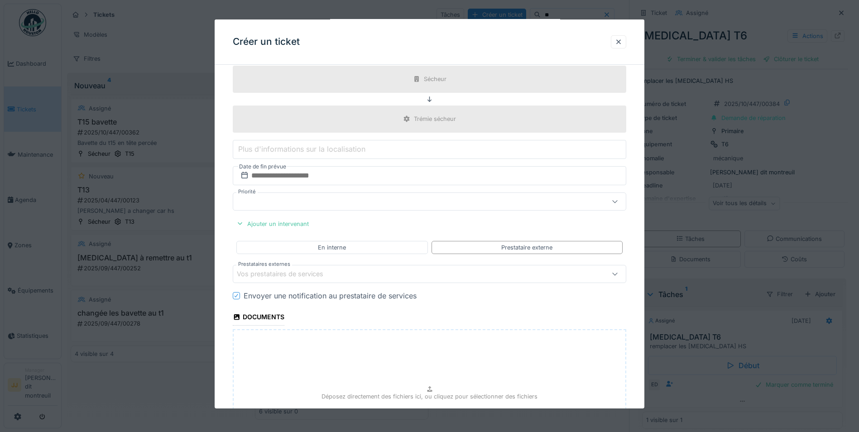
click at [311, 269] on div "Vos prestataires de services" at bounding box center [286, 274] width 99 height 10
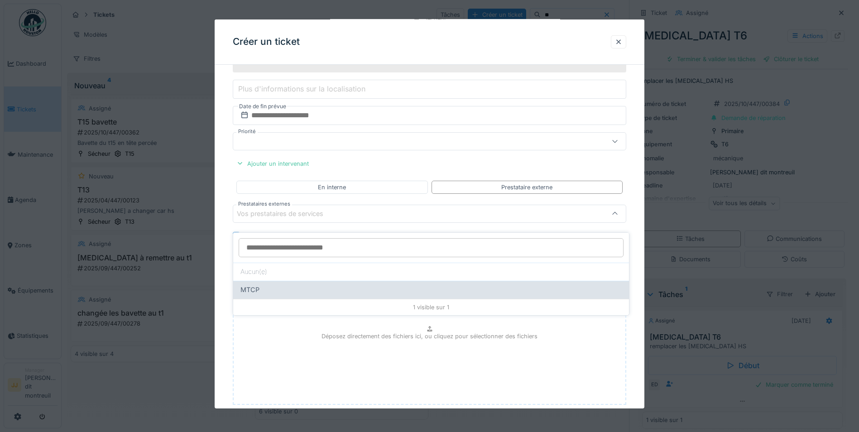
click at [294, 285] on div "MTCP" at bounding box center [430, 290] width 381 height 10
type input "*****"
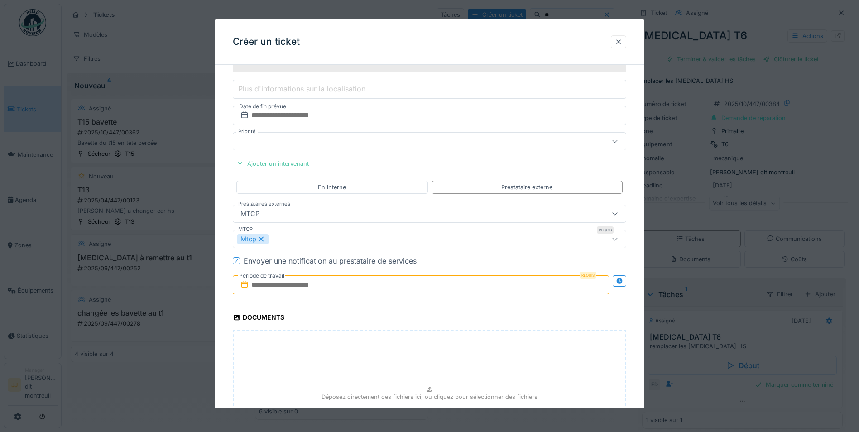
click at [290, 290] on input "text" at bounding box center [421, 284] width 376 height 19
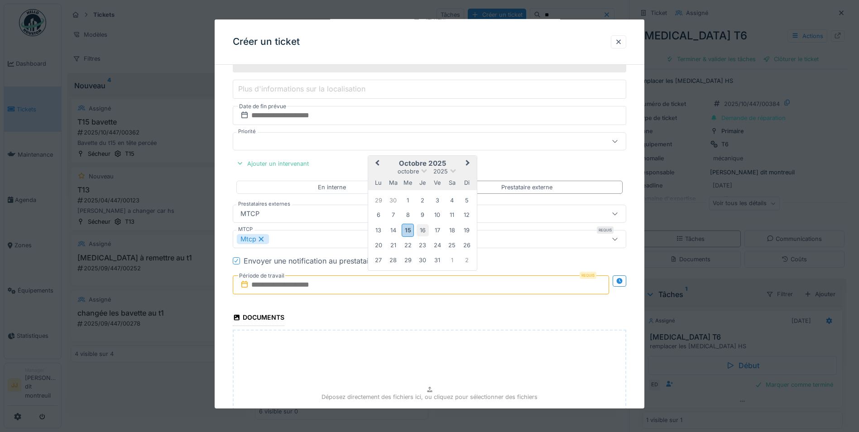
click at [417, 230] on div "16" at bounding box center [422, 230] width 12 height 12
click at [418, 230] on div "16" at bounding box center [422, 230] width 12 height 12
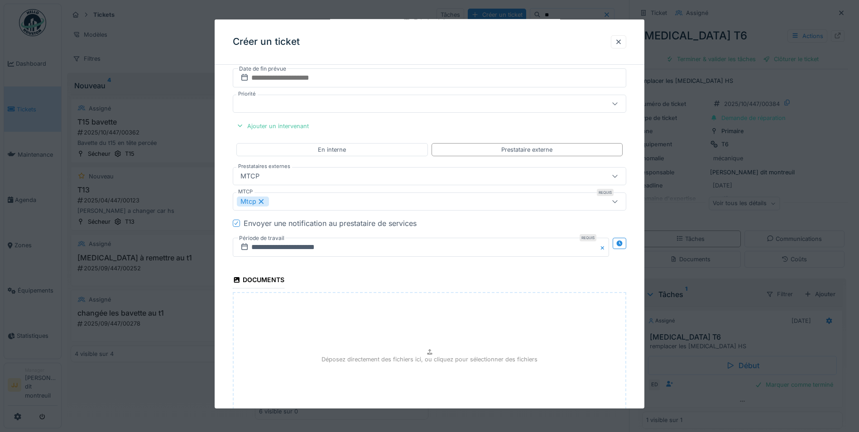
scroll to position [944, 0]
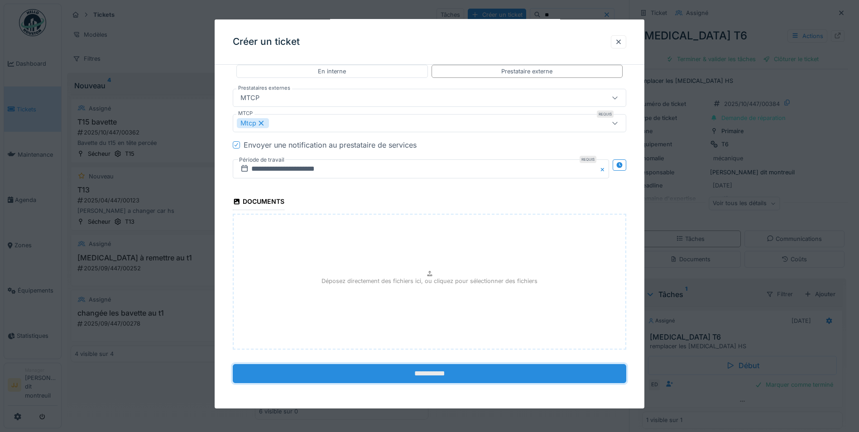
click at [365, 370] on input "**********" at bounding box center [429, 373] width 393 height 19
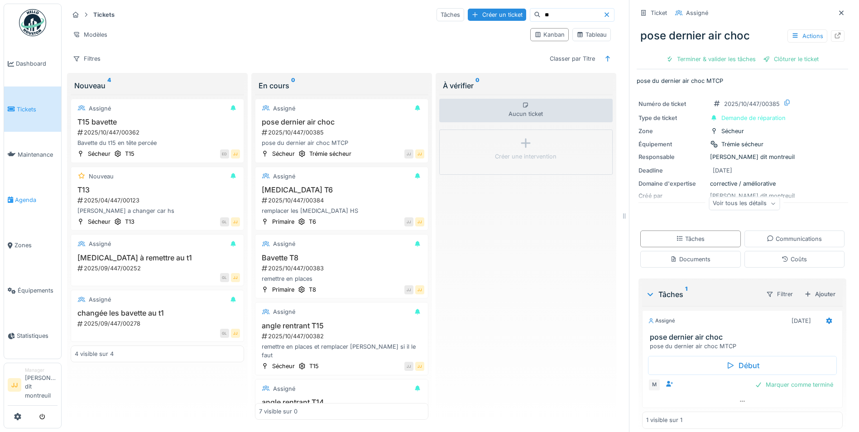
click at [26, 200] on span "Agenda" at bounding box center [36, 200] width 43 height 9
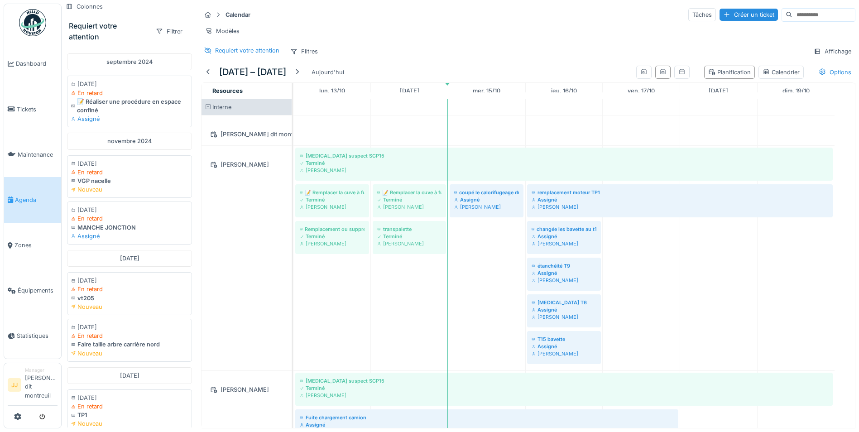
click at [569, 93] on link "jeu. 16/10" at bounding box center [564, 91] width 30 height 12
click at [563, 99] on div "jeu. 16/10" at bounding box center [564, 91] width 77 height 16
click at [640, 75] on icon at bounding box center [643, 72] width 7 height 6
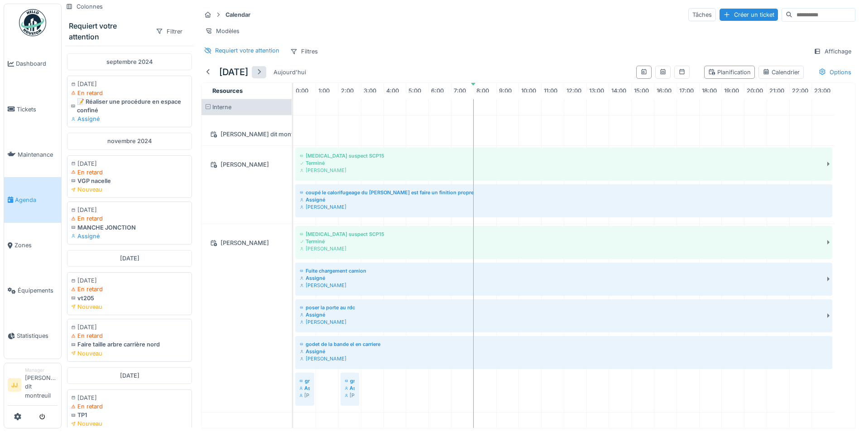
click at [263, 77] on div at bounding box center [258, 72] width 7 height 9
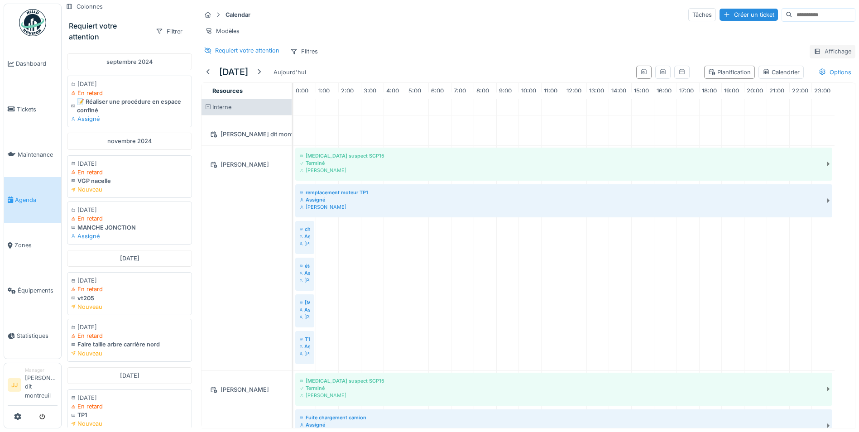
click at [829, 55] on div "Affichage" at bounding box center [832, 51] width 46 height 13
click at [817, 79] on div "Options" at bounding box center [834, 72] width 41 height 13
click at [711, 77] on div "Planification" at bounding box center [729, 72] width 43 height 9
click at [772, 75] on div "Calendrier" at bounding box center [780, 72] width 37 height 9
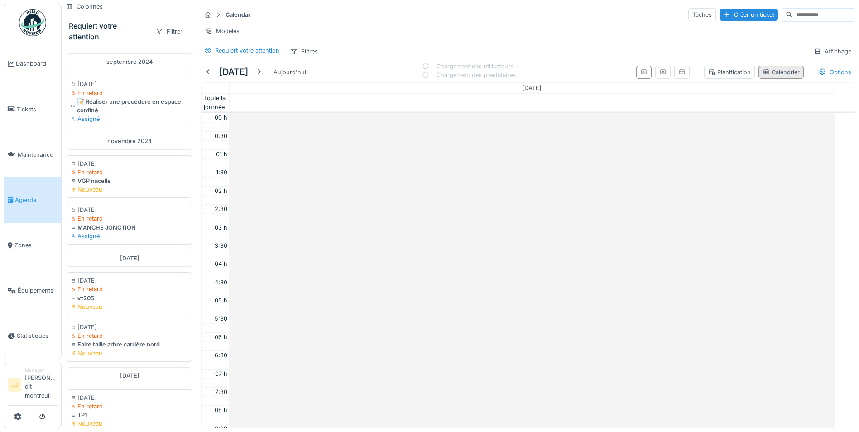
scroll to position [220, 0]
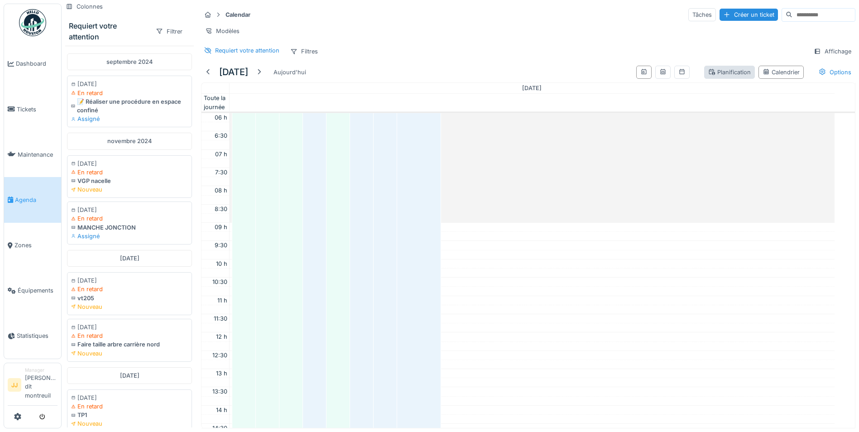
click at [708, 77] on div "Planification" at bounding box center [729, 72] width 43 height 9
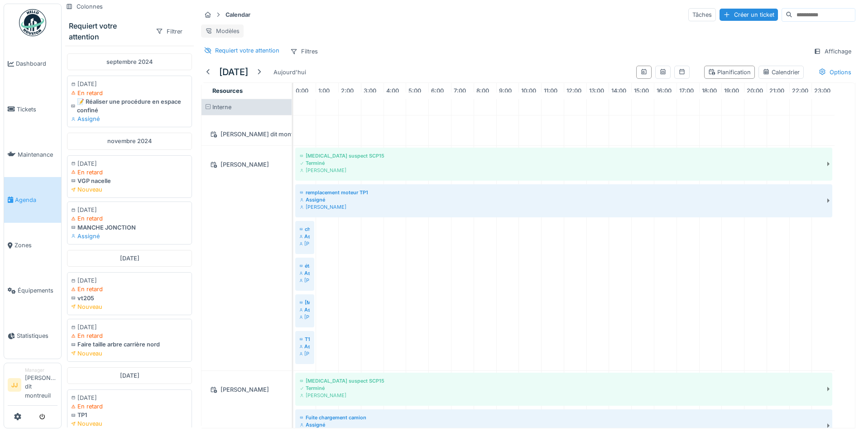
click at [216, 32] on div "Modèles" at bounding box center [222, 30] width 43 height 13
click at [254, 49] on div "Nouvelle vue" at bounding box center [241, 51] width 76 height 14
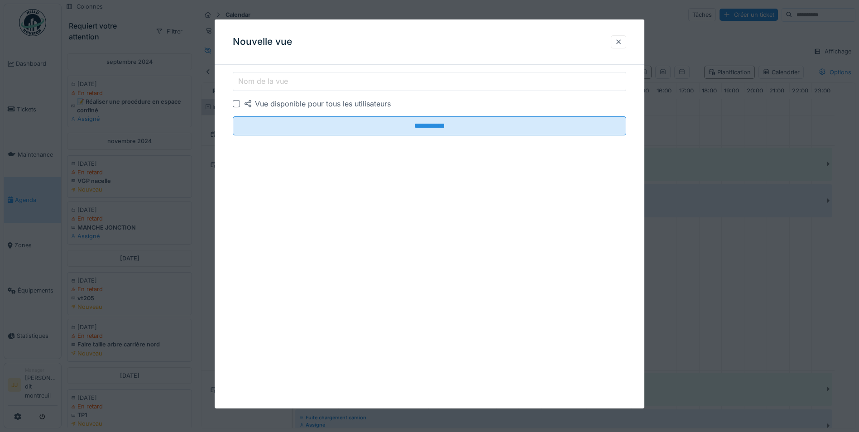
click at [622, 42] on div at bounding box center [618, 42] width 7 height 9
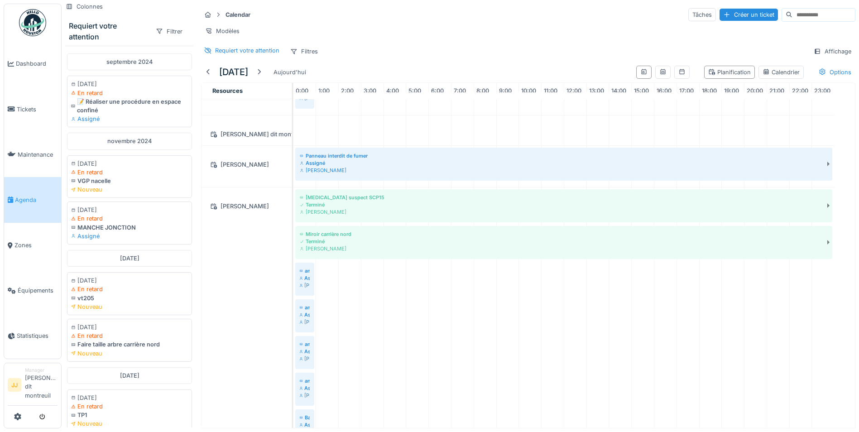
scroll to position [493, 0]
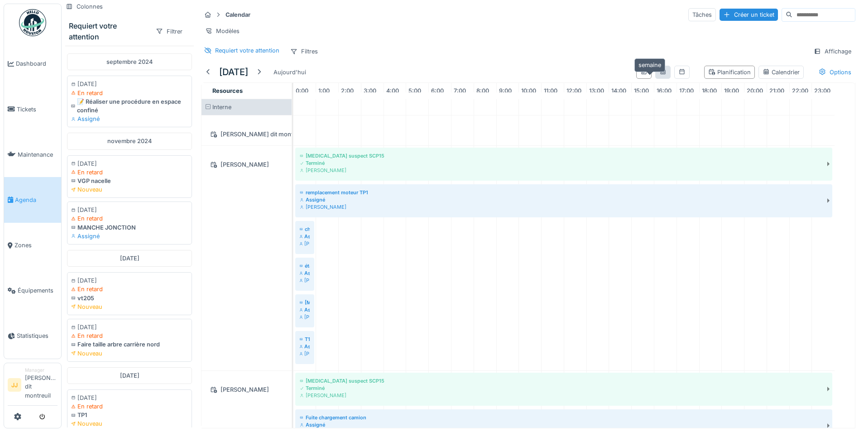
click at [659, 75] on icon at bounding box center [662, 72] width 7 height 6
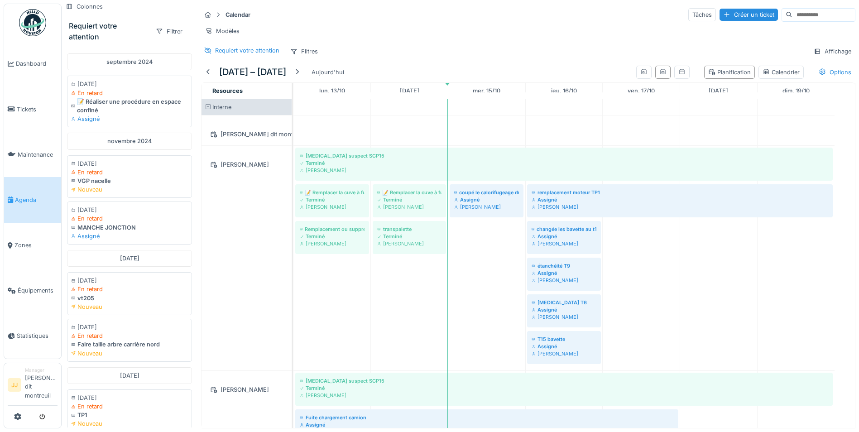
drag, startPoint x: 561, startPoint y: 98, endPoint x: 555, endPoint y: 97, distance: 6.0
click at [555, 97] on link "jeu. 16/10" at bounding box center [564, 91] width 30 height 12
click at [827, 58] on div "Affichage" at bounding box center [832, 51] width 46 height 13
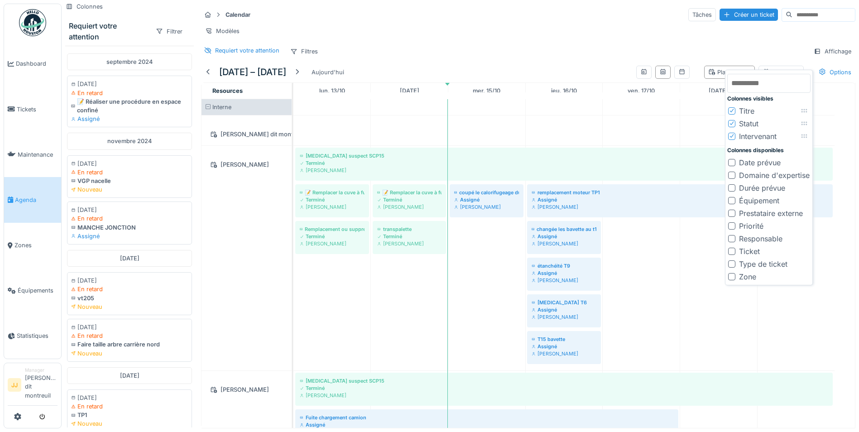
click at [592, 33] on div "Modèles" at bounding box center [528, 30] width 654 height 13
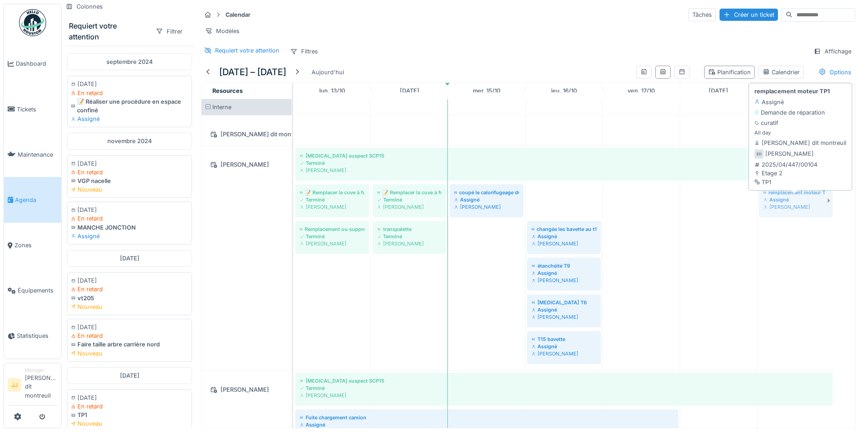
drag, startPoint x: 586, startPoint y: 201, endPoint x: 811, endPoint y: 211, distance: 225.2
click at [293, 211] on div "Bruit suspect SCP15 Terminé Elouan David 📝 Remplacer la cuve à fuel mobile Term…" at bounding box center [293, 258] width 0 height 225
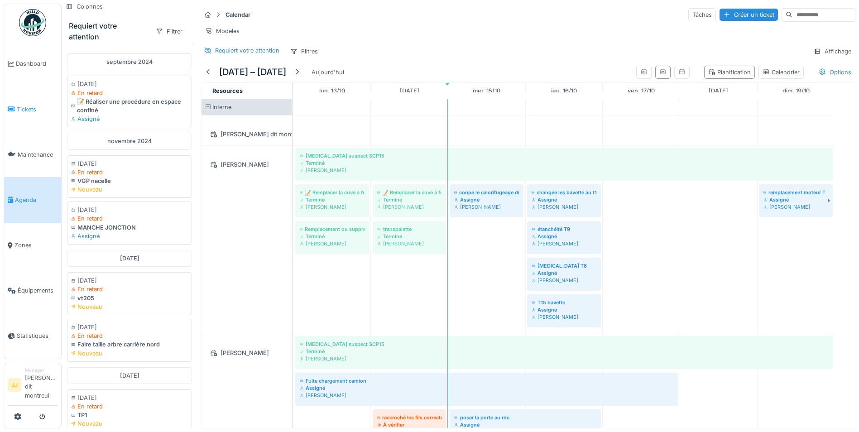
click at [28, 118] on link "Tickets" at bounding box center [32, 108] width 57 height 45
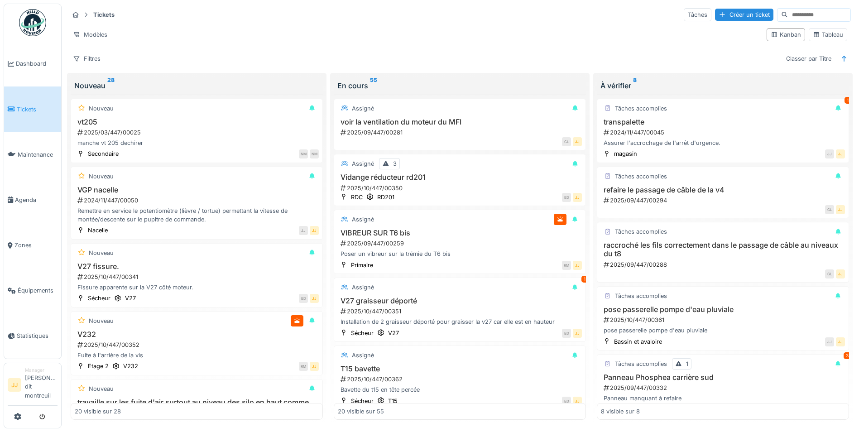
click at [424, 80] on div "En cours 55" at bounding box center [459, 85] width 245 height 11
click at [813, 59] on div "Classer par Titre" at bounding box center [808, 58] width 53 height 13
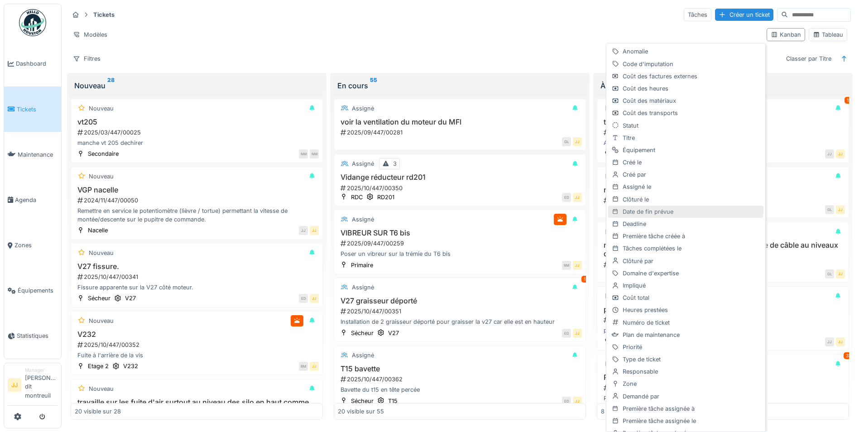
click at [651, 215] on div "Date de fin prévue" at bounding box center [685, 212] width 155 height 12
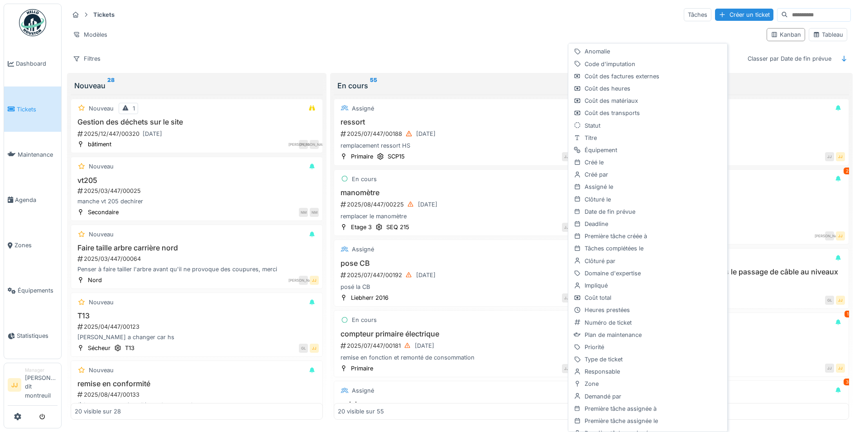
click at [549, 23] on hr at bounding box center [460, 23] width 782 height 0
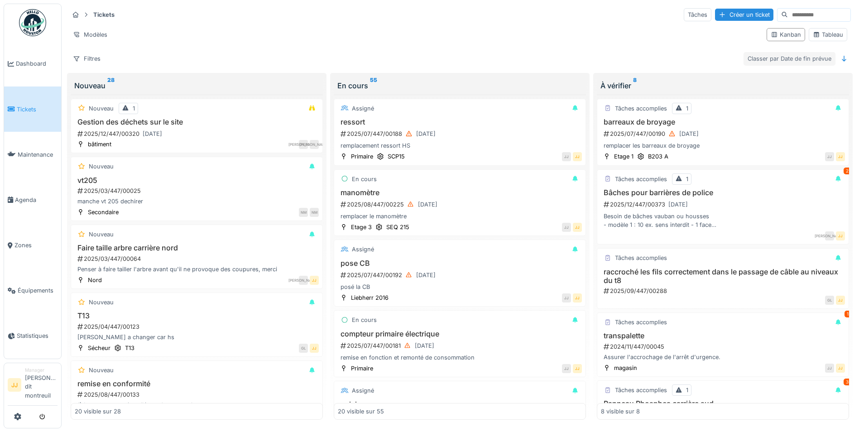
drag, startPoint x: 812, startPoint y: 59, endPoint x: 766, endPoint y: 58, distance: 45.7
click at [766, 58] on div "Classer par Date de fin prévue" at bounding box center [789, 58] width 92 height 13
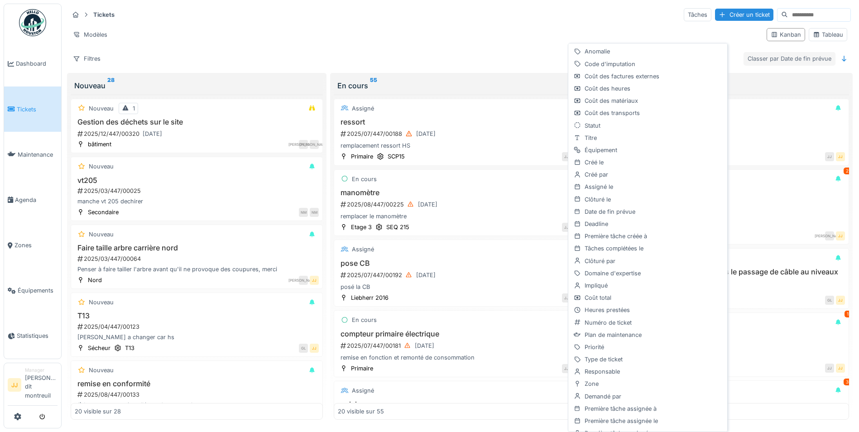
click at [766, 58] on div "Classer par Date de fin prévue" at bounding box center [789, 58] width 92 height 13
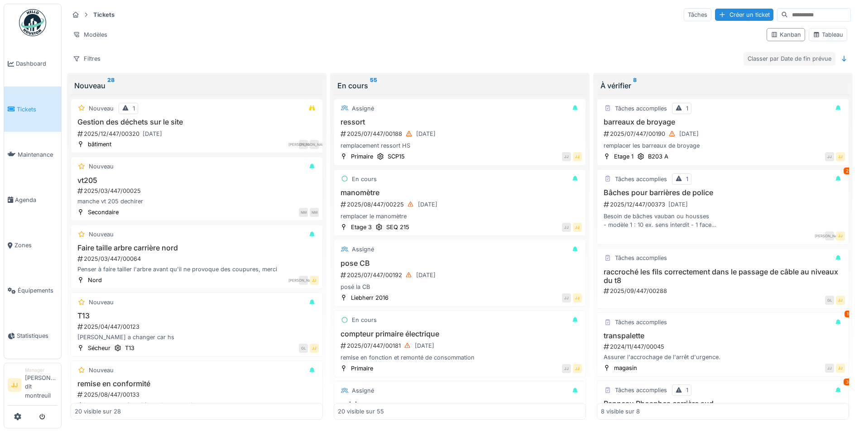
click at [766, 58] on div "Classer par Date de fin prévue" at bounding box center [789, 58] width 92 height 13
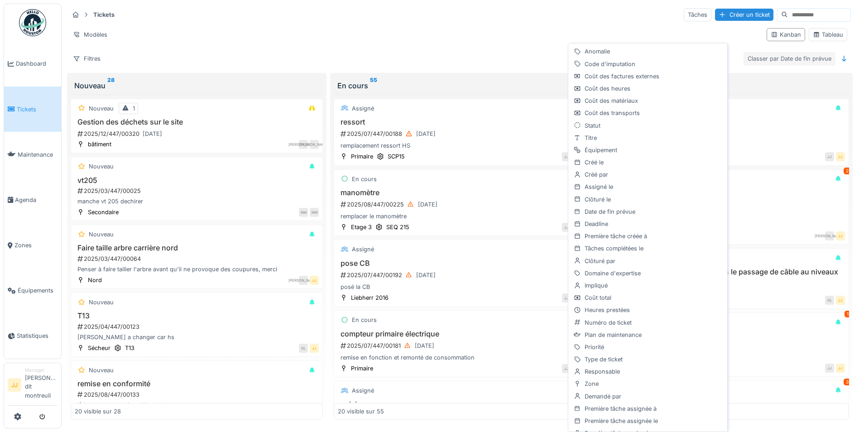
click at [766, 58] on div "Classer par Date de fin prévue" at bounding box center [789, 58] width 92 height 13
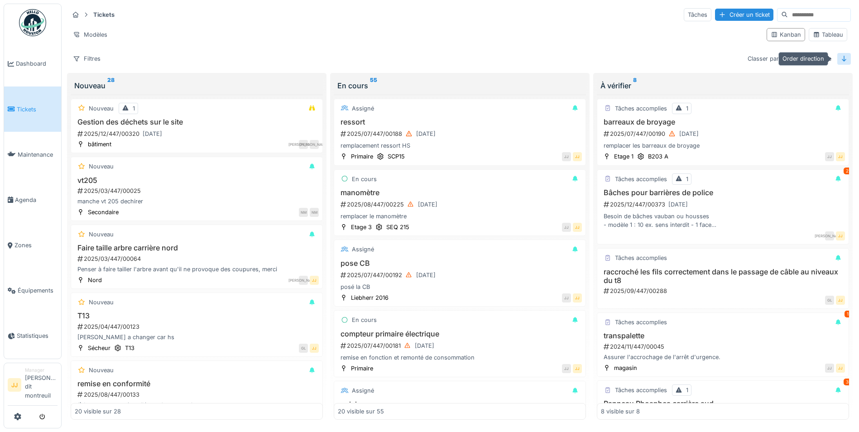
click at [840, 56] on icon at bounding box center [843, 59] width 7 height 6
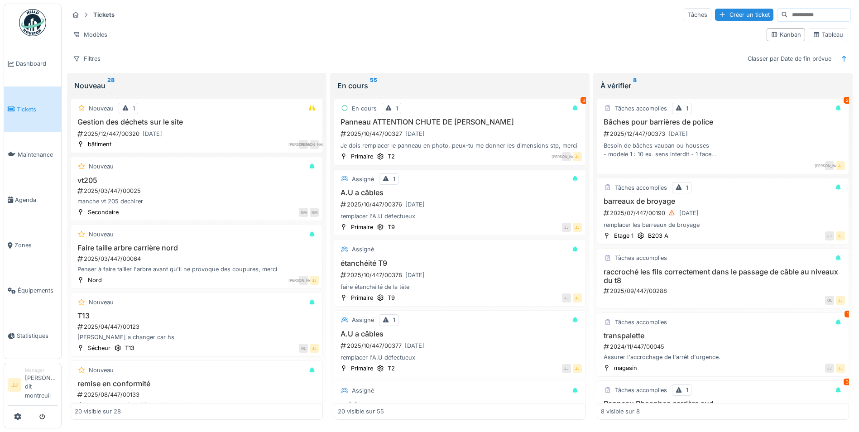
drag, startPoint x: 778, startPoint y: 58, endPoint x: 635, endPoint y: 71, distance: 143.6
click at [635, 71] on div "Tickets Tâches Créer un ticket Modèles Kanban Tableau Filtres Classer par Date …" at bounding box center [460, 215] width 790 height 423
click at [797, 65] on div "Classer par Date de fin prévue" at bounding box center [789, 58] width 92 height 13
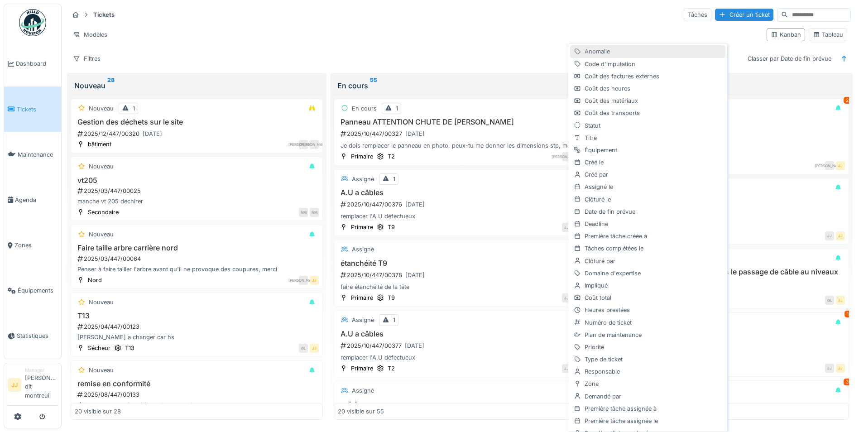
click at [636, 48] on div "Anomalie" at bounding box center [647, 51] width 155 height 12
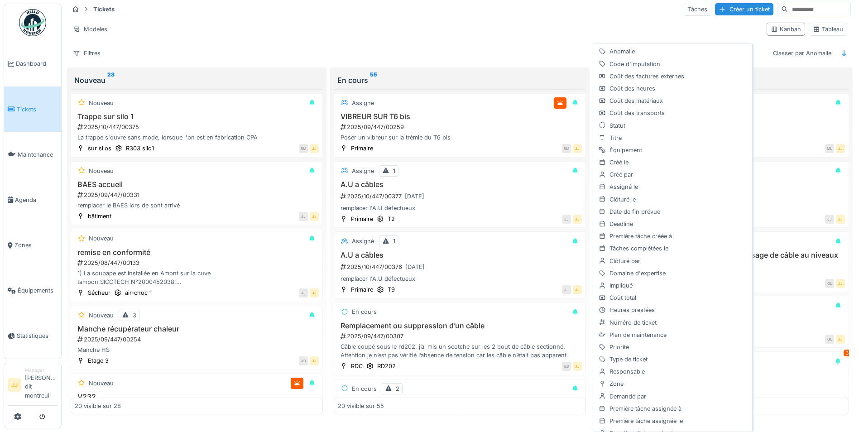
click at [573, 19] on div "Tickets Tâches Créer un ticket Modèles Kanban Tableau Filtres Classer par Anoma…" at bounding box center [459, 31] width 789 height 66
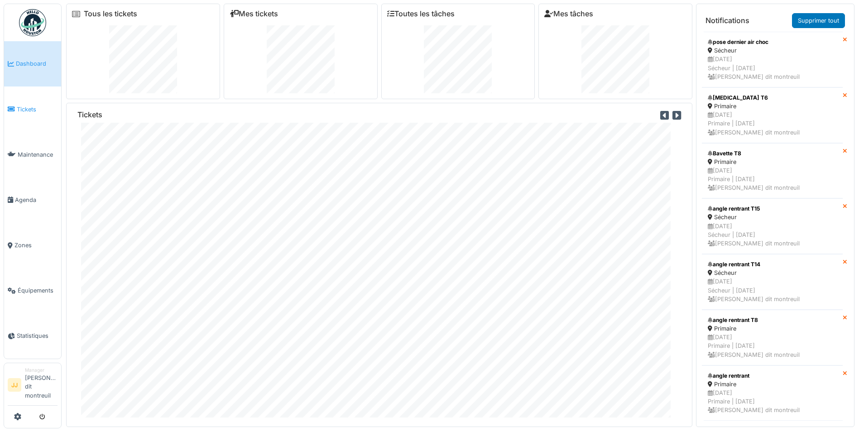
click at [20, 105] on span "Tickets" at bounding box center [37, 109] width 41 height 9
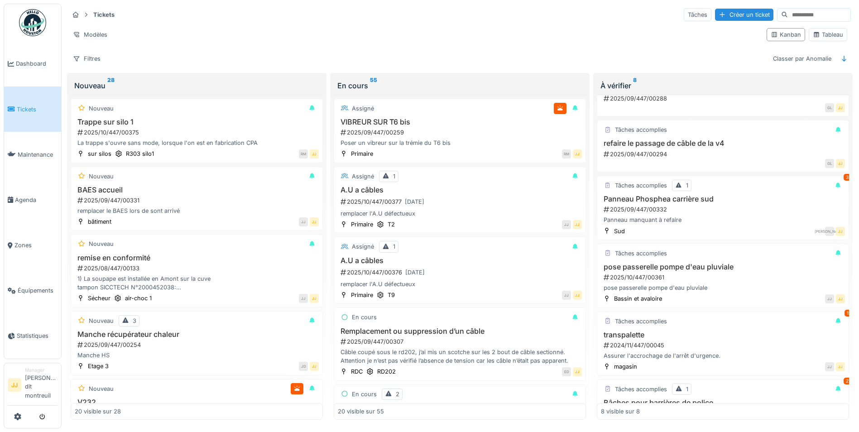
scroll to position [226, 0]
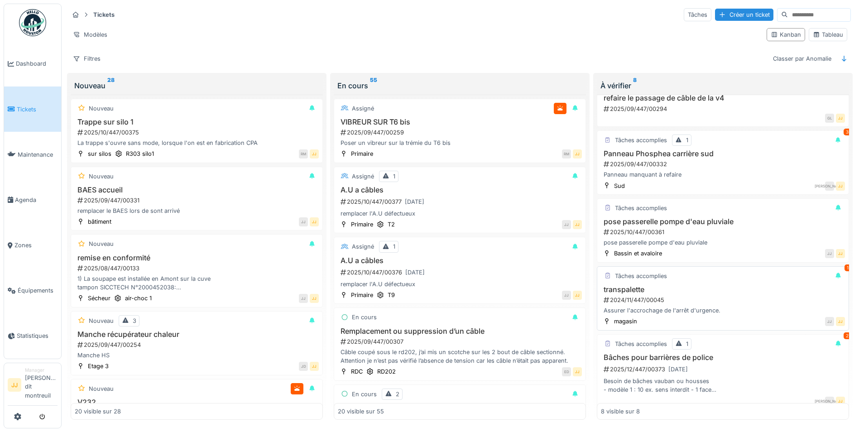
click at [710, 301] on div "2024/11/447/00045" at bounding box center [724, 300] width 242 height 9
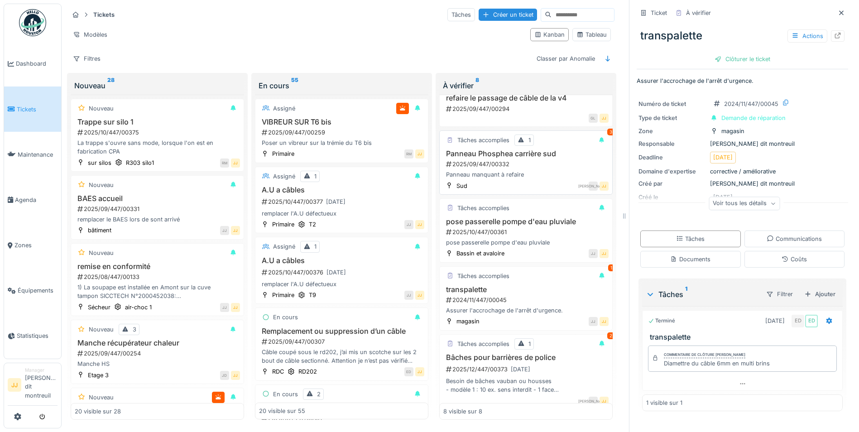
click at [462, 172] on div "Panneau manquant à refaire" at bounding box center [525, 174] width 165 height 9
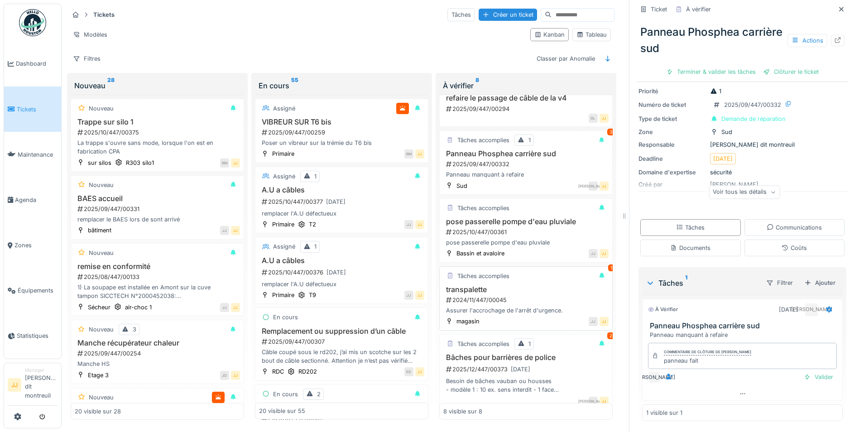
scroll to position [244, 0]
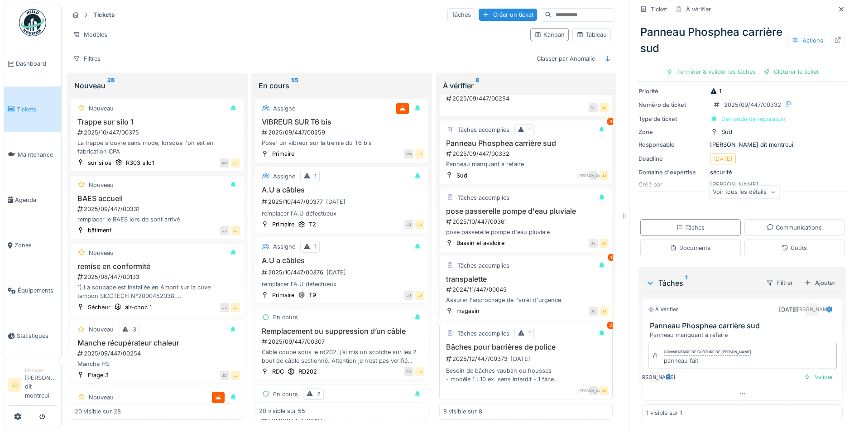
click at [506, 343] on h3 "Bâches pour barrières de police" at bounding box center [525, 347] width 165 height 9
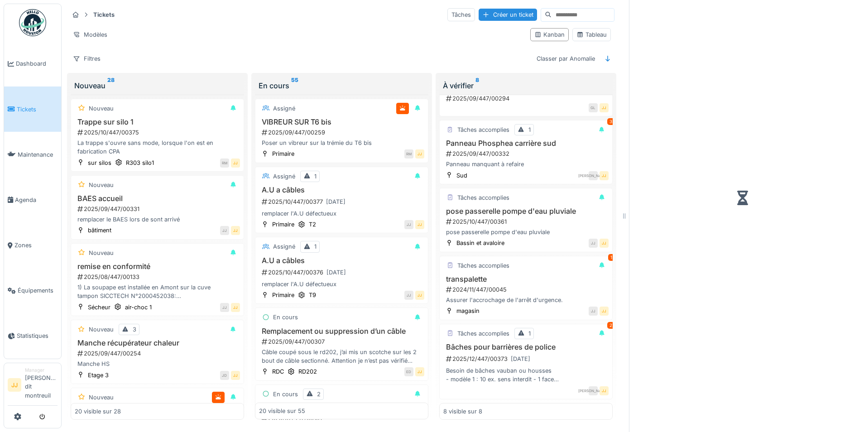
click at [293, 35] on div "Modèles" at bounding box center [296, 34] width 454 height 13
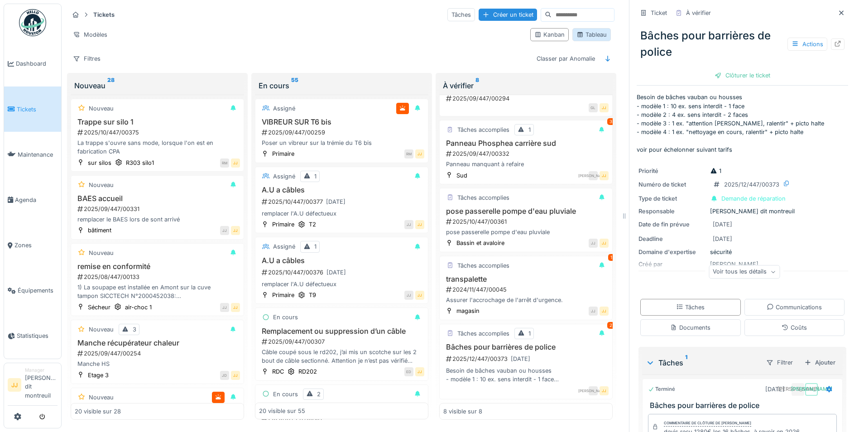
click at [588, 33] on div "Tableau" at bounding box center [591, 34] width 30 height 9
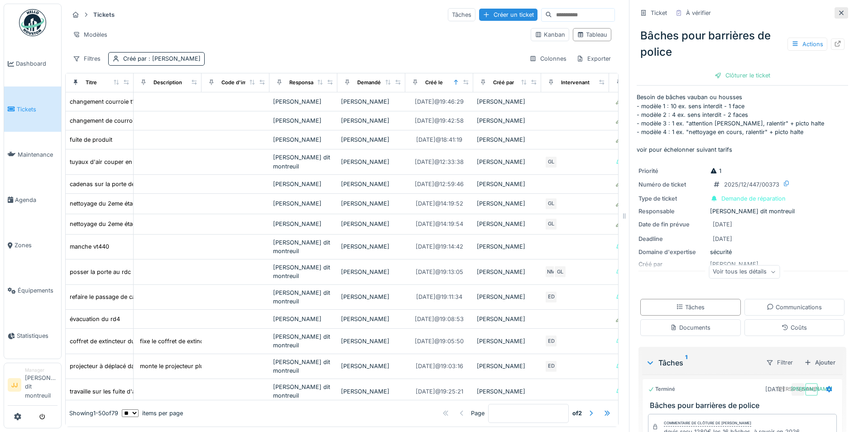
click at [834, 13] on div at bounding box center [841, 12] width 14 height 11
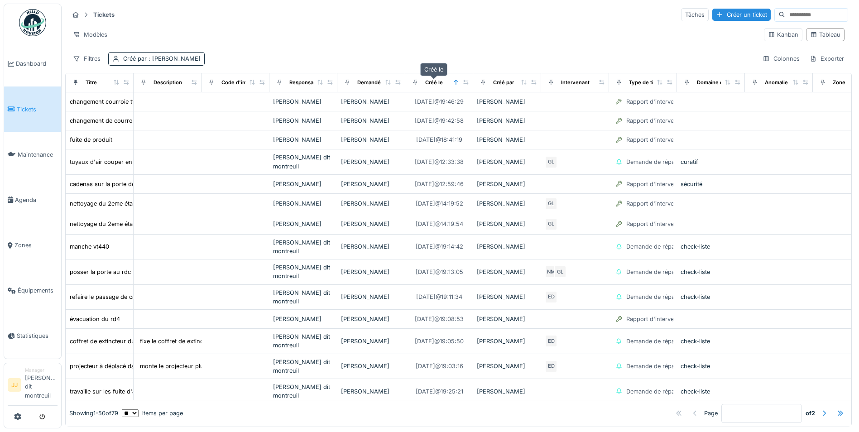
click at [442, 81] on div "Créé le" at bounding box center [434, 83] width 18 height 8
click at [453, 83] on icon at bounding box center [456, 82] width 6 height 5
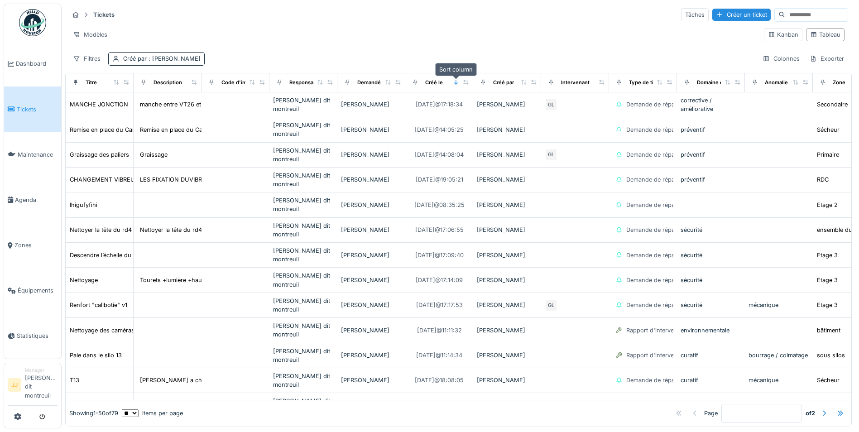
click at [455, 80] on icon at bounding box center [456, 82] width 6 height 5
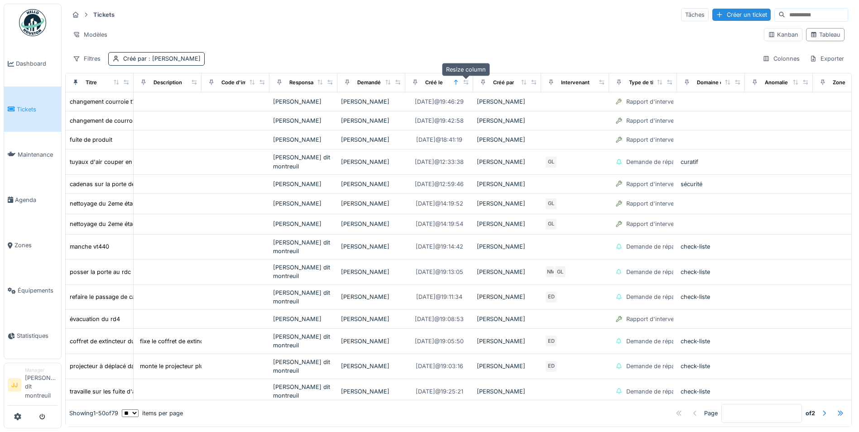
click at [468, 81] on icon at bounding box center [466, 82] width 6 height 5
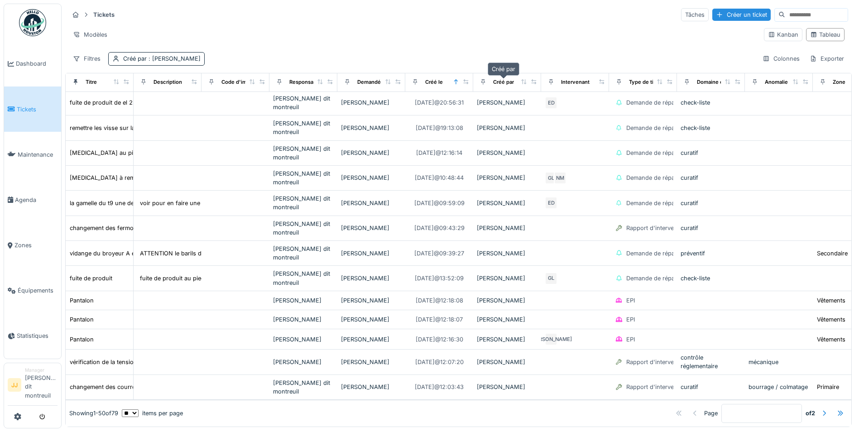
click at [513, 80] on div "Créé par" at bounding box center [503, 82] width 21 height 8
click at [188, 59] on span ": Guillaume Lunel" at bounding box center [174, 58] width 54 height 7
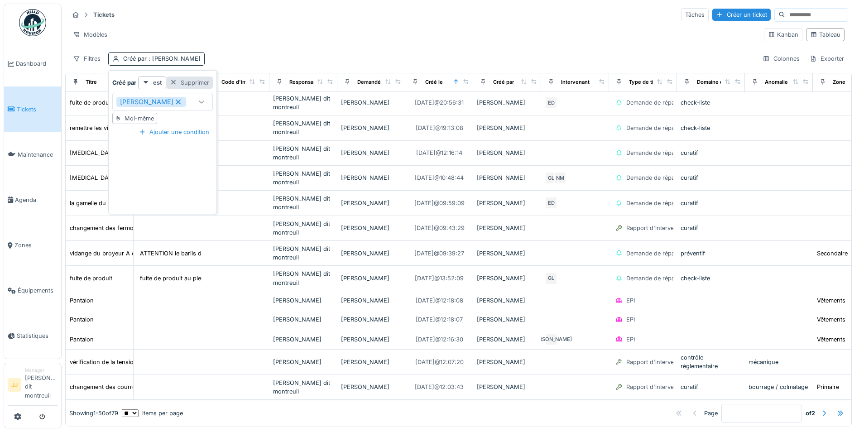
click at [179, 83] on div "Supprimer" at bounding box center [189, 83] width 47 height 12
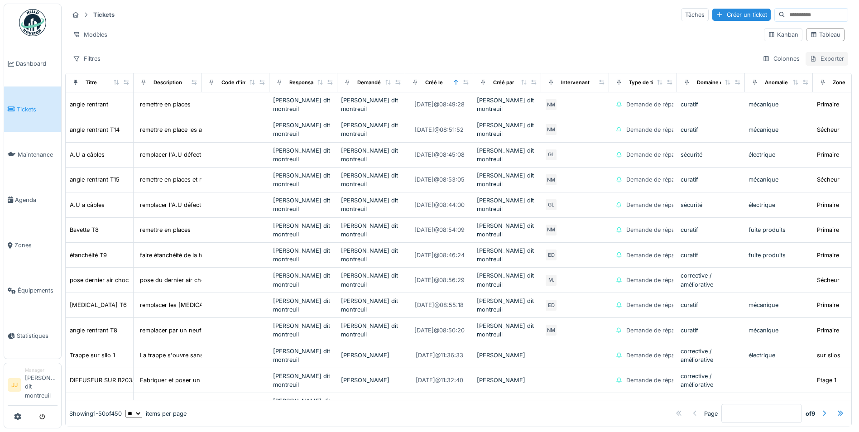
click at [805, 60] on div "Exporter" at bounding box center [826, 58] width 43 height 13
click at [810, 81] on div "Export Excel" at bounding box center [819, 79] width 51 height 14
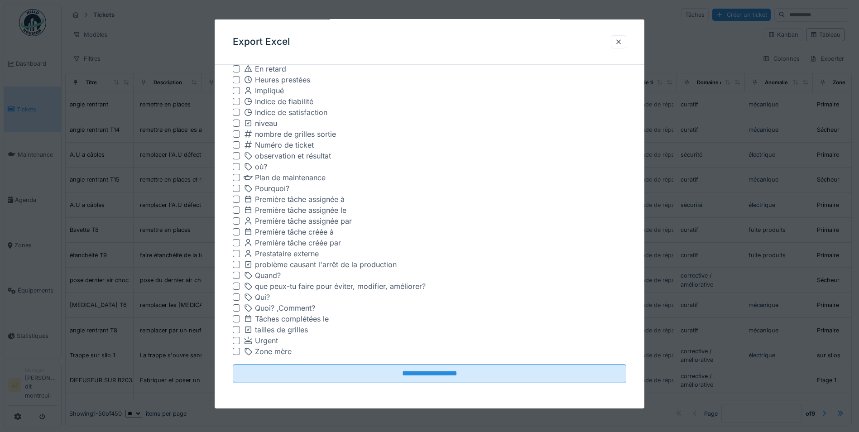
scroll to position [5, 0]
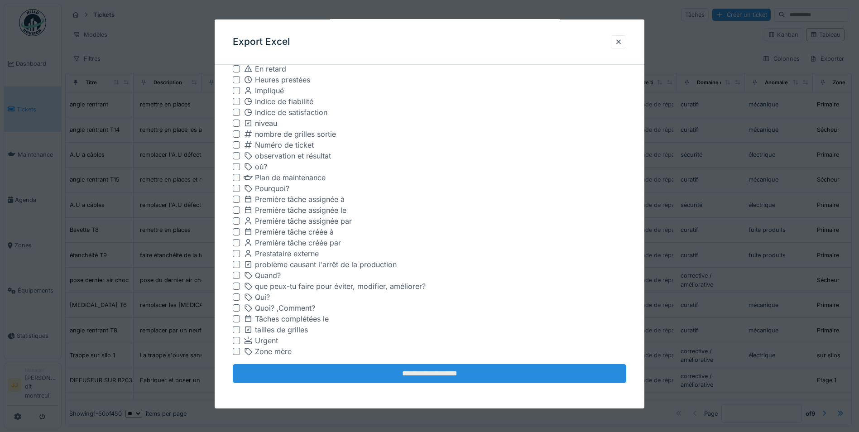
click at [362, 381] on input "**********" at bounding box center [429, 373] width 393 height 19
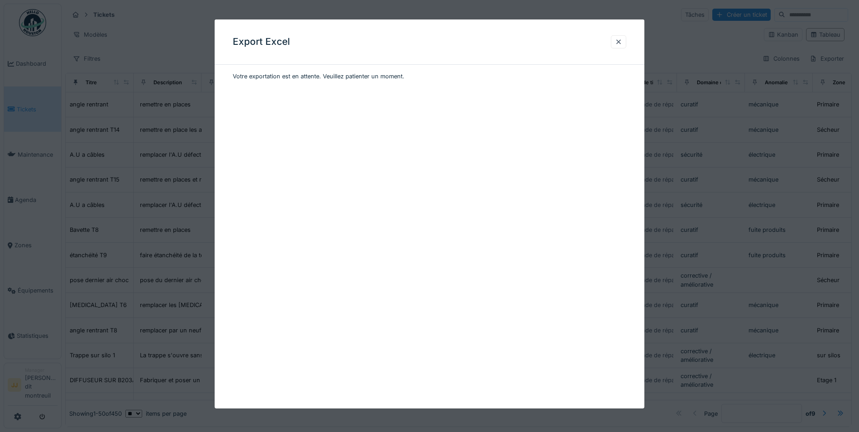
scroll to position [0, 0]
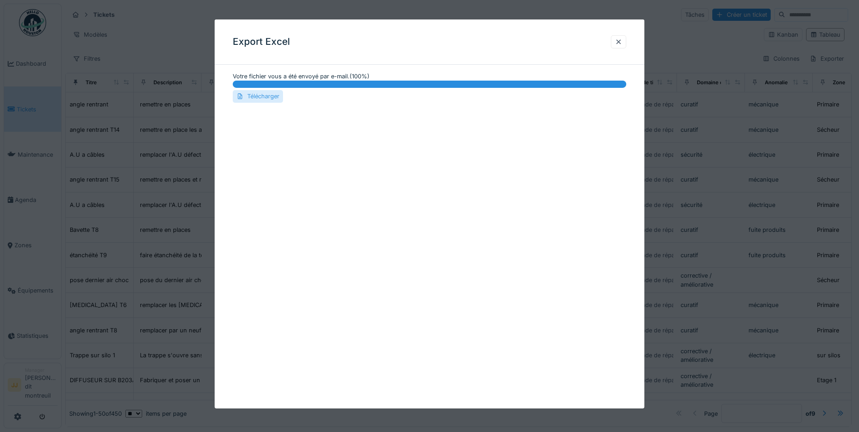
click at [270, 96] on div "Télécharger" at bounding box center [258, 96] width 50 height 12
drag, startPoint x: 622, startPoint y: 41, endPoint x: 634, endPoint y: 46, distance: 12.8
click at [622, 41] on div at bounding box center [618, 42] width 7 height 9
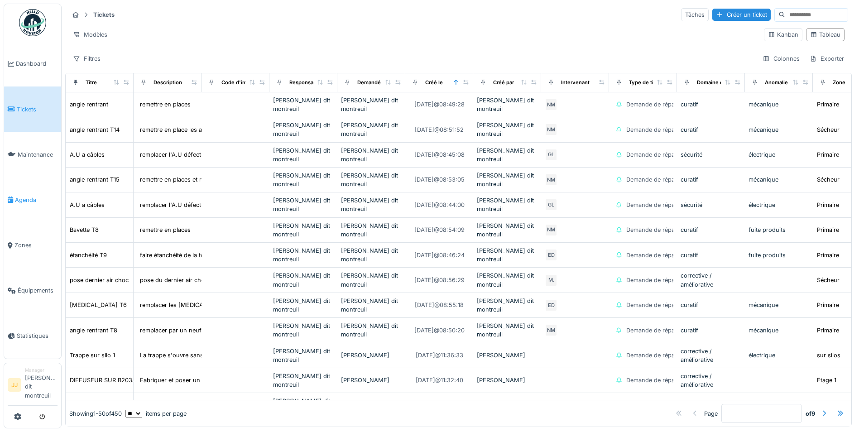
click at [18, 198] on span "Agenda" at bounding box center [36, 200] width 43 height 9
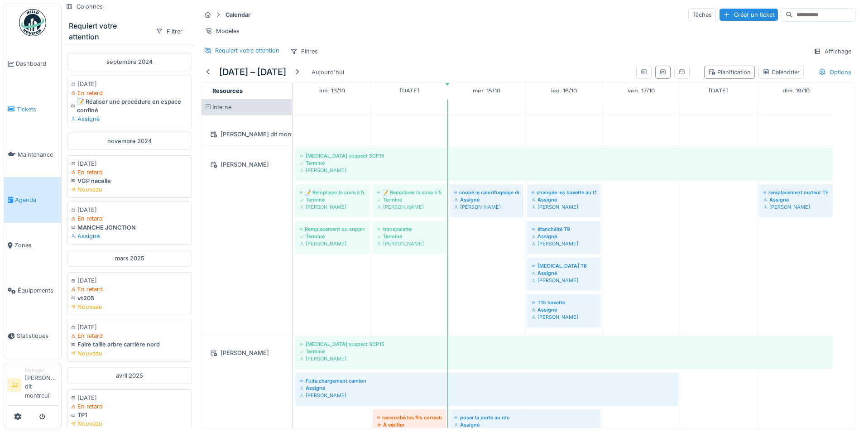
click at [23, 104] on link "Tickets" at bounding box center [32, 108] width 57 height 45
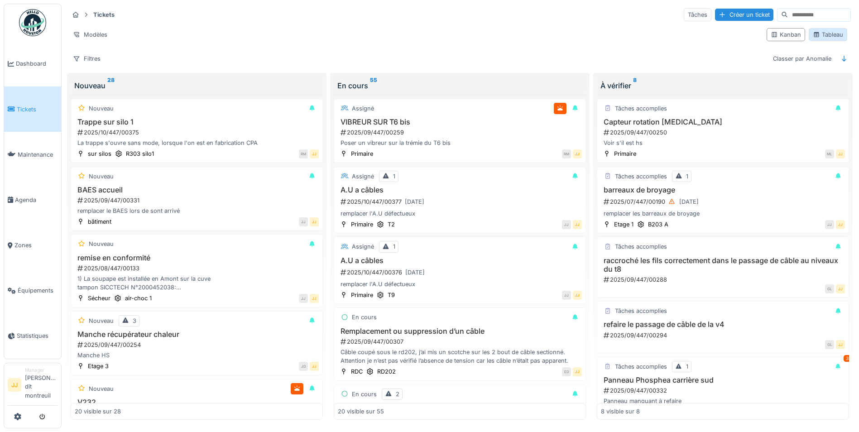
click at [826, 35] on div "Tableau" at bounding box center [828, 34] width 30 height 9
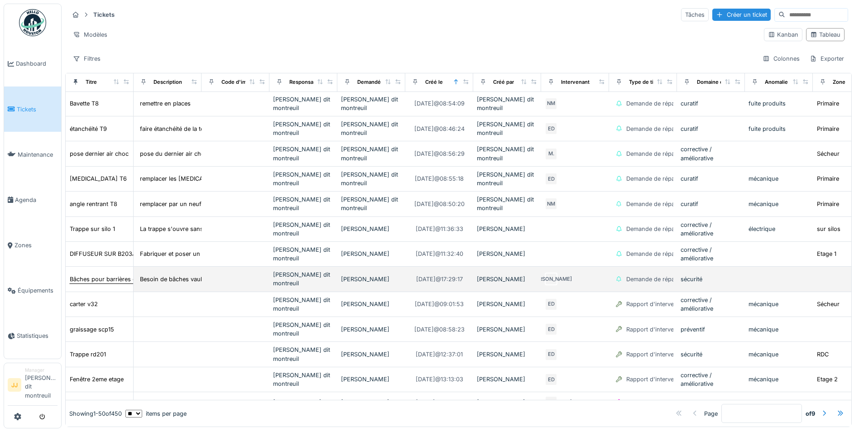
scroll to position [181, 0]
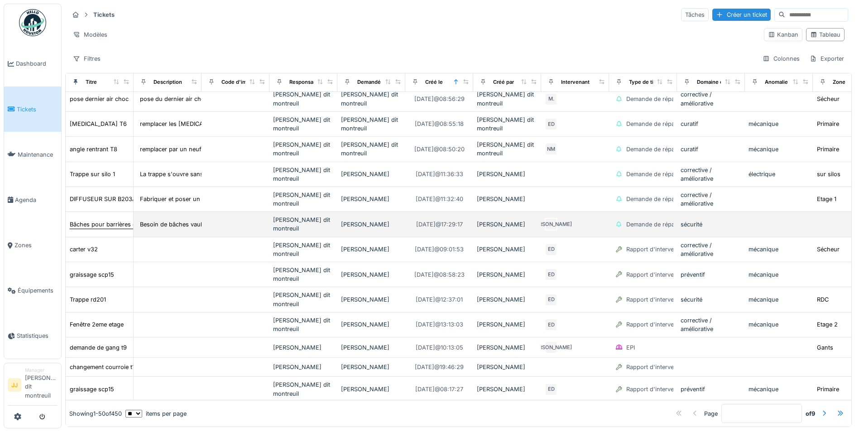
click at [115, 297] on div "Trappe rd201" at bounding box center [99, 300] width 60 height 10
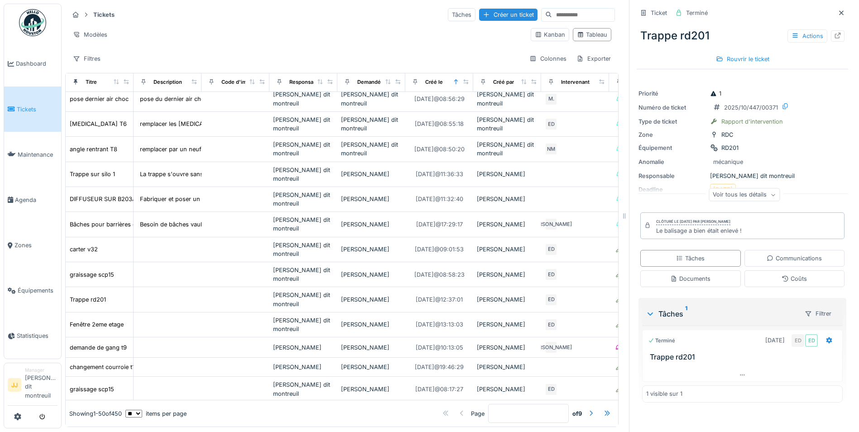
scroll to position [7, 0]
click at [831, 31] on div at bounding box center [838, 35] width 14 height 11
click at [25, 206] on link "Agenda" at bounding box center [32, 199] width 57 height 45
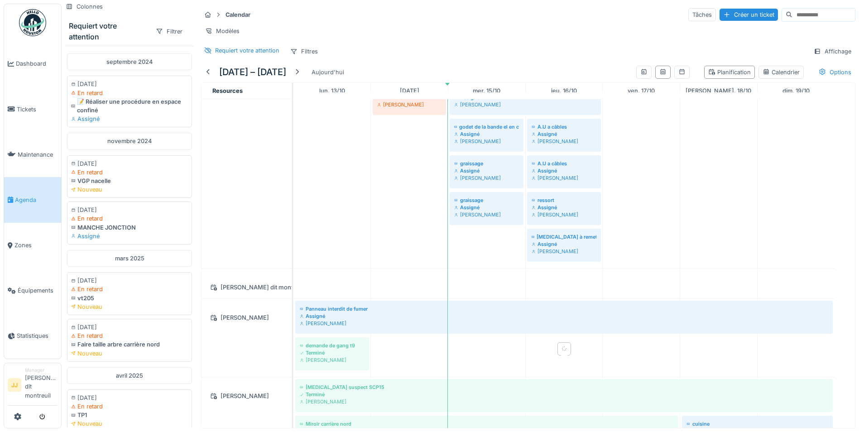
scroll to position [312, 0]
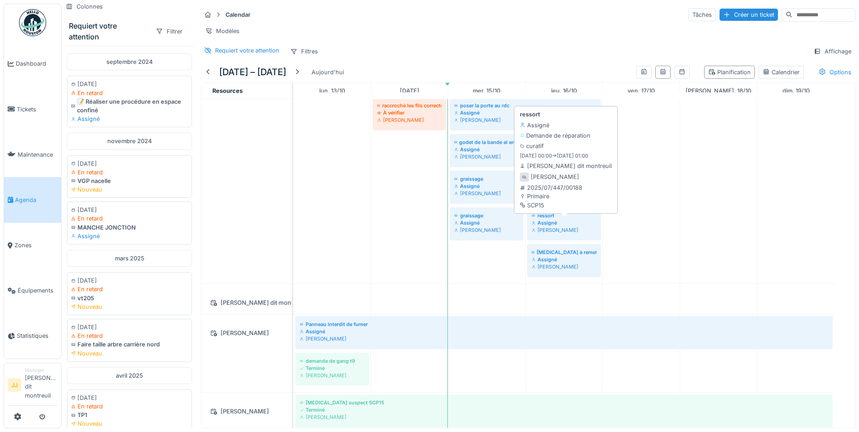
click at [536, 219] on div "ressort" at bounding box center [563, 215] width 65 height 7
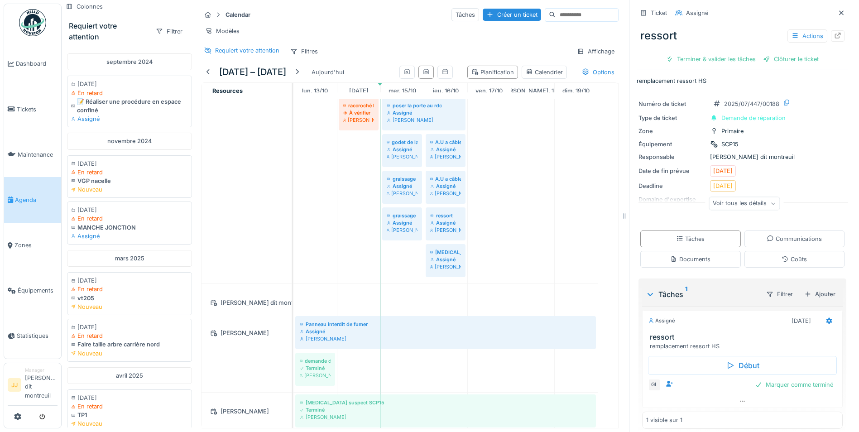
scroll to position [86, 0]
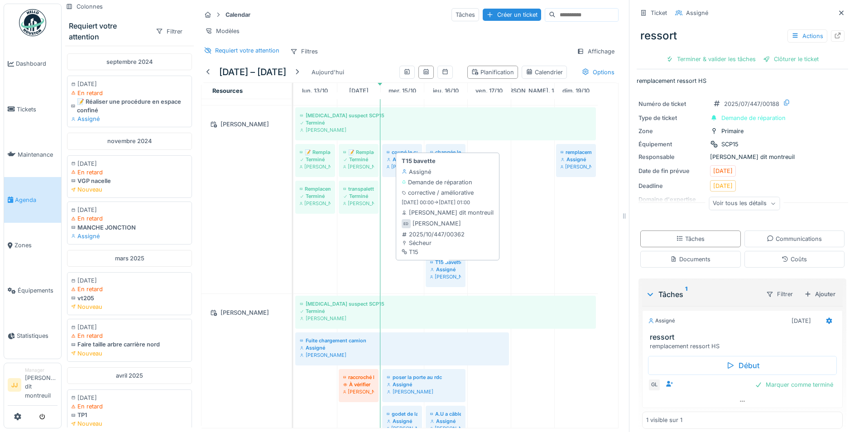
click at [453, 280] on div "[PERSON_NAME]" at bounding box center [445, 276] width 31 height 7
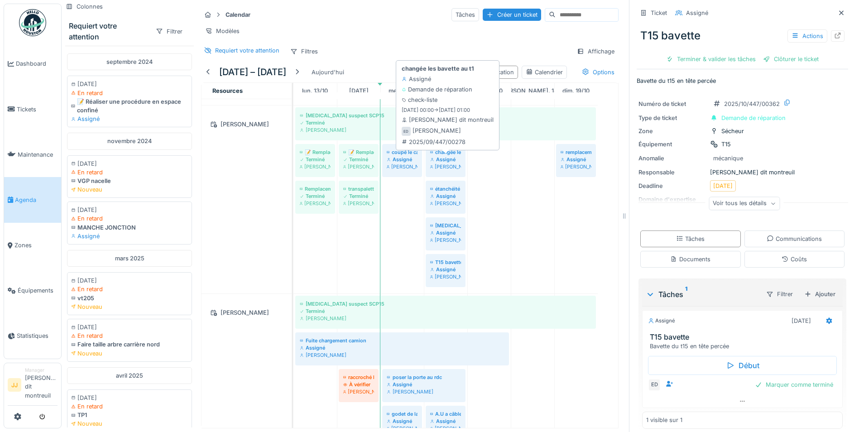
click at [453, 163] on div "Assigné" at bounding box center [445, 159] width 31 height 7
